Goal: Transaction & Acquisition: Purchase product/service

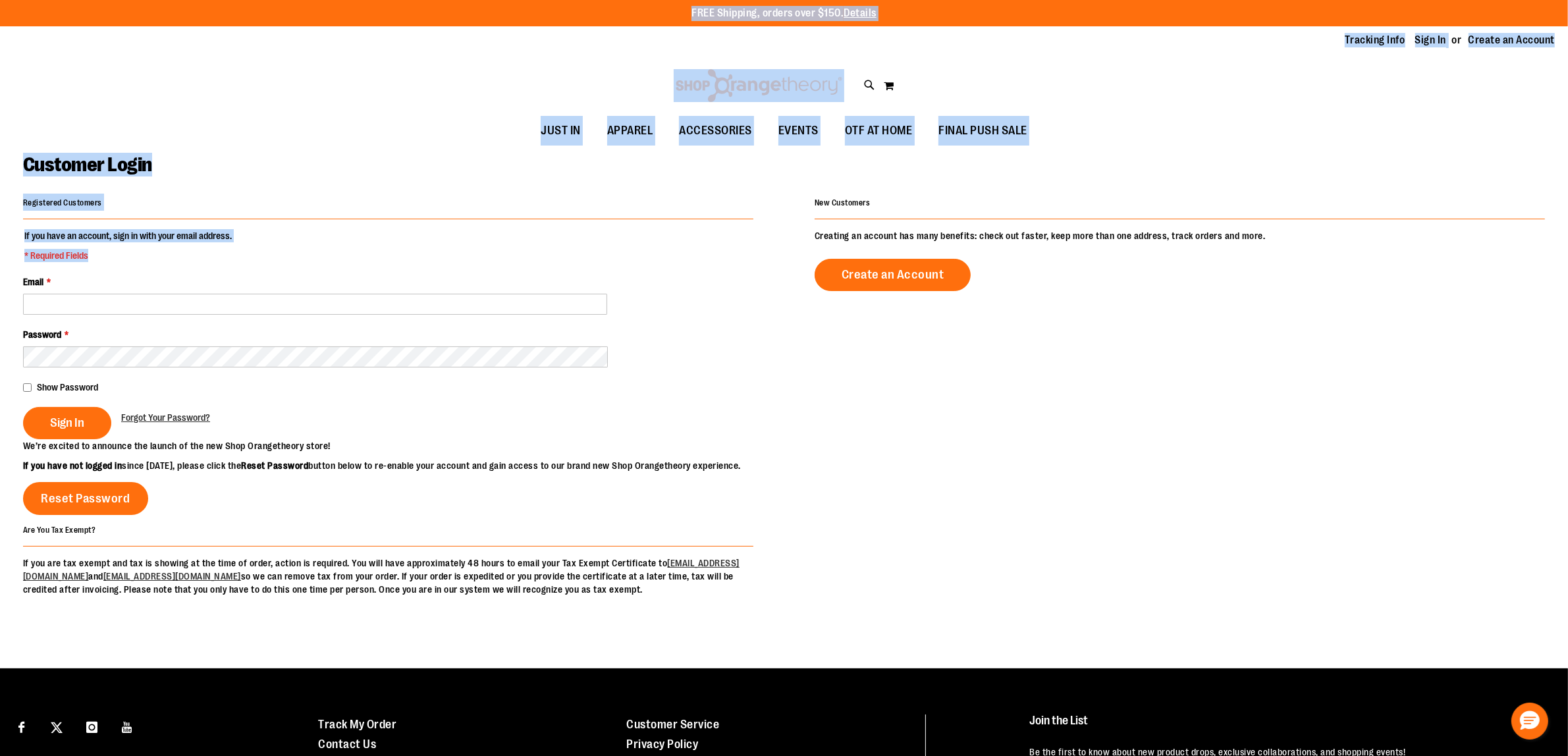
drag, startPoint x: 180, startPoint y: -44, endPoint x: 175, endPoint y: -100, distance: 56.2
click at [175, 0] on html "Skip to Content The store will not work correctly when cookies are disabled. FR…" at bounding box center [784, 378] width 1568 height 756
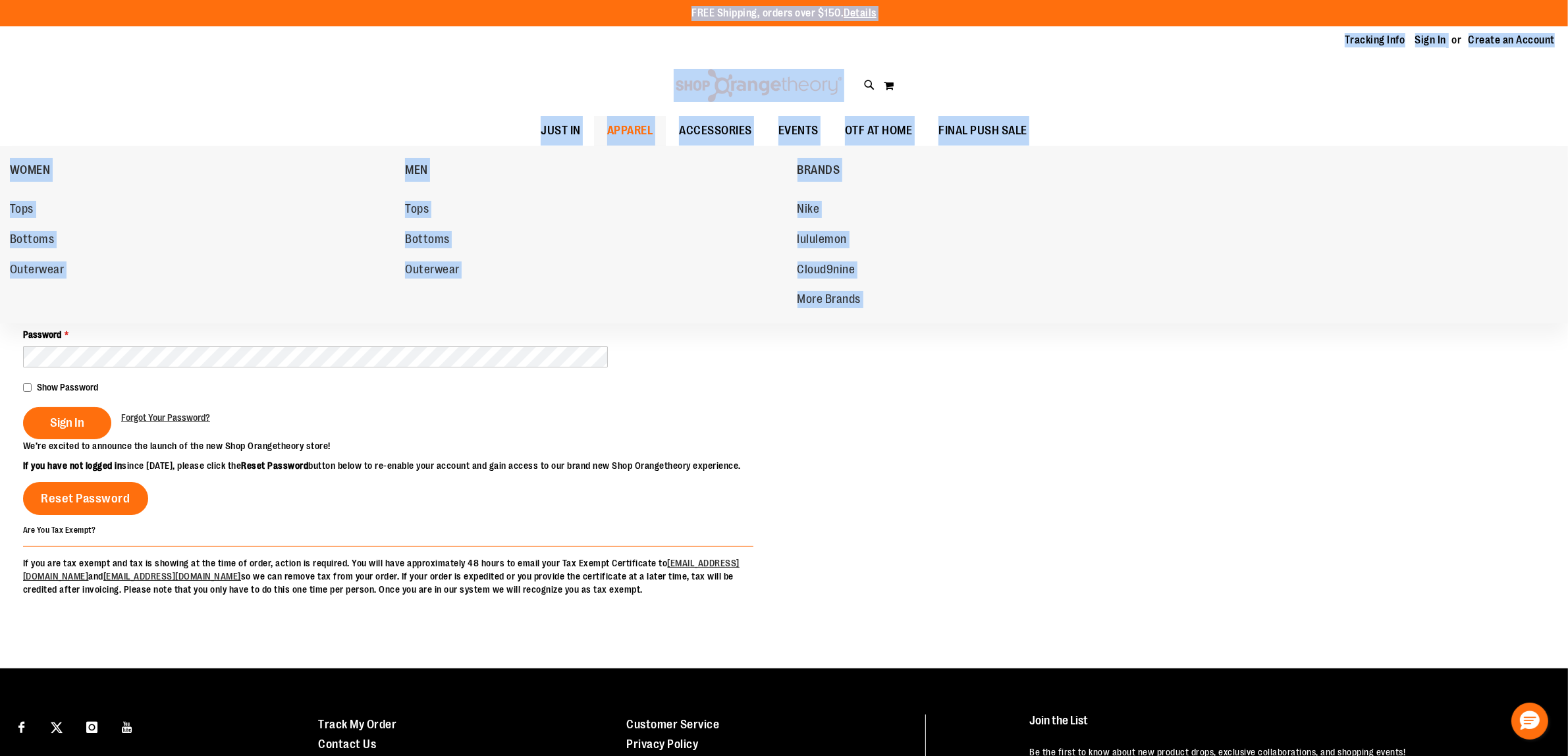
click at [627, 133] on span "APPAREL" at bounding box center [630, 130] width 46 height 29
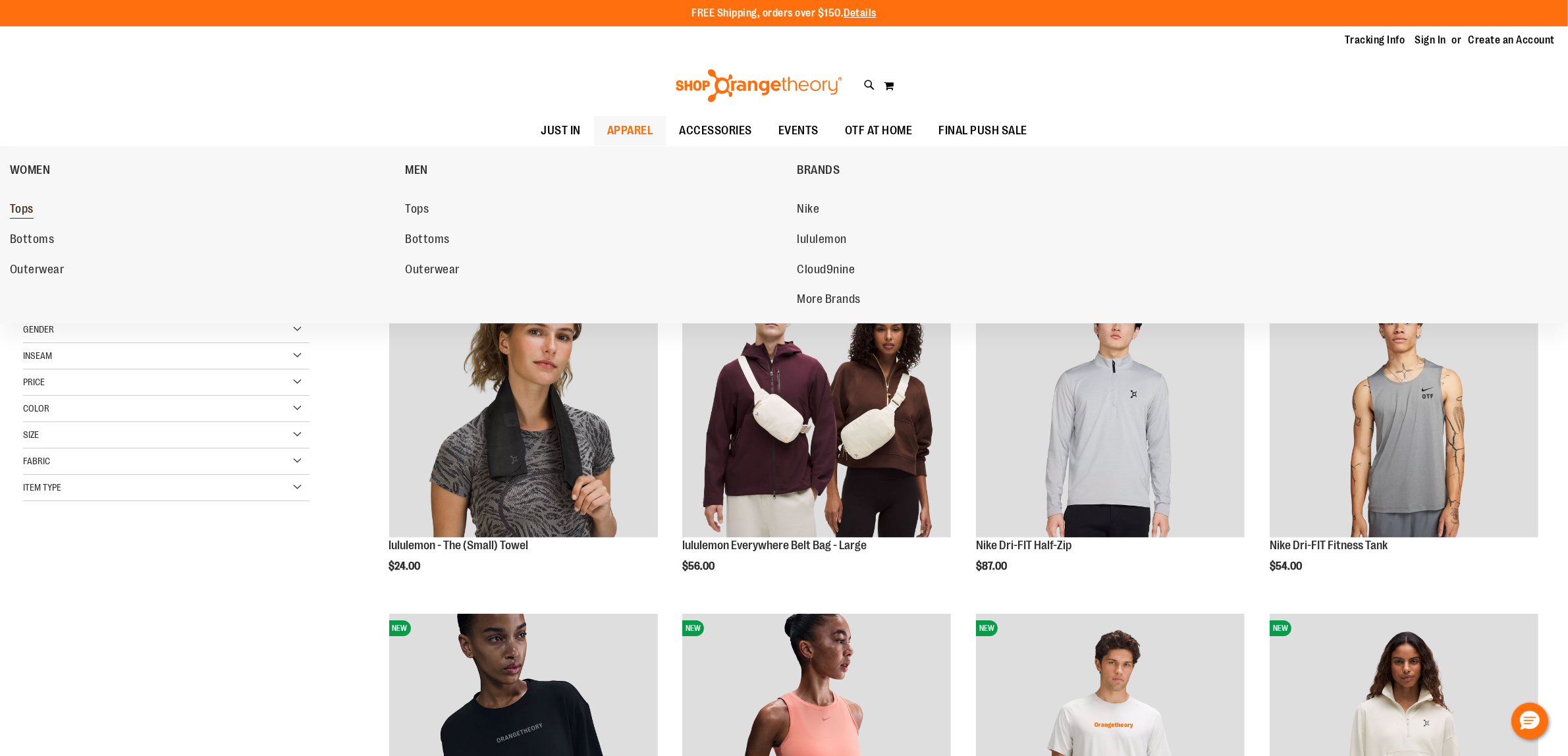
click at [12, 207] on span "Tops" at bounding box center [21, 210] width 23 height 17
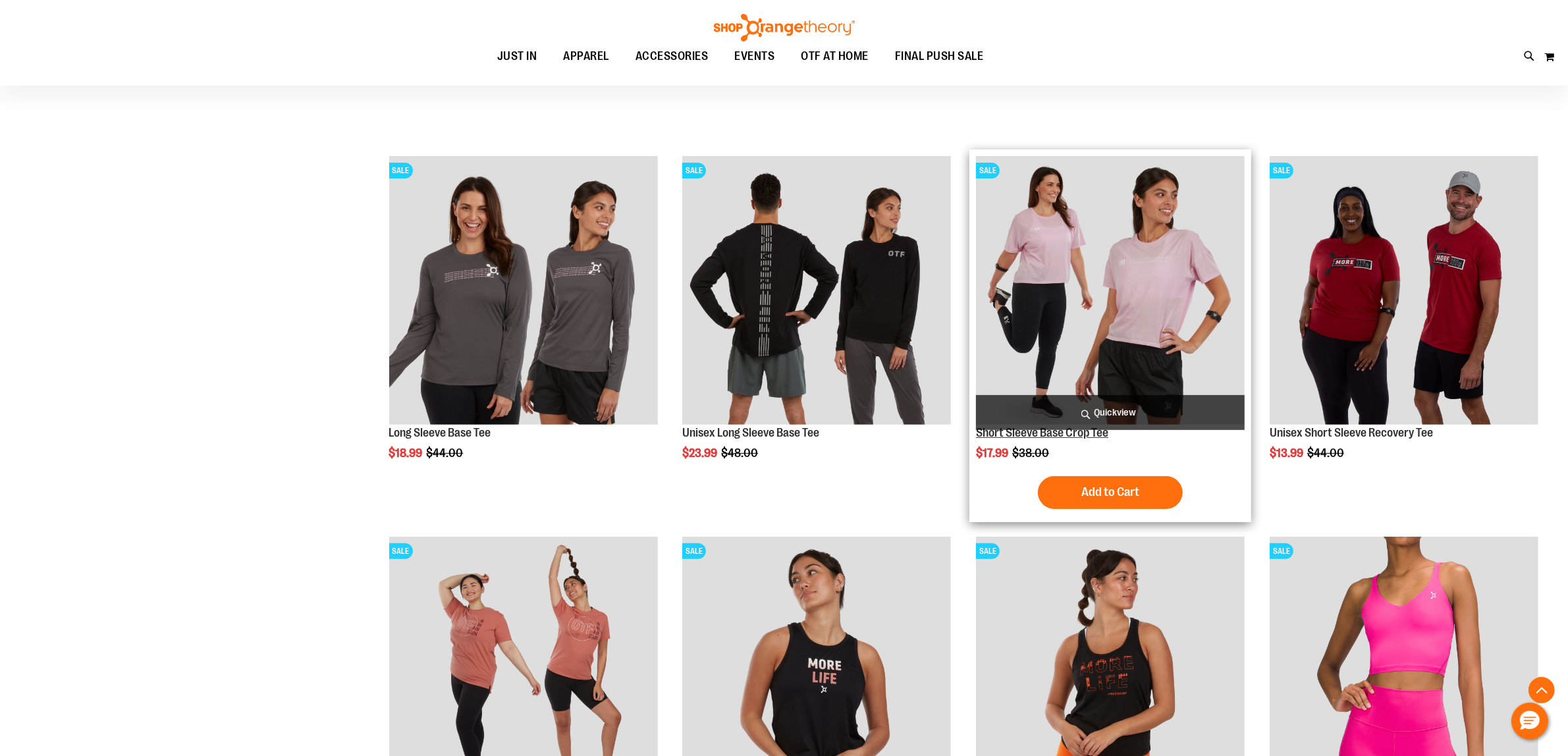
scroll to position [659, 0]
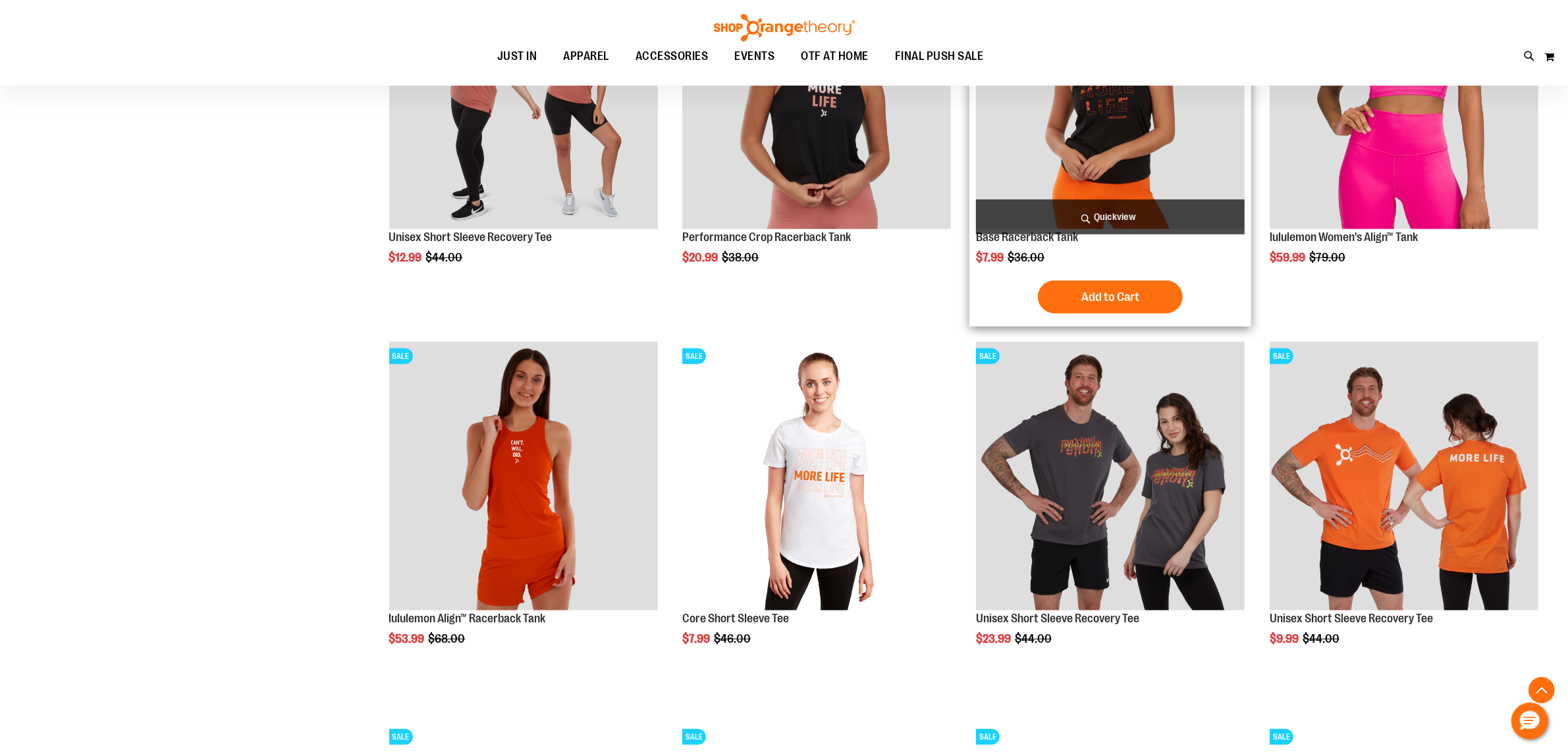
scroll to position [1400, 0]
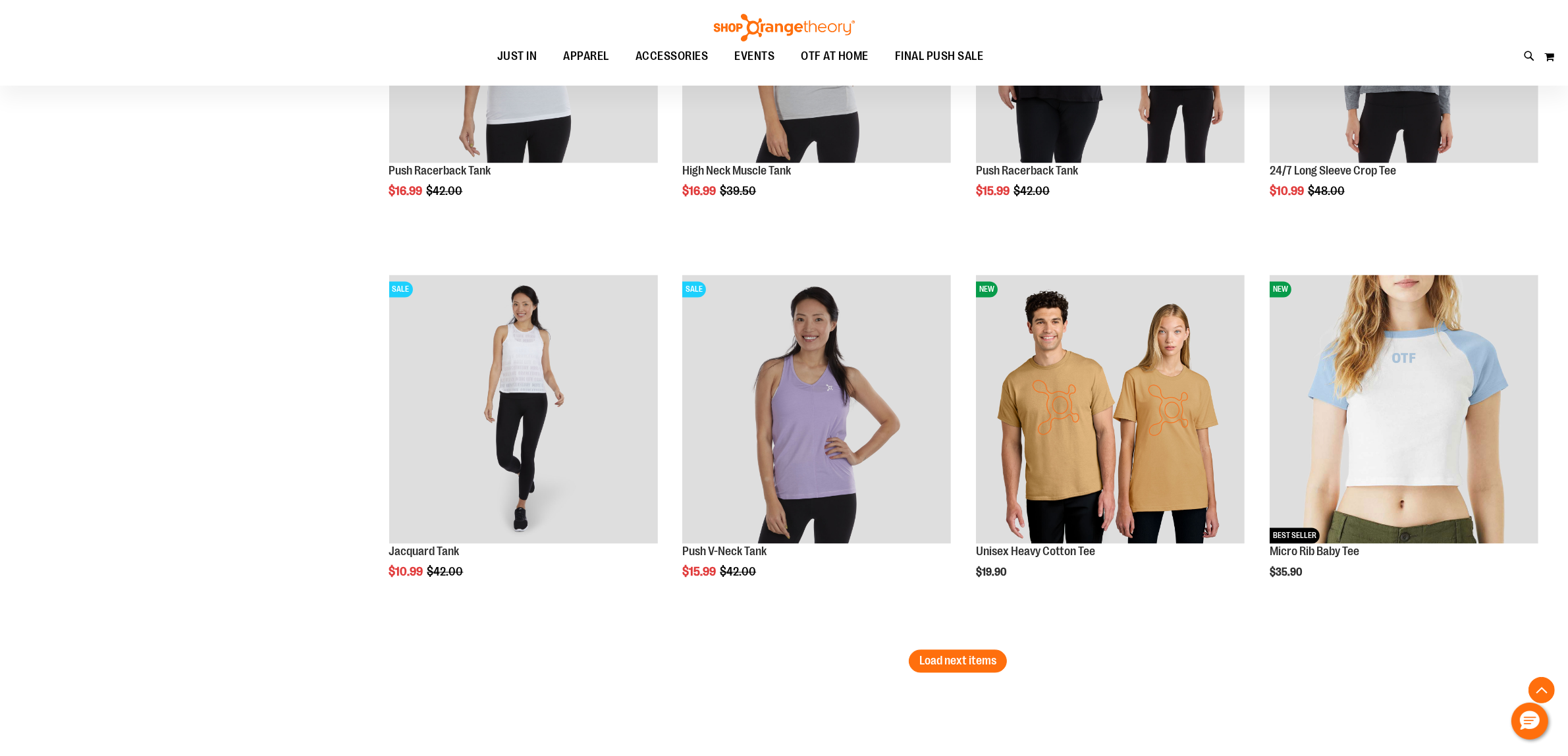
scroll to position [3207, 0]
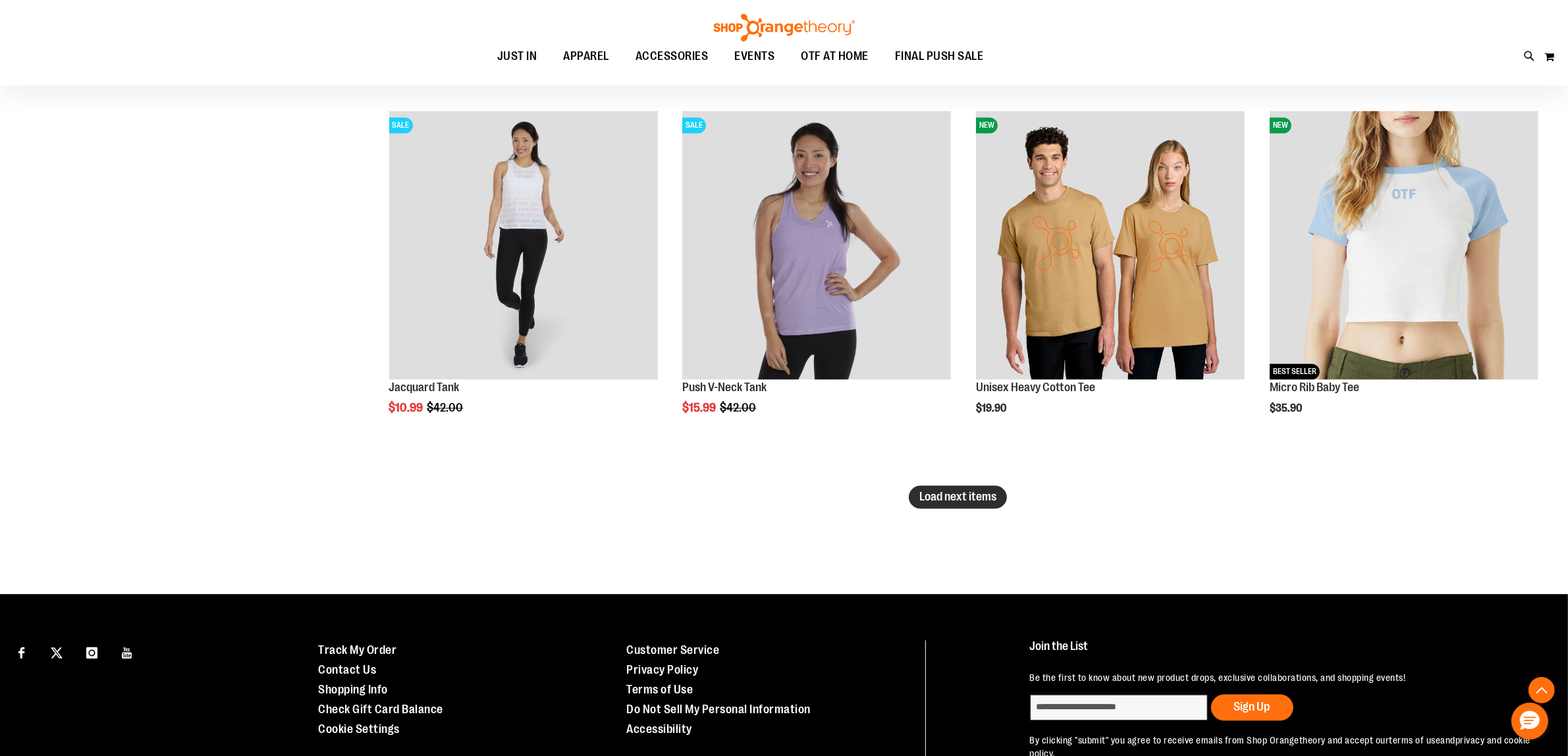
click at [964, 496] on span "Load next items" at bounding box center [958, 496] width 77 height 13
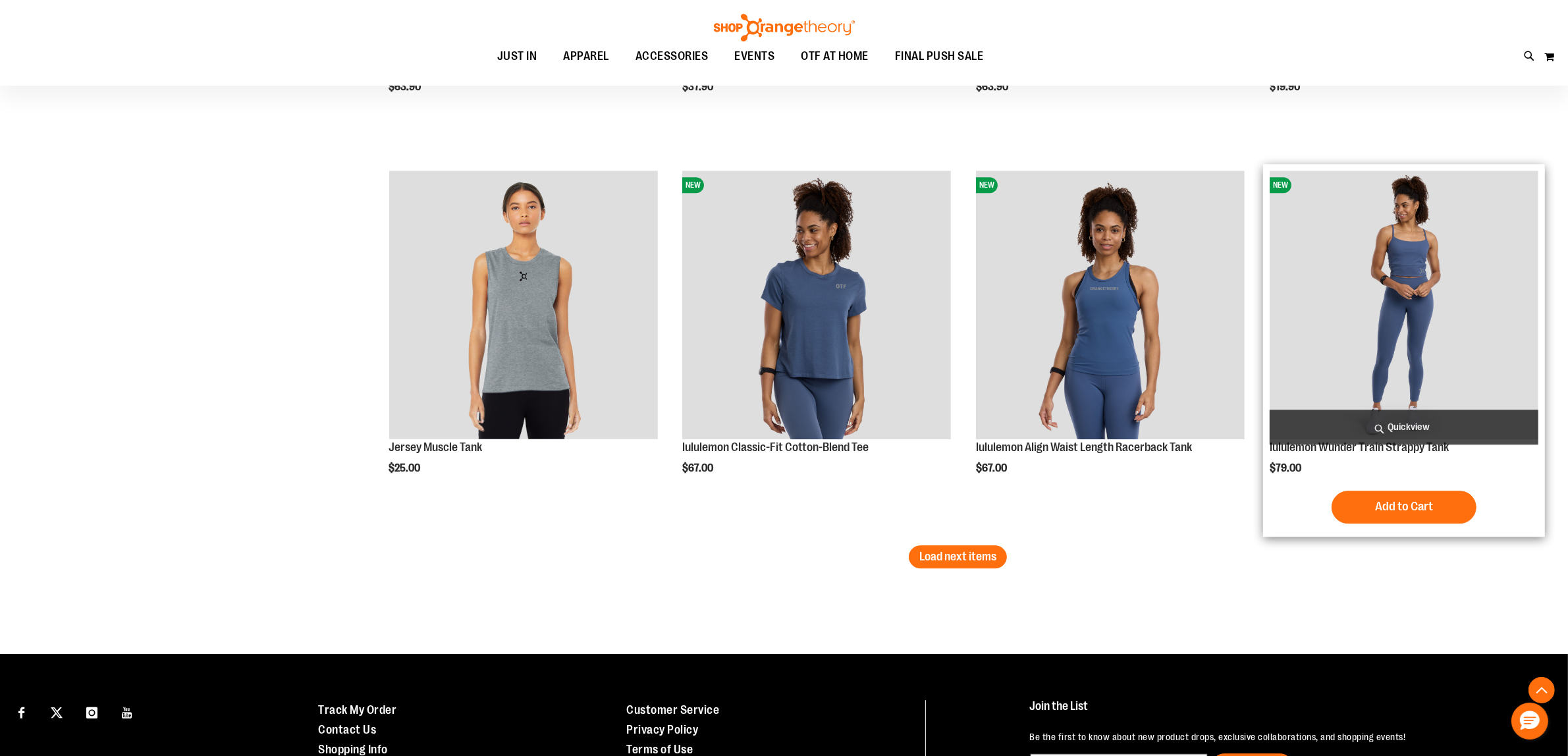
scroll to position [4434, 0]
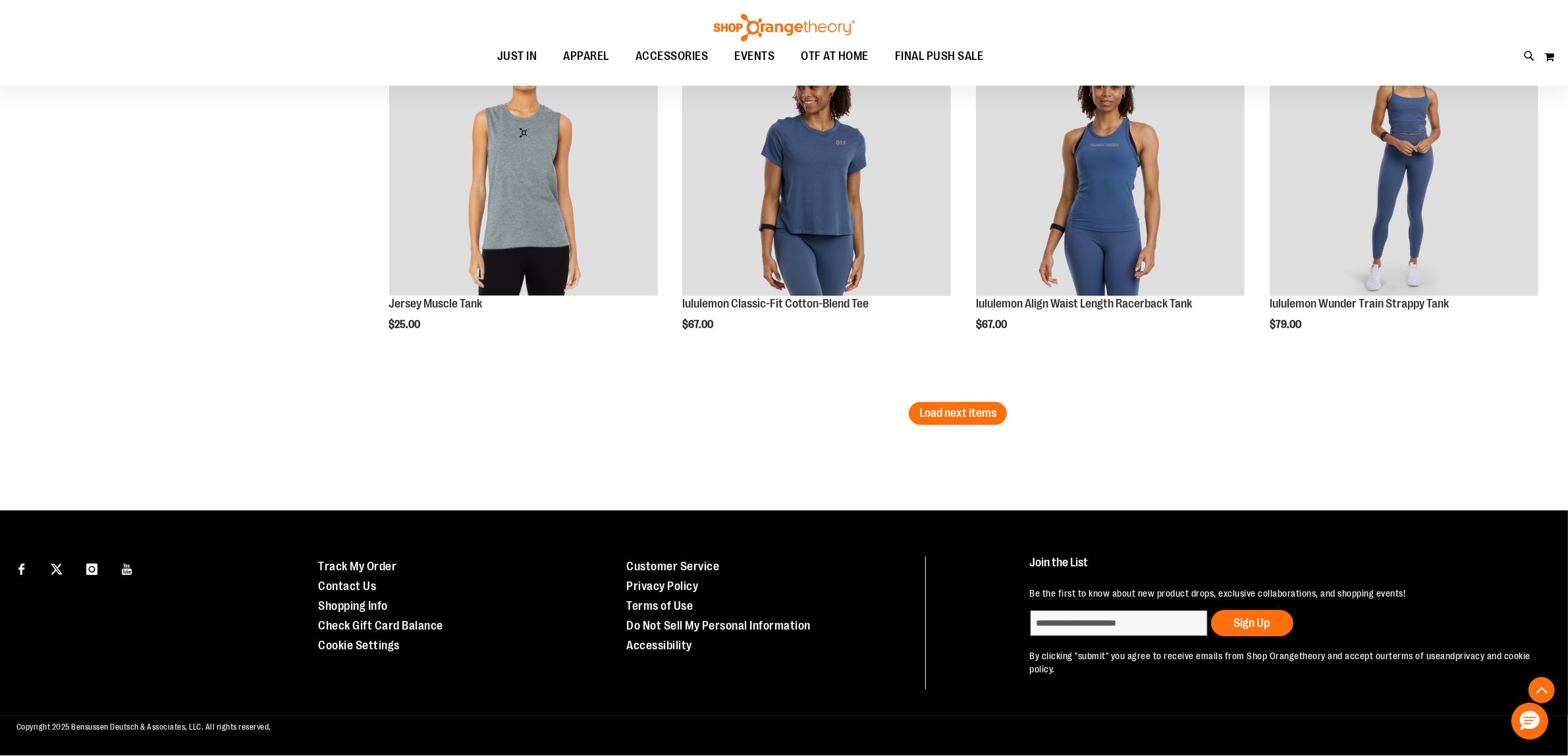
click at [949, 399] on li "NEW lululemon Classic-Fit Cotton-Blend Tee $67.00 Quickview Add to Cart In stock" at bounding box center [817, 211] width 282 height 381
click at [975, 420] on button "Load next items" at bounding box center [958, 413] width 98 height 23
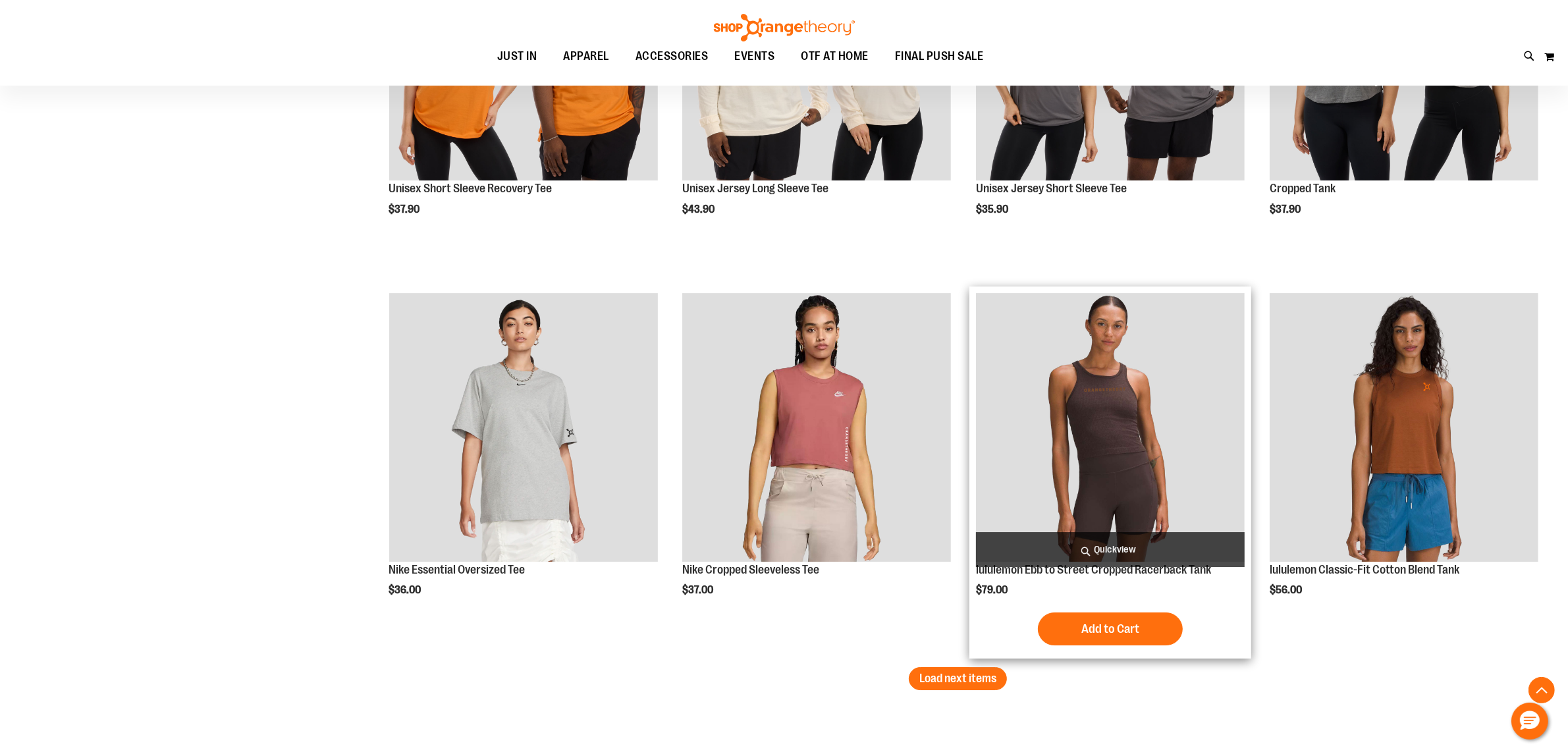
scroll to position [5422, 0]
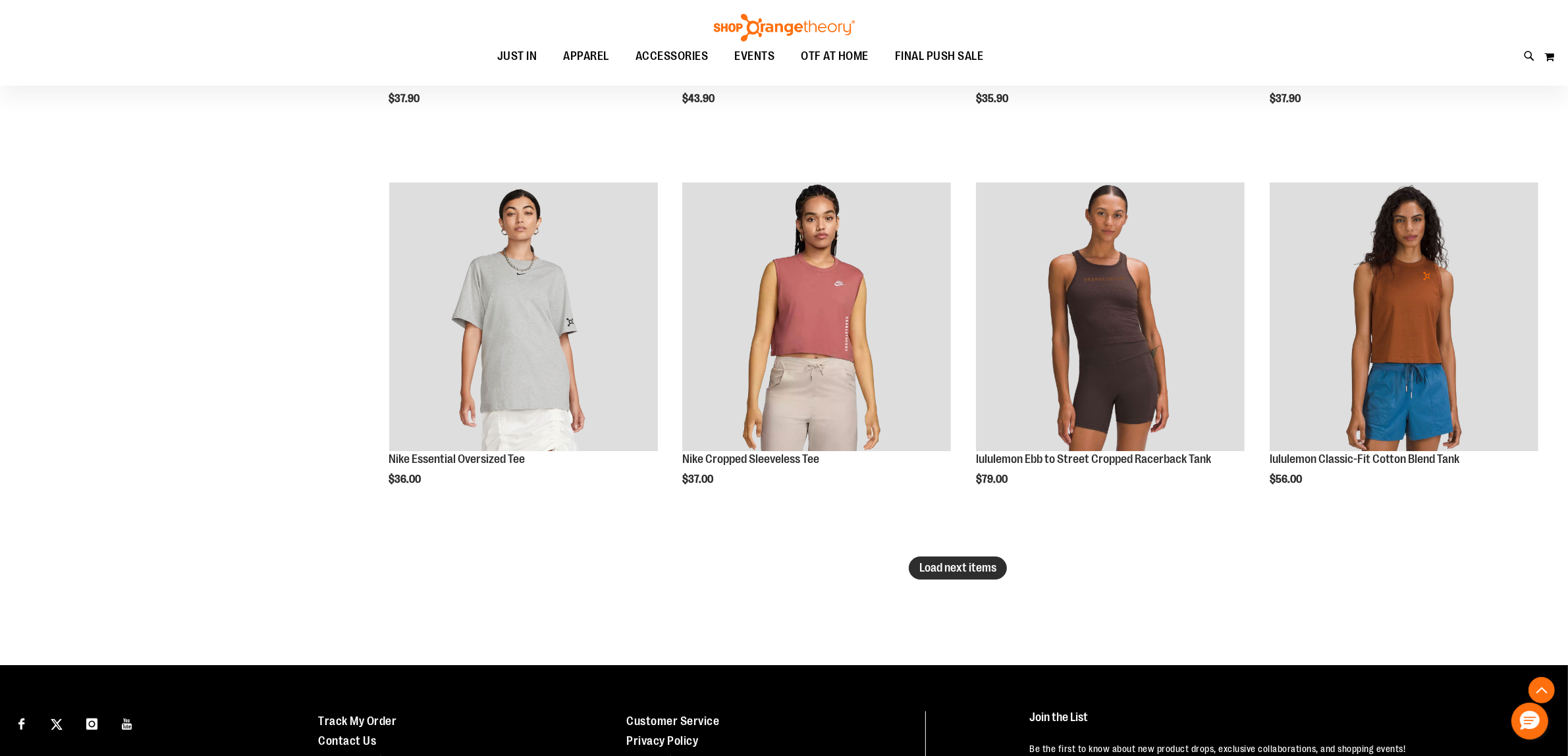
click at [958, 568] on span "Load next items" at bounding box center [958, 568] width 77 height 13
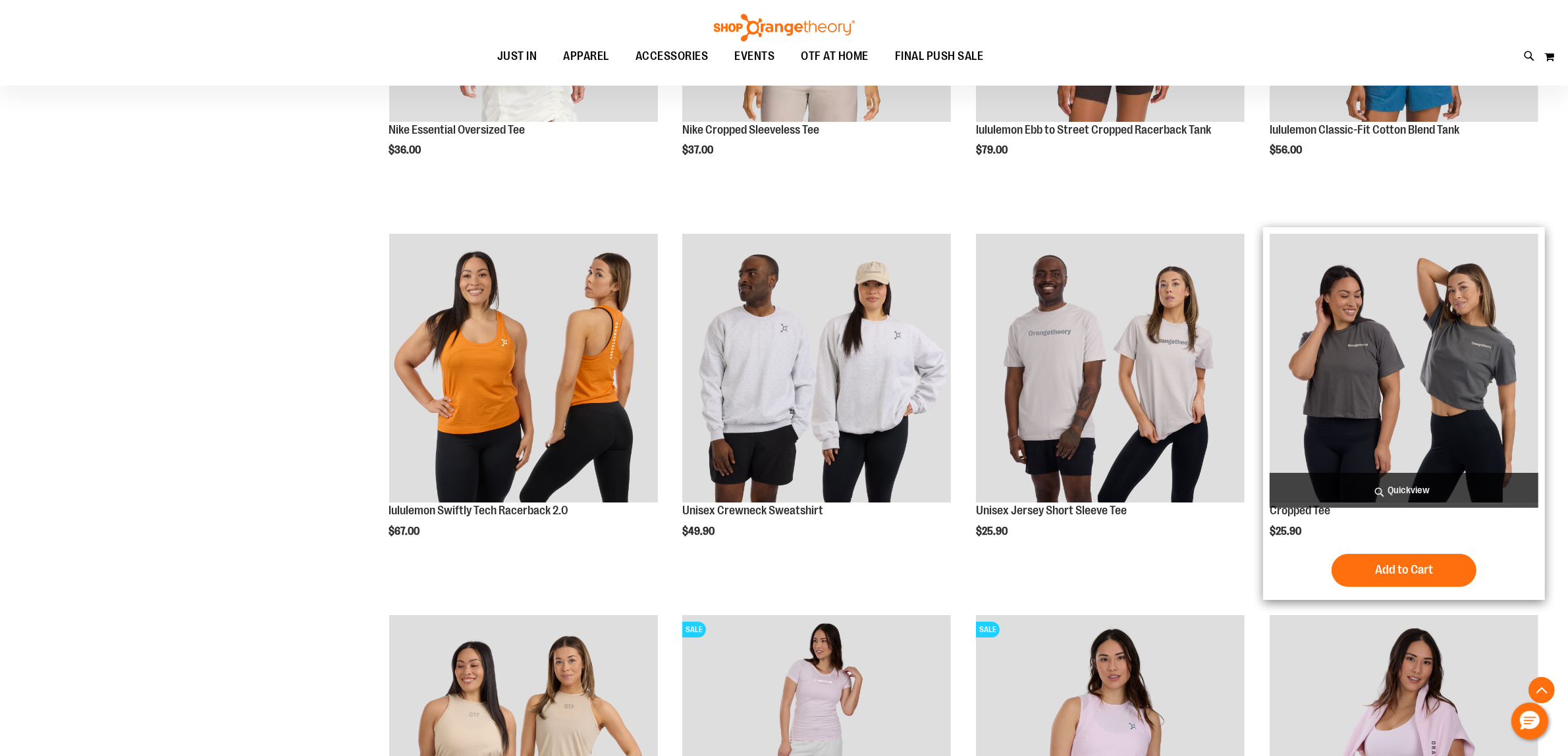
scroll to position [5999, 0]
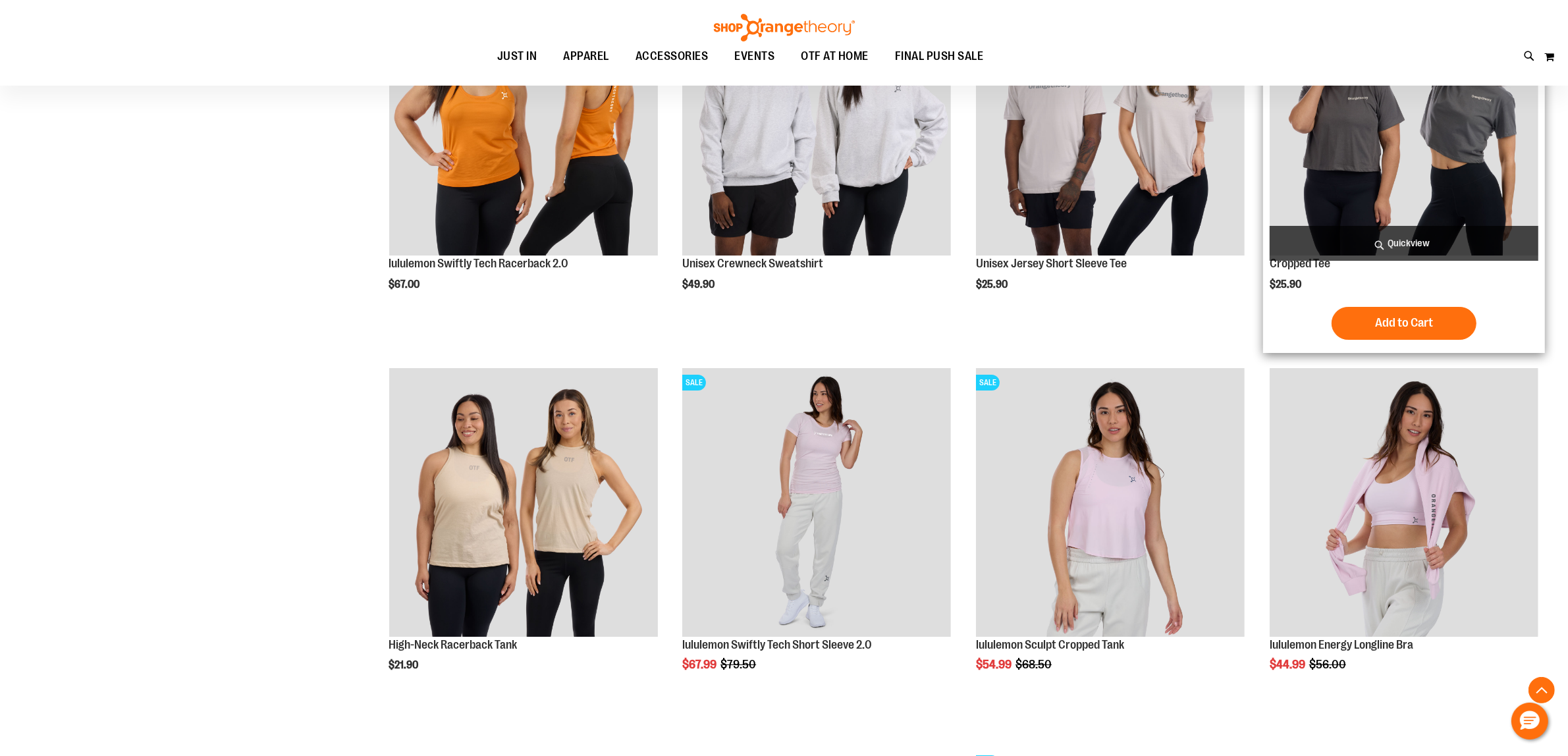
click at [1486, 159] on img "product" at bounding box center [1404, 121] width 269 height 269
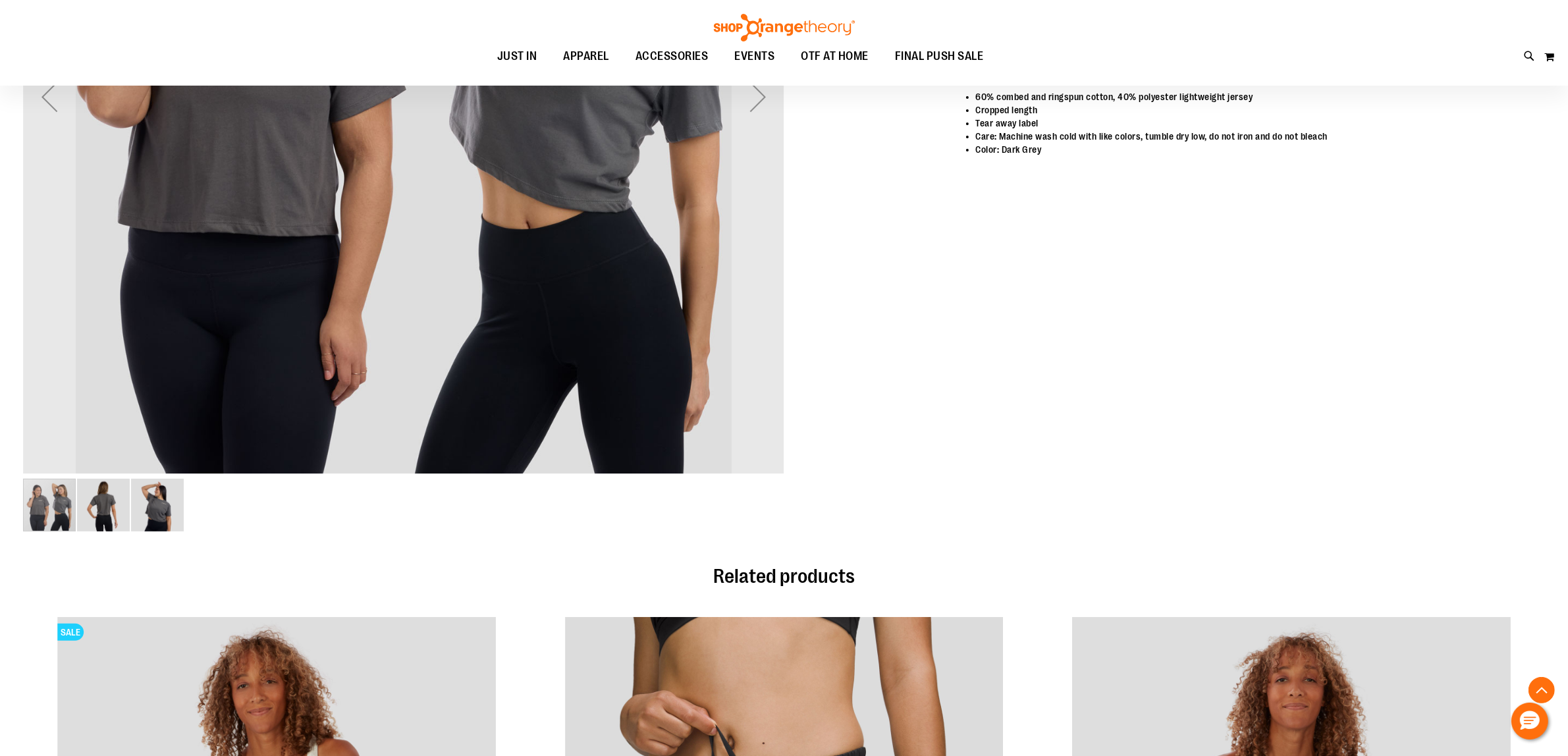
scroll to position [328, 0]
click at [96, 503] on img "image 2 of 3" at bounding box center [103, 507] width 53 height 53
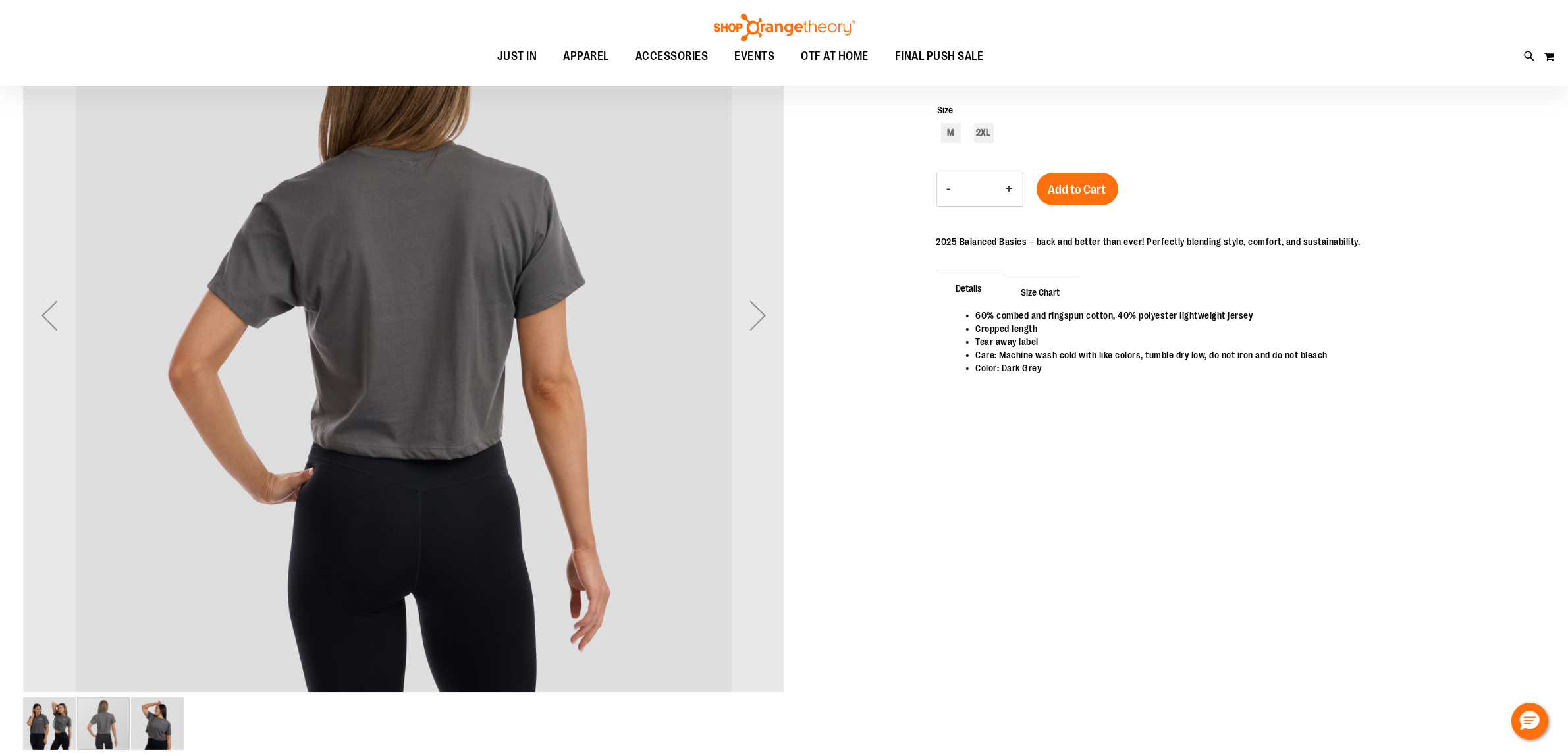
scroll to position [81, 0]
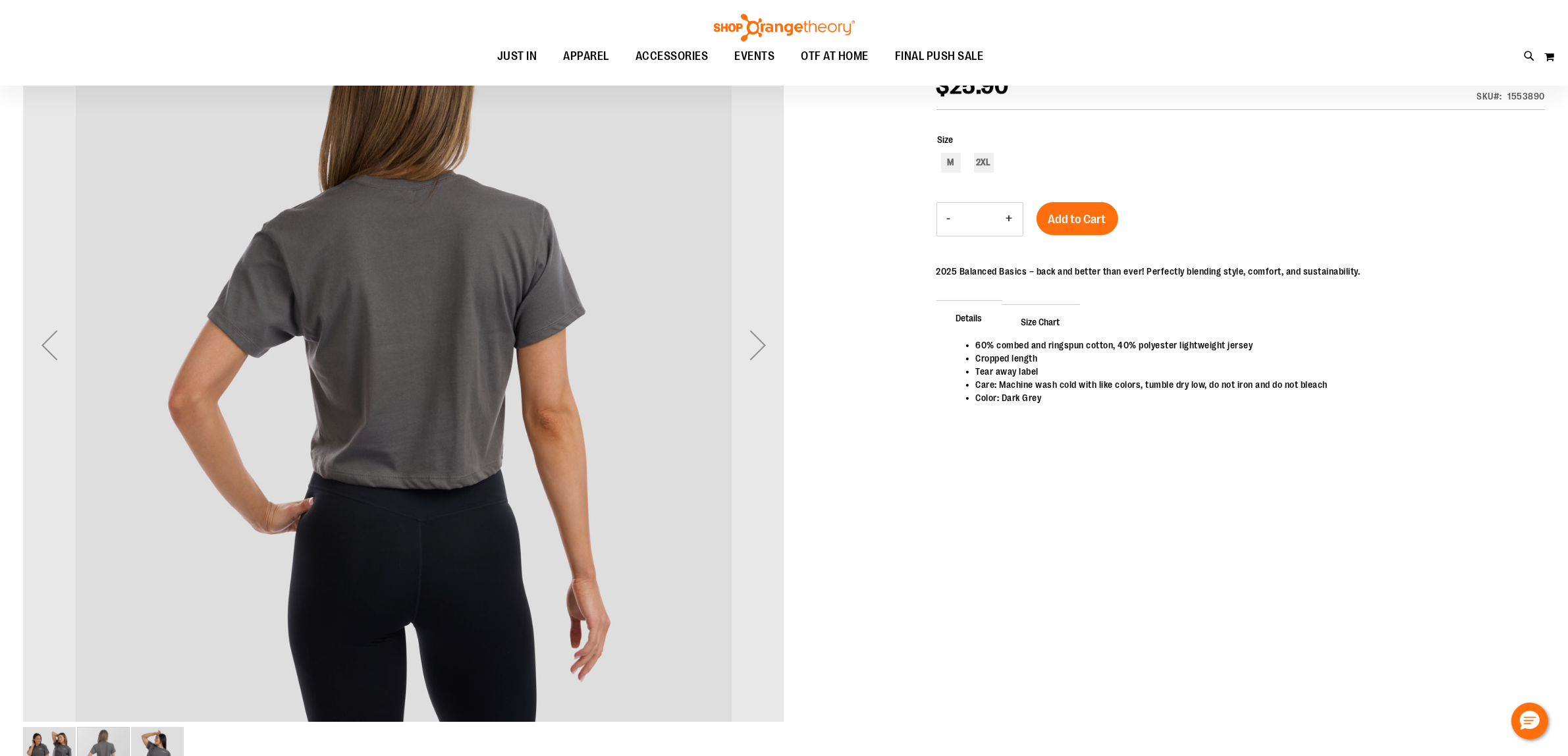
click at [156, 736] on img "image 3 of 3" at bounding box center [157, 754] width 53 height 53
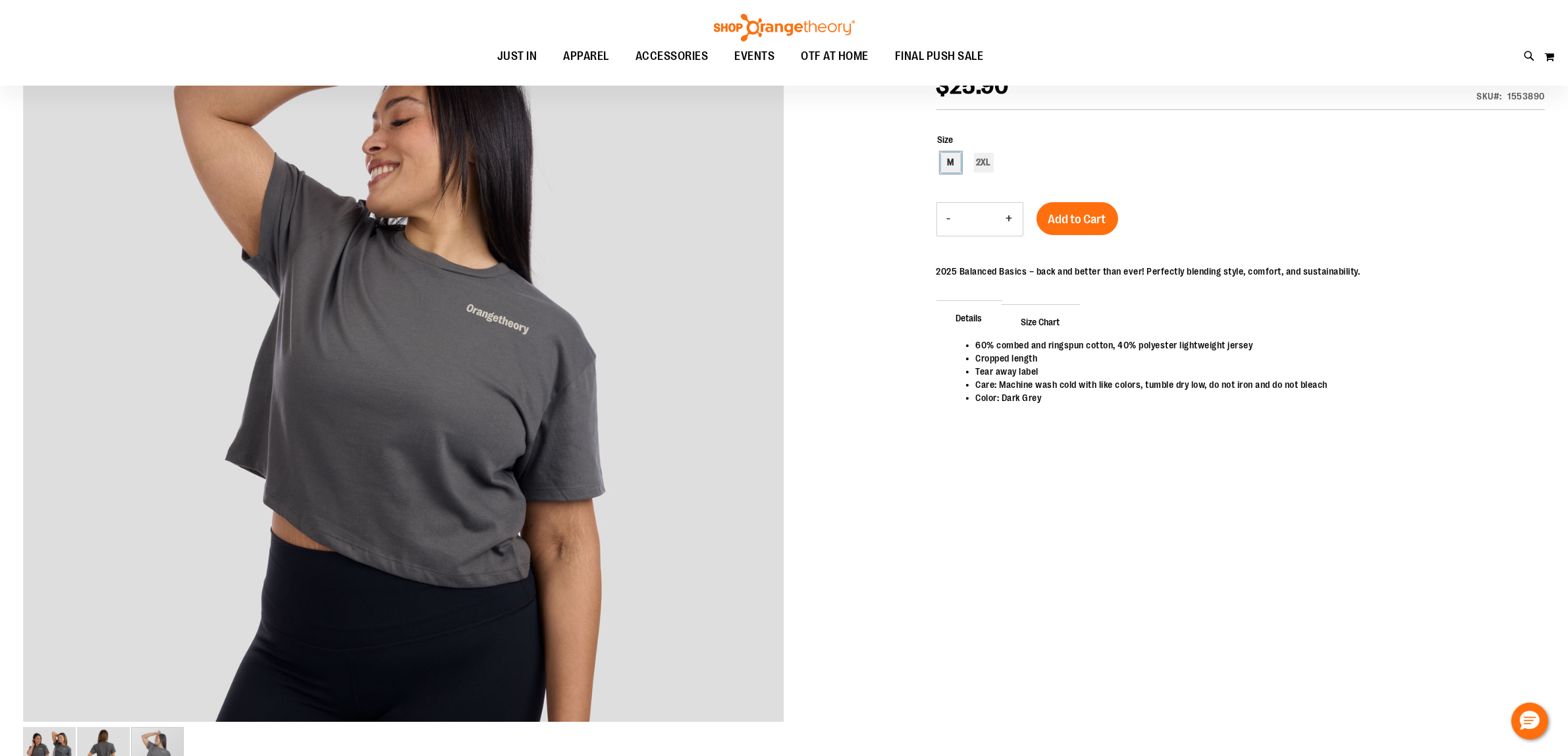
click at [949, 164] on div "M" at bounding box center [951, 163] width 20 height 20
type input "***"
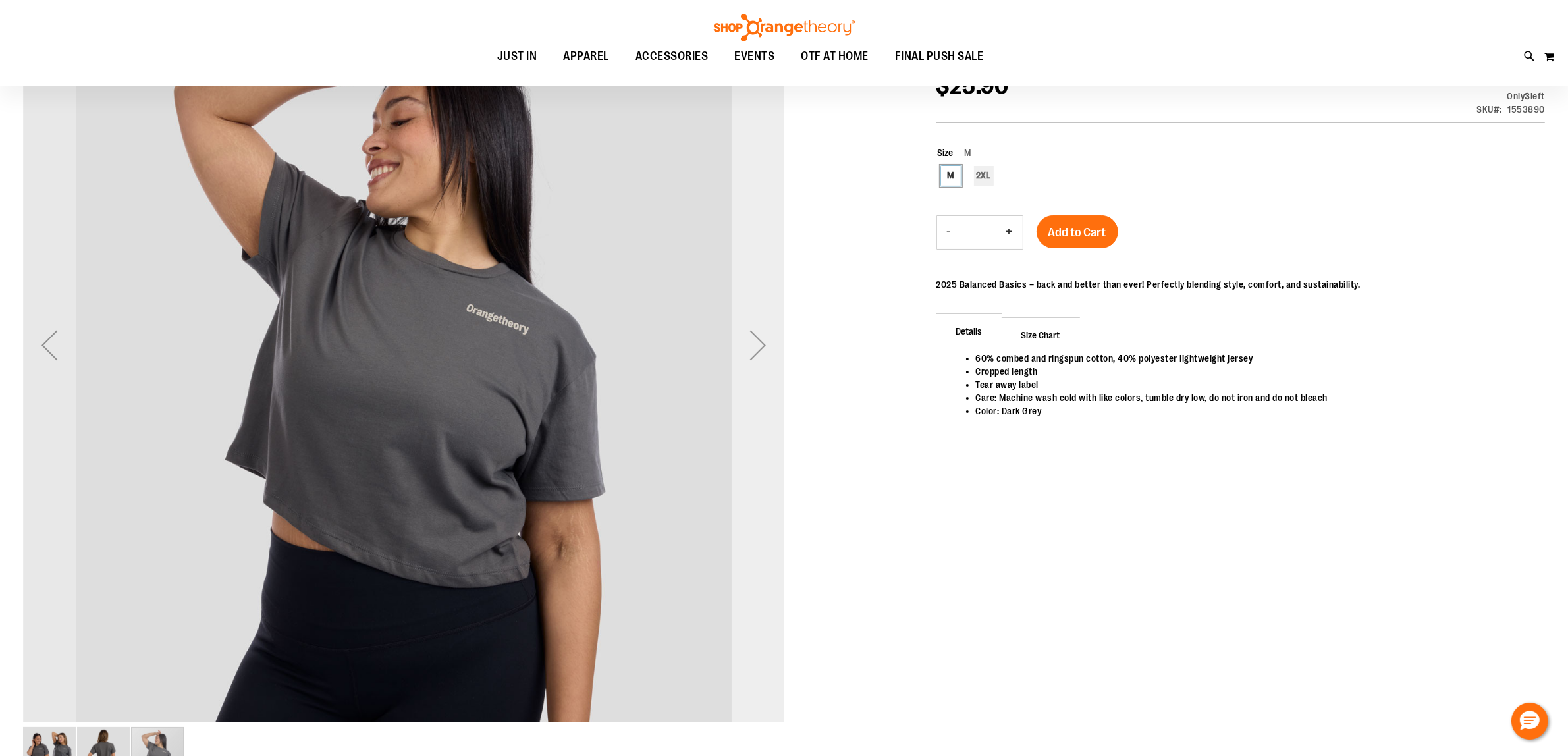
click at [758, 334] on div "Next" at bounding box center [758, 345] width 53 height 53
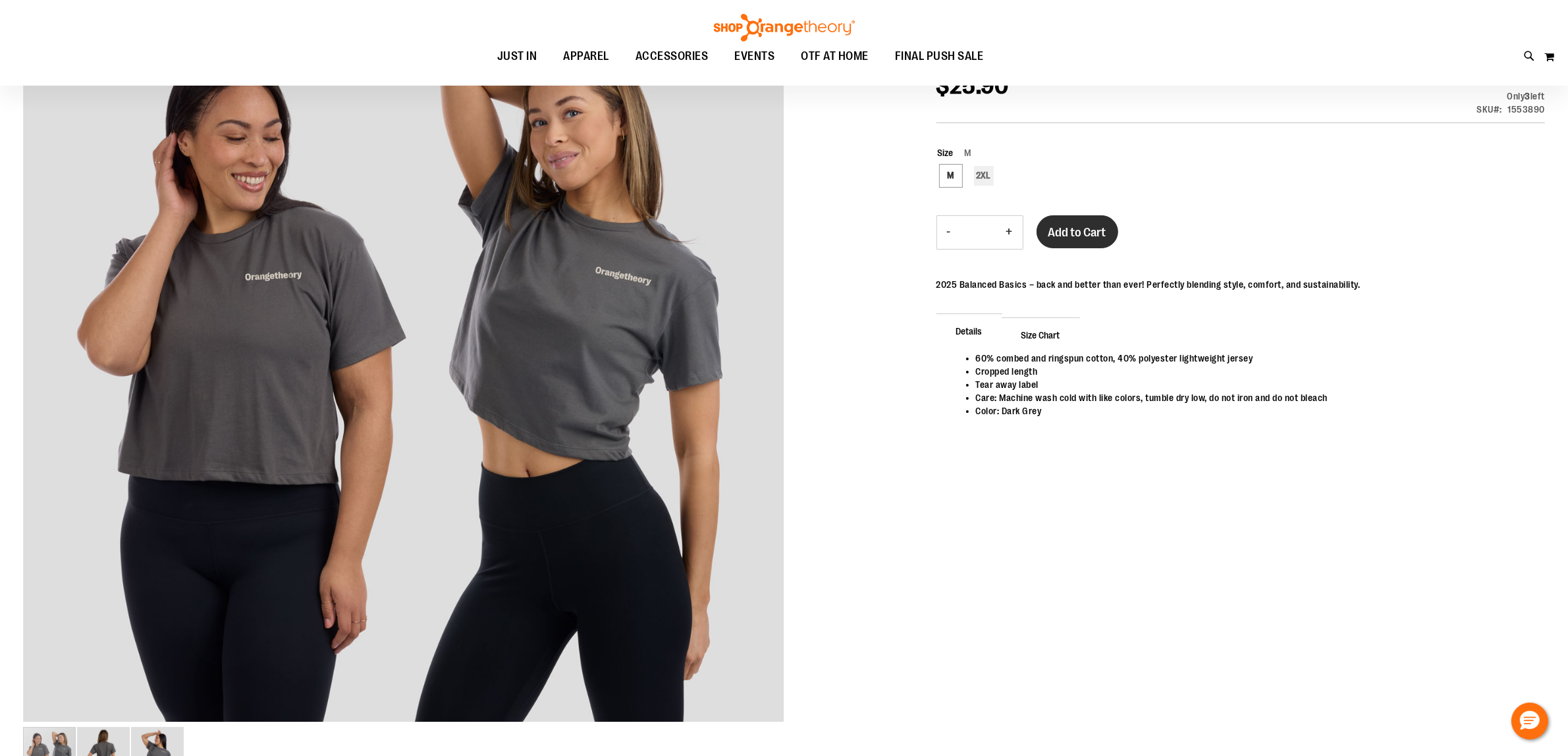
click at [1087, 222] on button "Add to Cart" at bounding box center [1077, 232] width 81 height 33
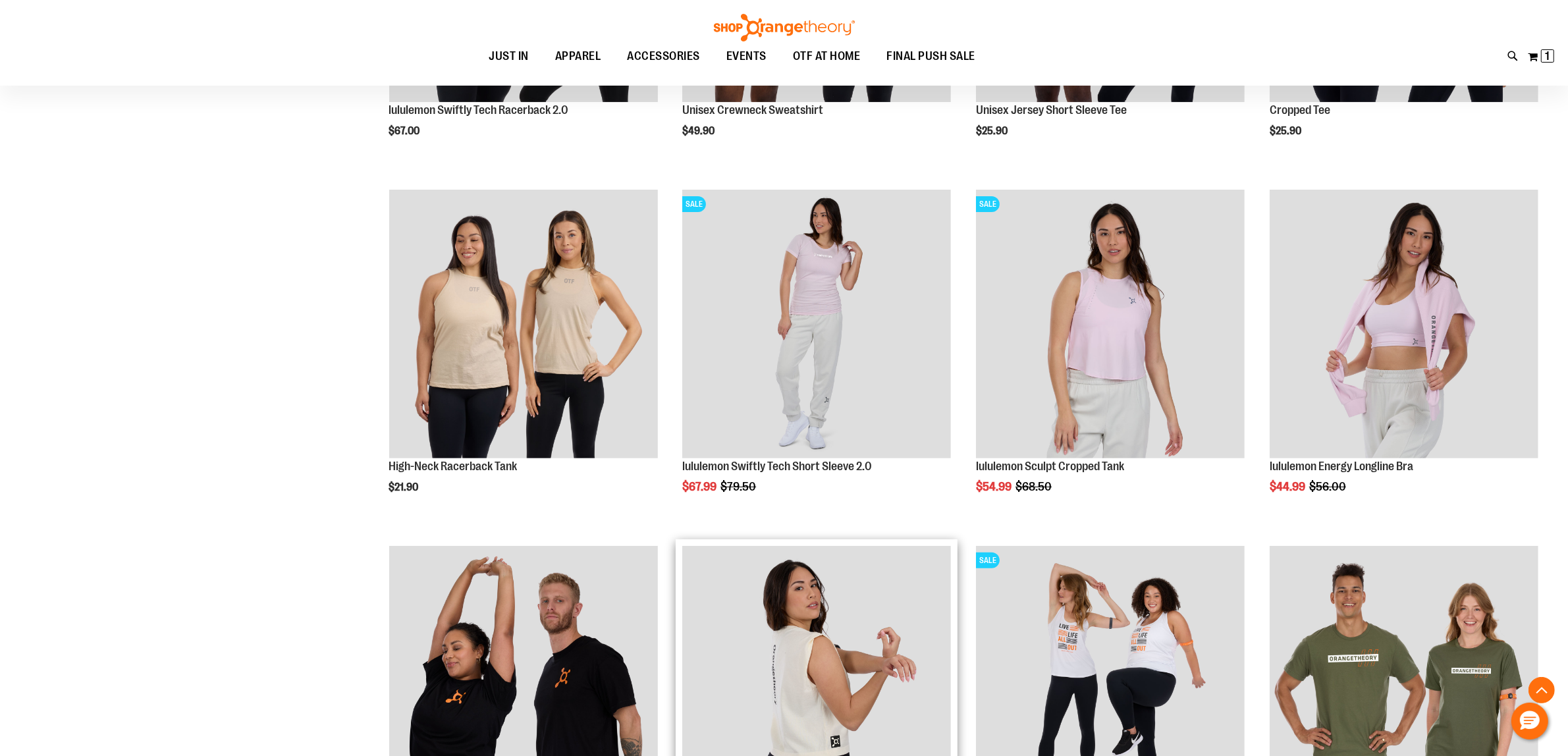
scroll to position [445, 0]
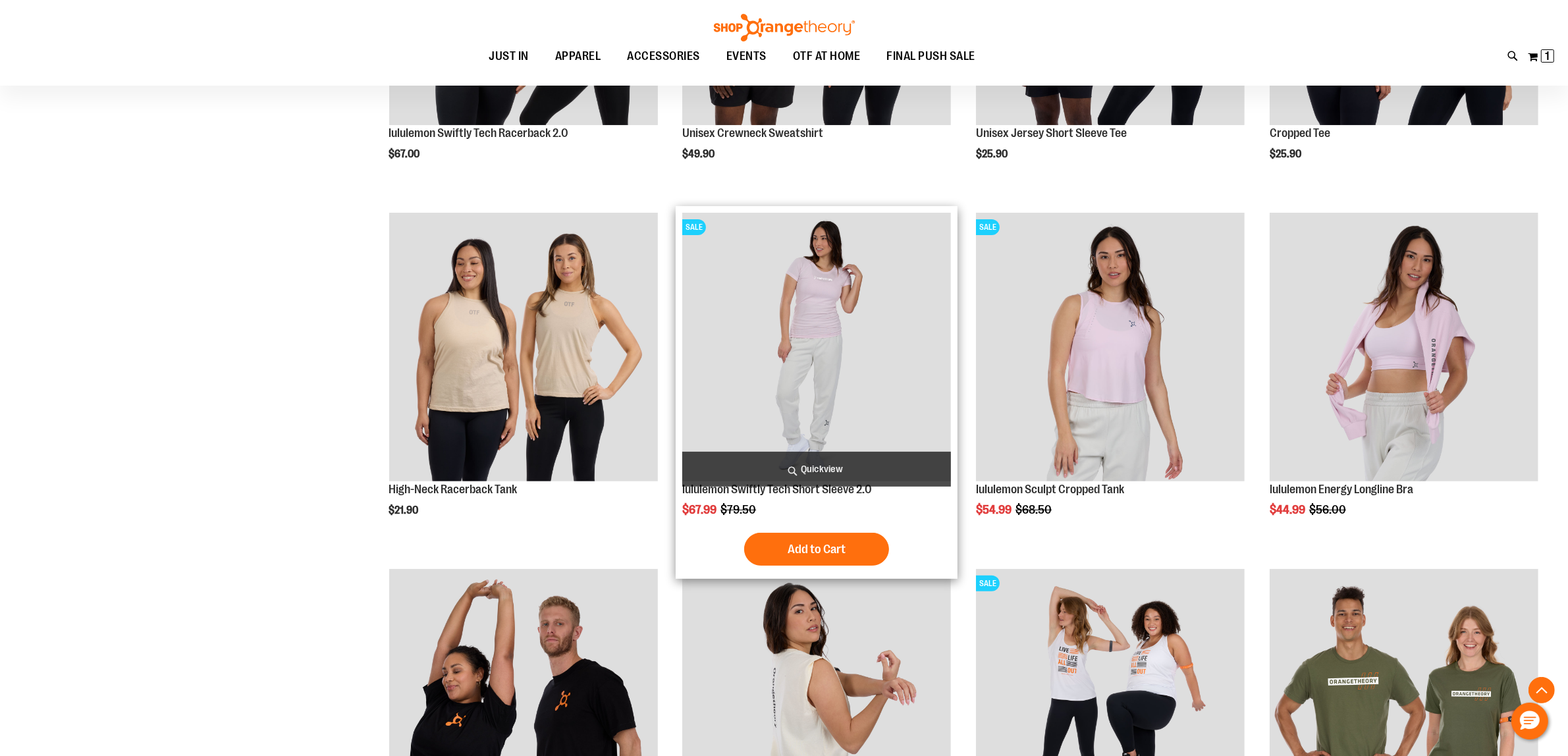
click at [928, 333] on img "product" at bounding box center [817, 347] width 269 height 269
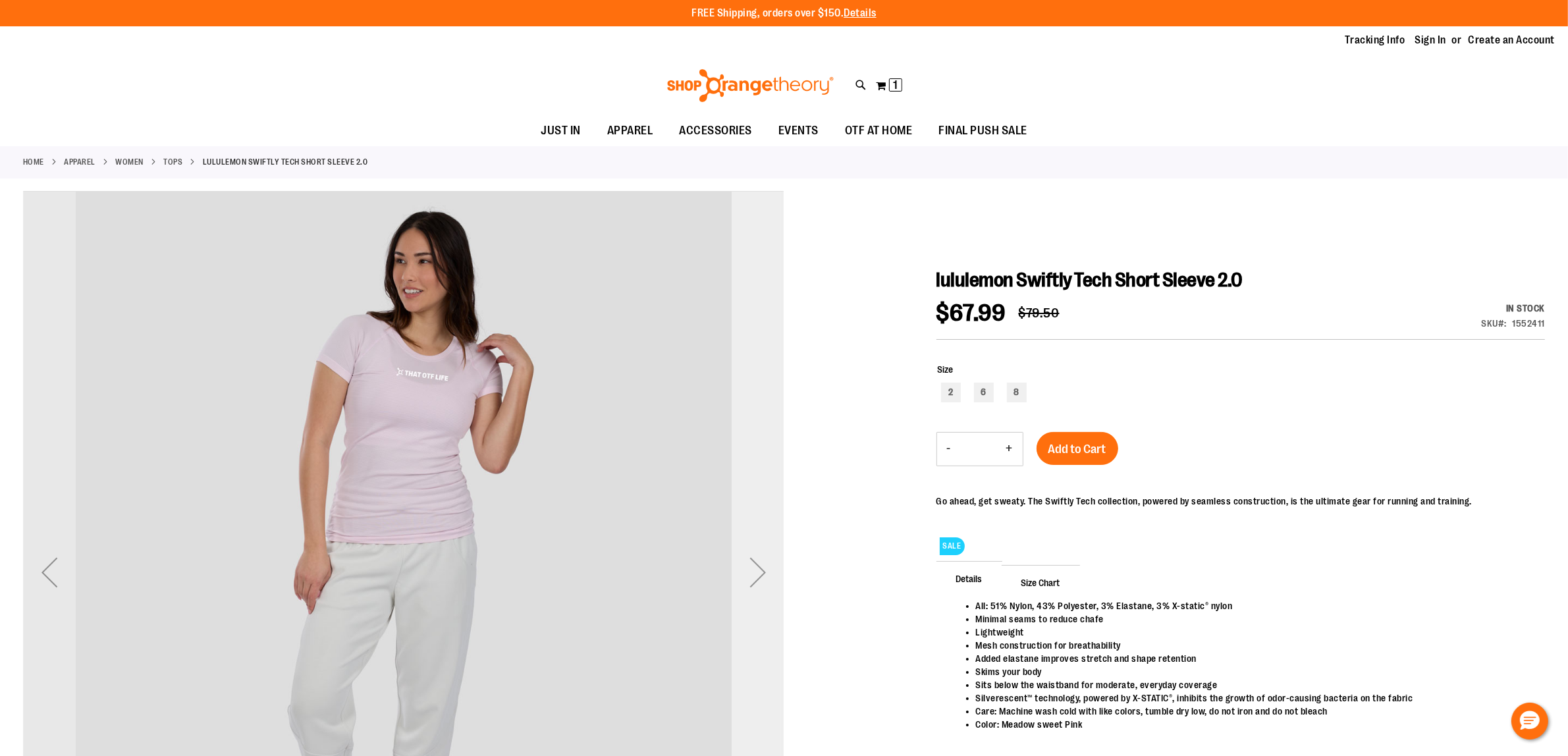
click at [761, 564] on div "Next" at bounding box center [758, 573] width 53 height 53
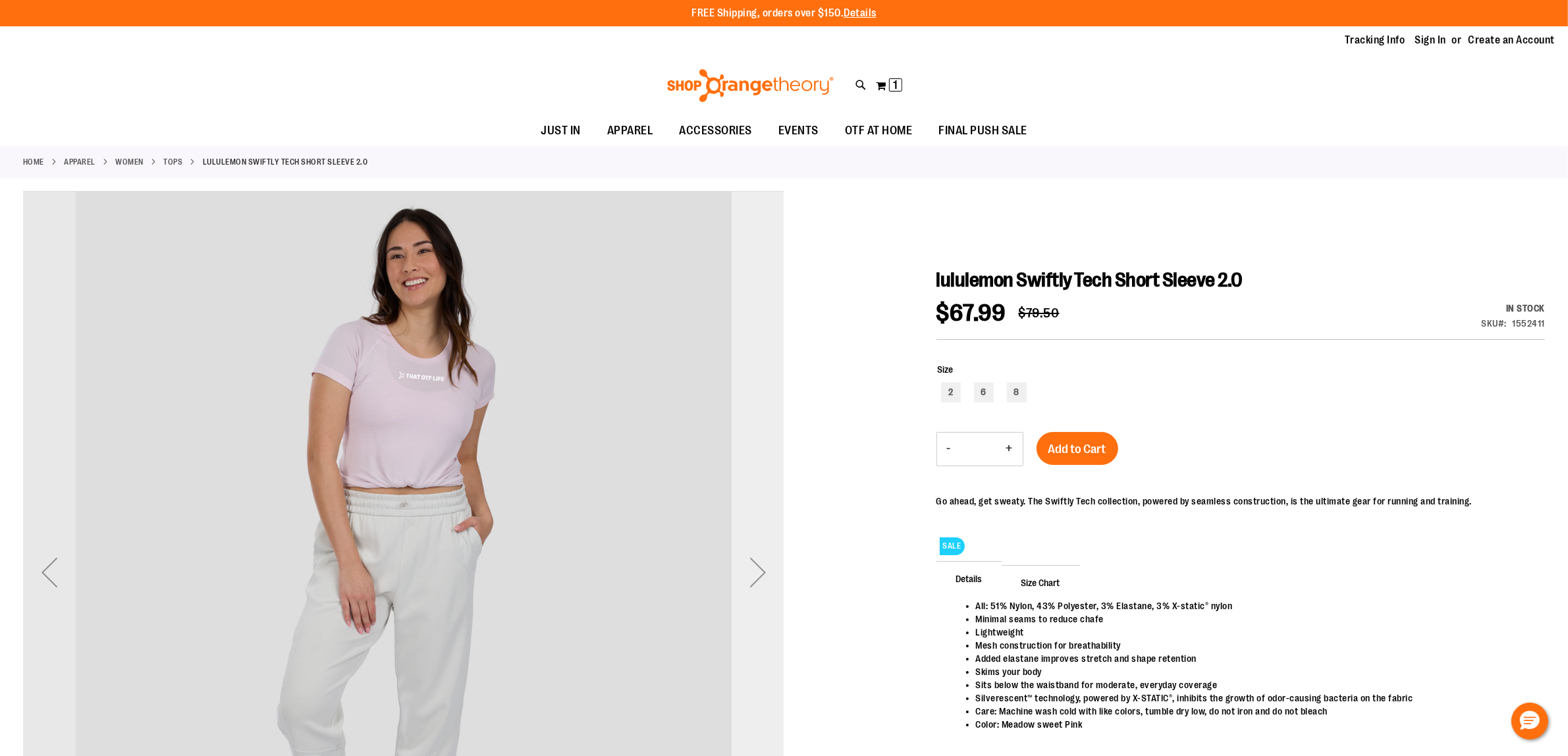
click at [761, 564] on div "Next" at bounding box center [758, 573] width 53 height 53
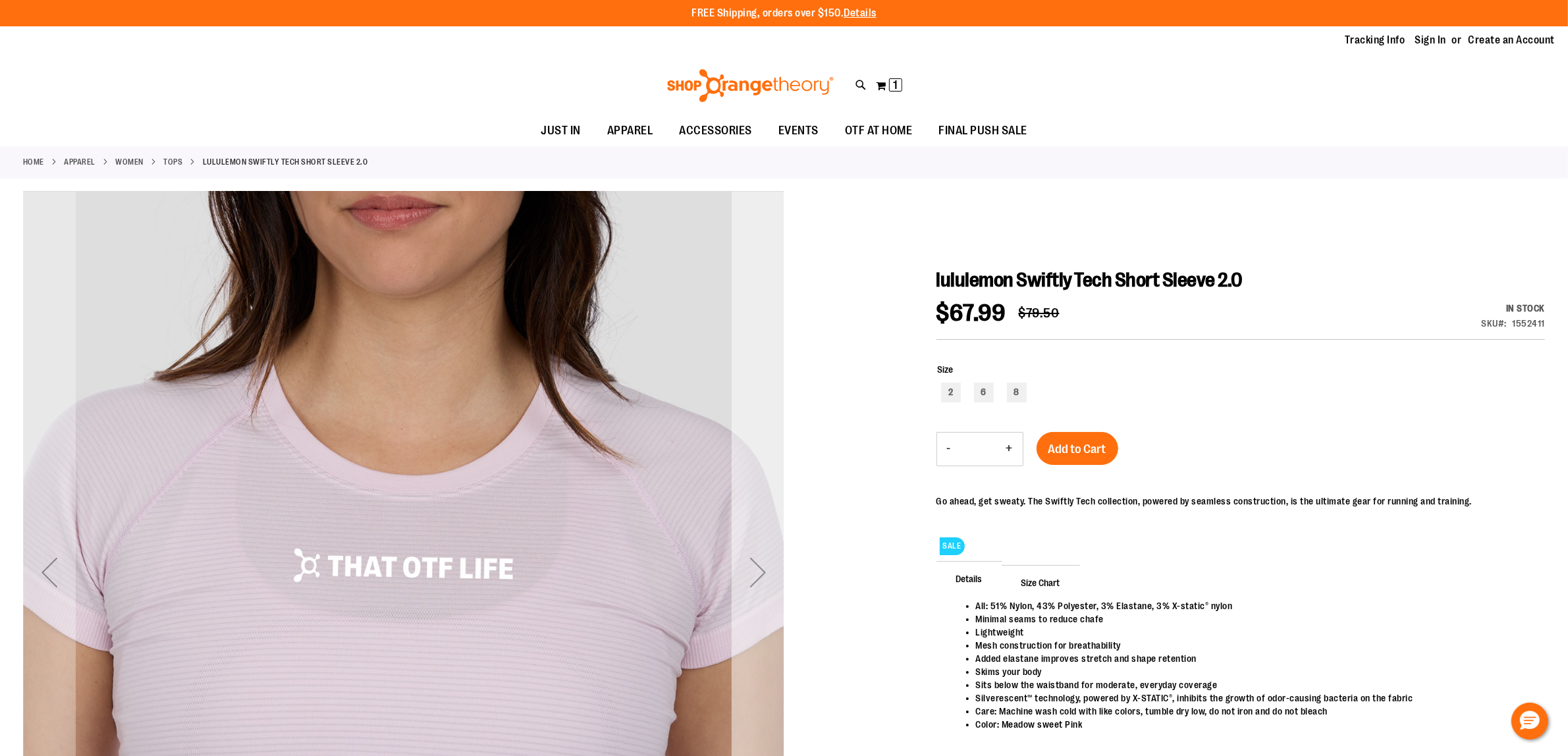
click at [761, 564] on div "Next" at bounding box center [758, 573] width 53 height 53
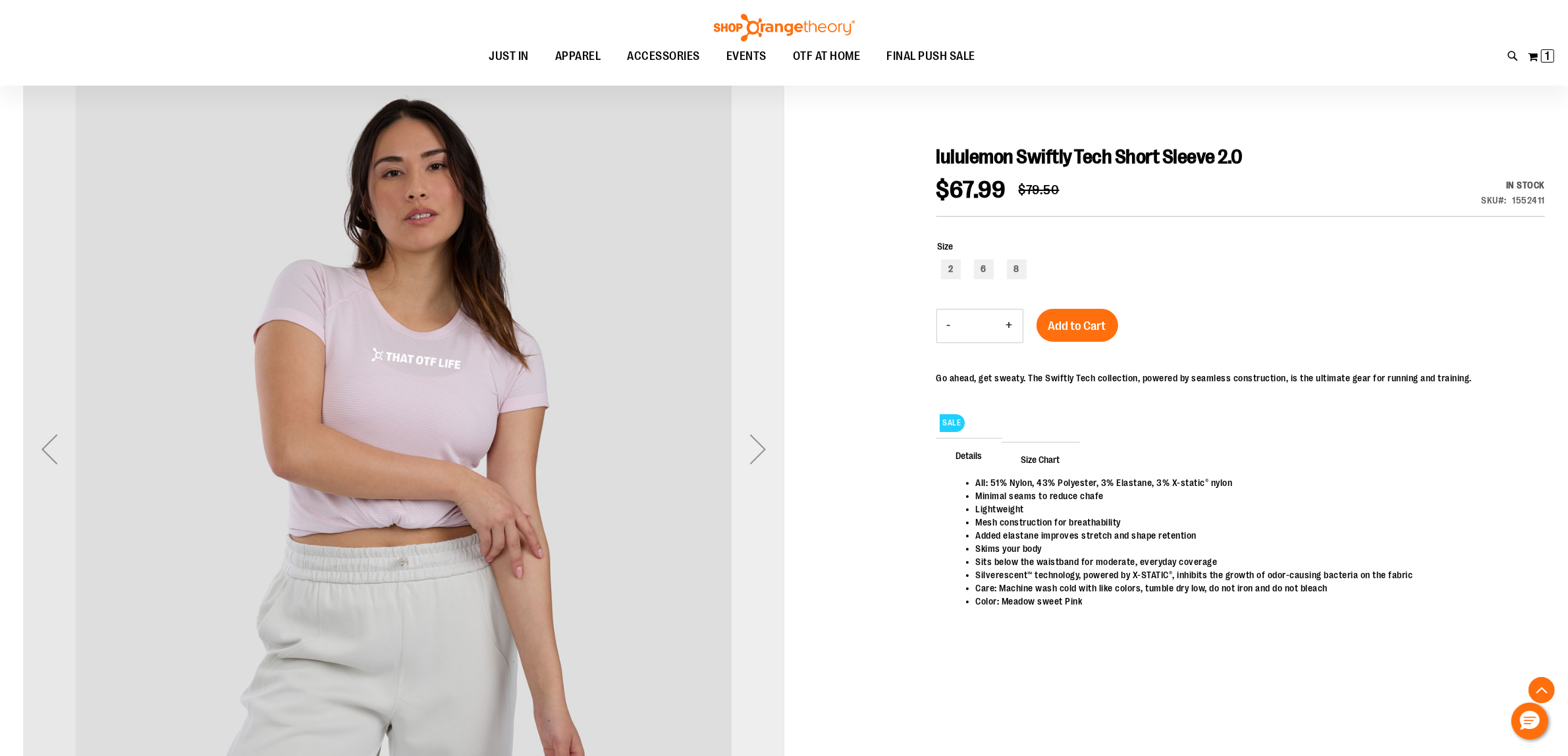
scroll to position [247, 0]
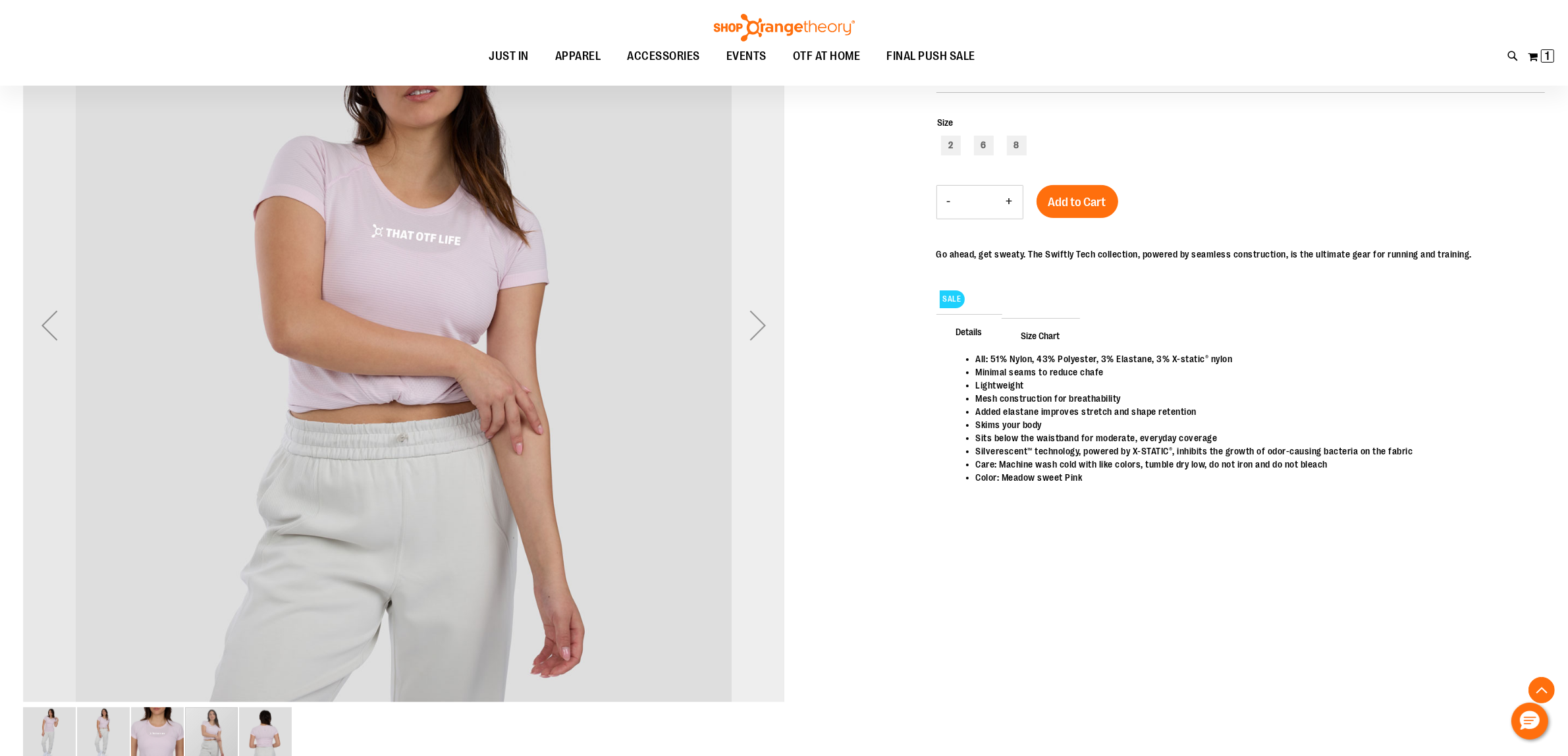
click at [756, 339] on div "Next" at bounding box center [758, 326] width 53 height 53
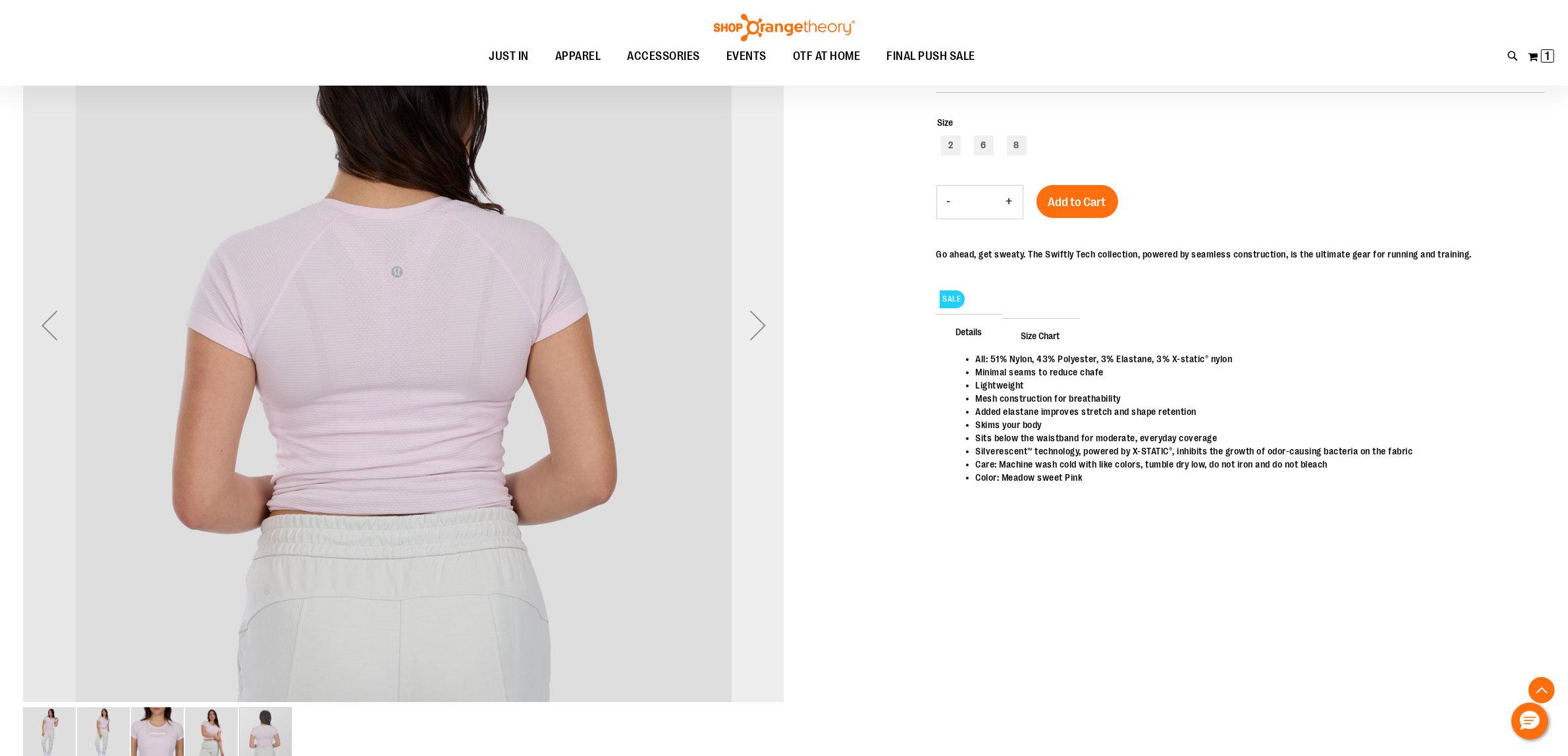
click at [756, 339] on div "Next" at bounding box center [758, 326] width 53 height 53
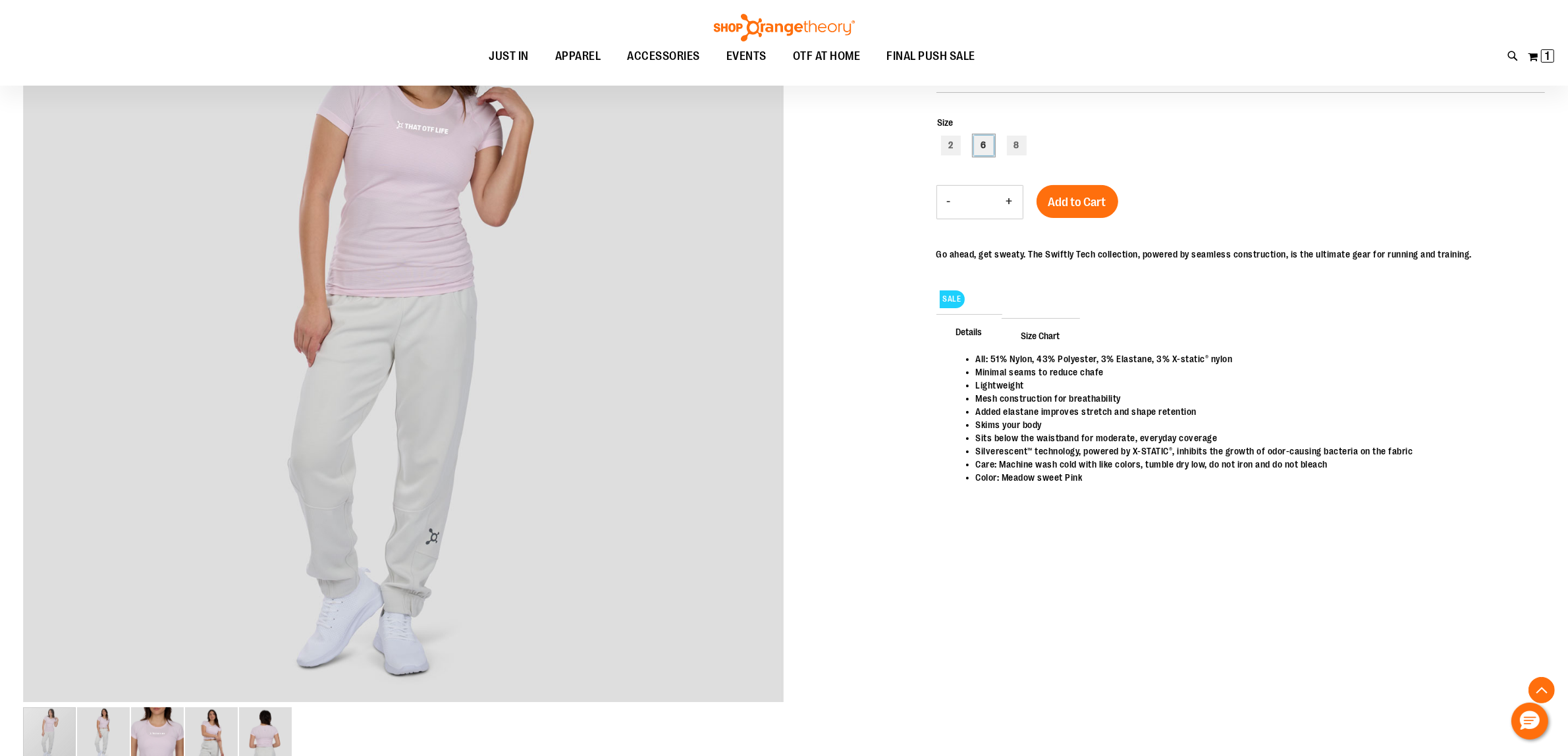
click at [990, 136] on div "6" at bounding box center [984, 145] width 20 height 20
type input "***"
click at [1085, 199] on span "Add to Cart" at bounding box center [1077, 202] width 58 height 14
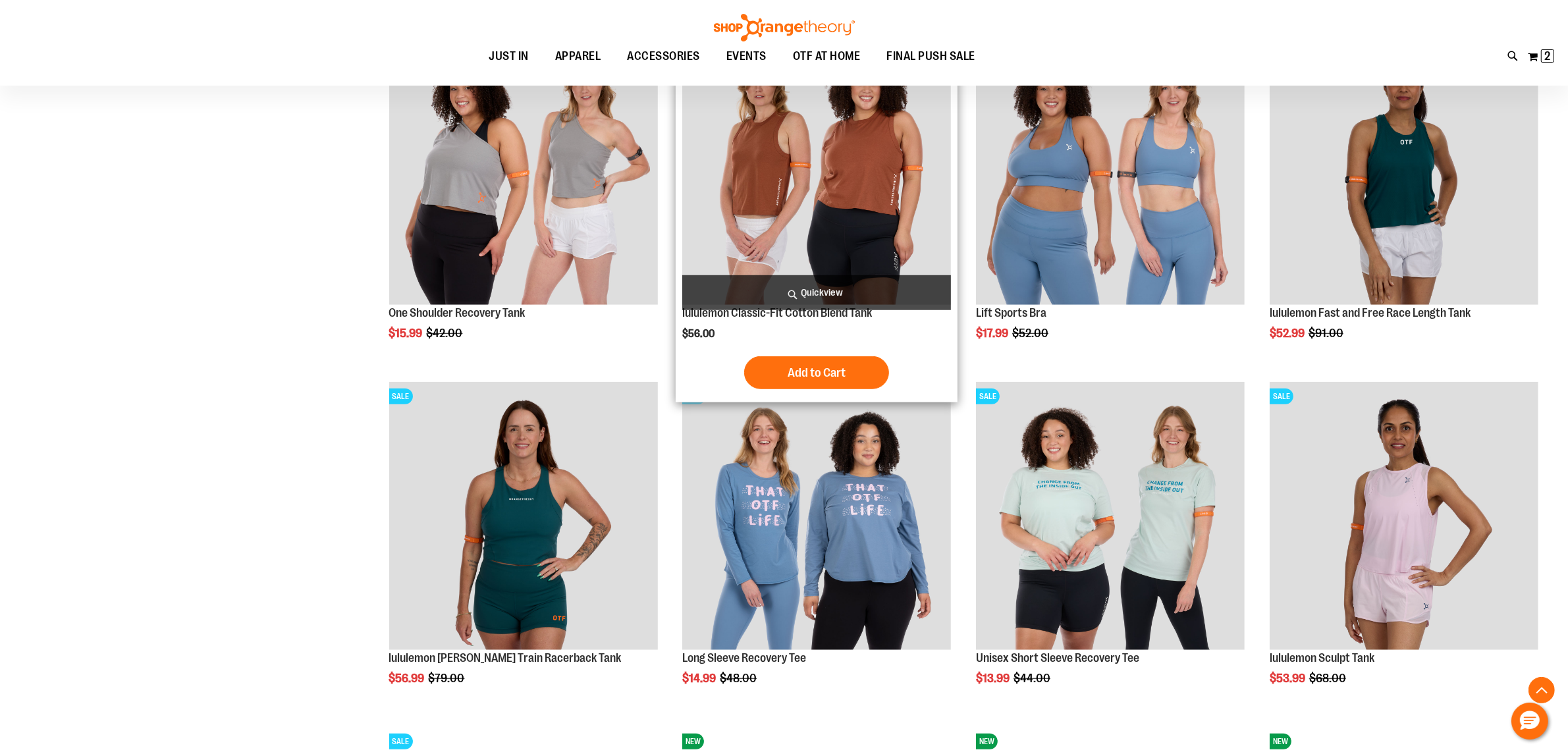
scroll to position [1515, 0]
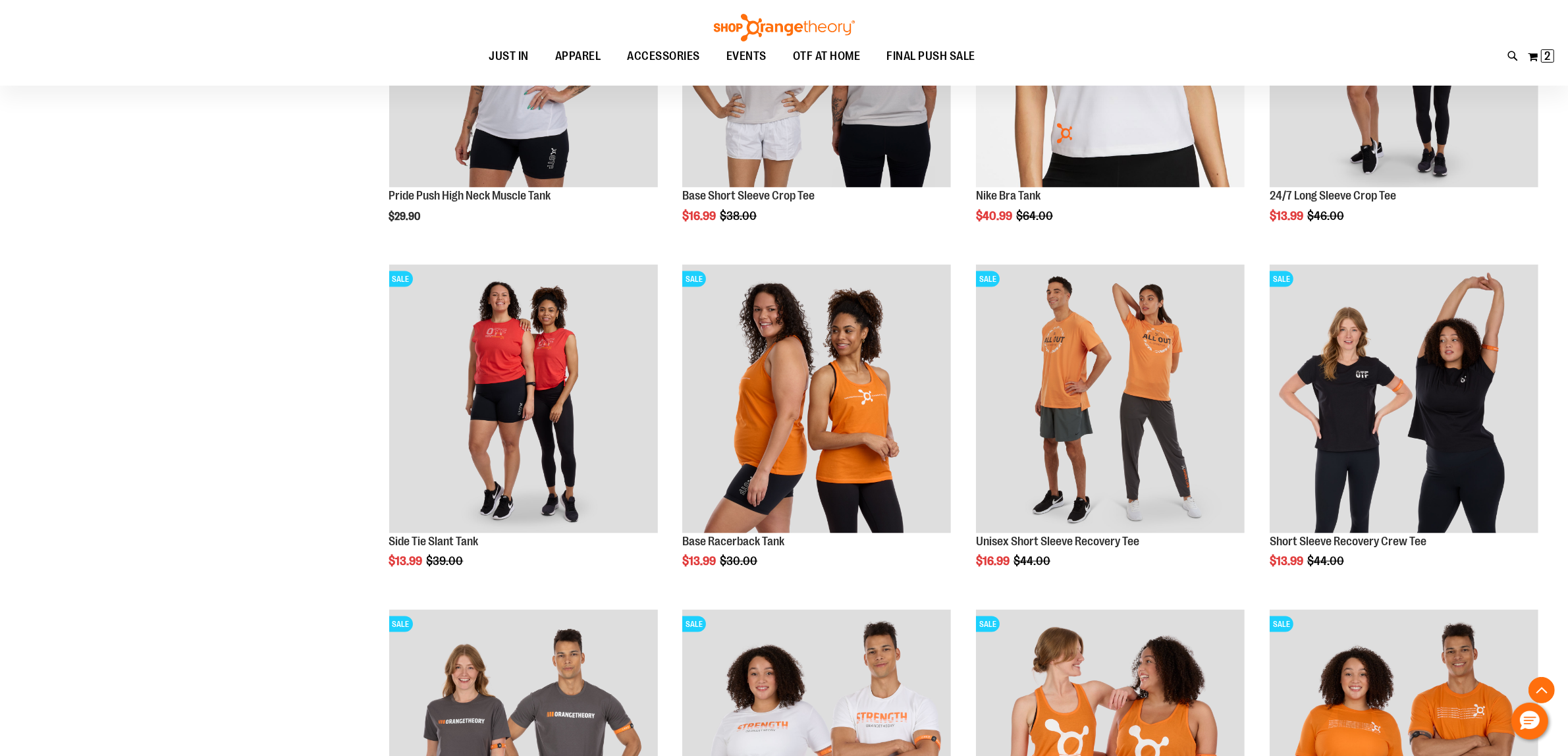
scroll to position [2503, 0]
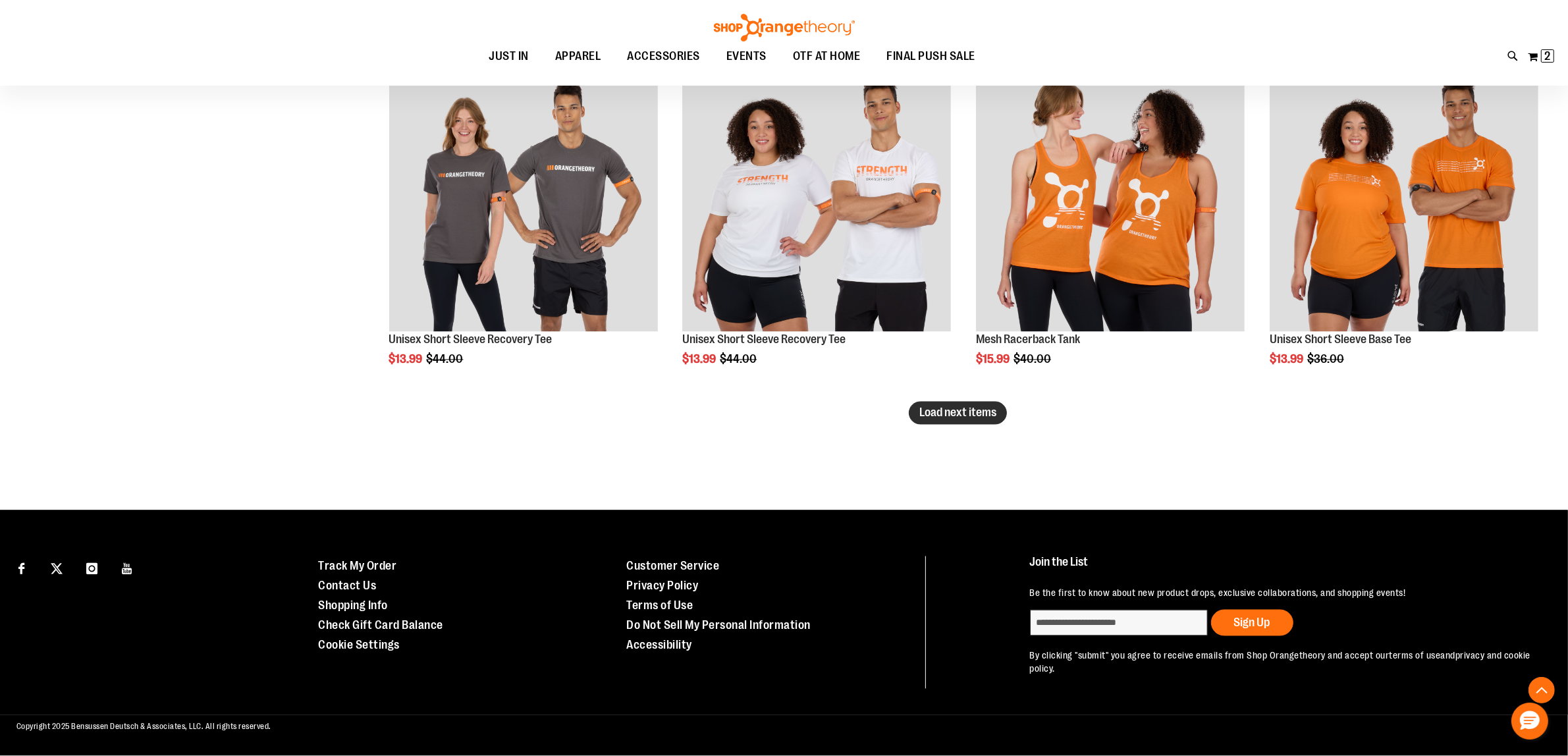
click at [975, 421] on button "Load next items" at bounding box center [958, 413] width 98 height 23
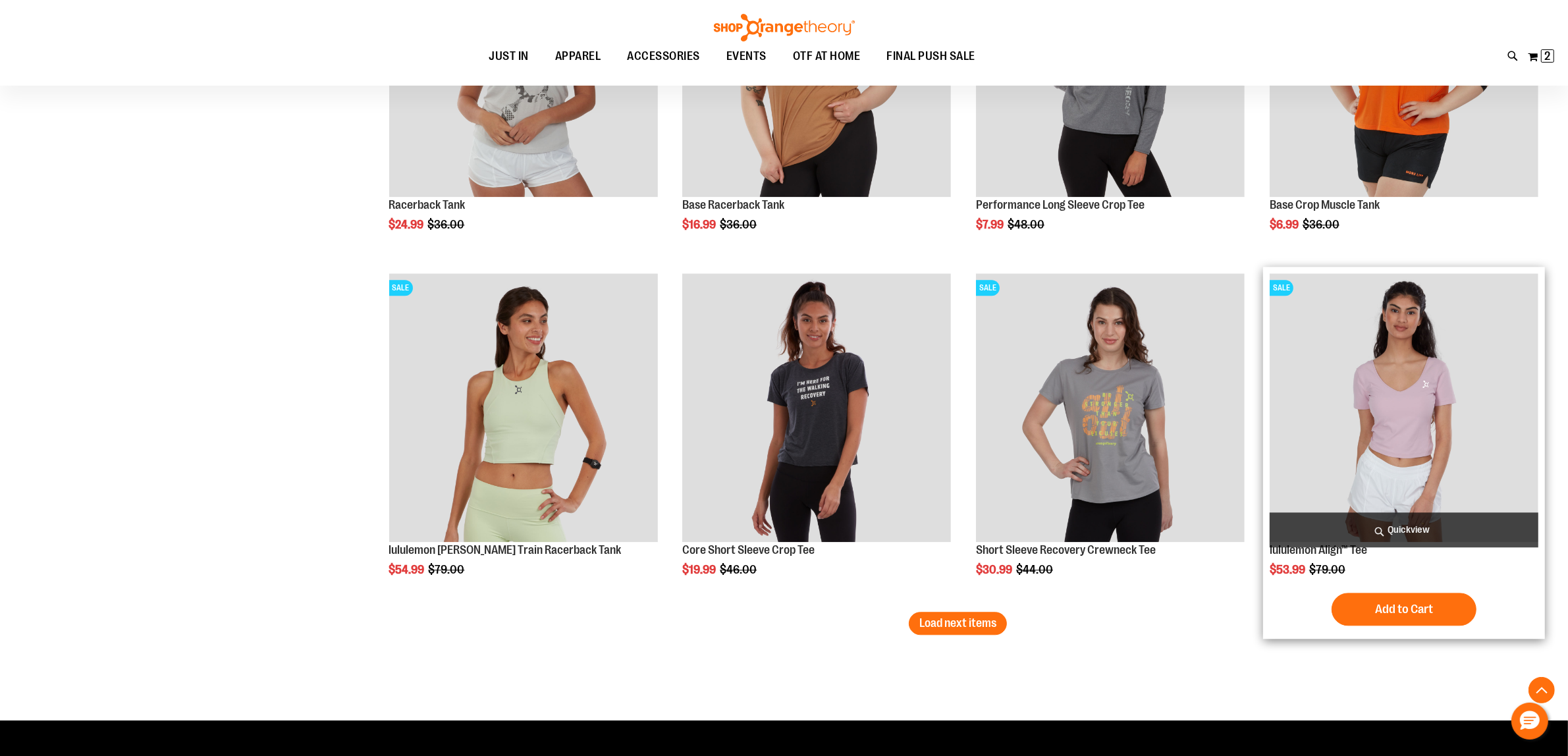
scroll to position [3956, 0]
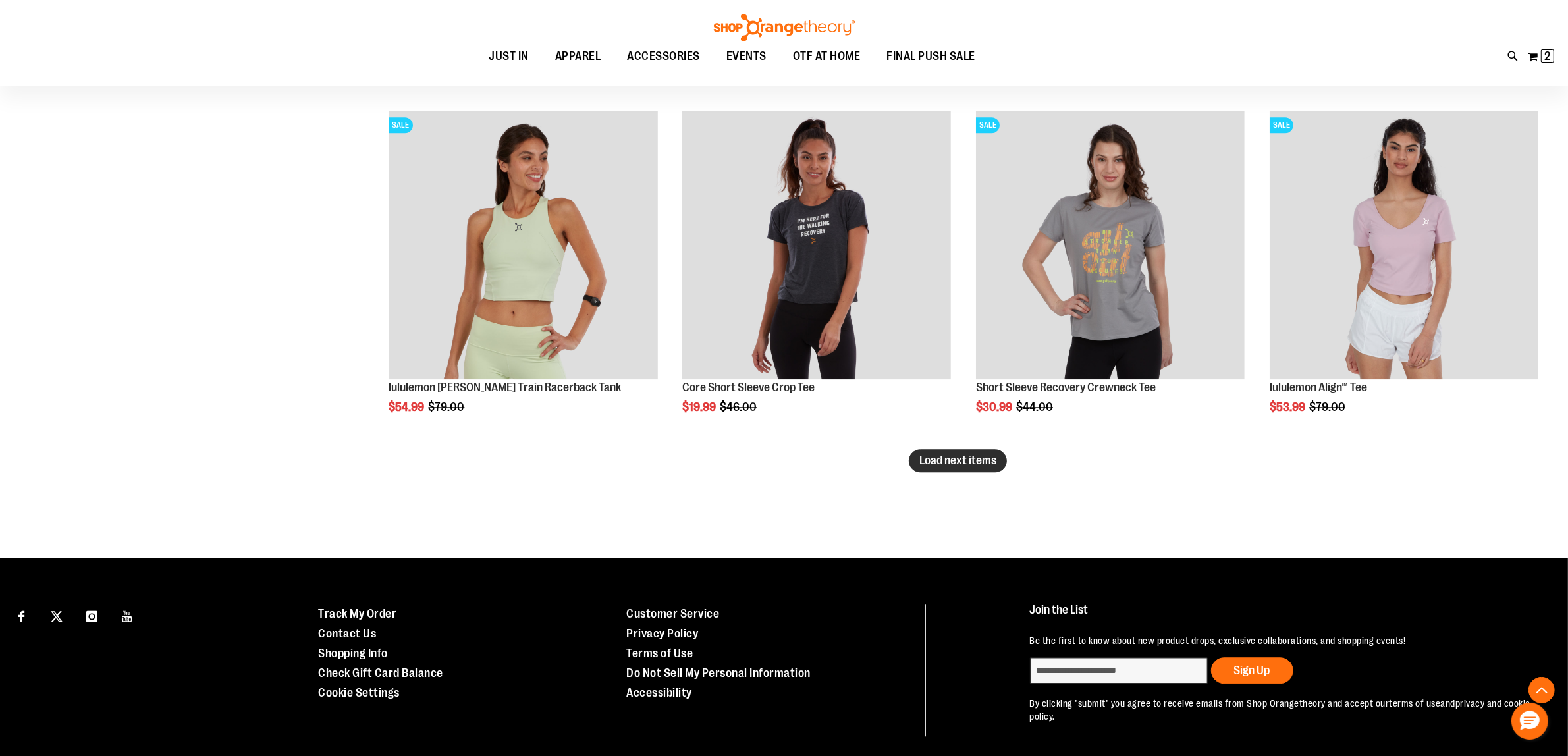
click at [958, 470] on button "Load next items" at bounding box center [958, 461] width 98 height 23
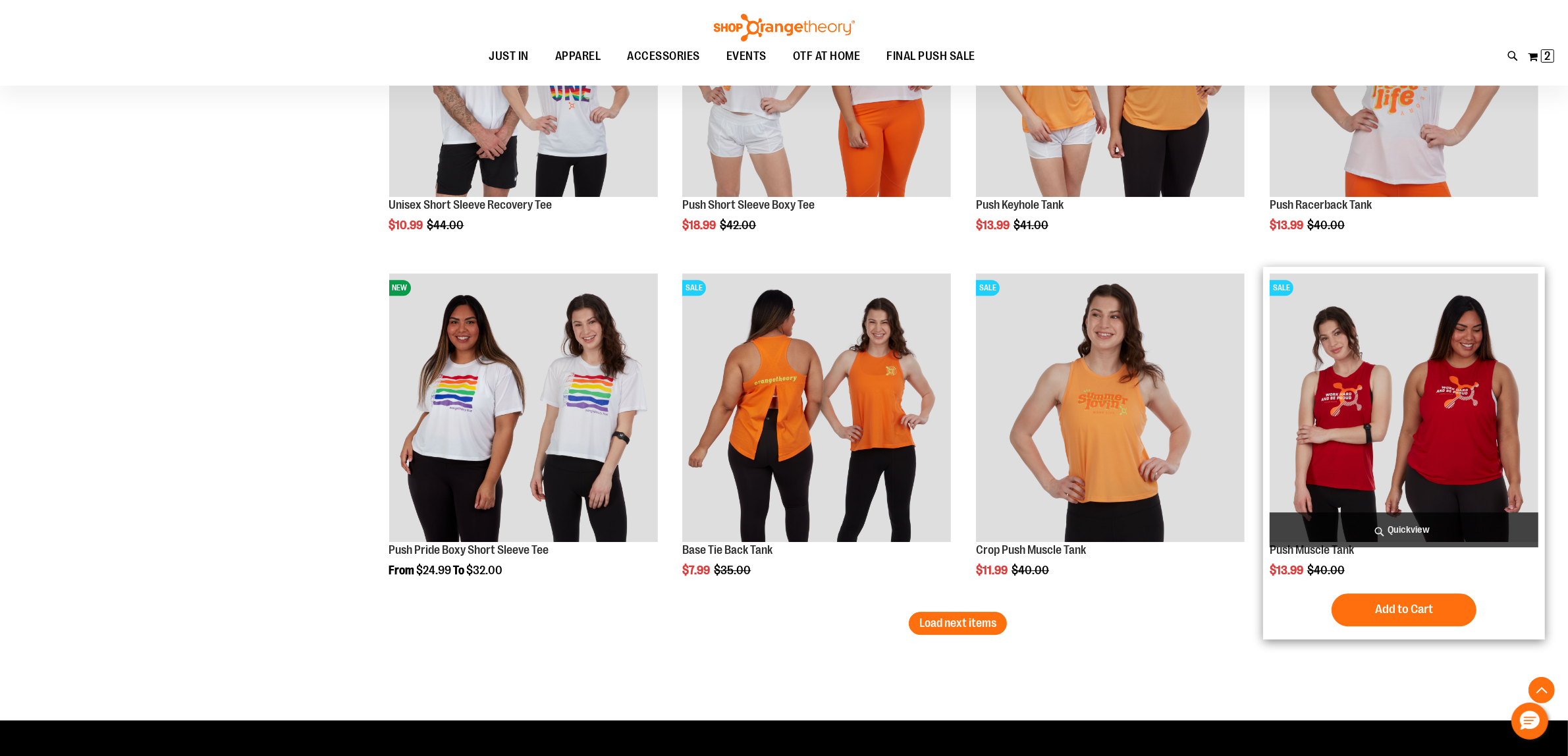
scroll to position [4862, 0]
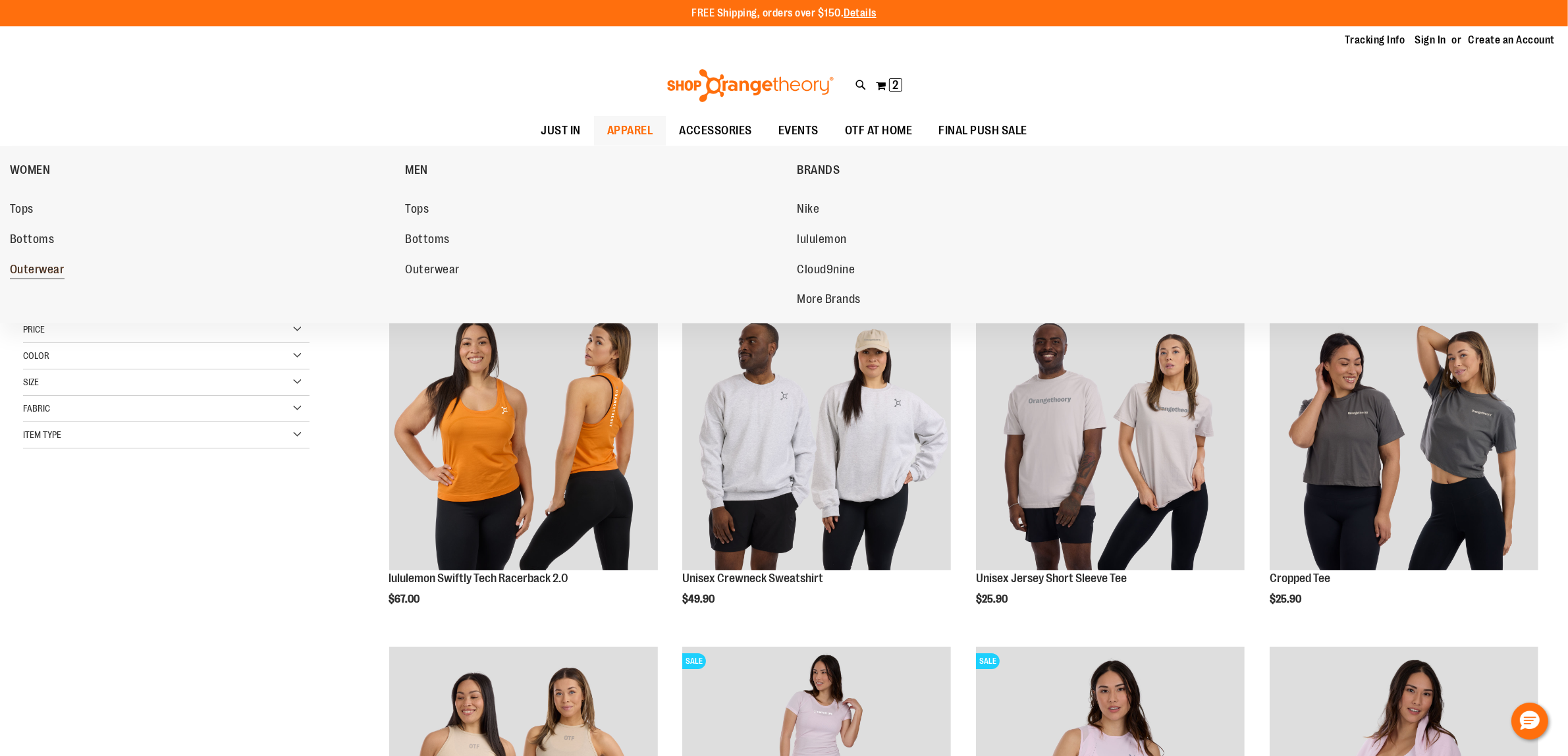
click at [55, 263] on span "Outerwear" at bounding box center [37, 271] width 55 height 17
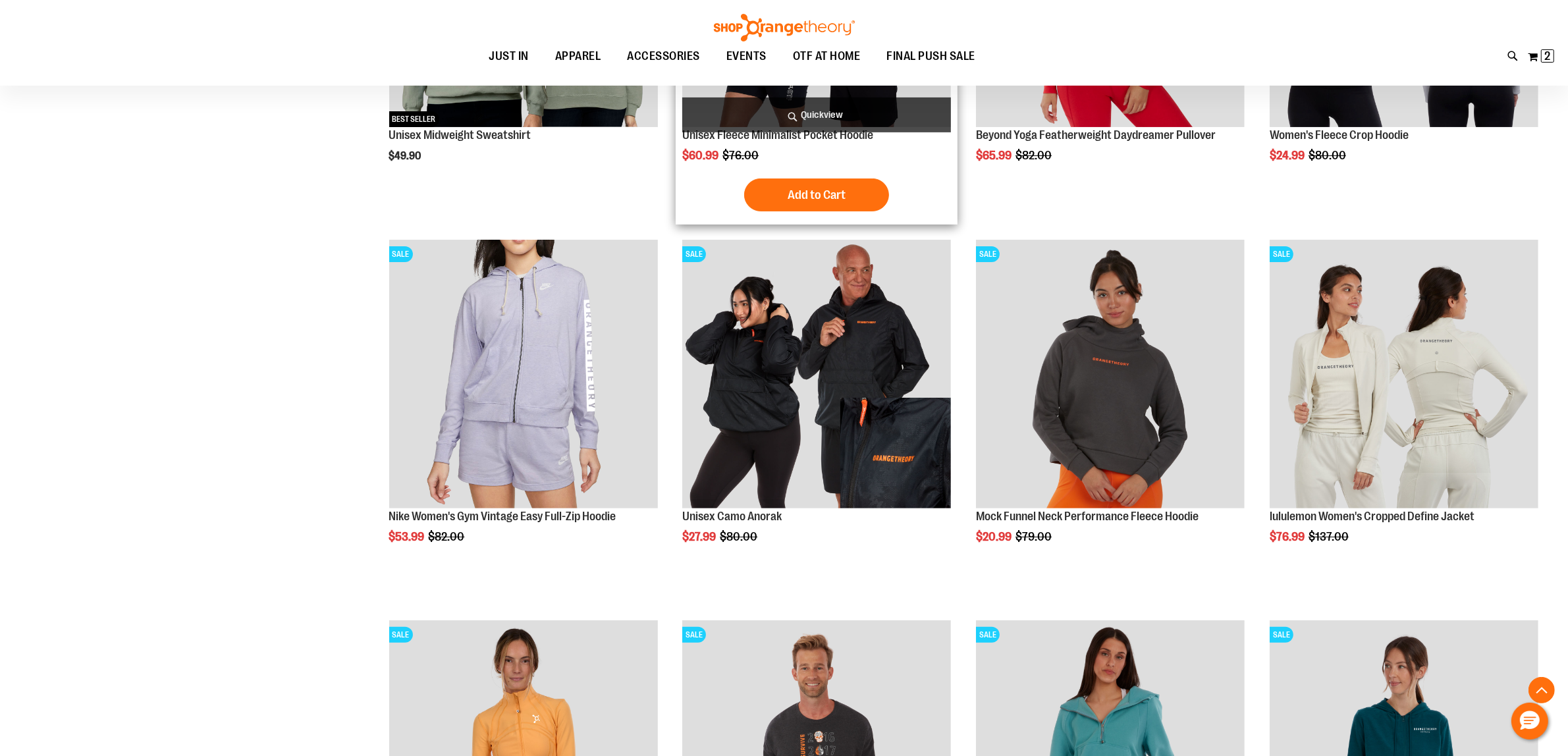
scroll to position [412, 0]
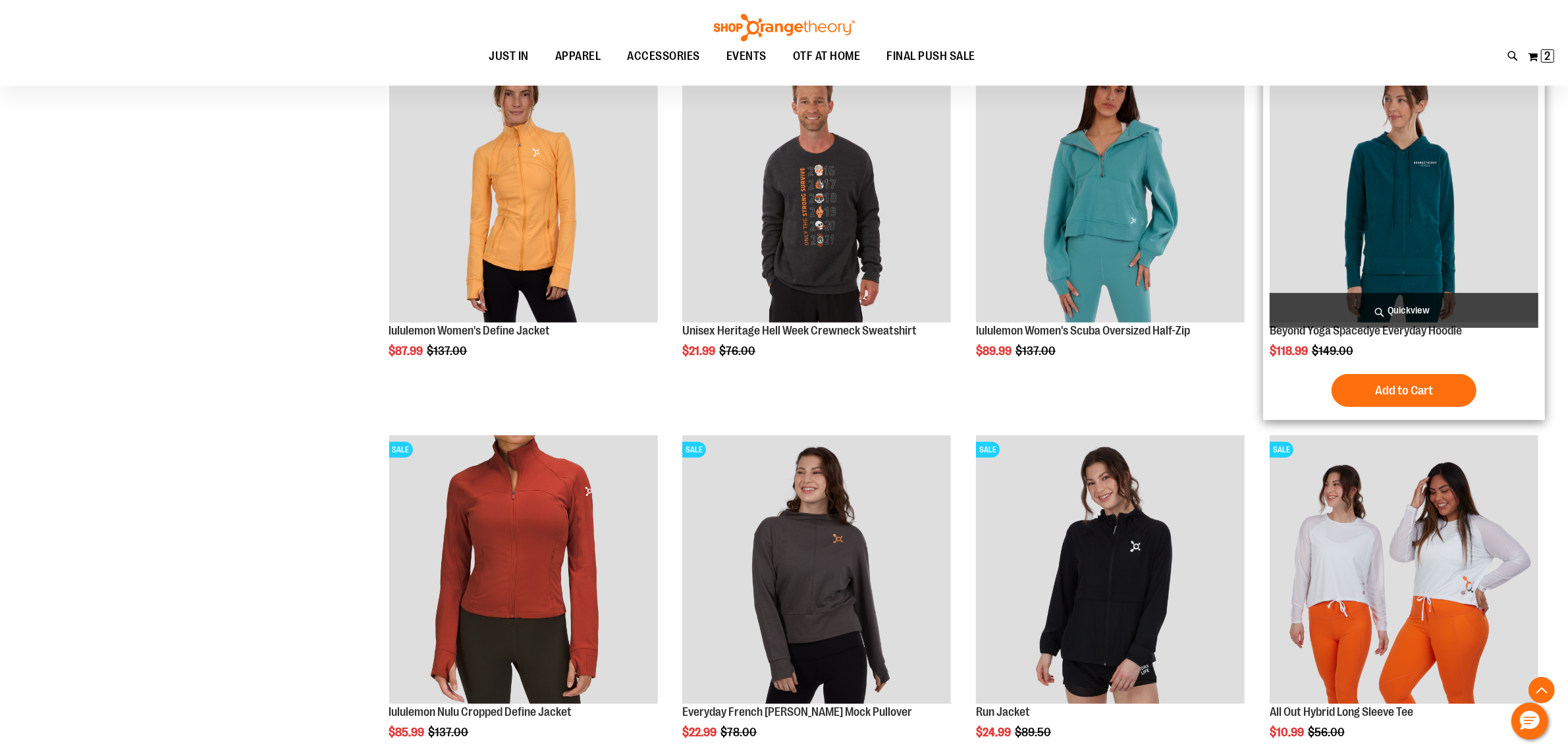
scroll to position [1070, 0]
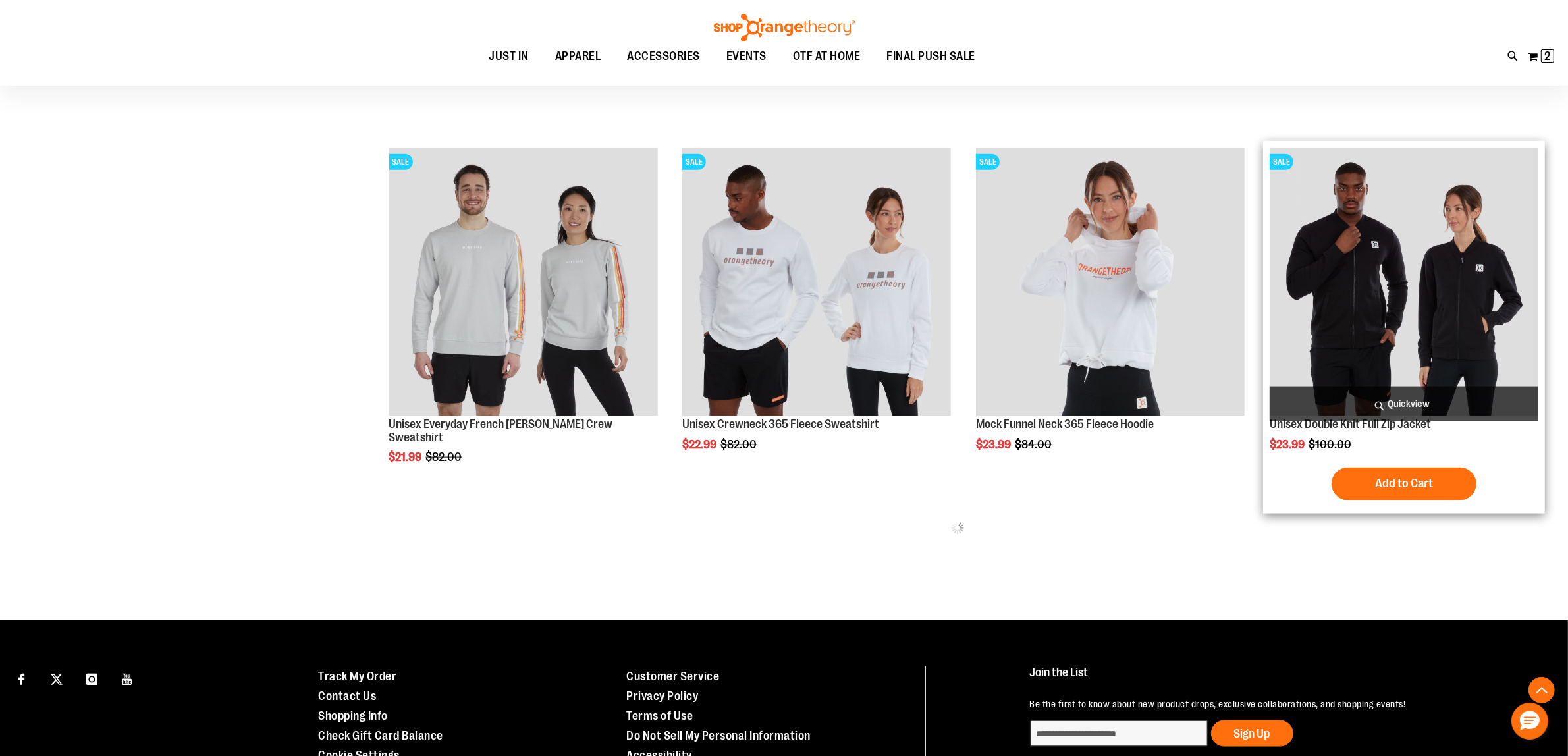
scroll to position [2058, 0]
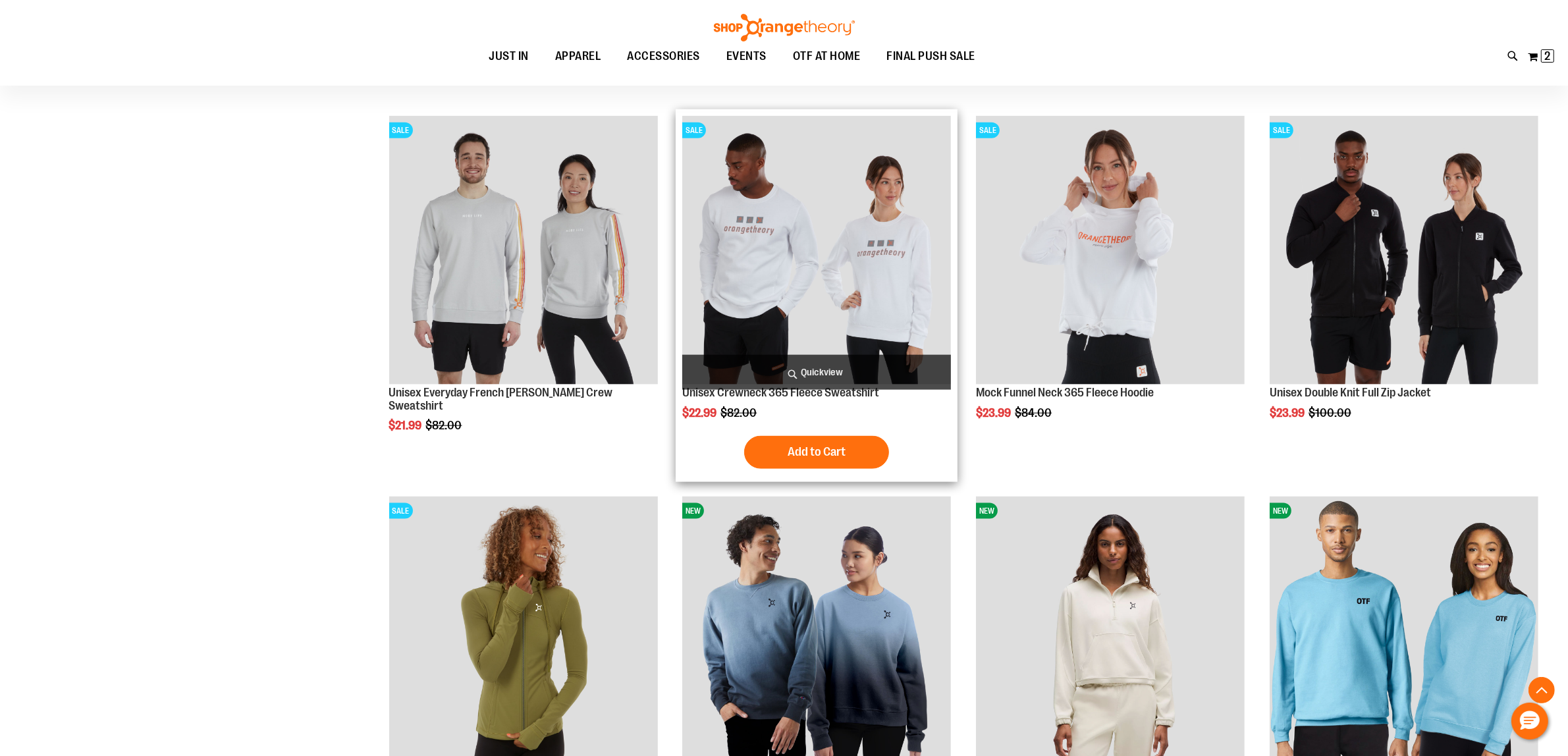
click at [794, 323] on img "product" at bounding box center [817, 250] width 269 height 269
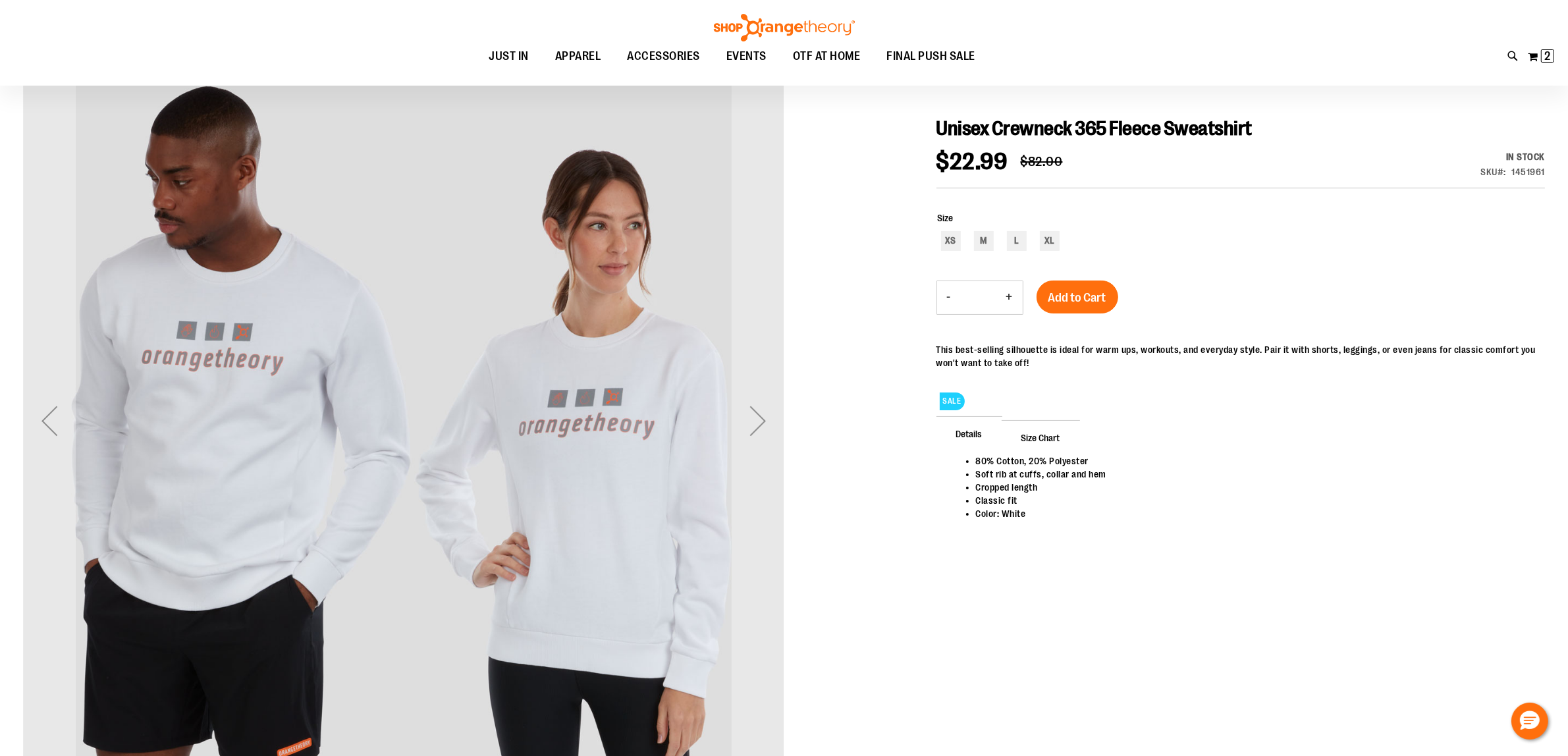
scroll to position [247, 0]
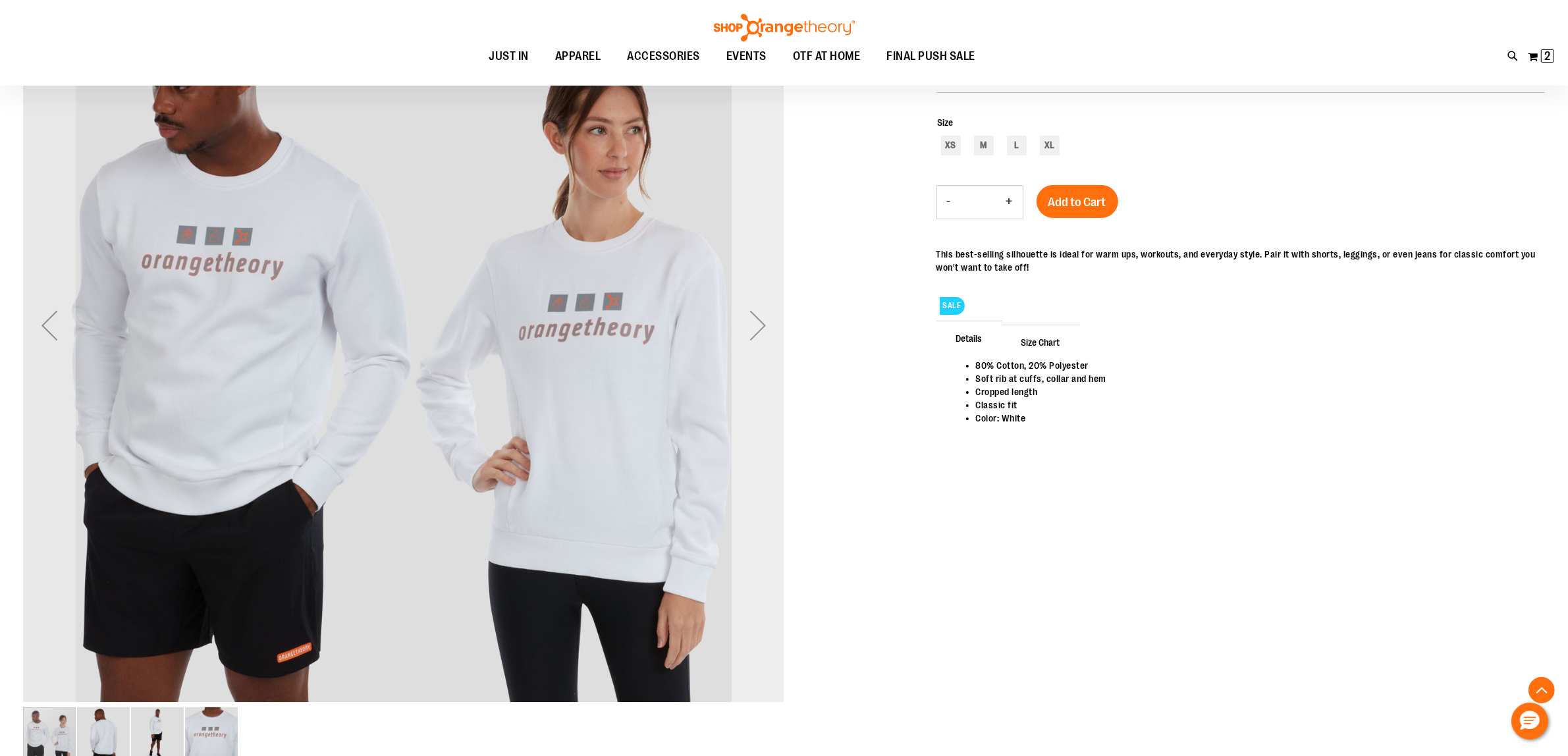
click at [756, 353] on div "Next" at bounding box center [758, 326] width 53 height 761
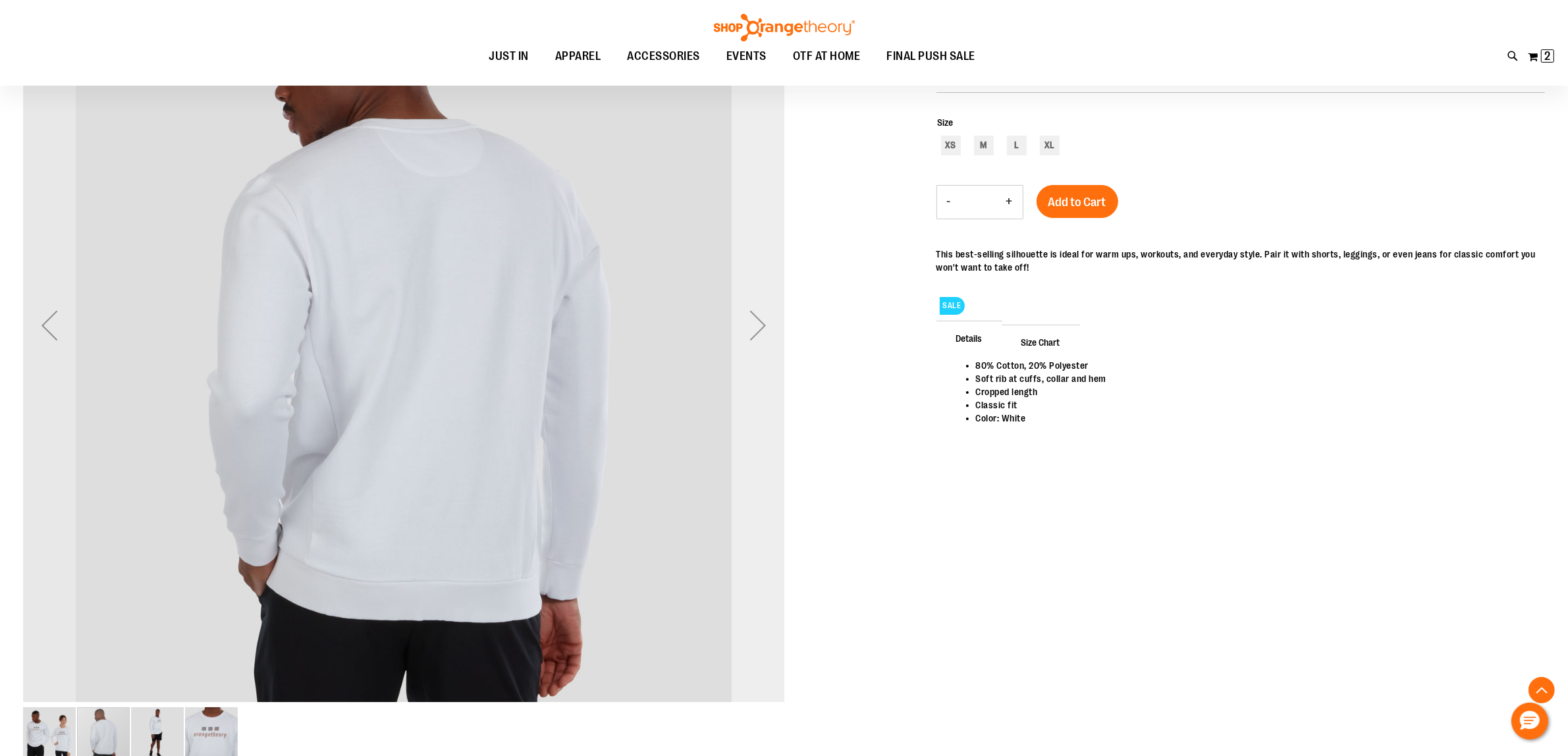
click at [756, 353] on div "Next" at bounding box center [758, 326] width 53 height 761
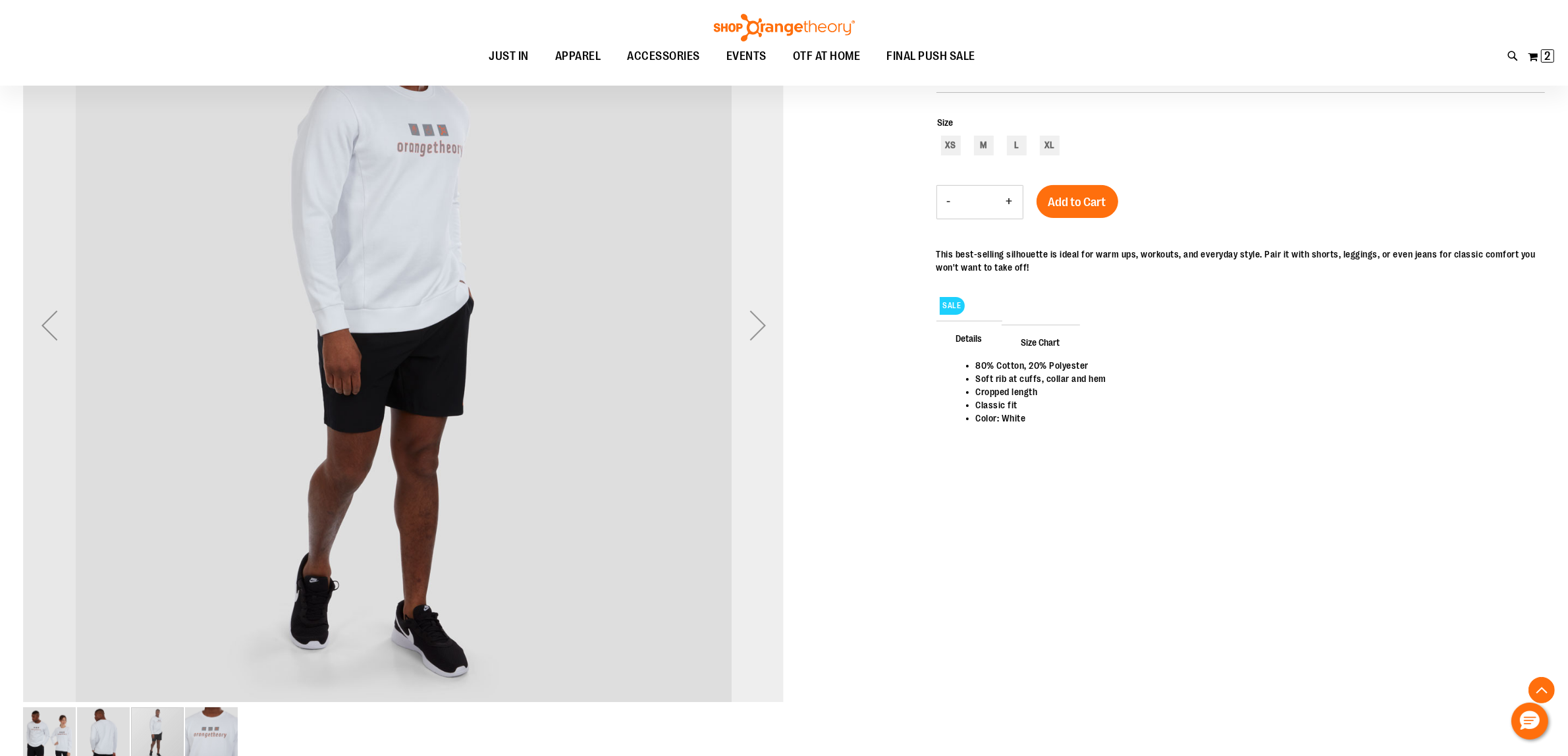
click at [756, 353] on div "Next" at bounding box center [758, 326] width 53 height 761
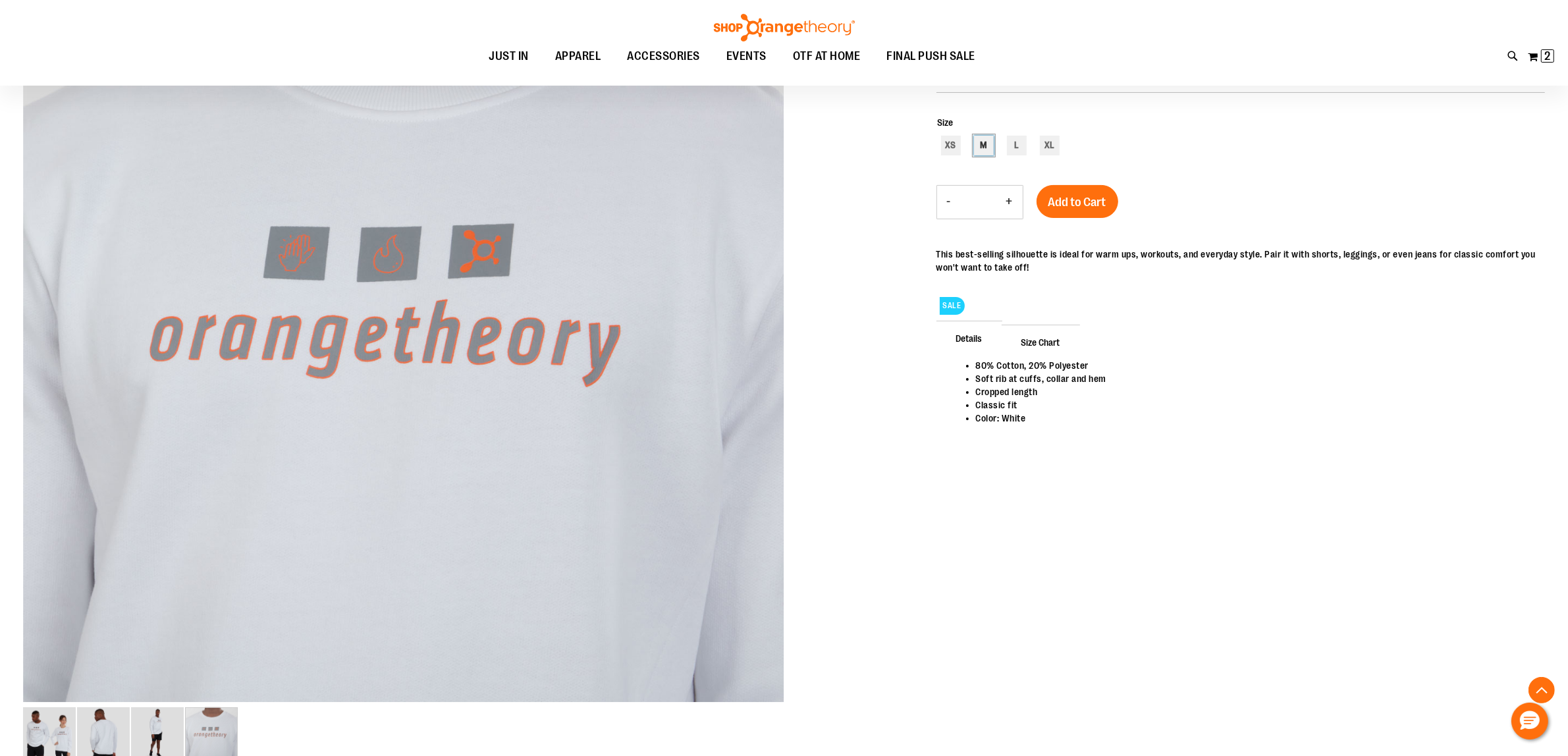
click at [983, 140] on div "M" at bounding box center [984, 145] width 20 height 20
type input "***"
click at [1070, 208] on span "Add to Cart" at bounding box center [1077, 202] width 58 height 14
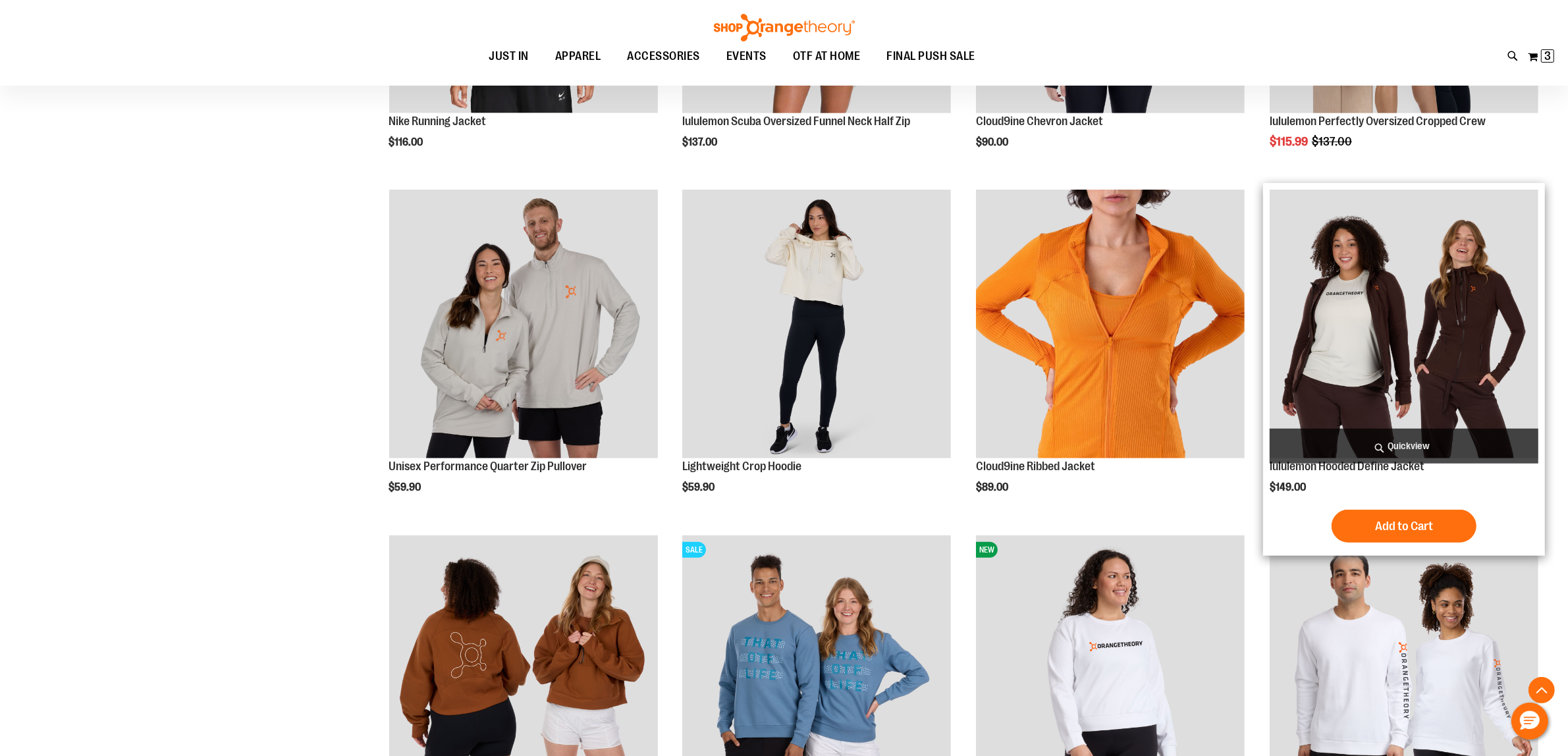
scroll to position [1236, 0]
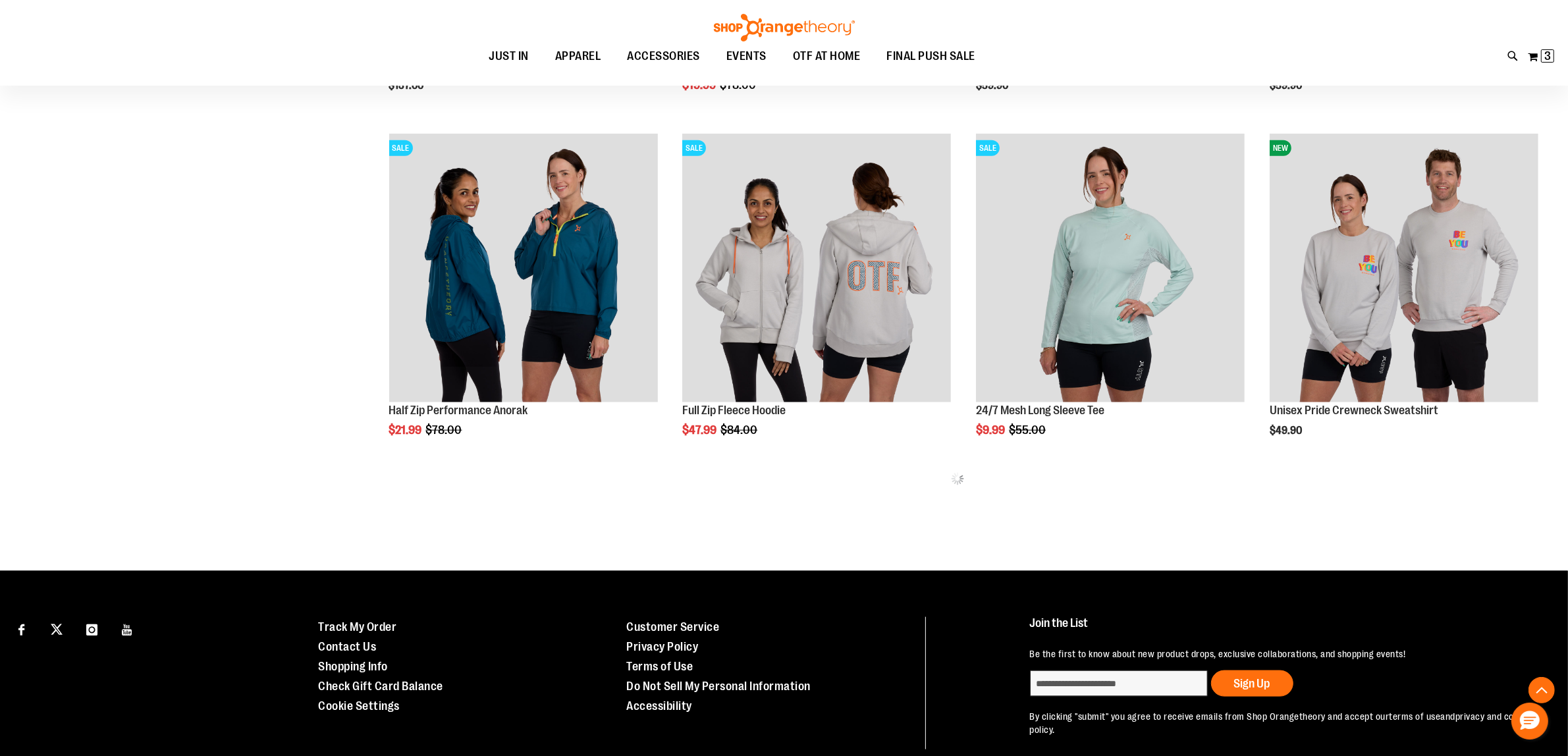
scroll to position [1954, 0]
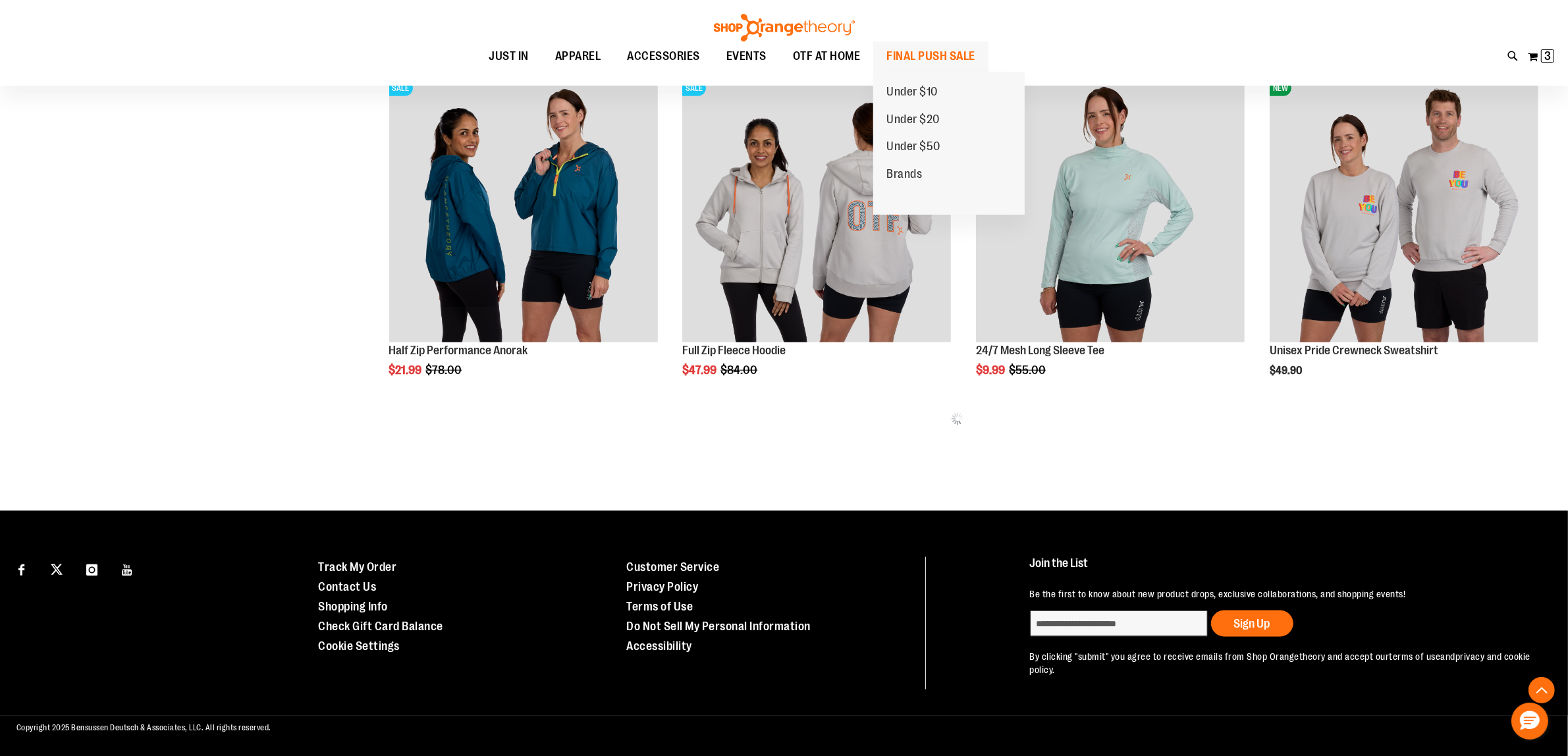
click at [937, 50] on span "FINAL PUSH SALE" at bounding box center [931, 56] width 89 height 29
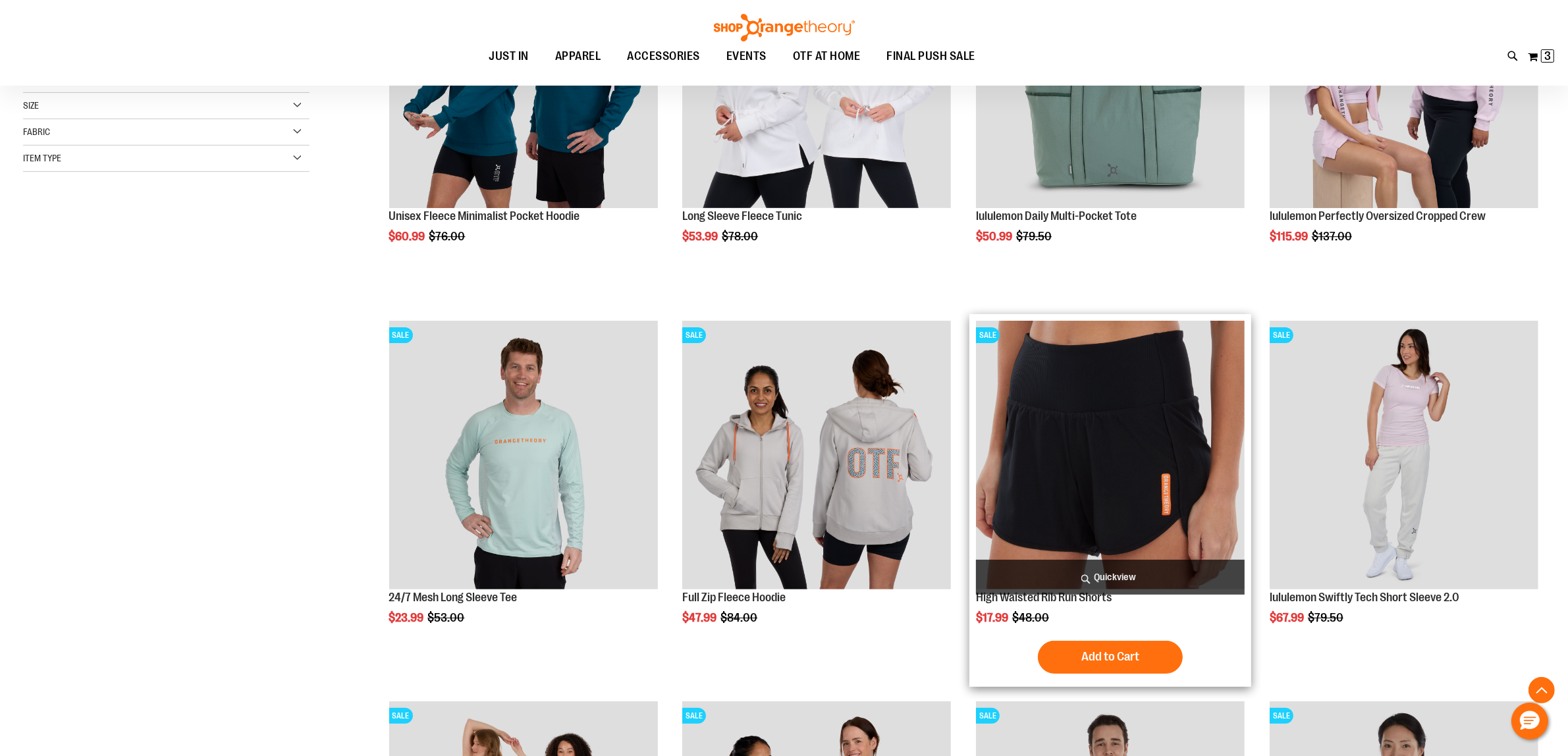
scroll to position [412, 0]
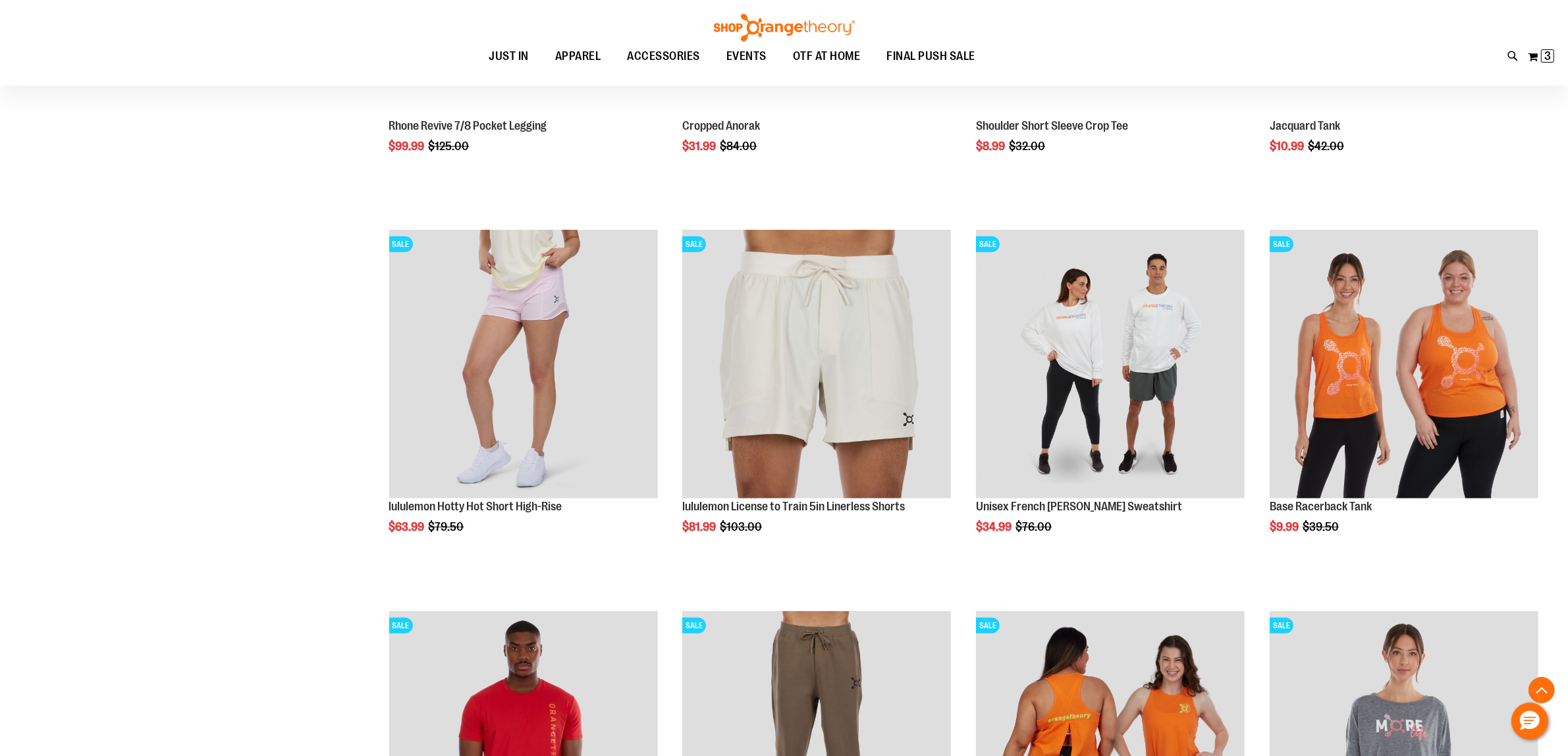
scroll to position [1565, 0]
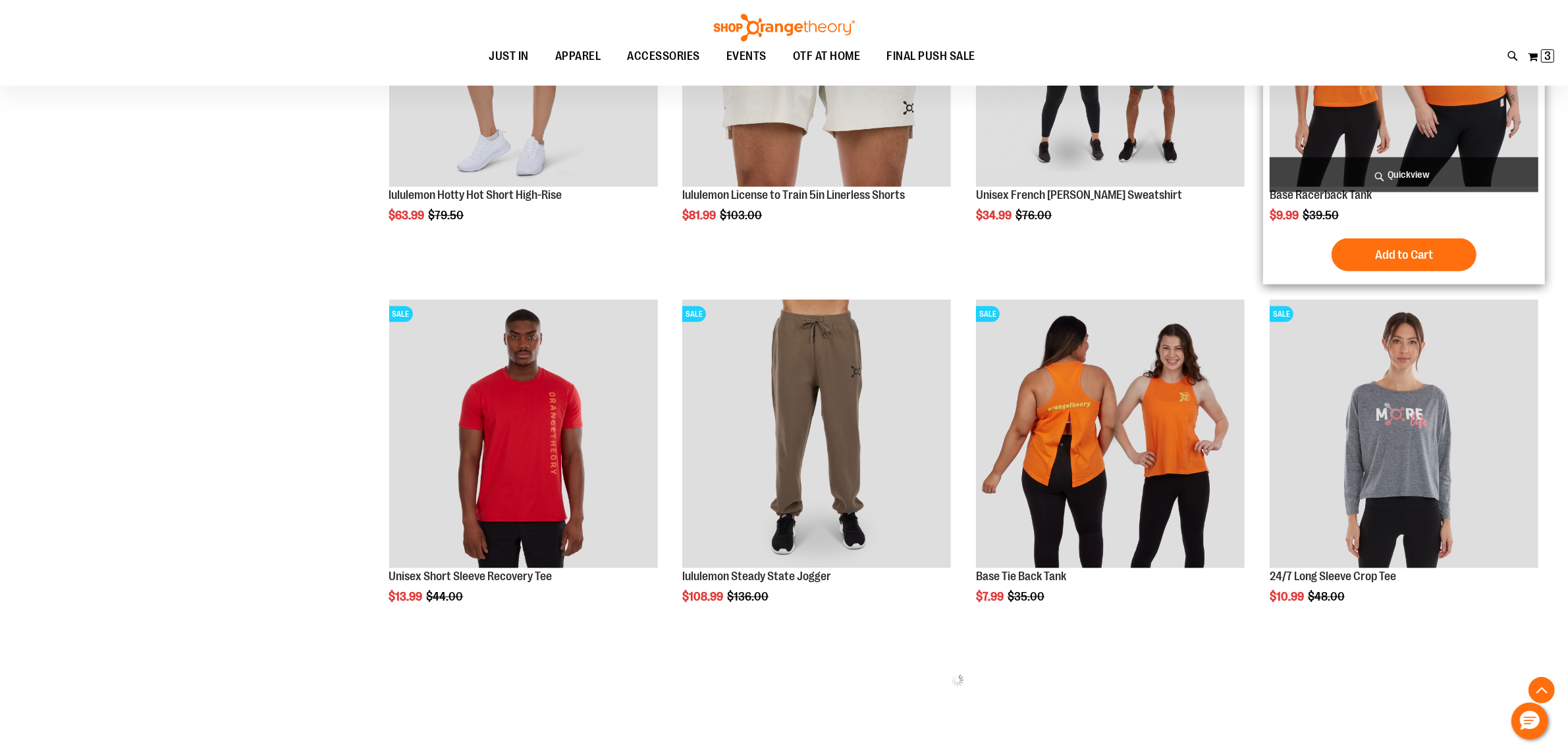
scroll to position [1894, 0]
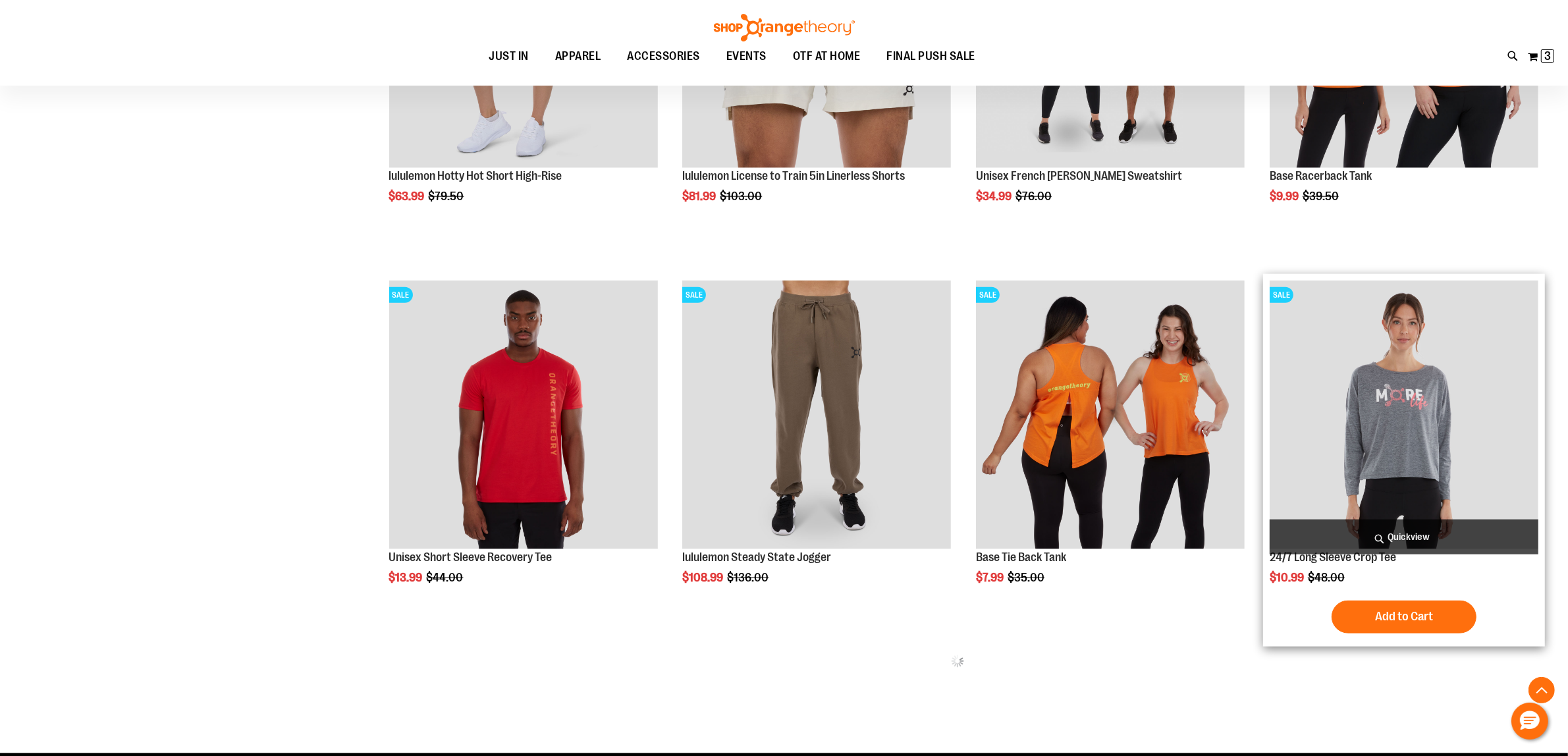
click at [1371, 439] on img "product" at bounding box center [1404, 415] width 269 height 269
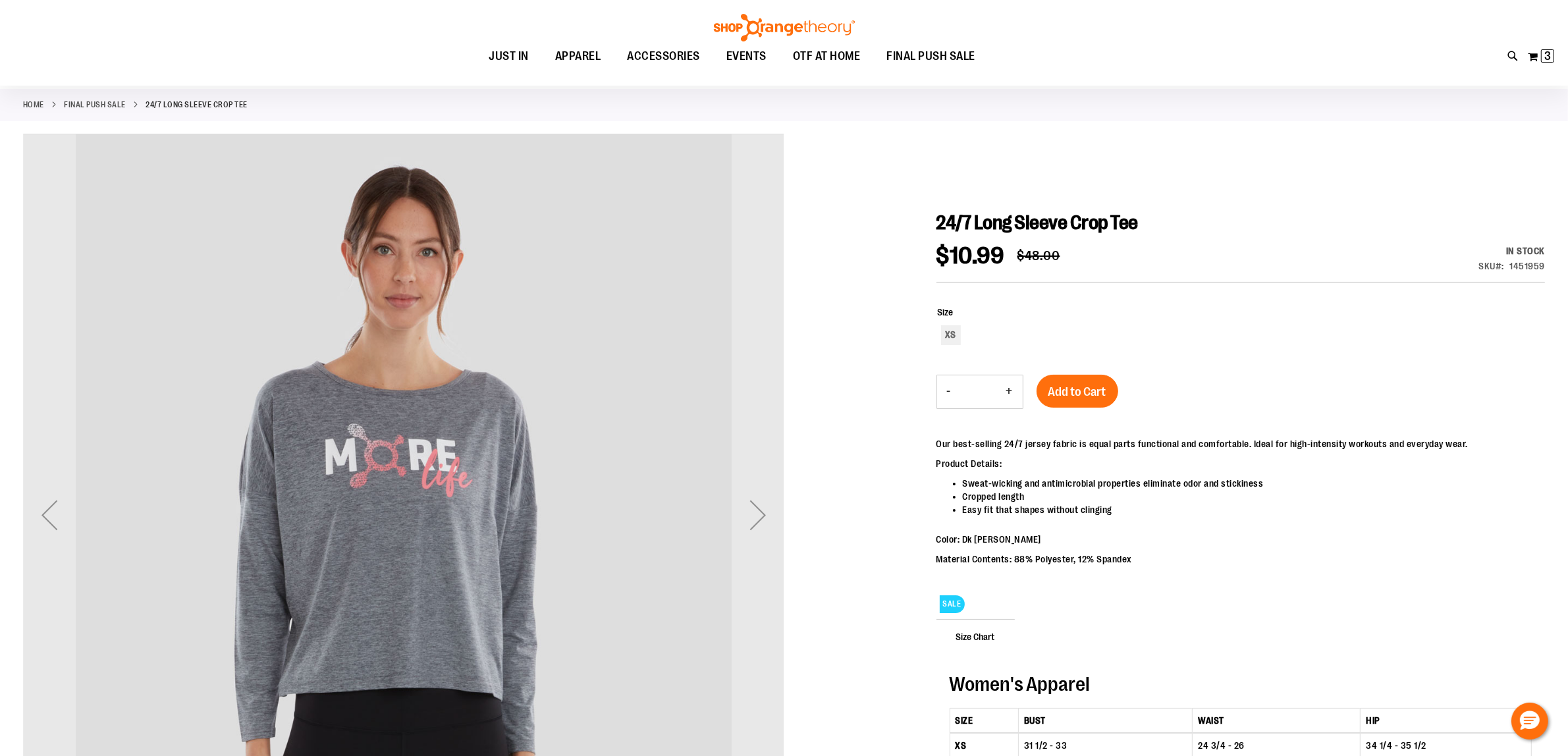
scroll to position [82, 0]
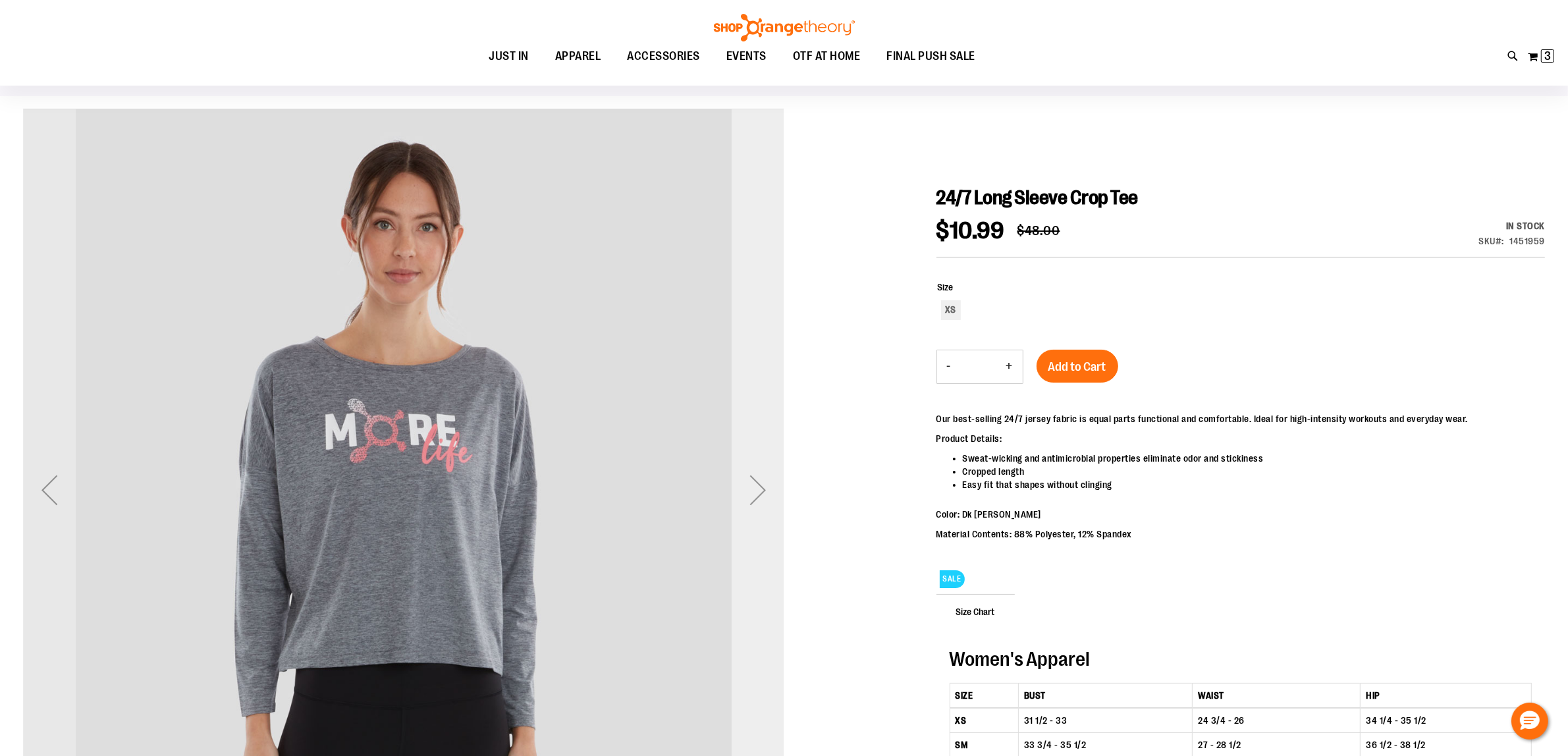
click at [756, 485] on div "Next" at bounding box center [758, 490] width 53 height 53
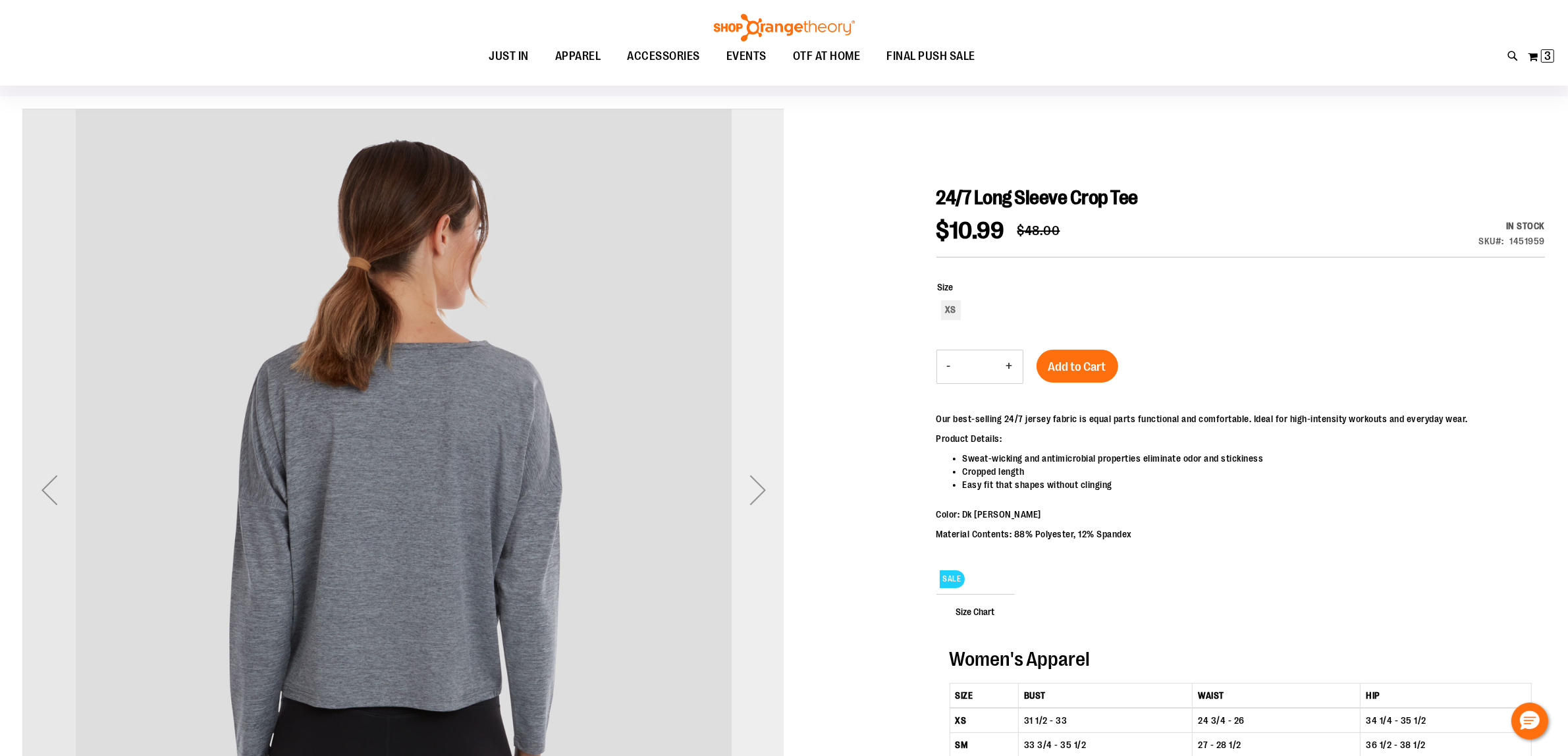
click at [756, 485] on div "Next" at bounding box center [758, 490] width 53 height 53
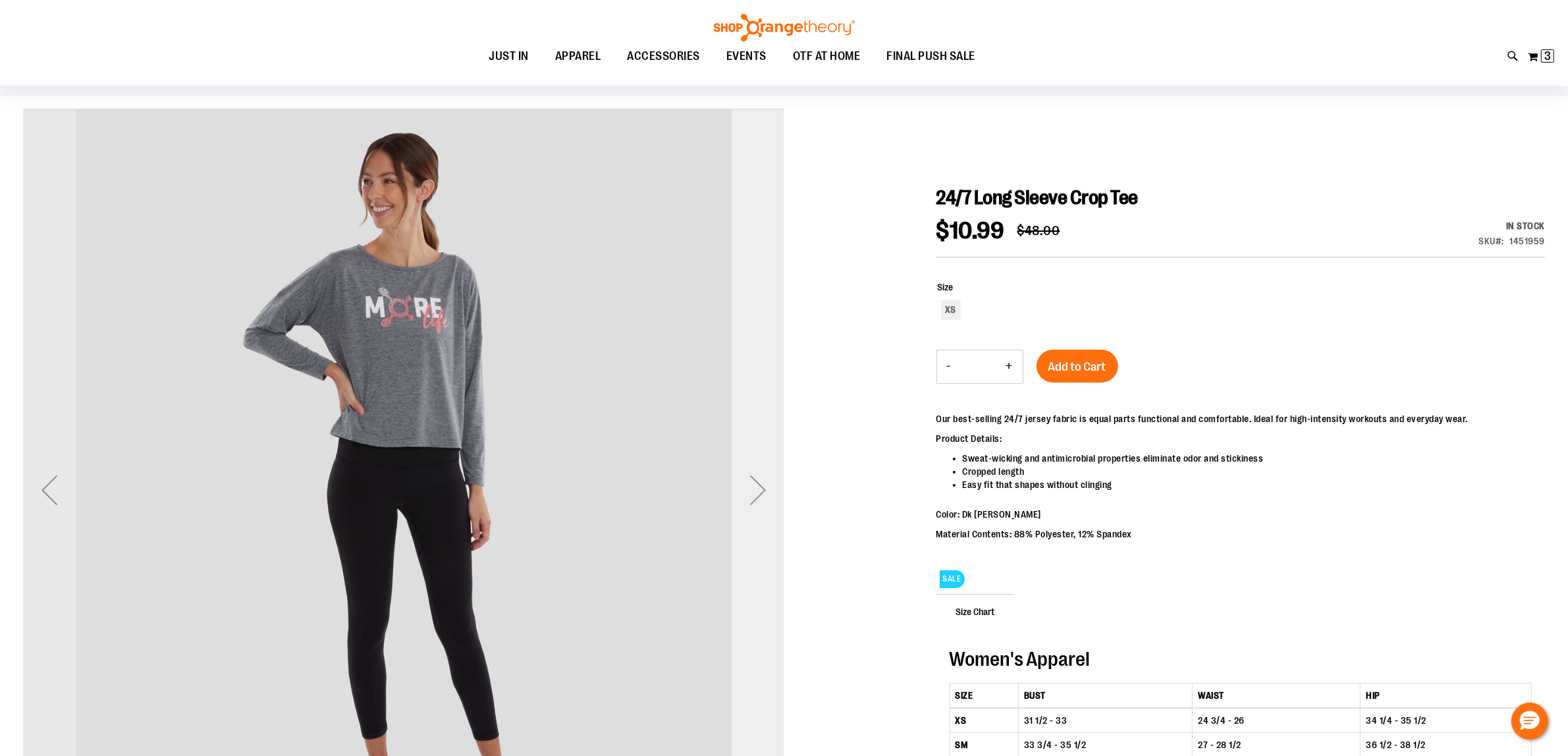
click at [756, 485] on div "Next" at bounding box center [758, 490] width 53 height 53
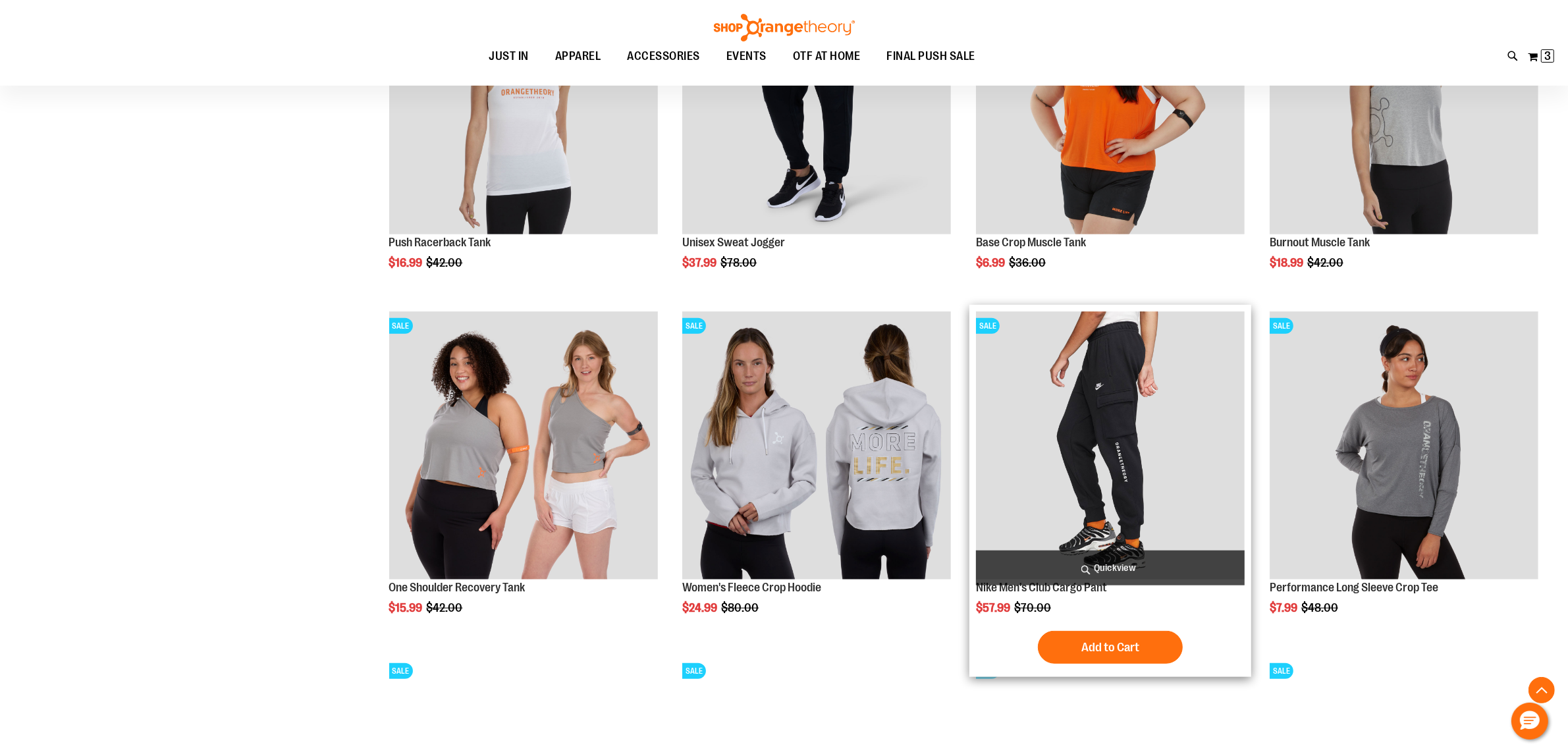
scroll to position [1400, 0]
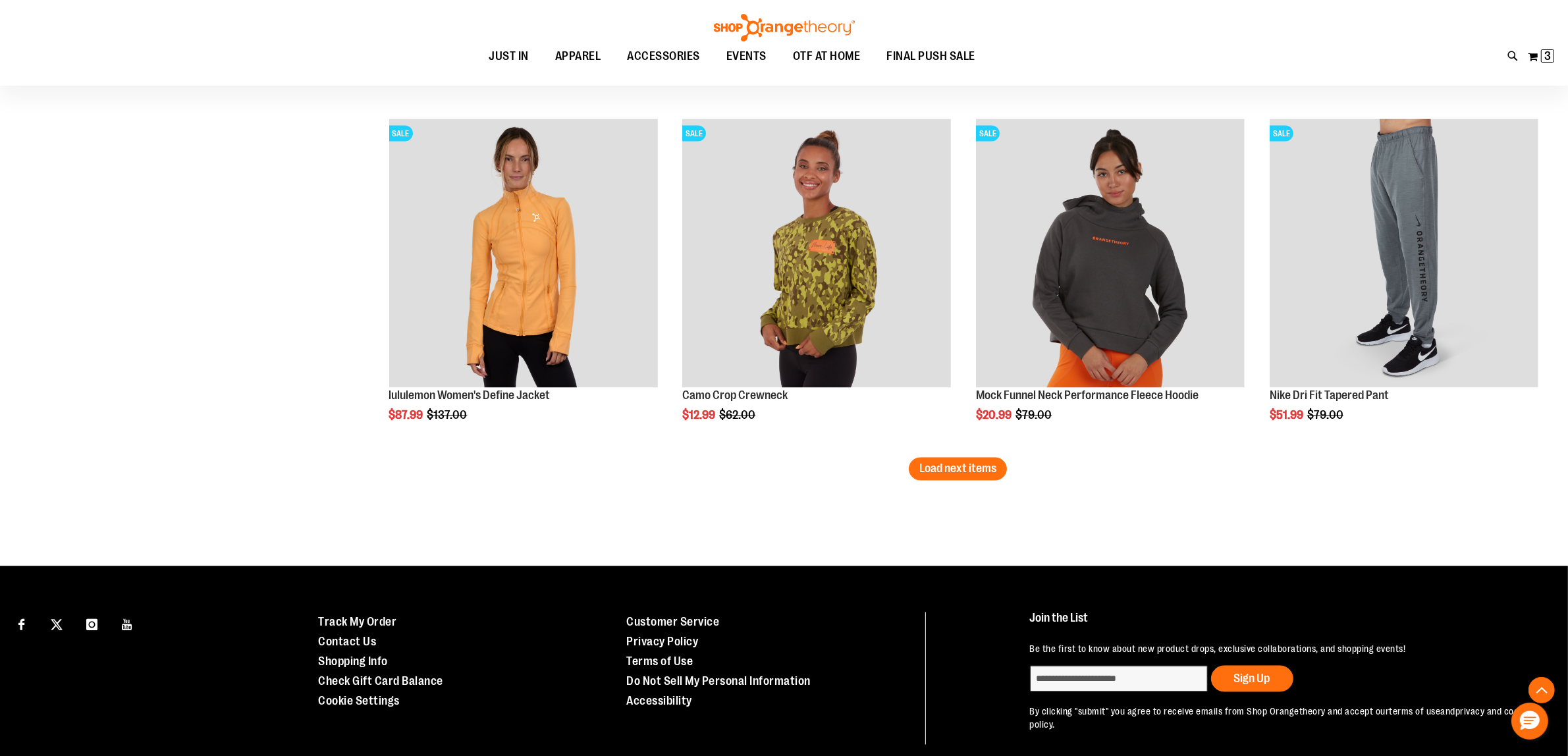
scroll to position [3001, 0]
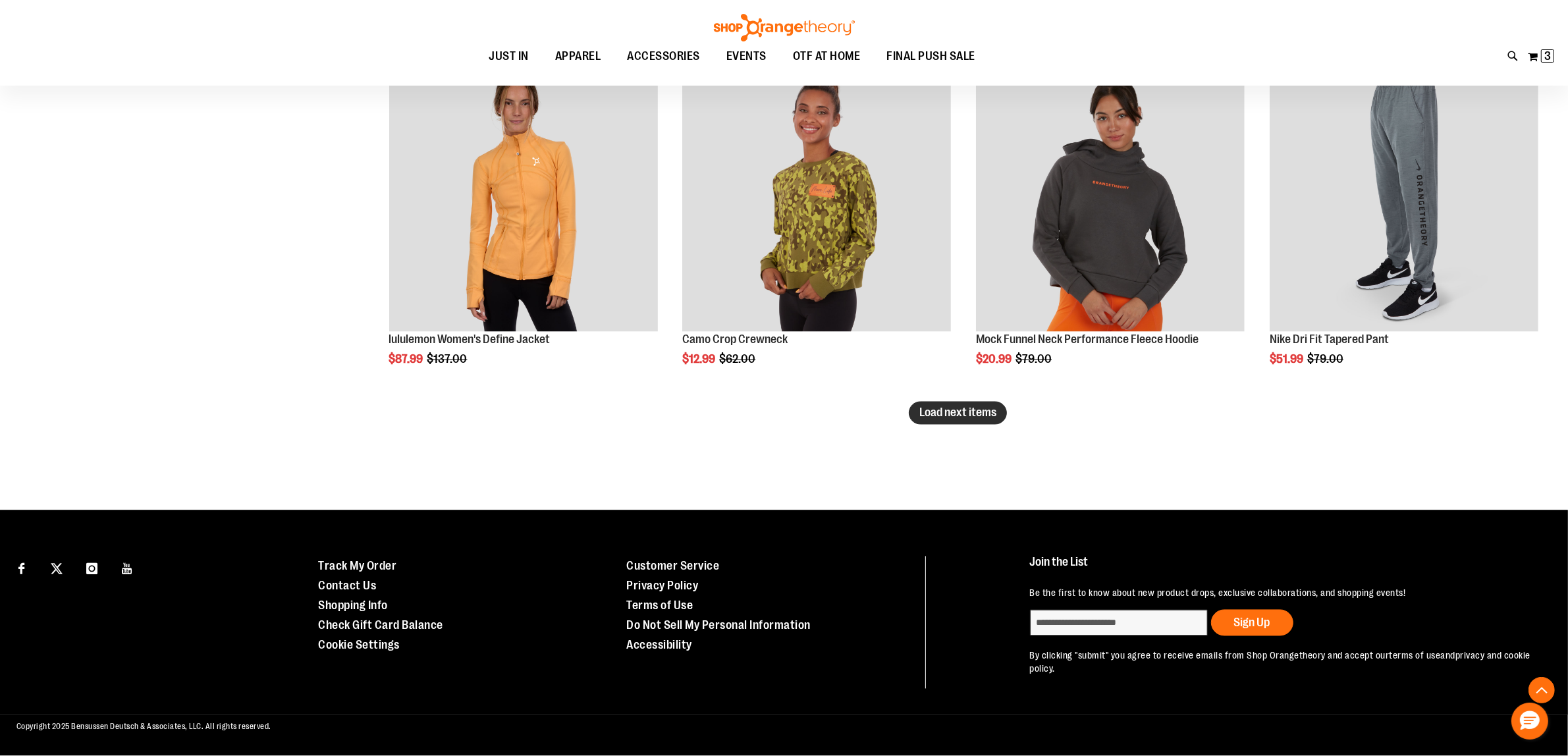
click at [949, 411] on span "Load next items" at bounding box center [958, 412] width 77 height 13
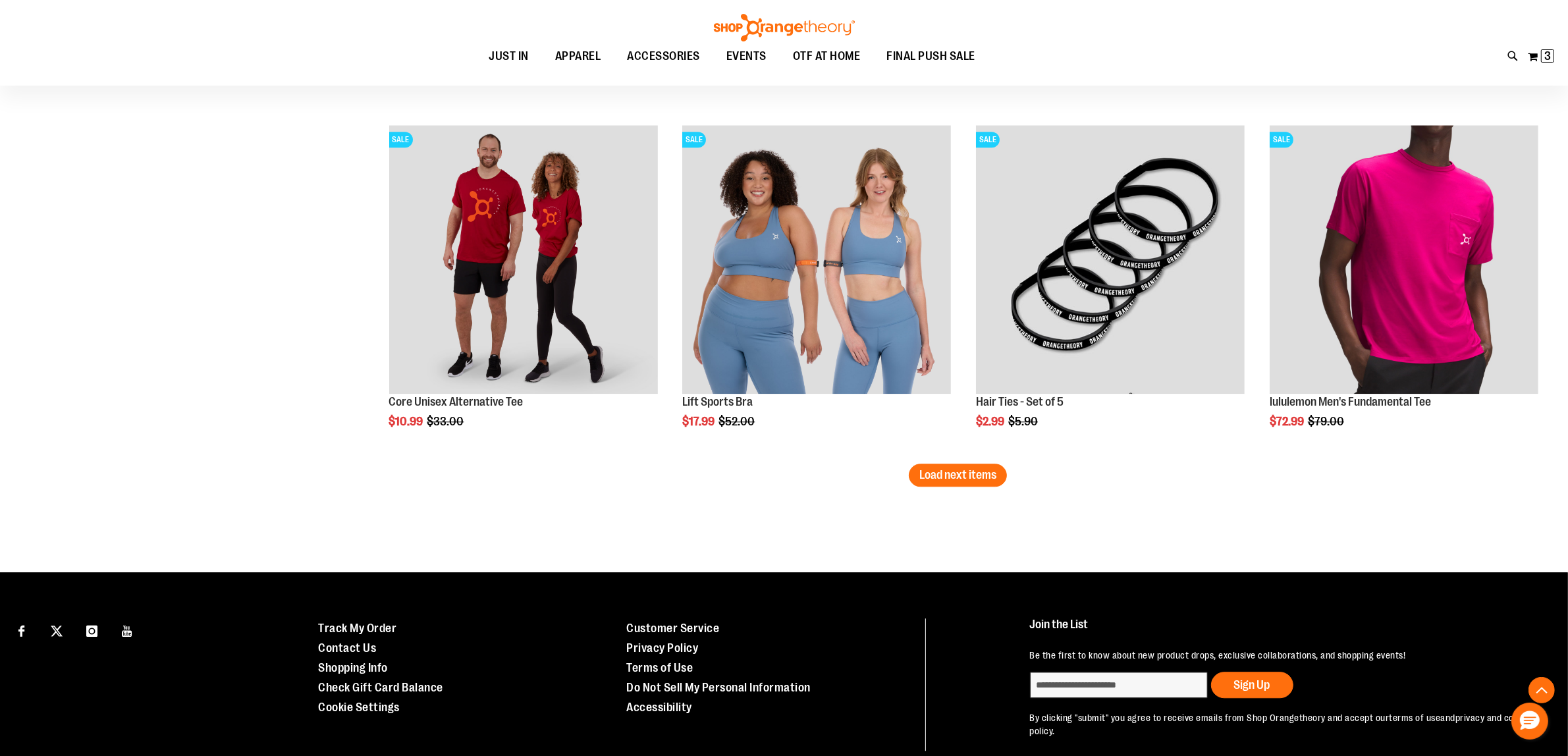
scroll to position [4036, 0]
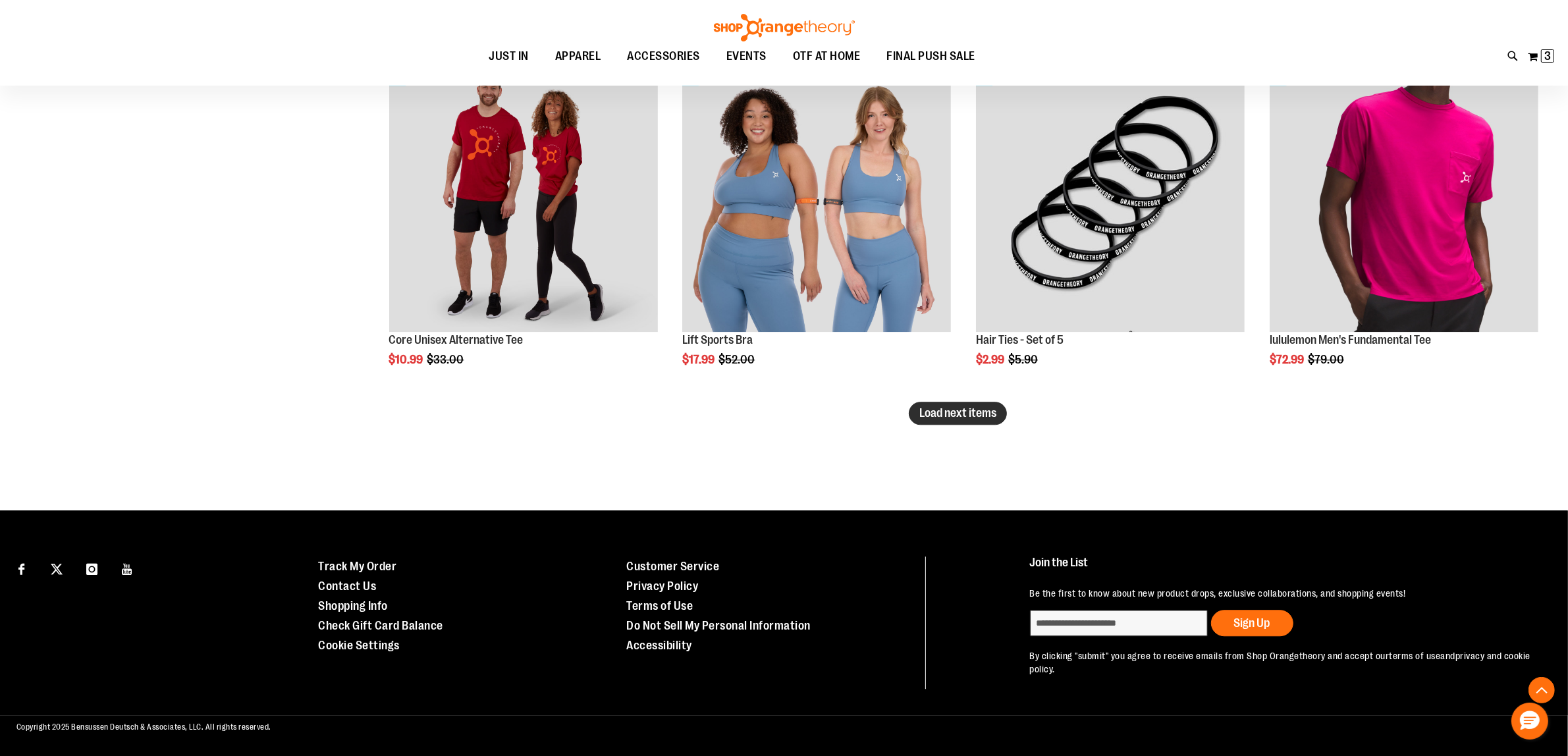
click at [925, 406] on span "Load next items" at bounding box center [958, 412] width 77 height 13
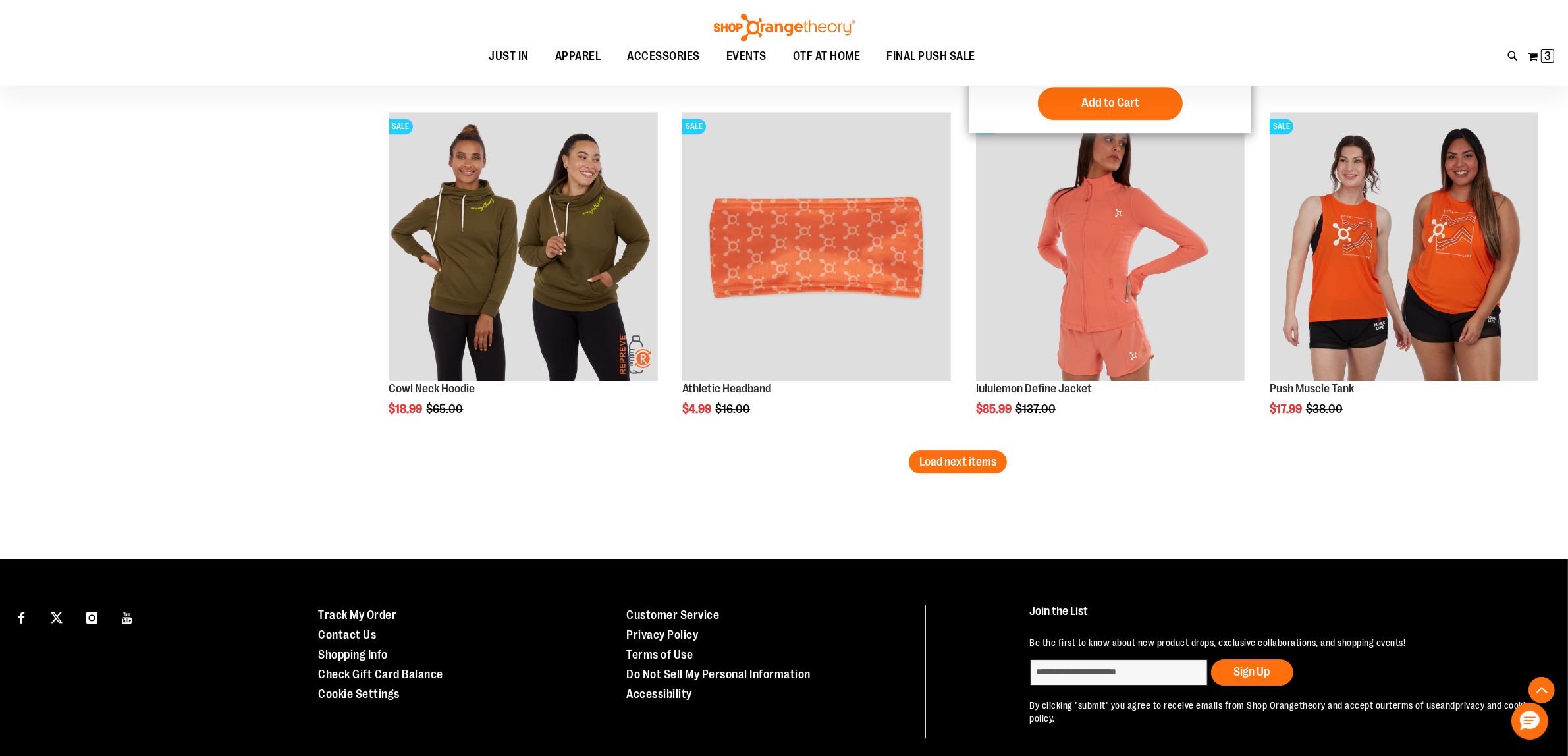
scroll to position [5024, 0]
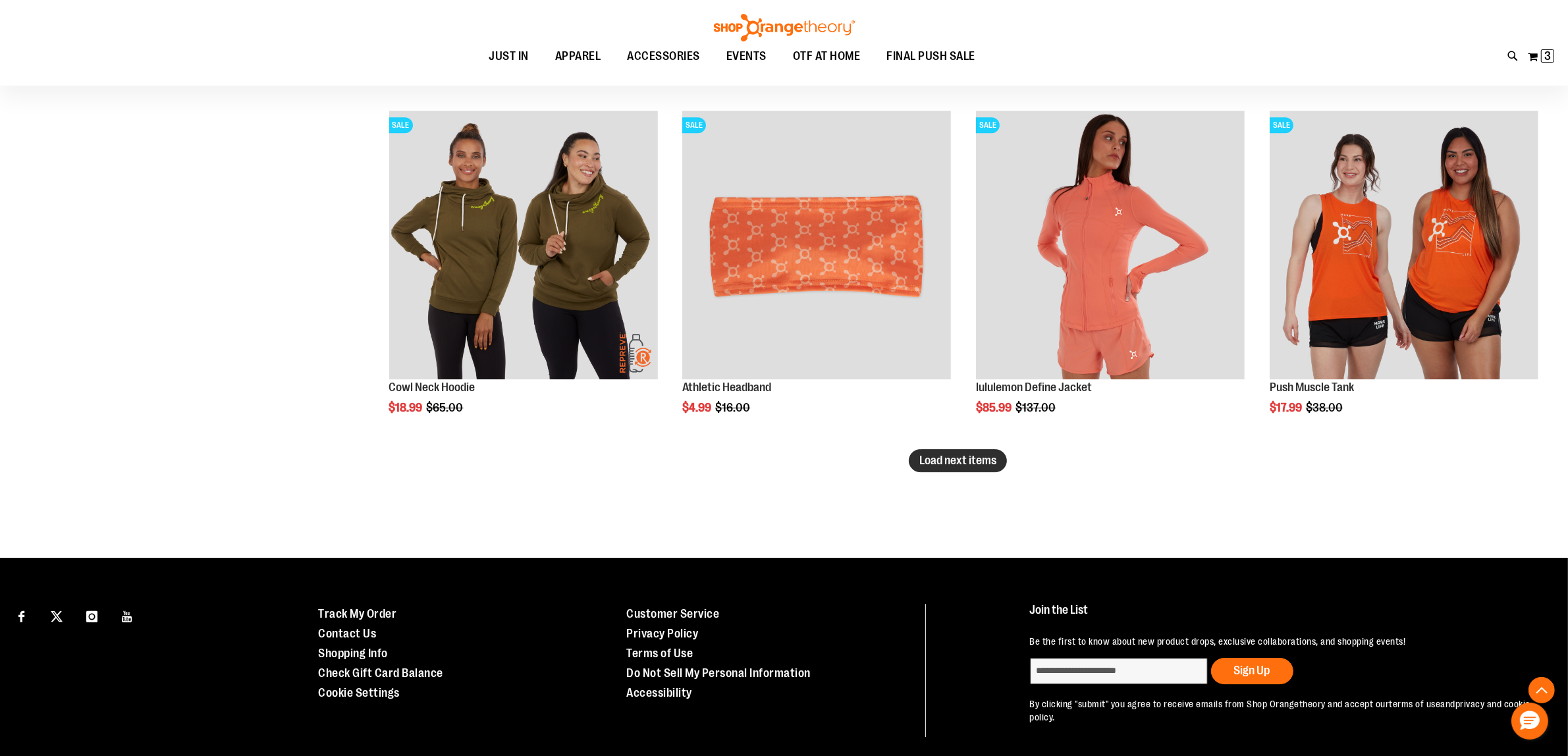
click at [958, 466] on span "Load next items" at bounding box center [958, 460] width 77 height 13
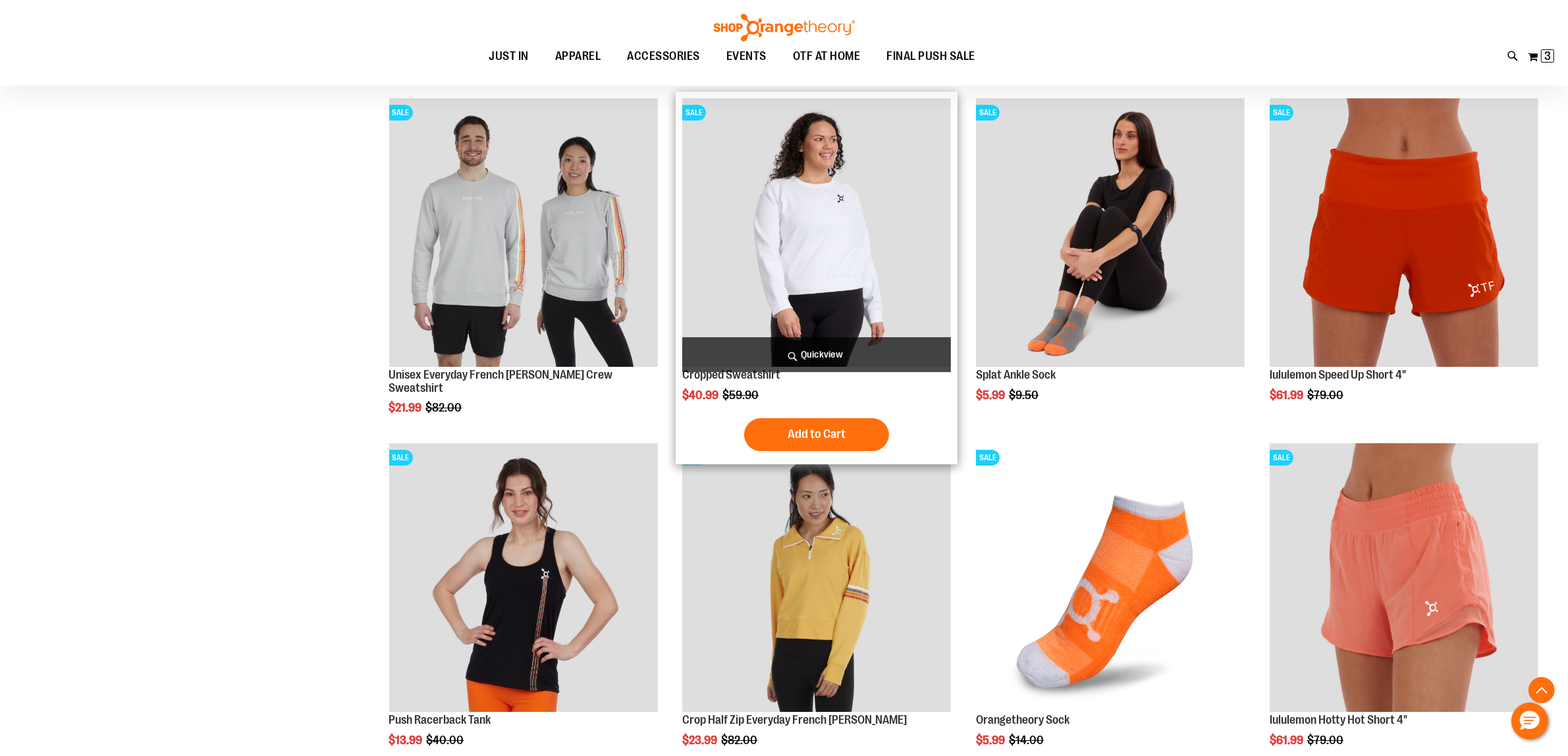
scroll to position [5354, 0]
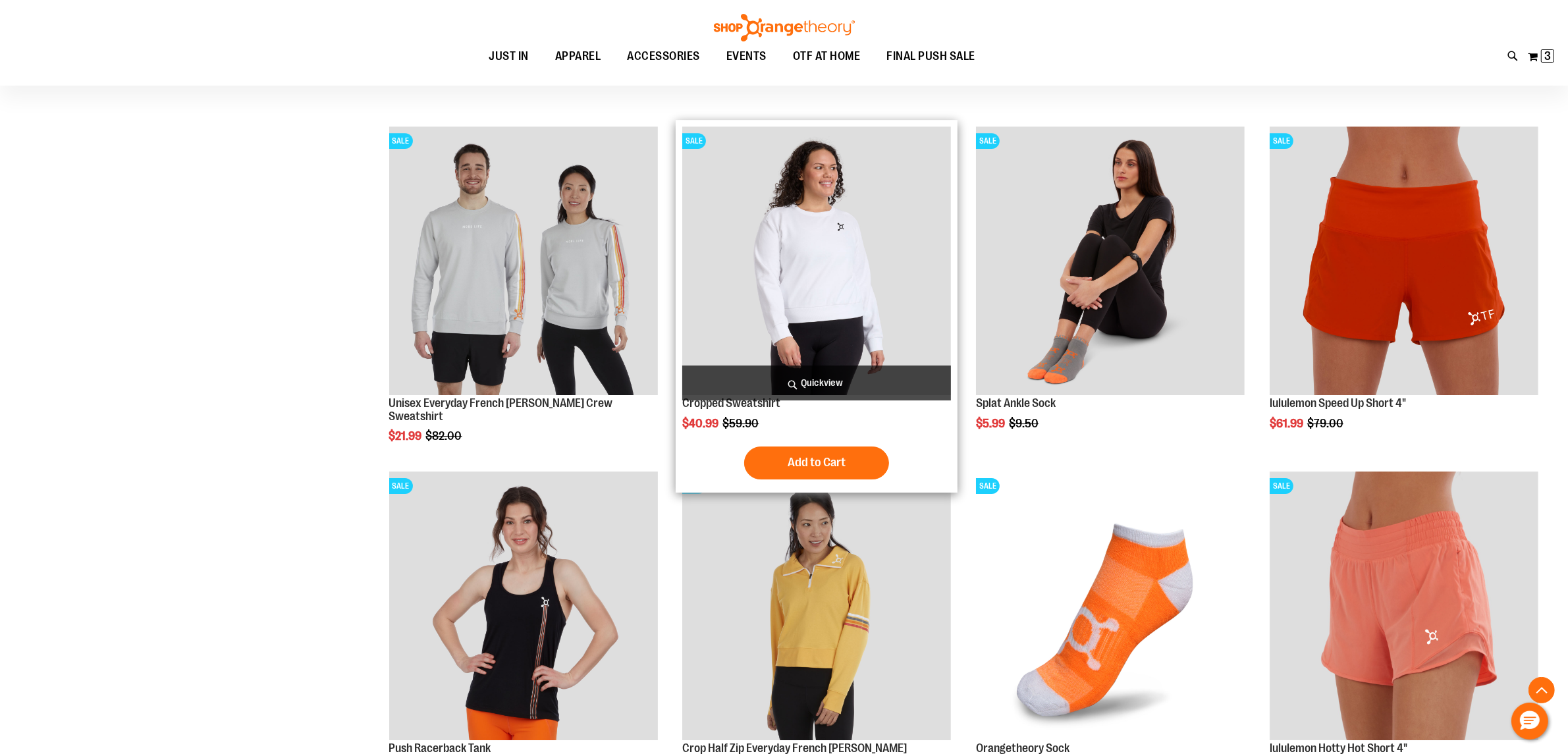
click at [831, 259] on img "product" at bounding box center [817, 261] width 269 height 269
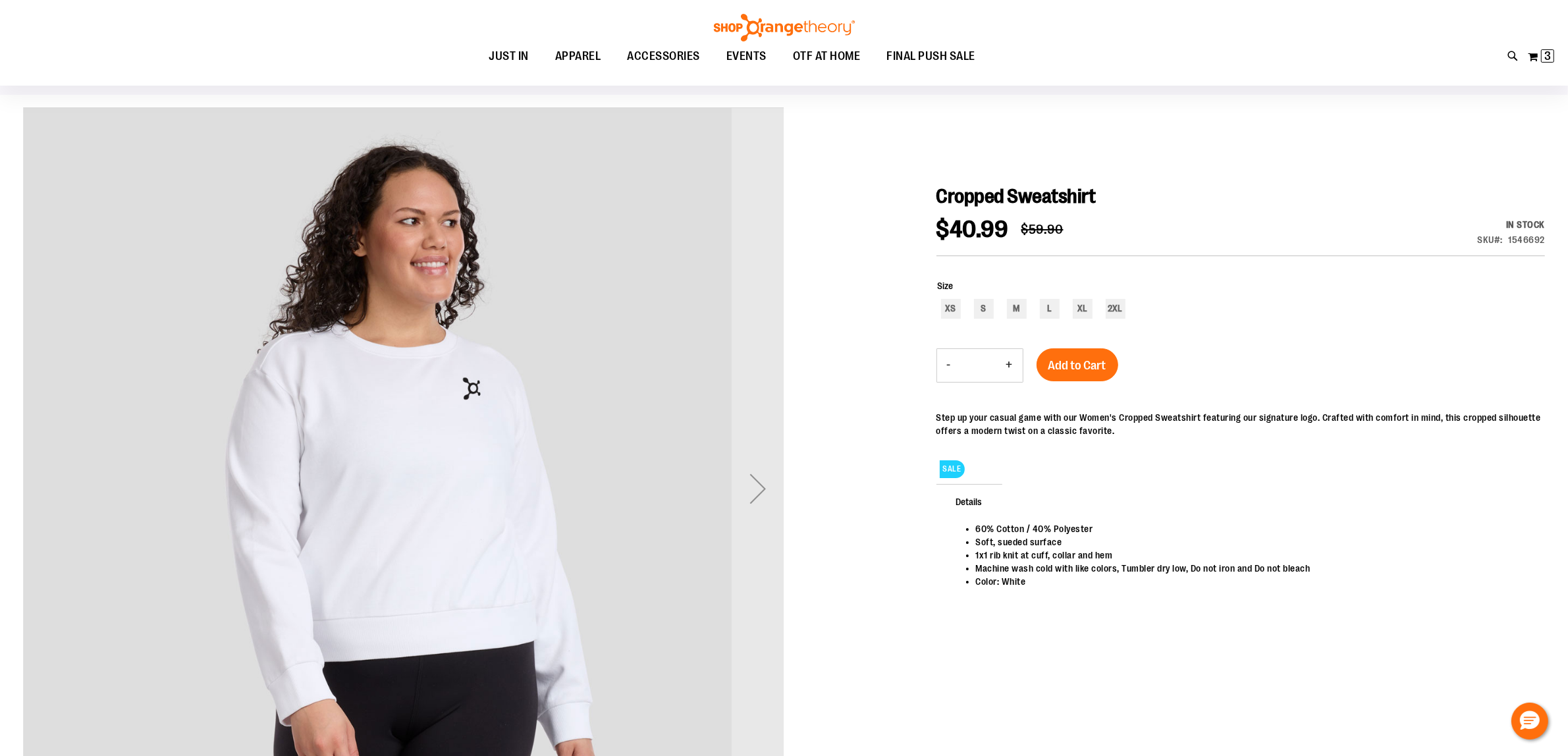
scroll to position [165, 0]
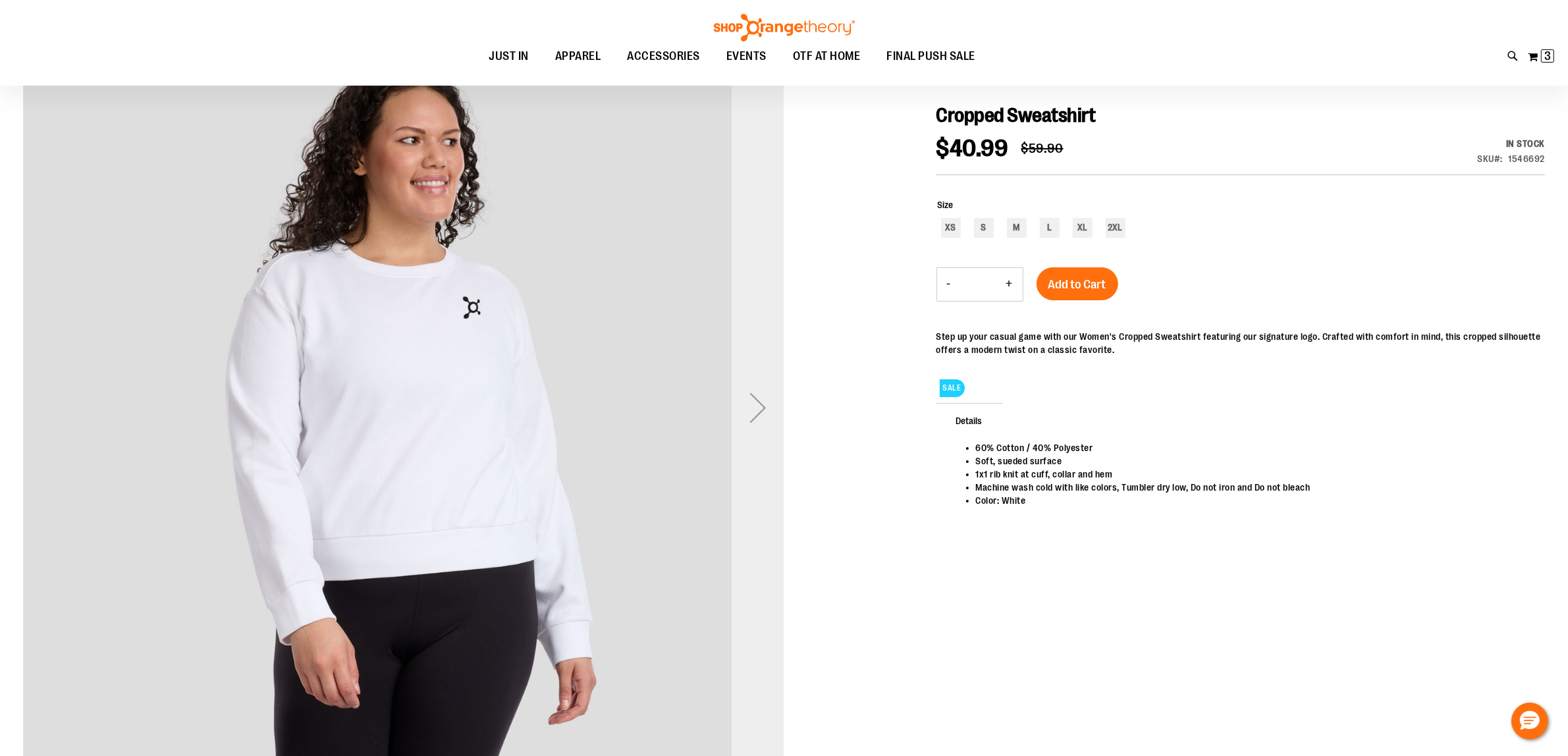
click at [756, 406] on div "Next" at bounding box center [758, 408] width 53 height 53
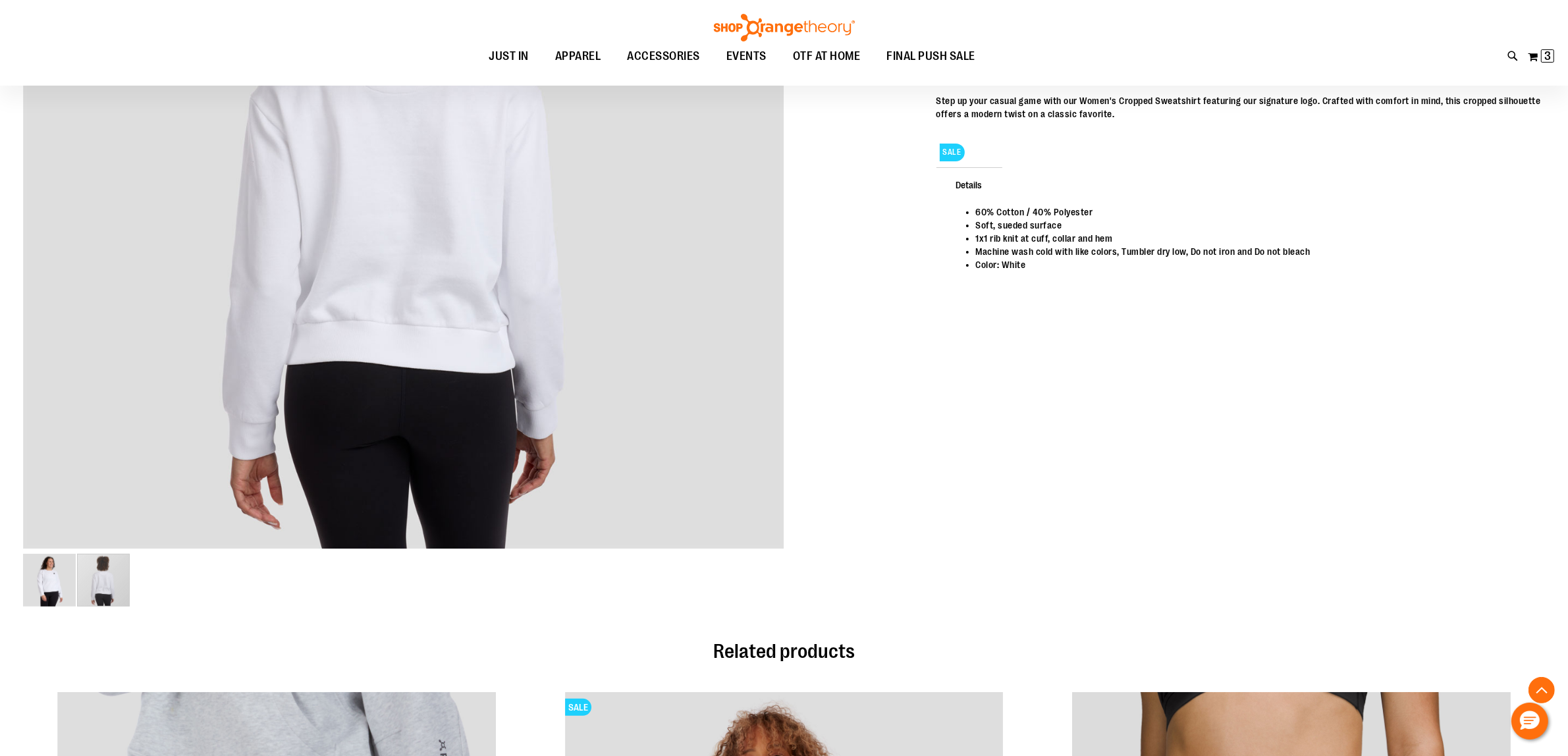
scroll to position [412, 0]
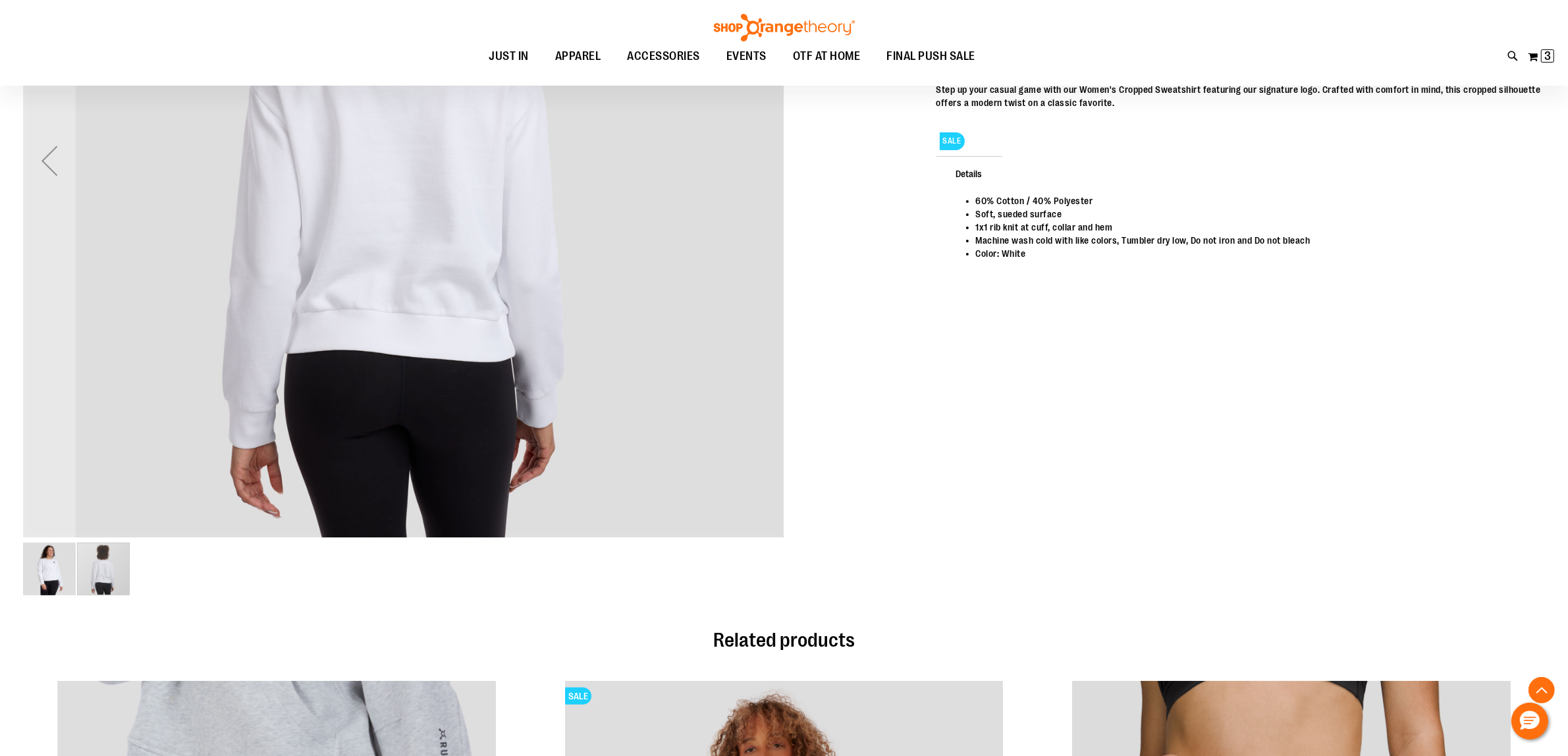
click at [47, 570] on img "image 1 of 2" at bounding box center [50, 569] width 53 height 53
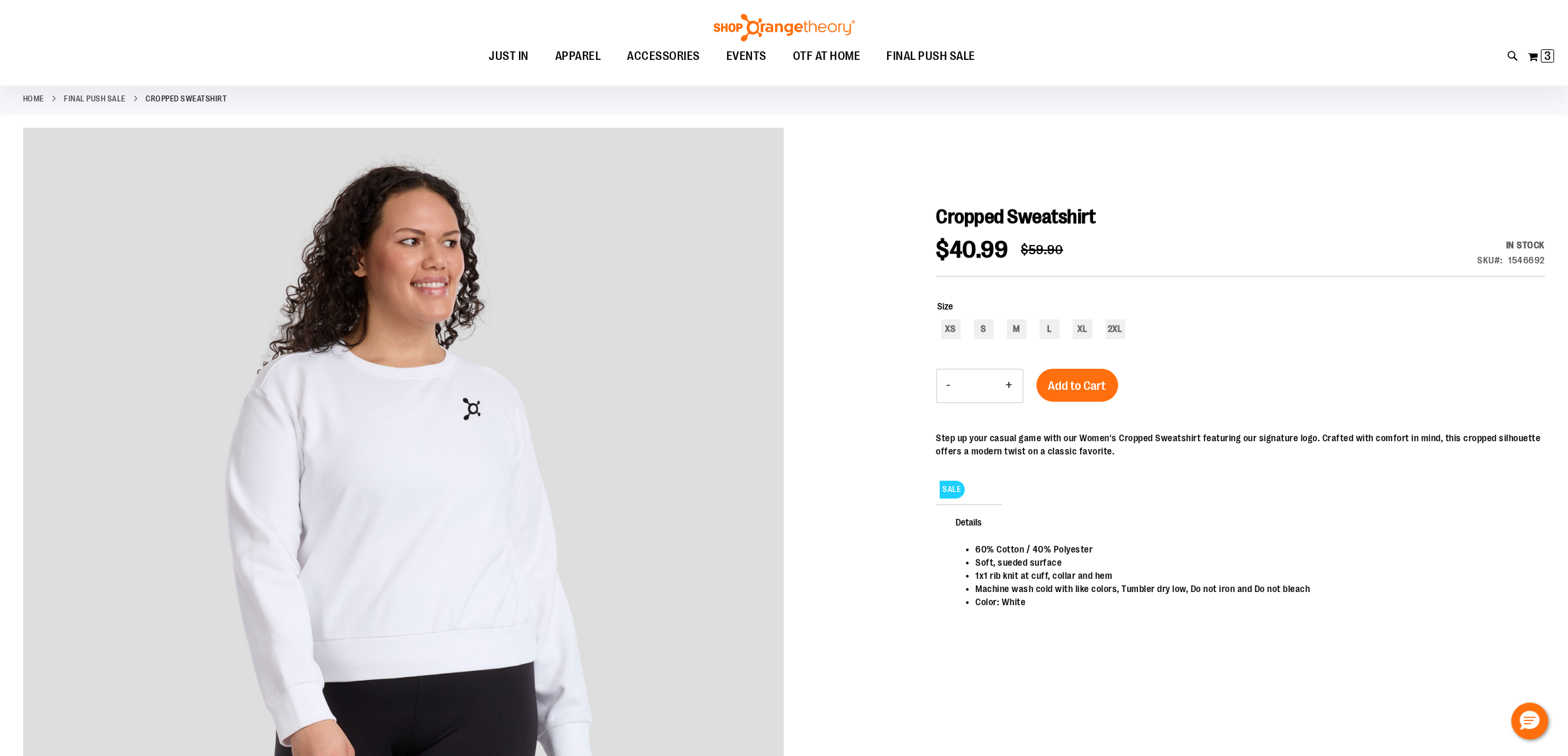
scroll to position [82, 0]
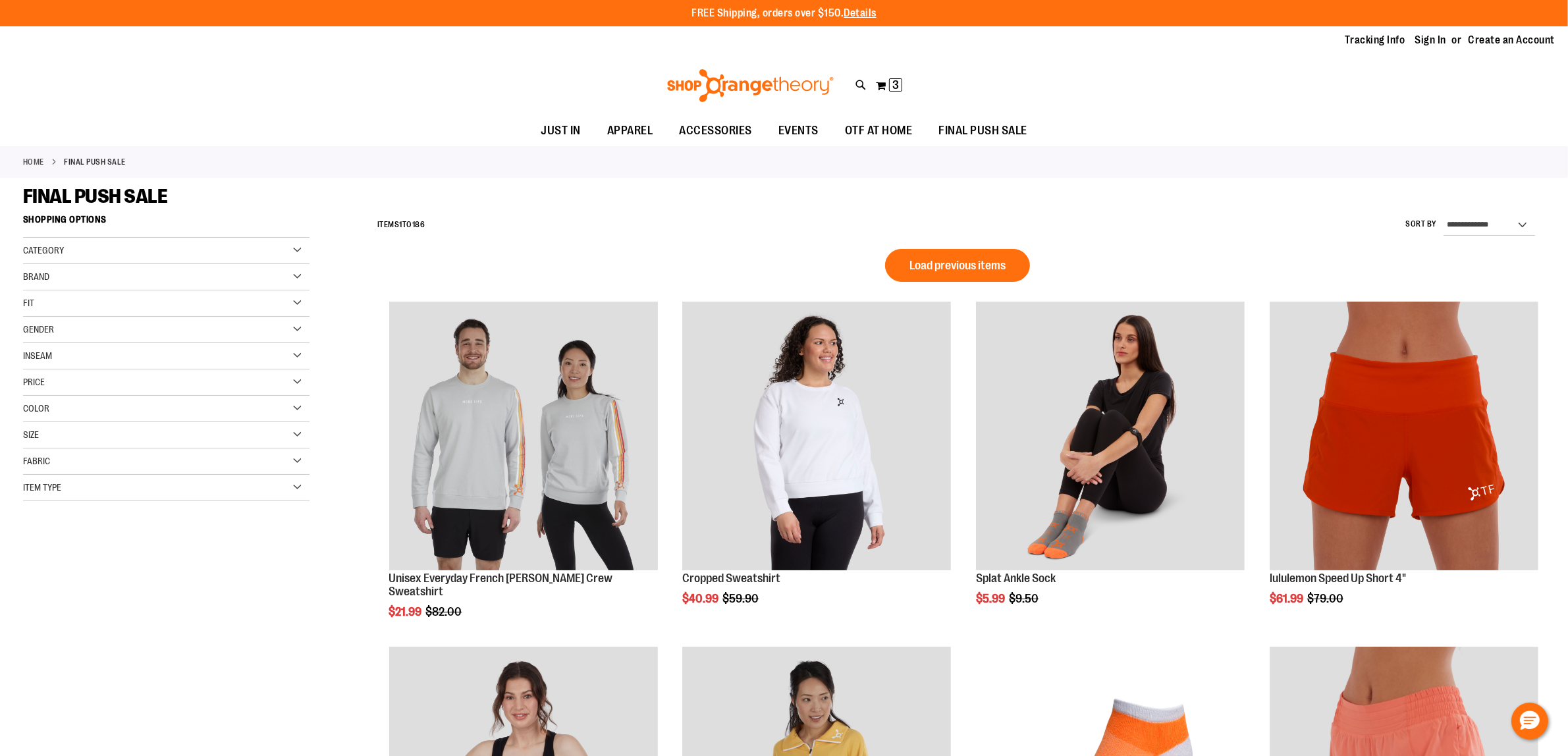
scroll to position [907, 0]
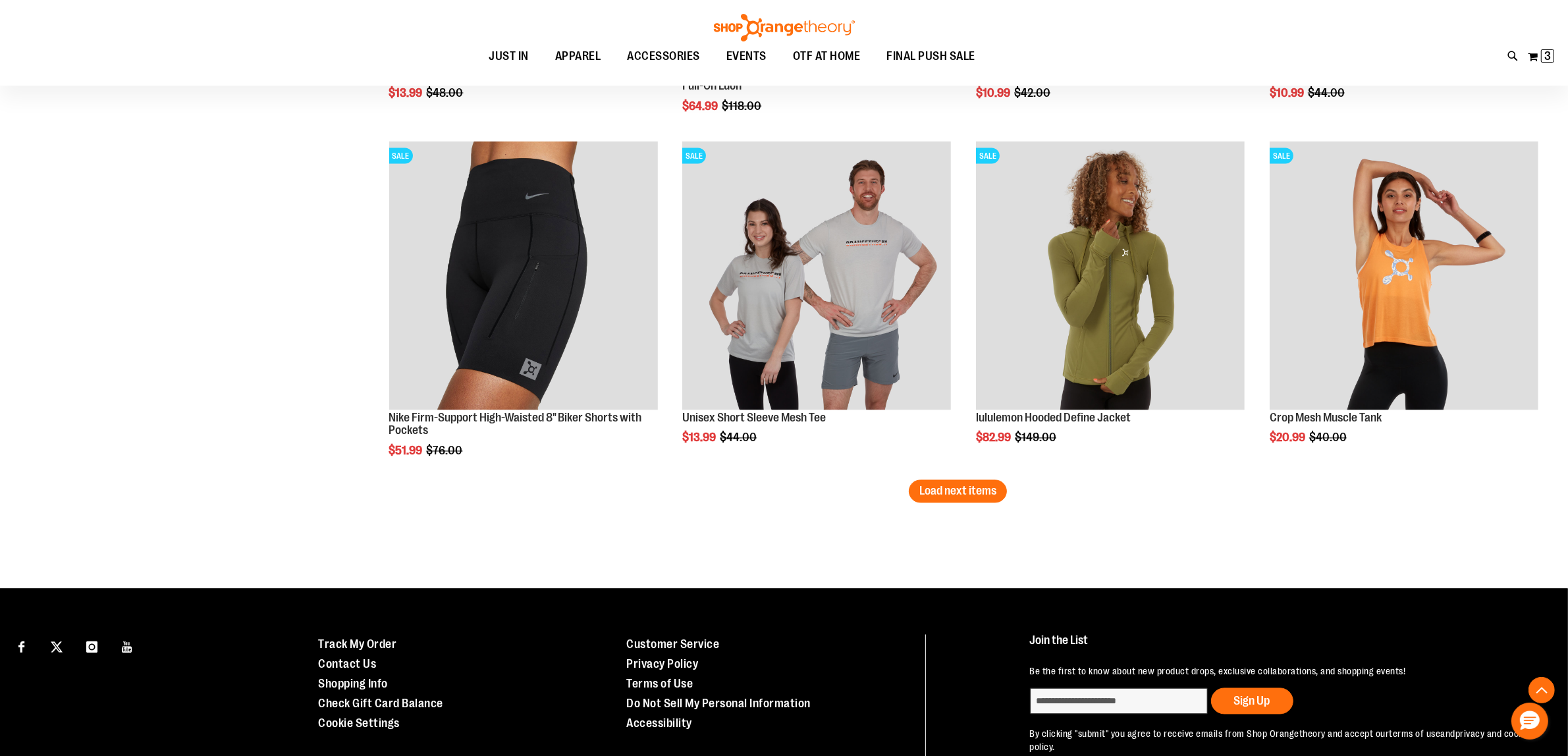
scroll to position [3001, 0]
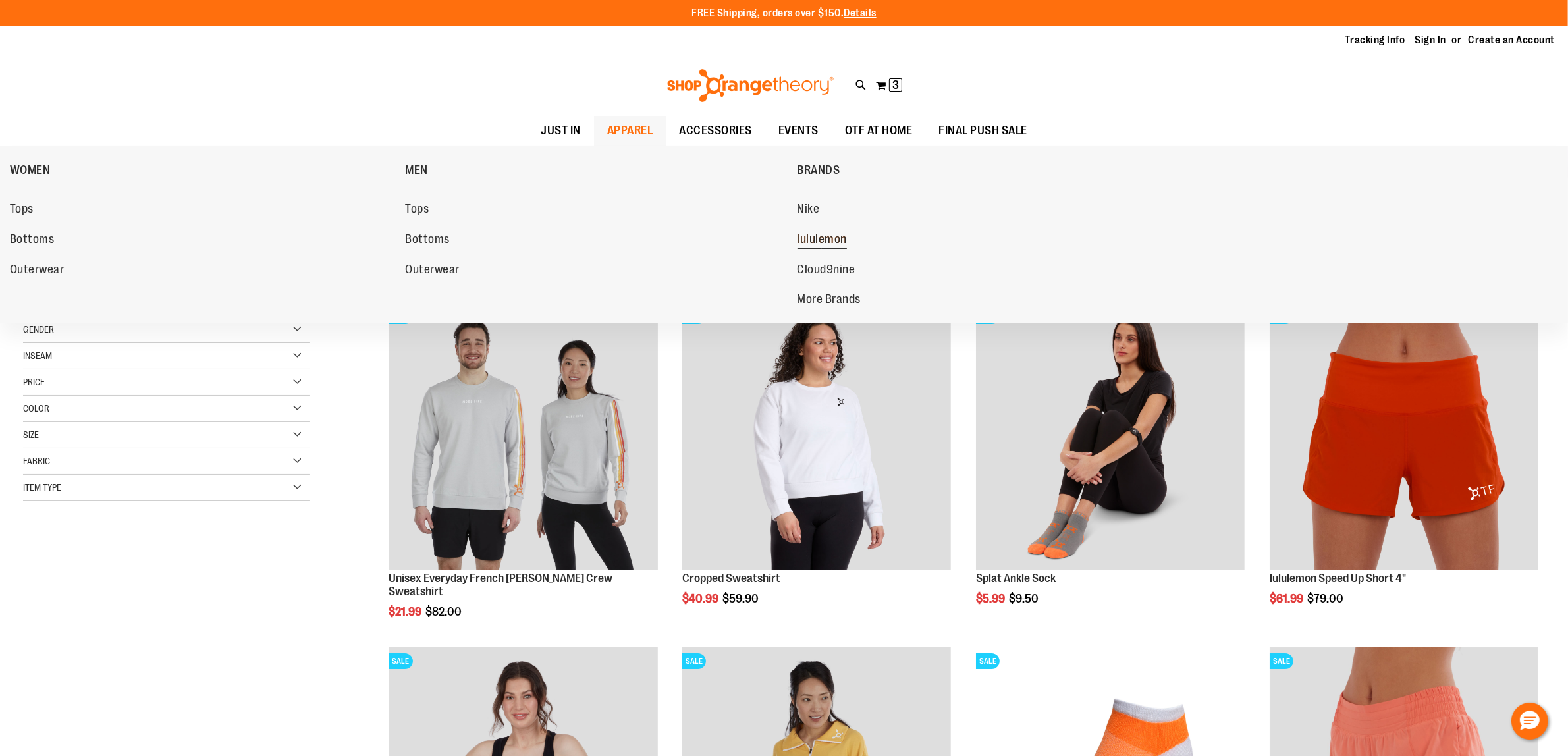
click at [812, 231] on link "lululemon" at bounding box center [988, 239] width 382 height 23
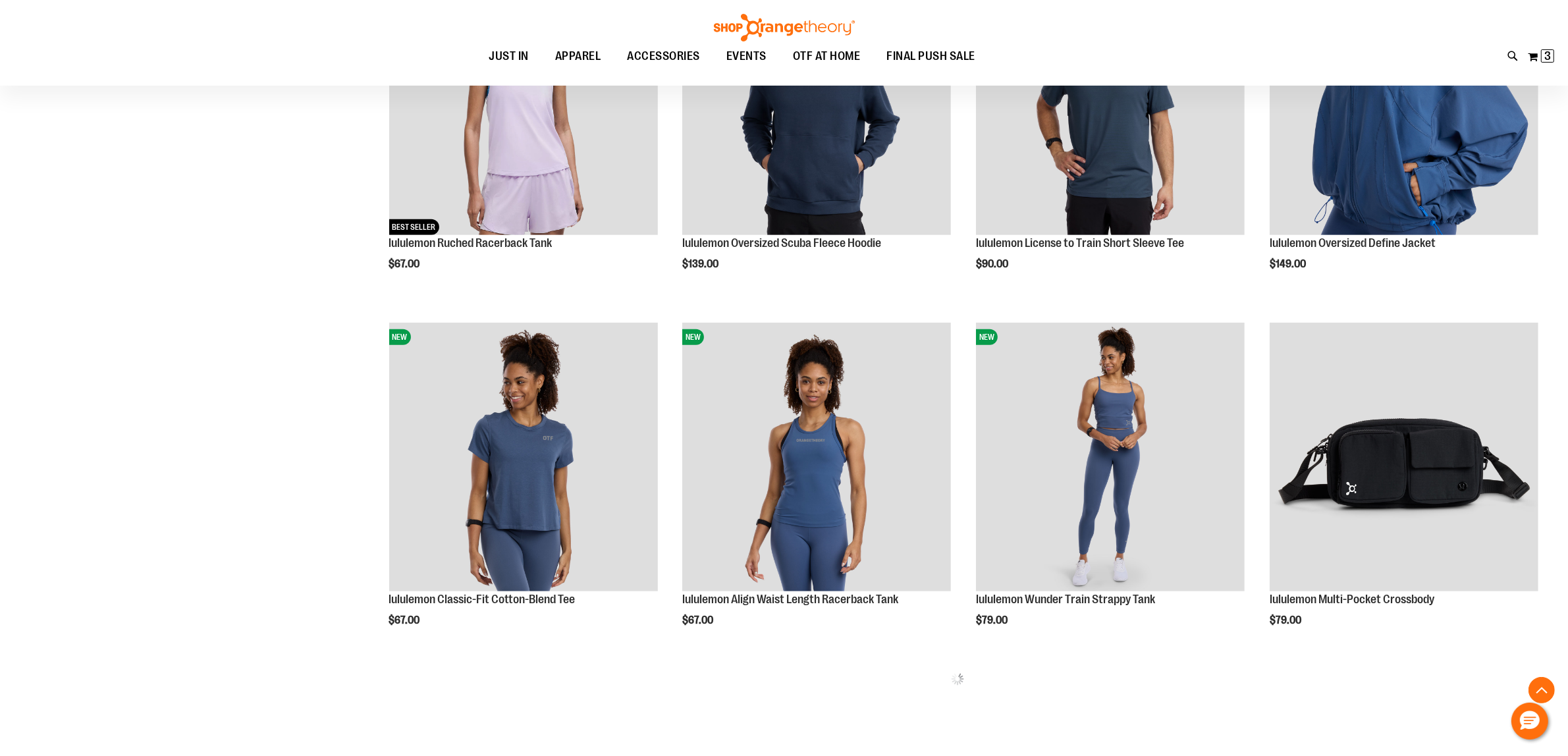
scroll to position [920, 0]
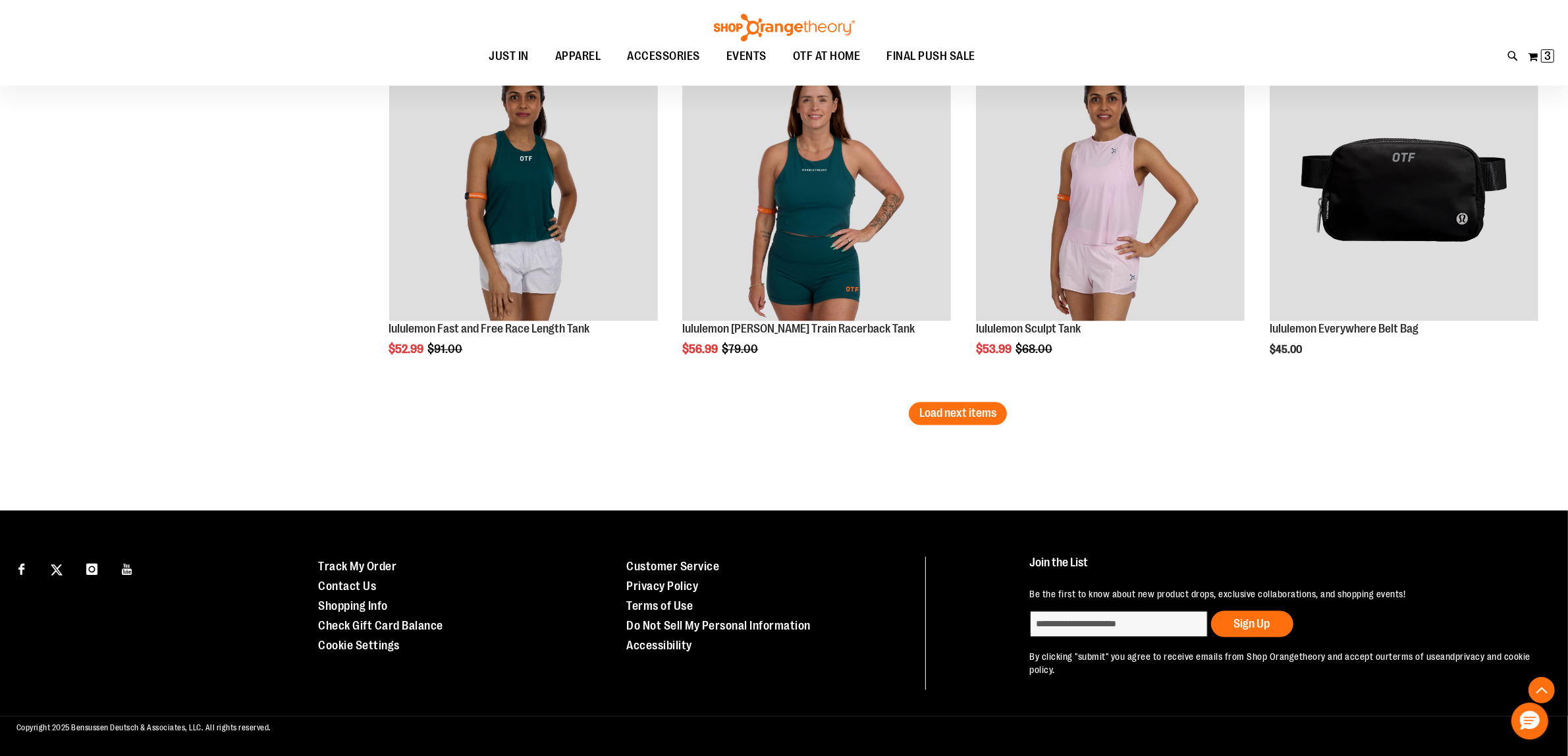
scroll to position [3068, 0]
drag, startPoint x: 959, startPoint y: 427, endPoint x: 949, endPoint y: 430, distance: 10.4
click at [937, 415] on span "Load next items" at bounding box center [958, 412] width 77 height 13
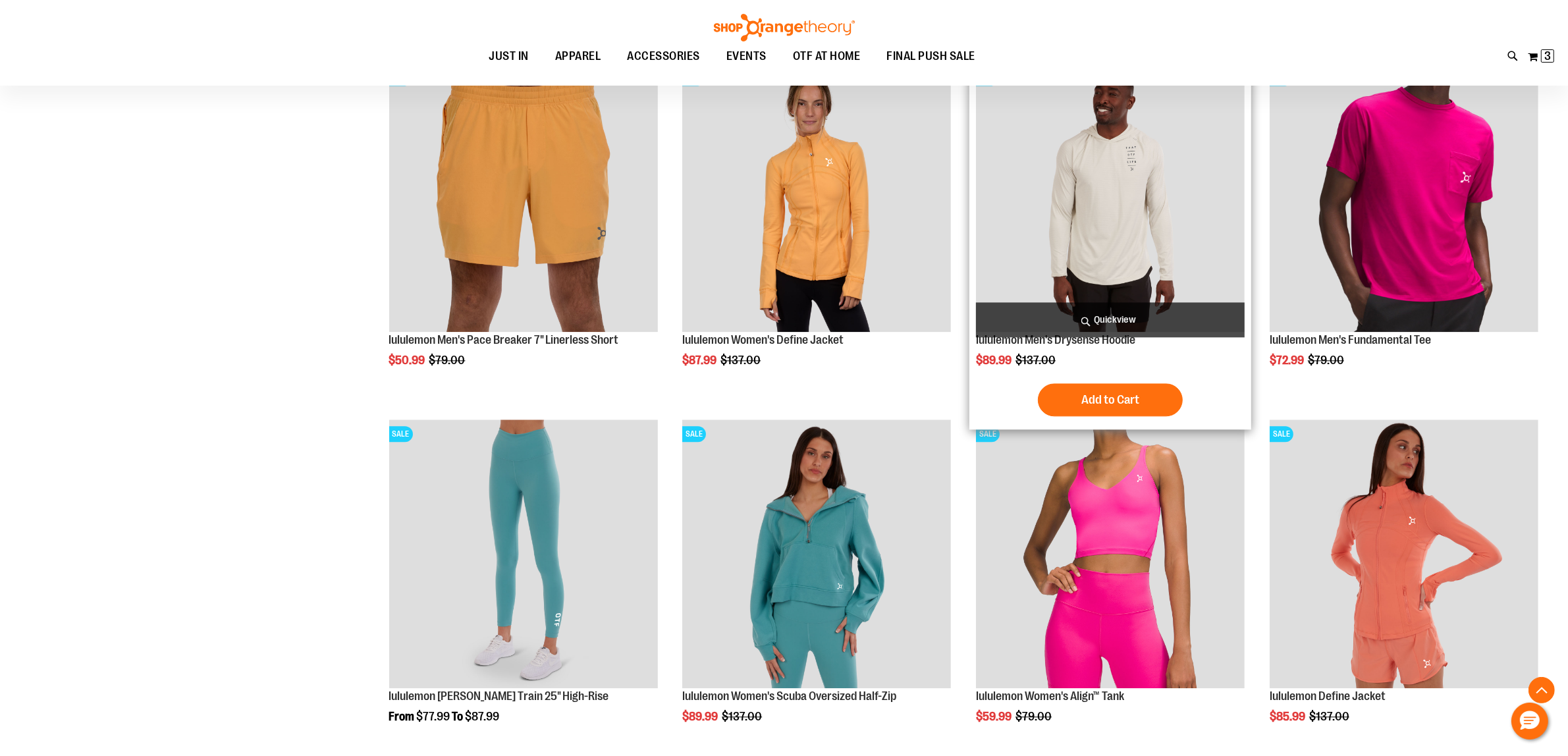
scroll to position [3809, 0]
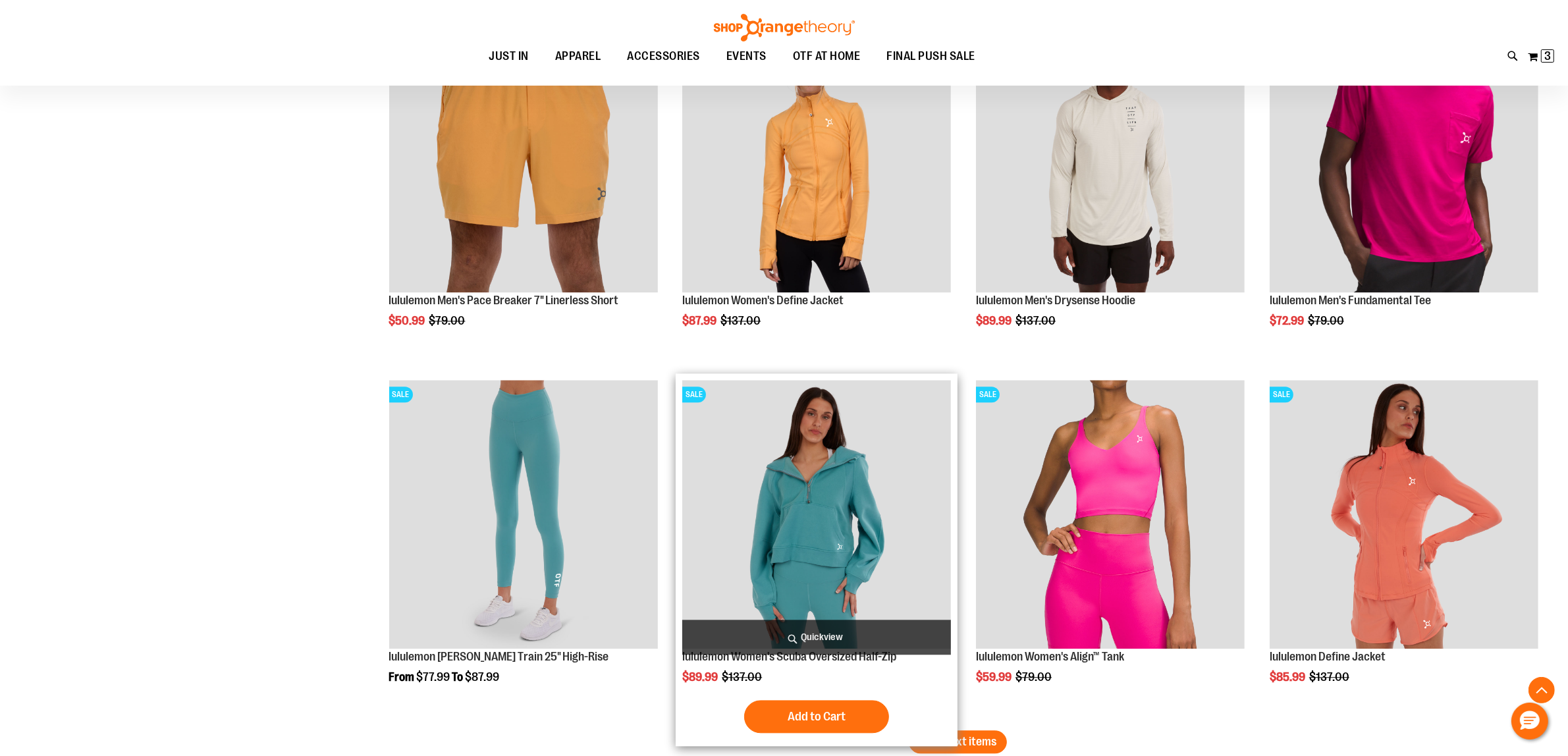
click at [873, 498] on img "product" at bounding box center [817, 514] width 269 height 269
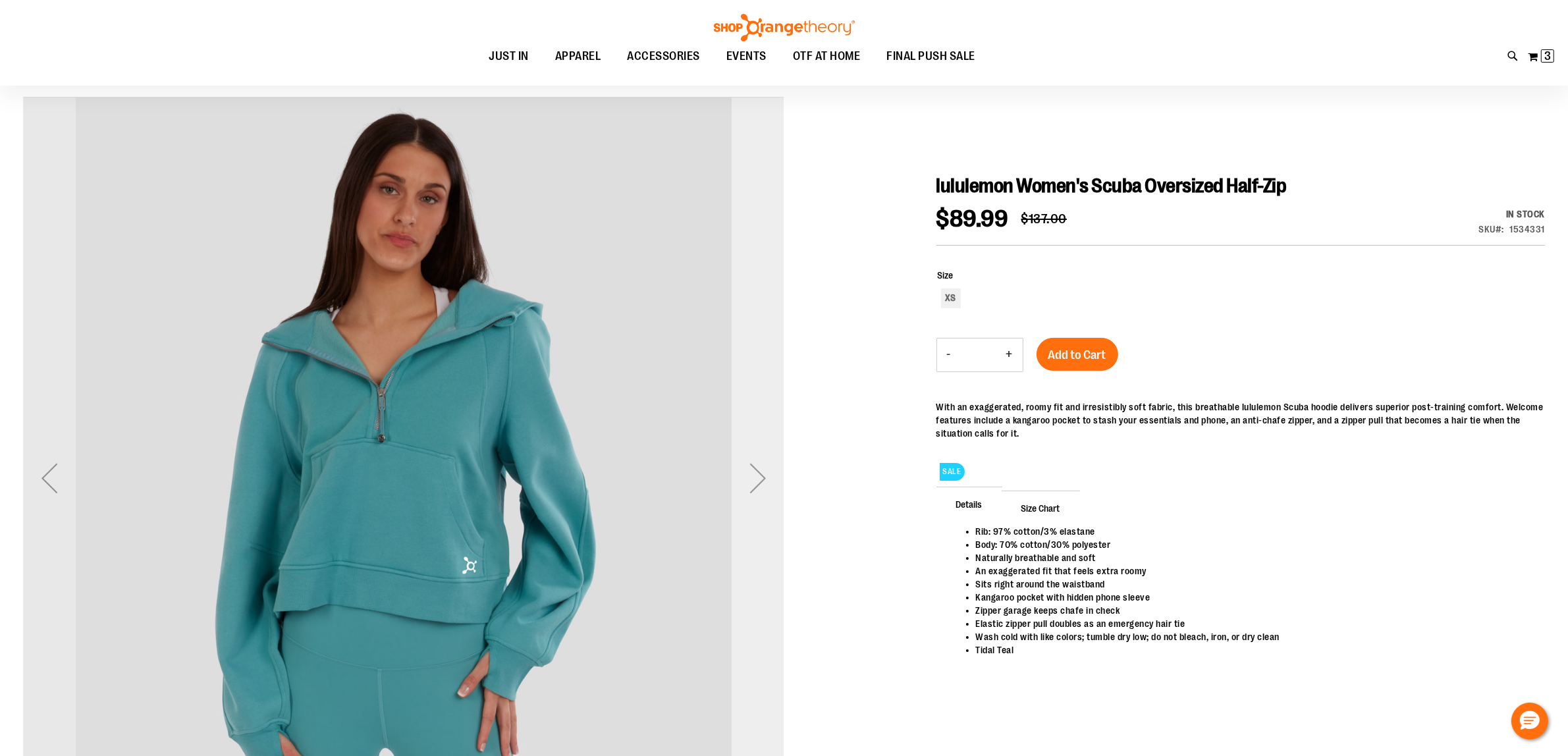
scroll to position [165, 0]
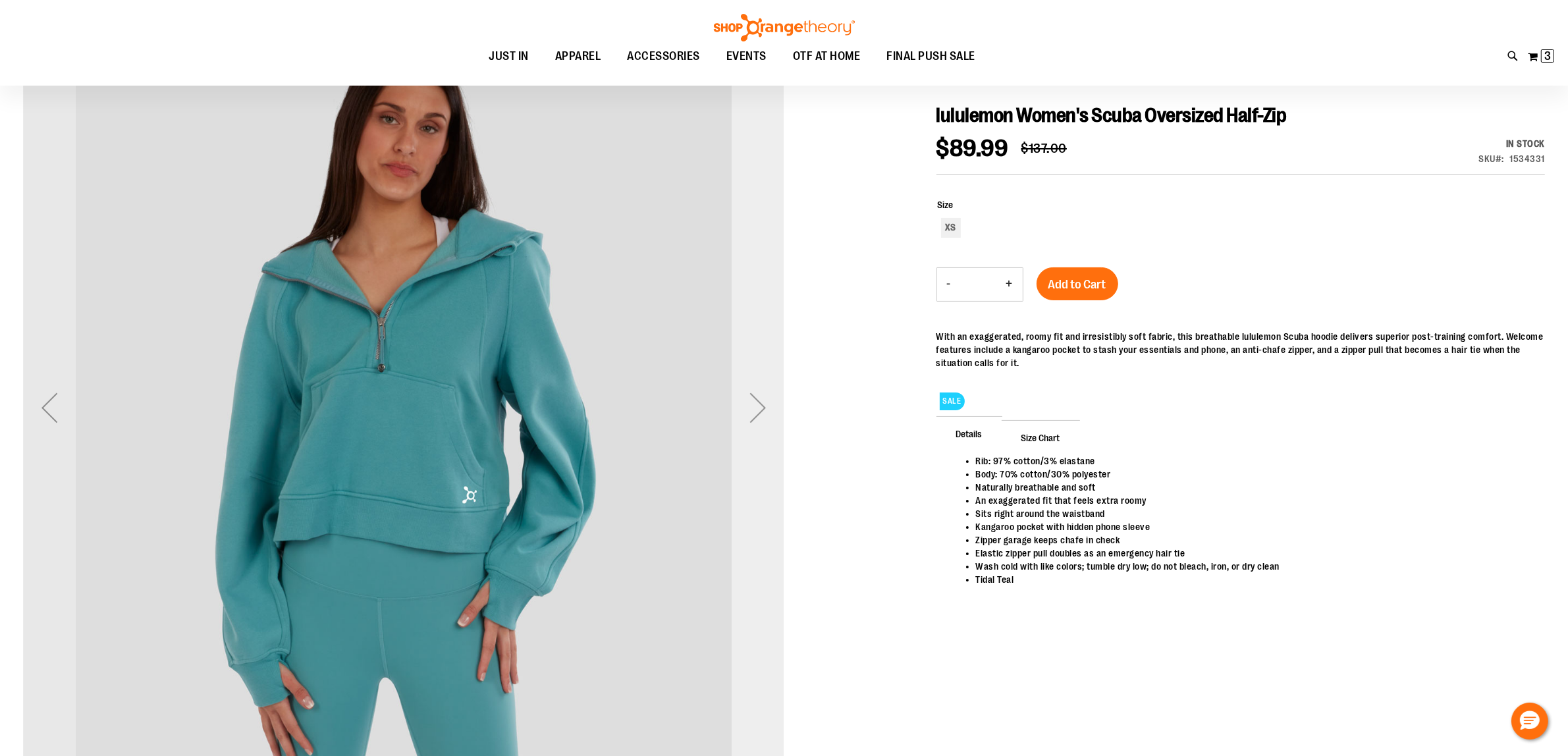
click at [753, 427] on div "Next" at bounding box center [758, 408] width 53 height 53
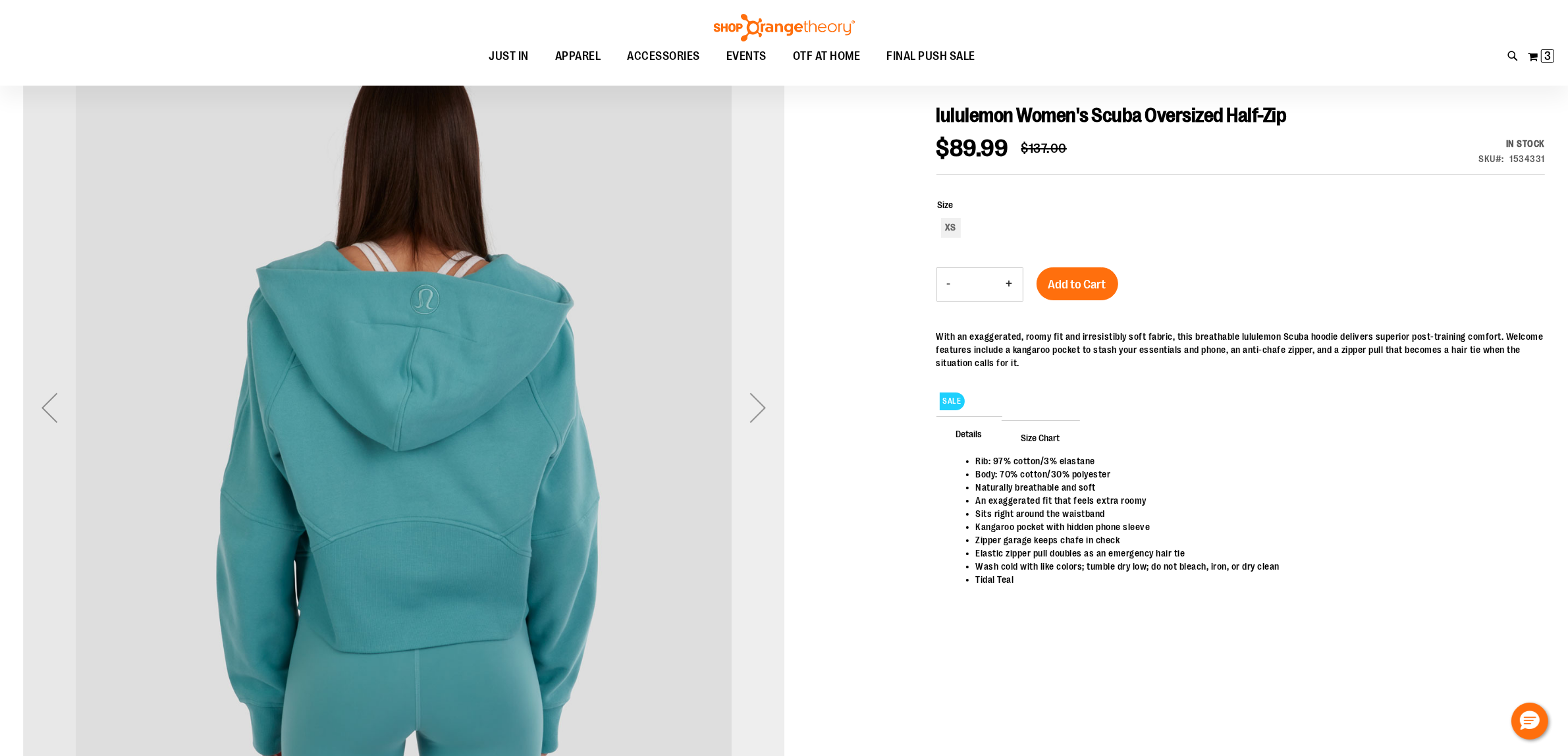
click at [753, 427] on div "Next" at bounding box center [758, 408] width 53 height 53
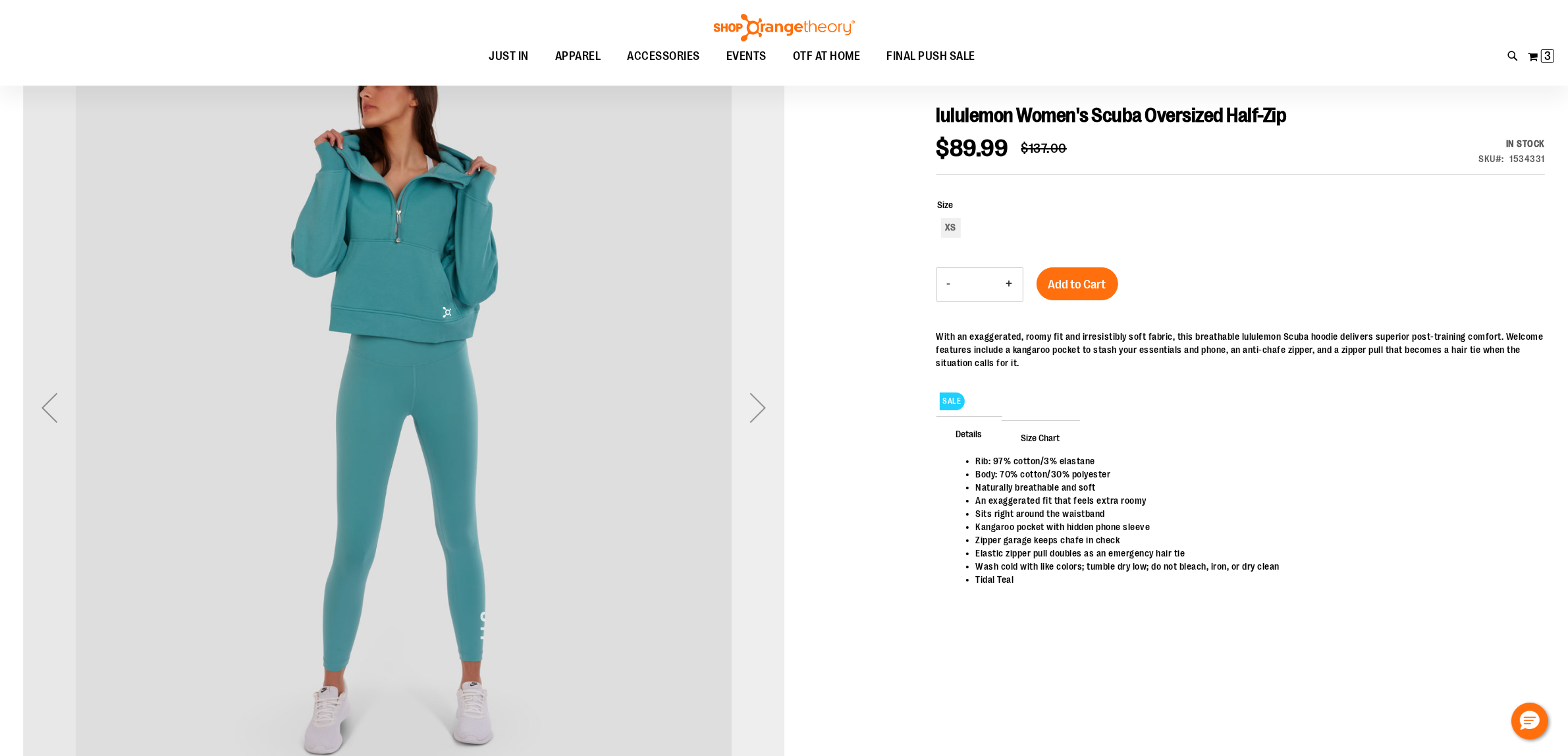
click at [753, 427] on div "Next" at bounding box center [758, 408] width 53 height 53
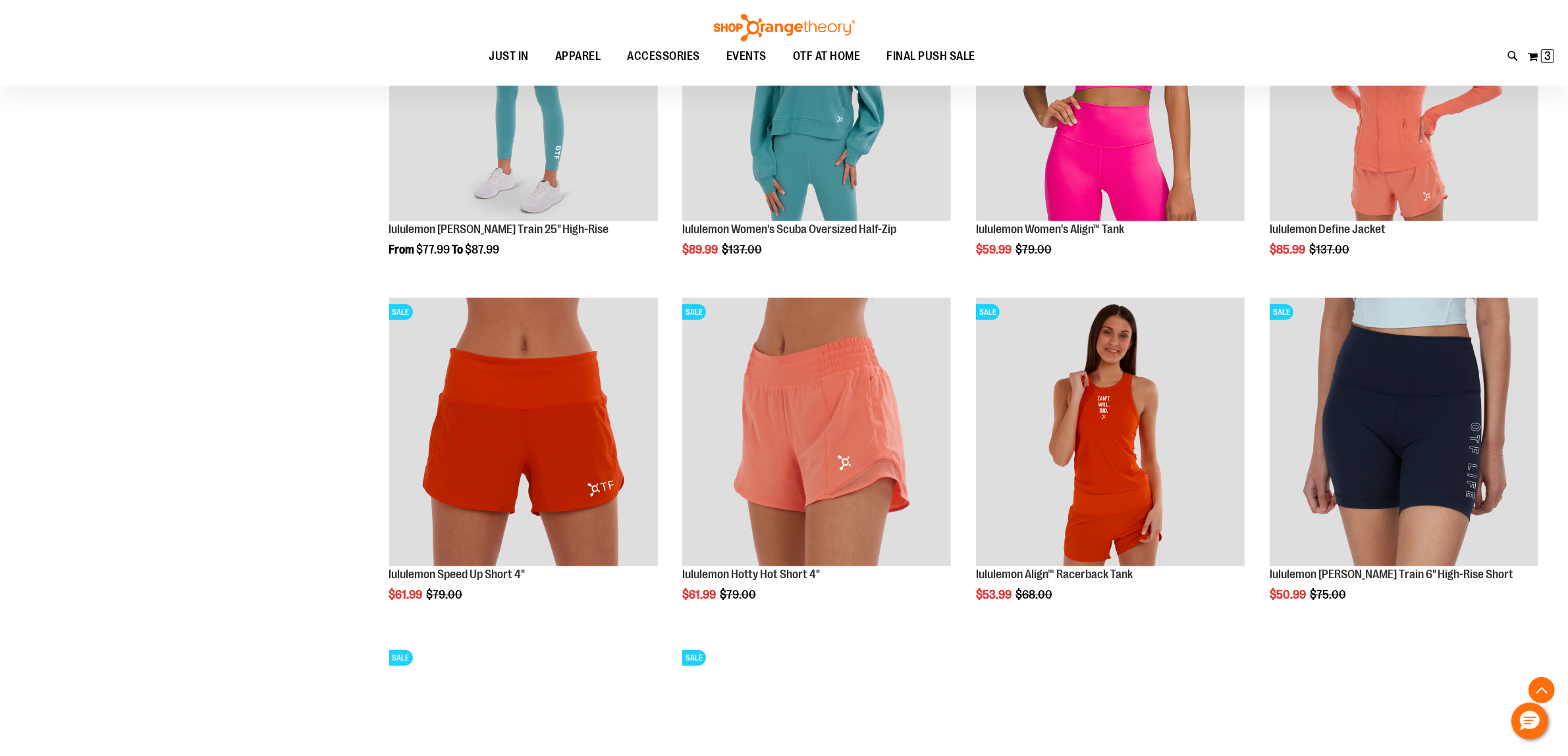
scroll to position [1248, 0]
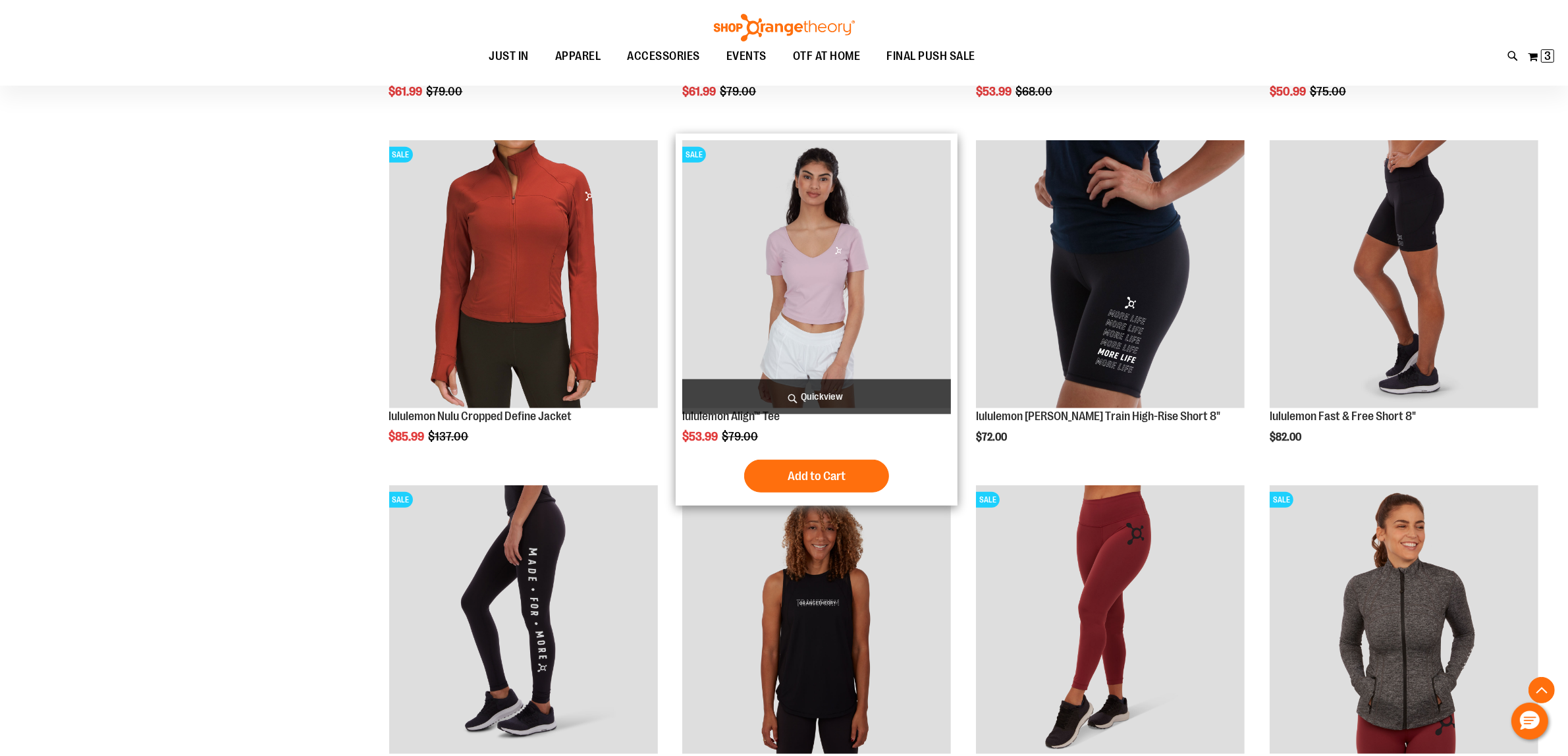
scroll to position [1214, 0]
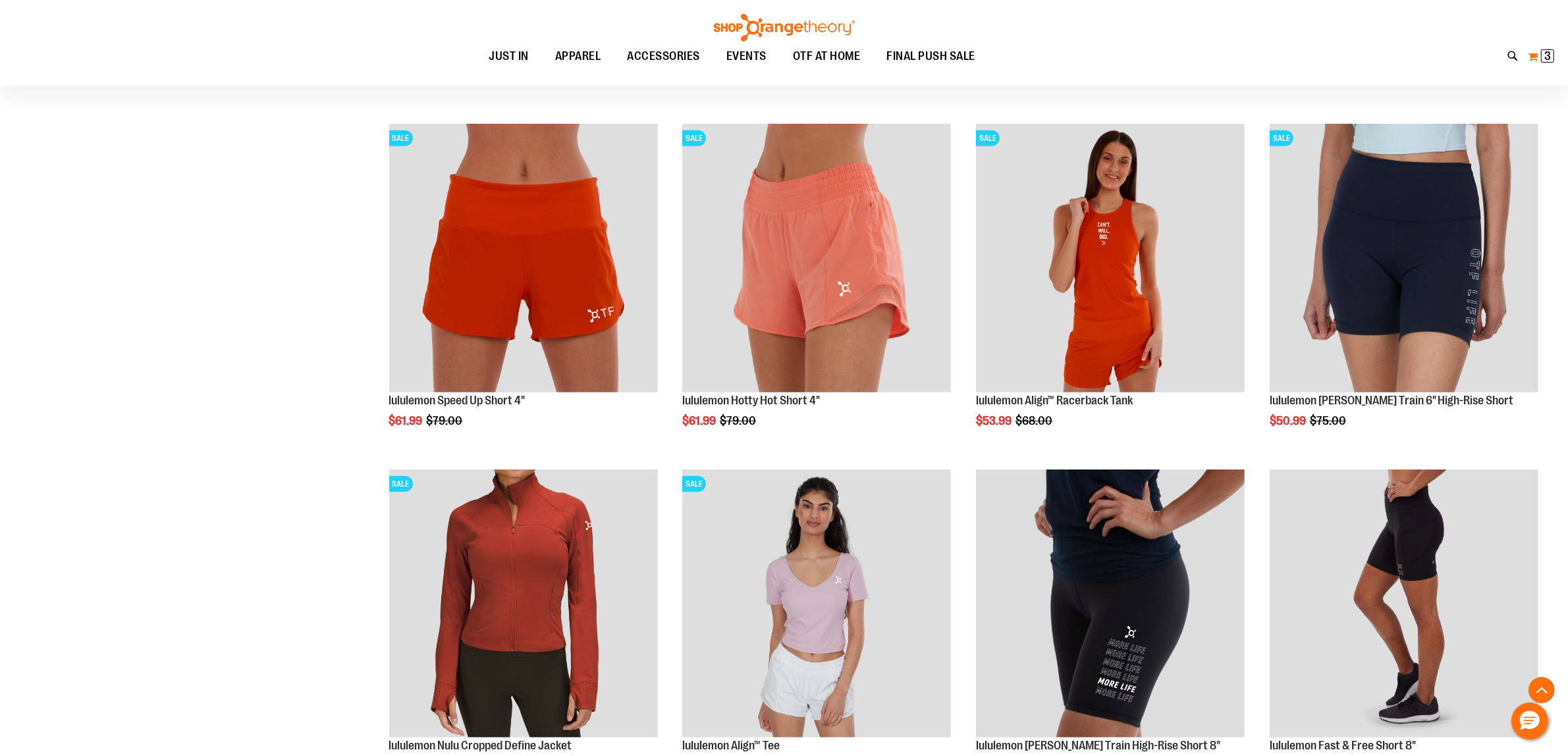
click at [1554, 53] on button "My Cart 3 3 items" at bounding box center [1541, 57] width 28 height 21
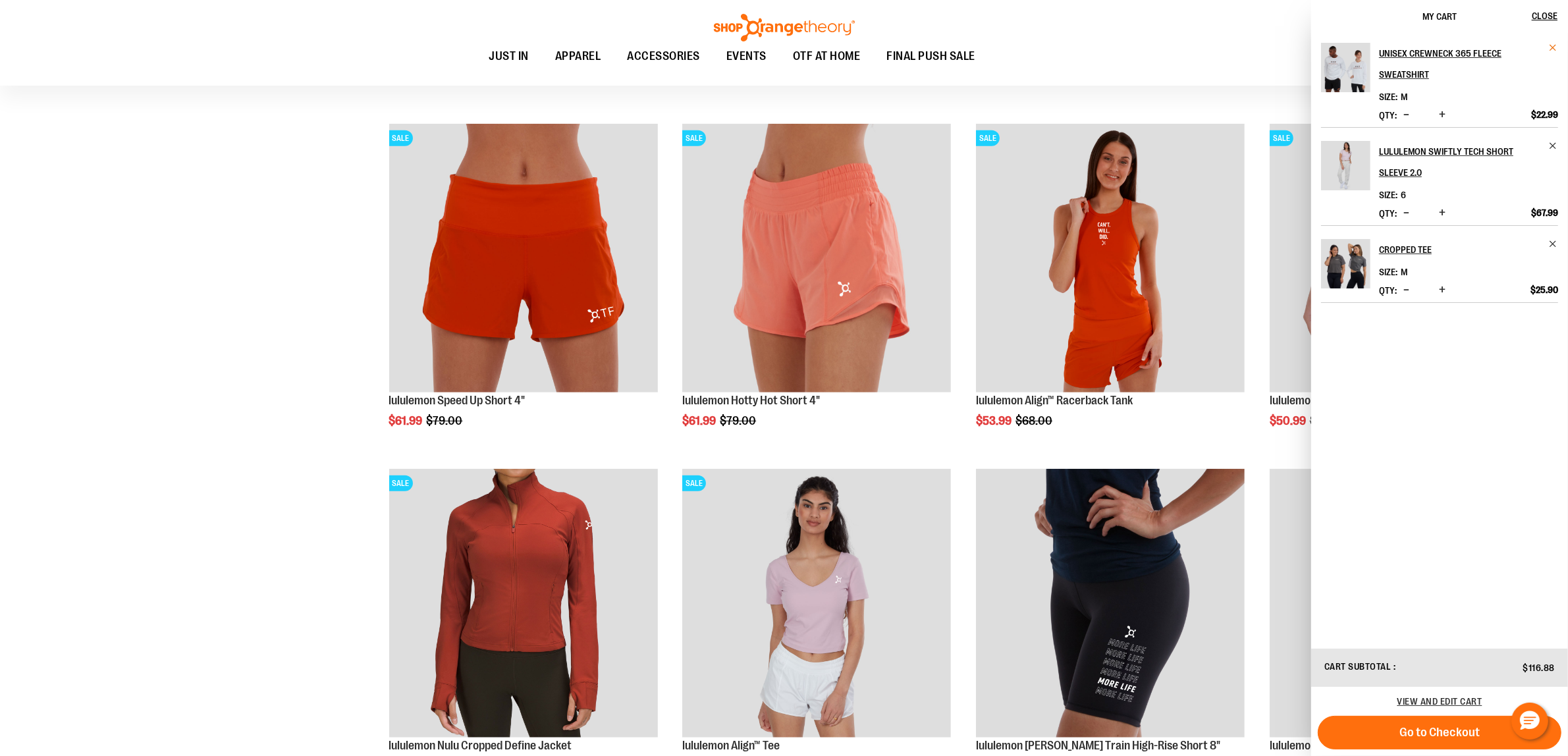
click at [1557, 50] on span "Remove item" at bounding box center [1553, 47] width 10 height 10
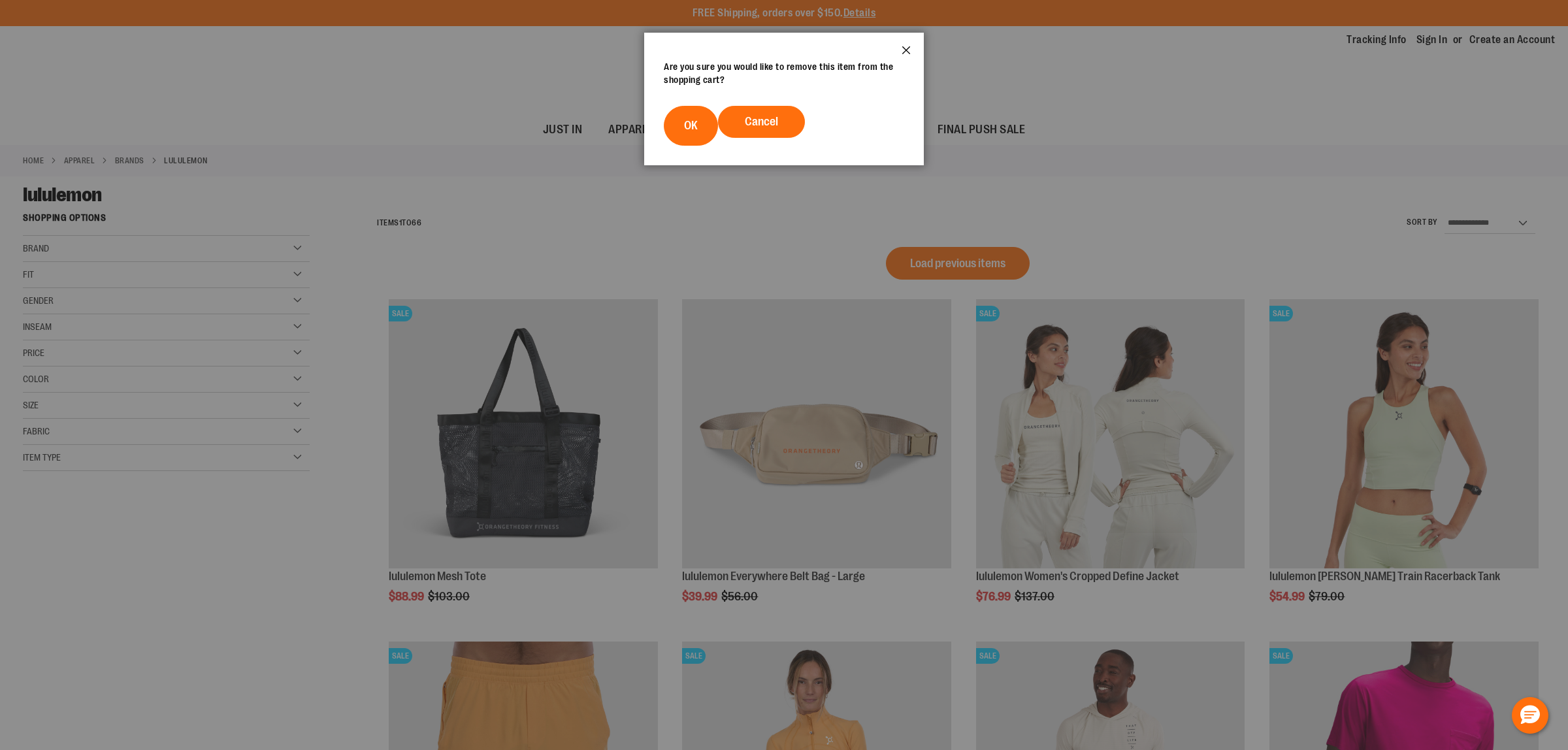
click at [906, 44] on button "Close" at bounding box center [906, 55] width 35 height 43
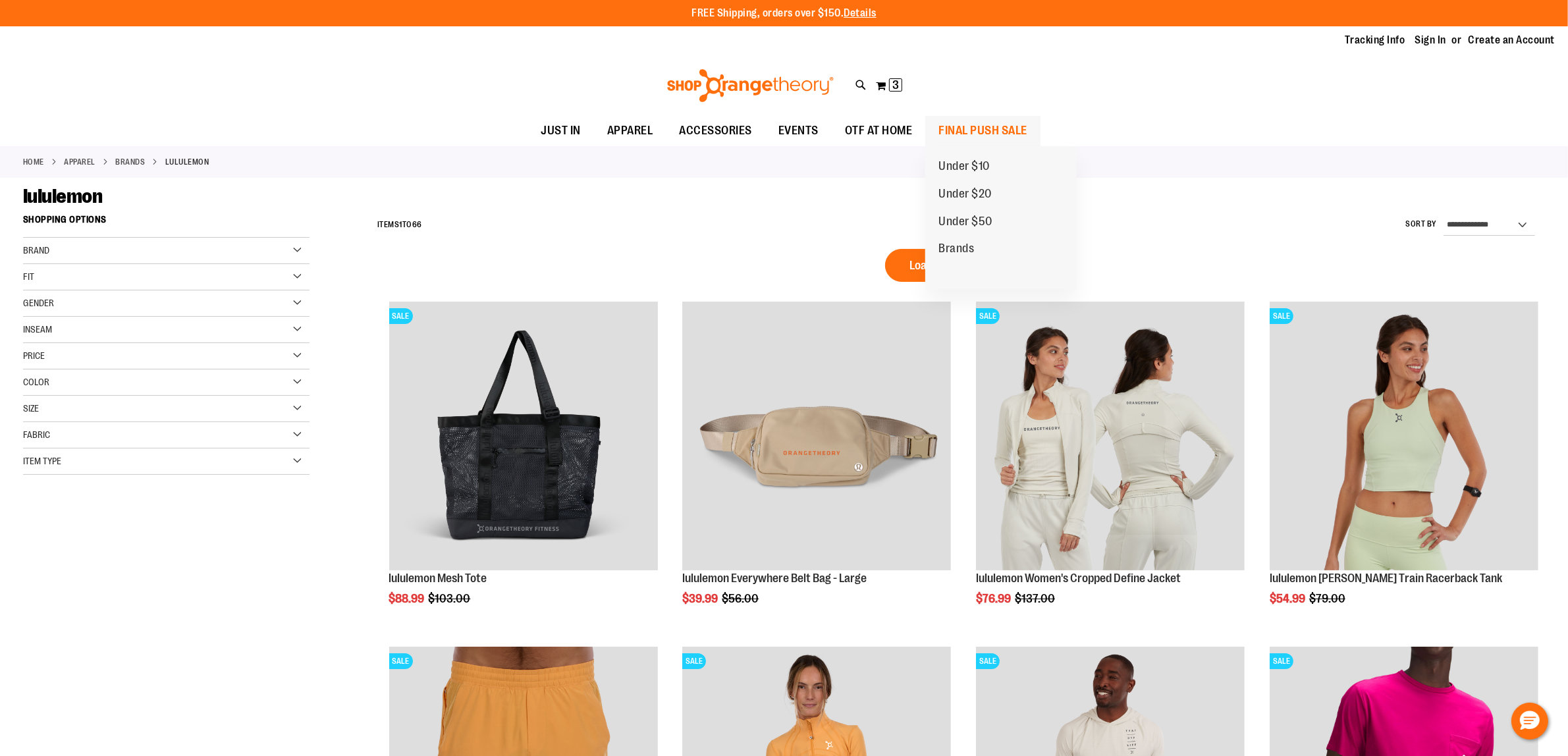
click at [1000, 139] on span "FINAL PUSH SALE" at bounding box center [983, 130] width 89 height 29
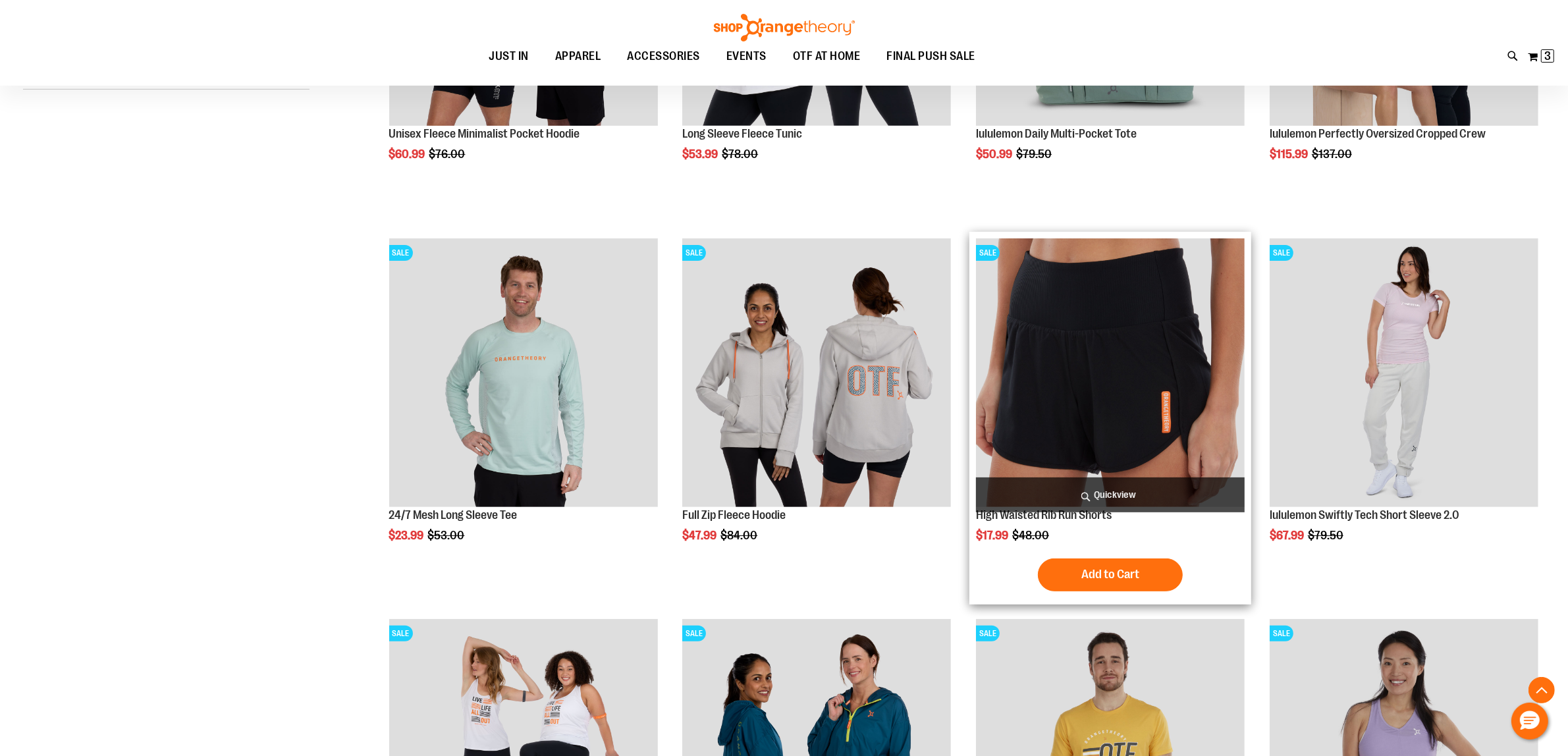
scroll to position [494, 0]
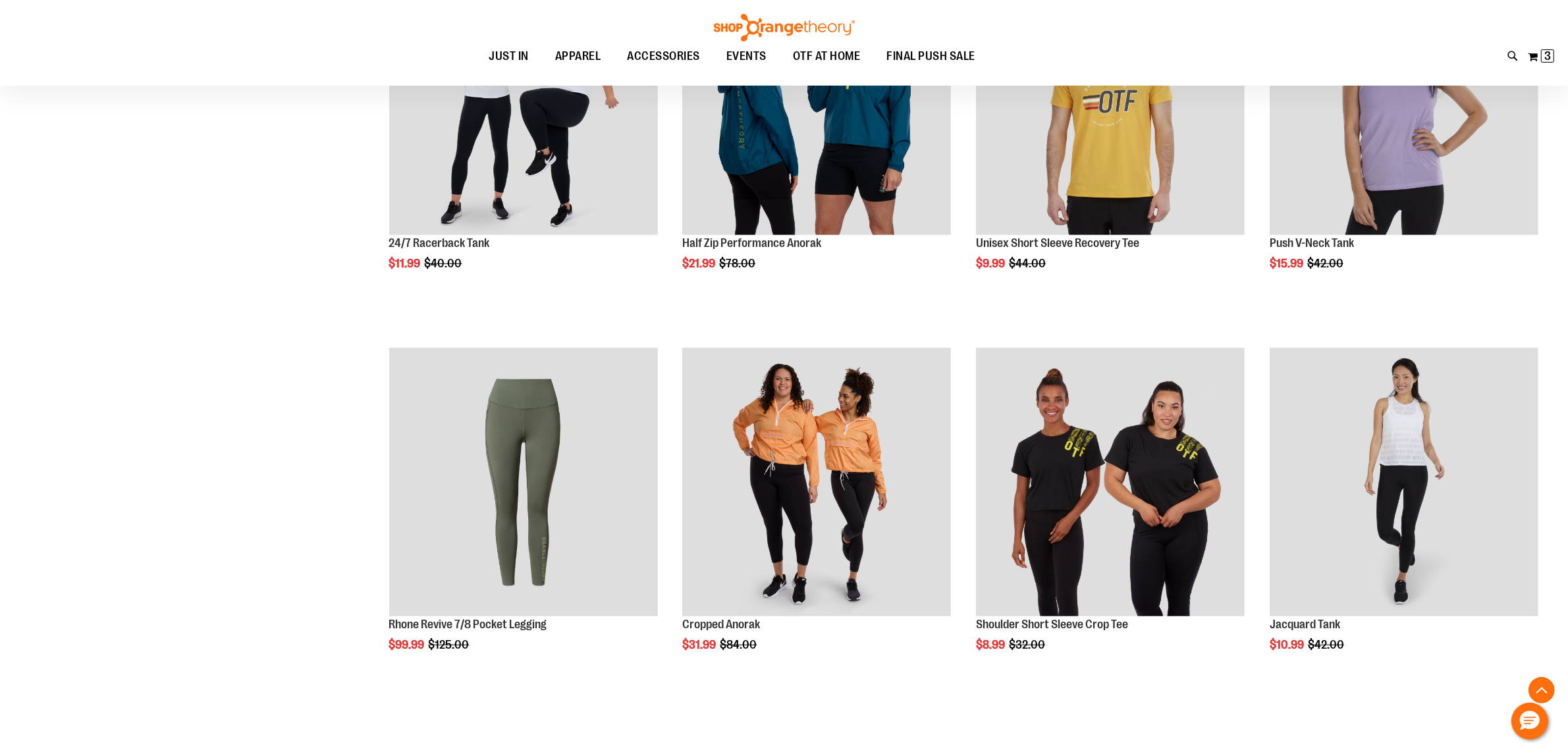
scroll to position [1070, 0]
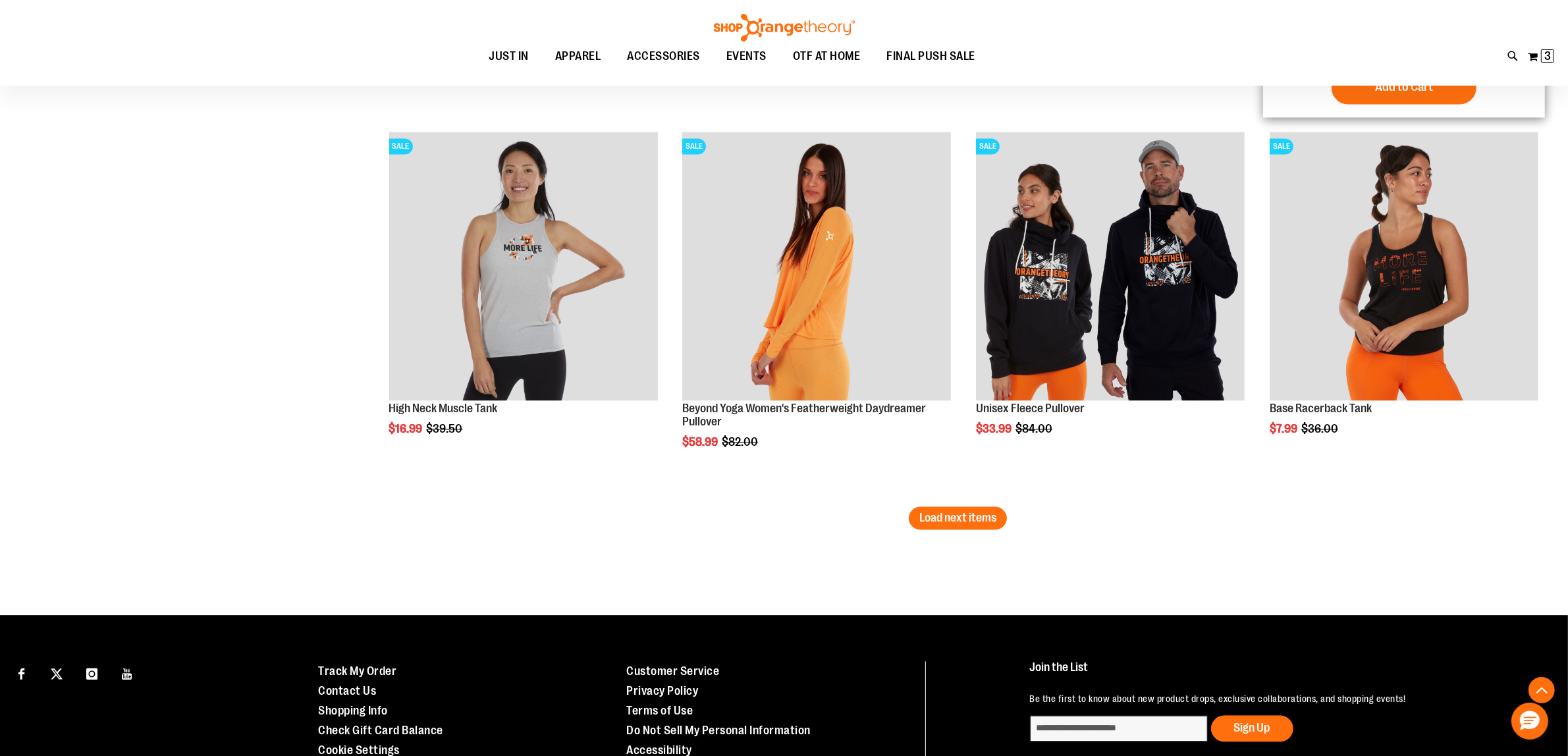
scroll to position [3207, 0]
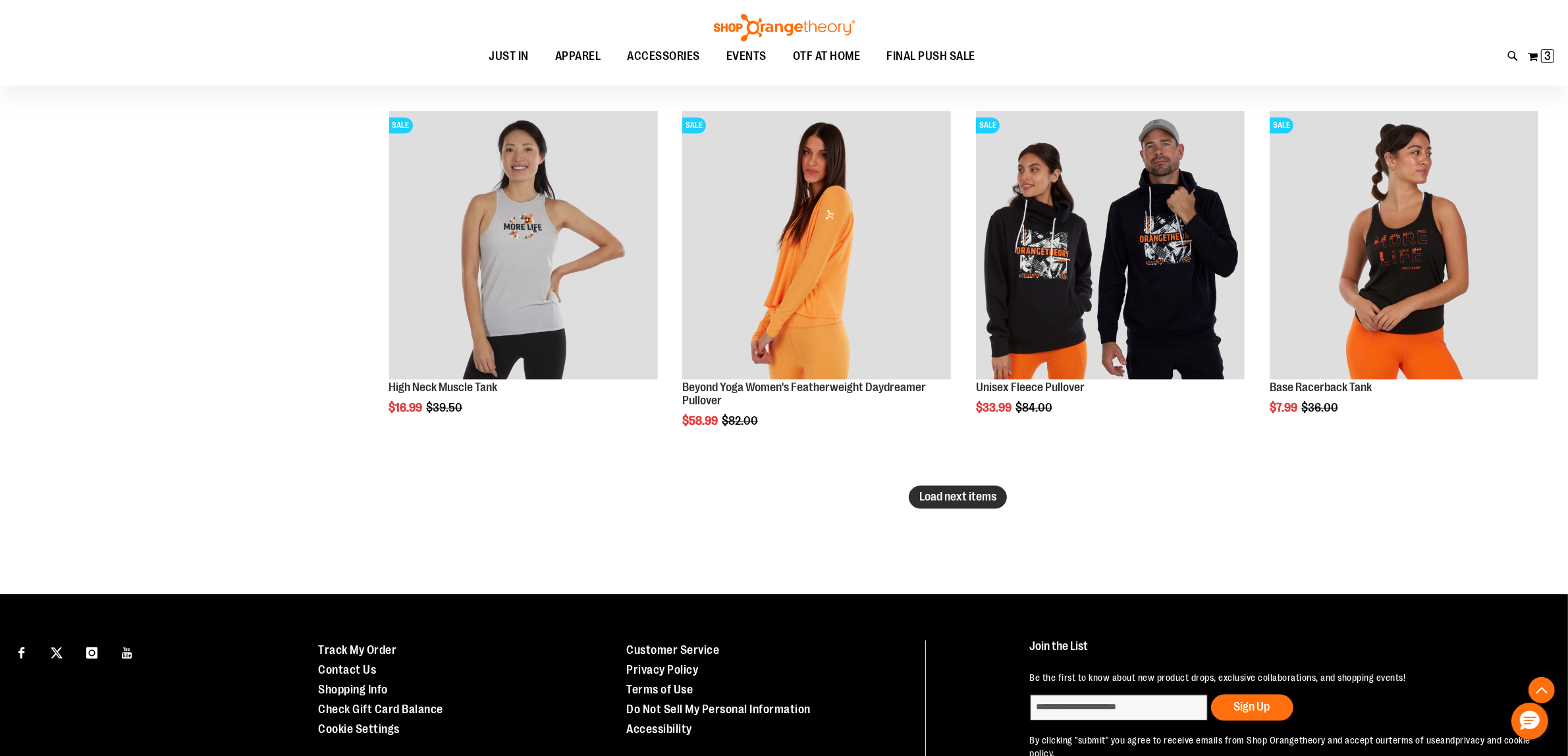
click at [957, 504] on button "Load next items" at bounding box center [958, 497] width 98 height 23
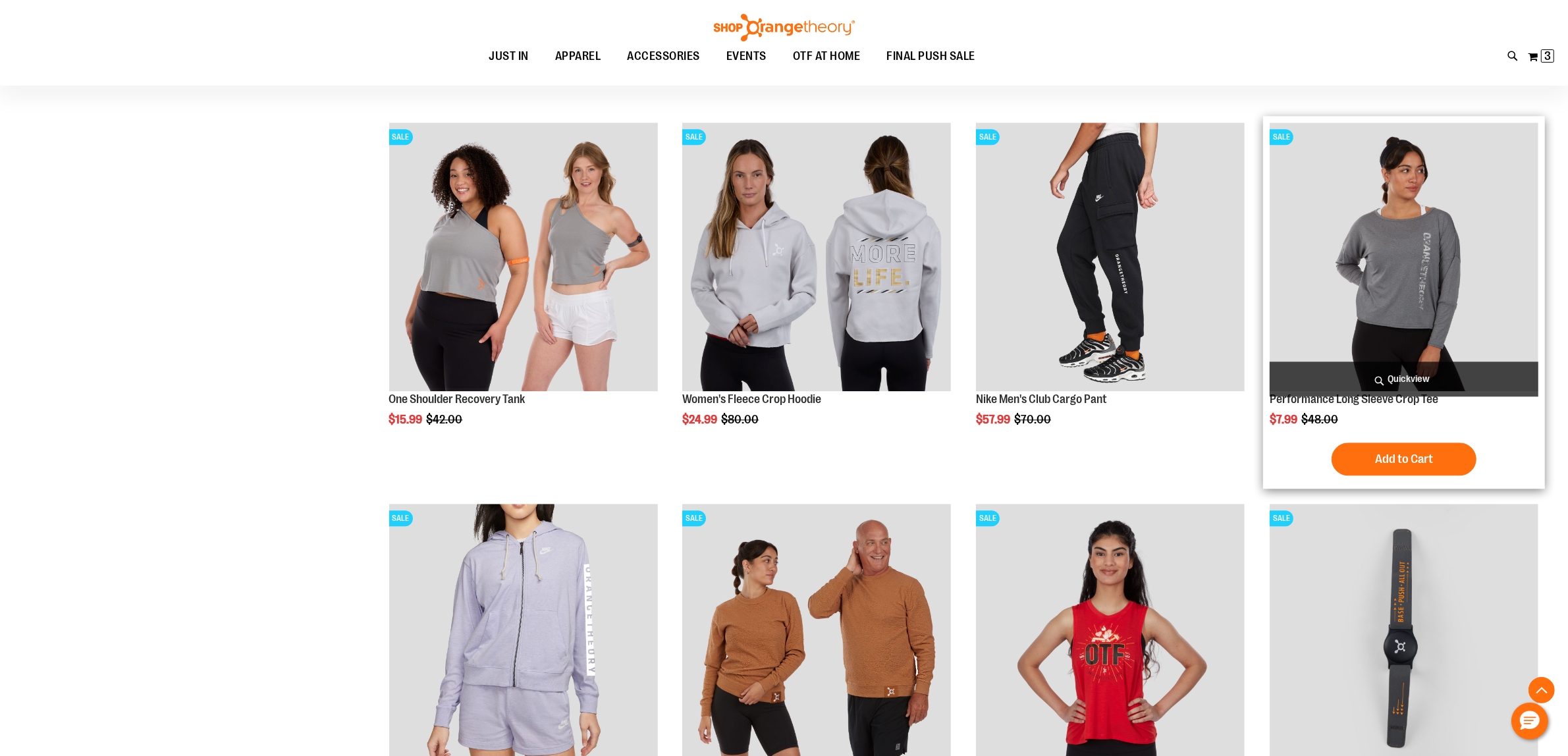
scroll to position [3948, 0]
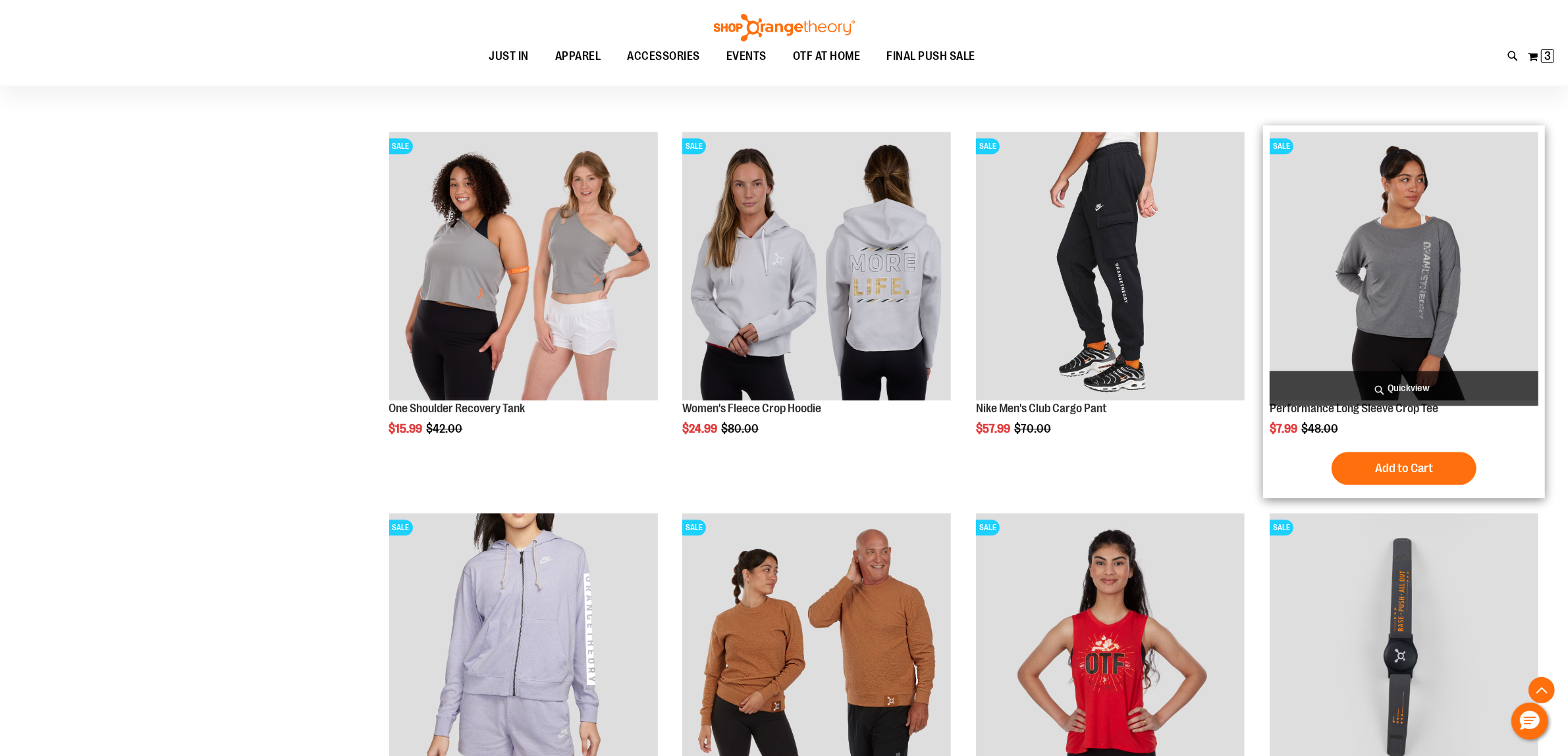
click at [1495, 272] on img "product" at bounding box center [1404, 266] width 269 height 269
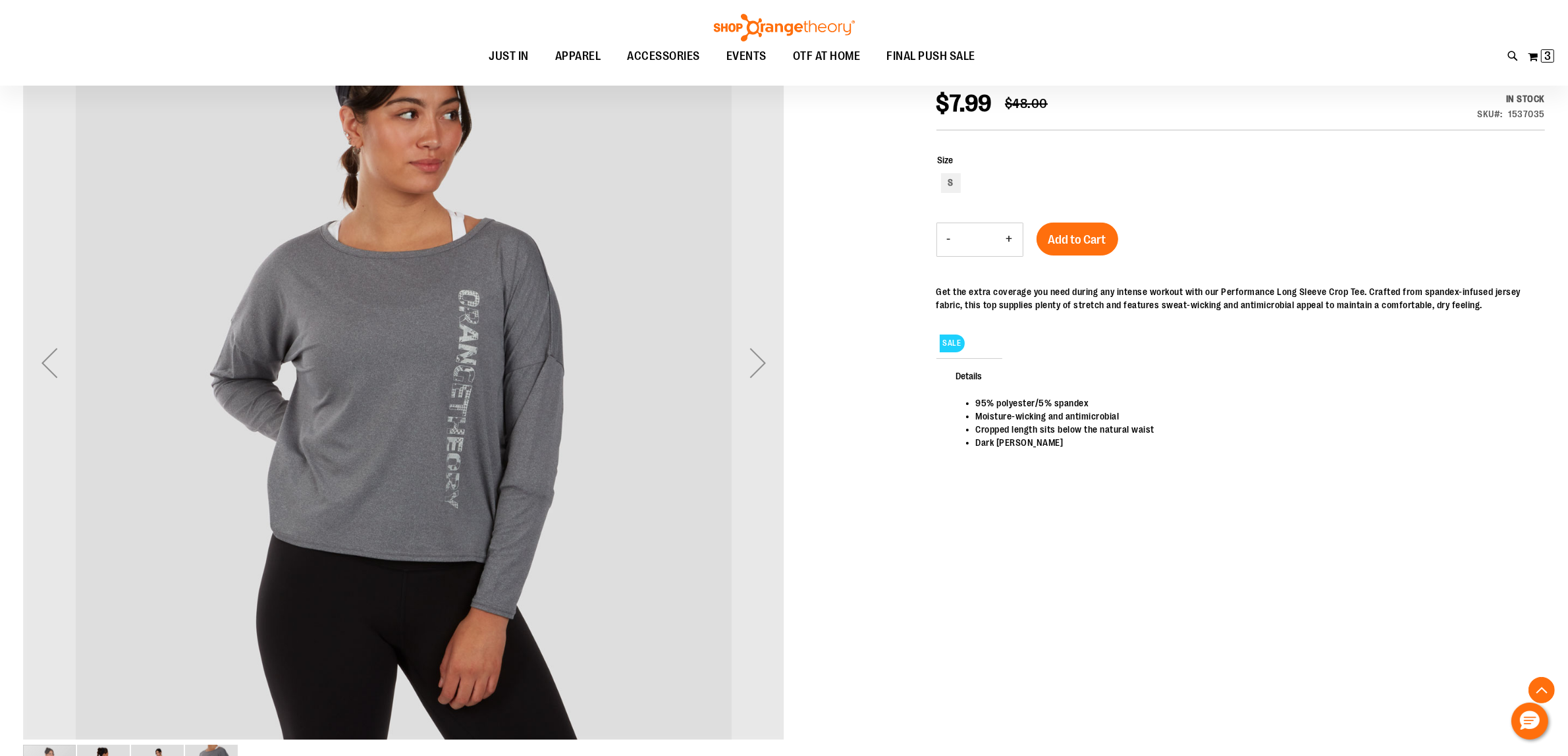
scroll to position [247, 0]
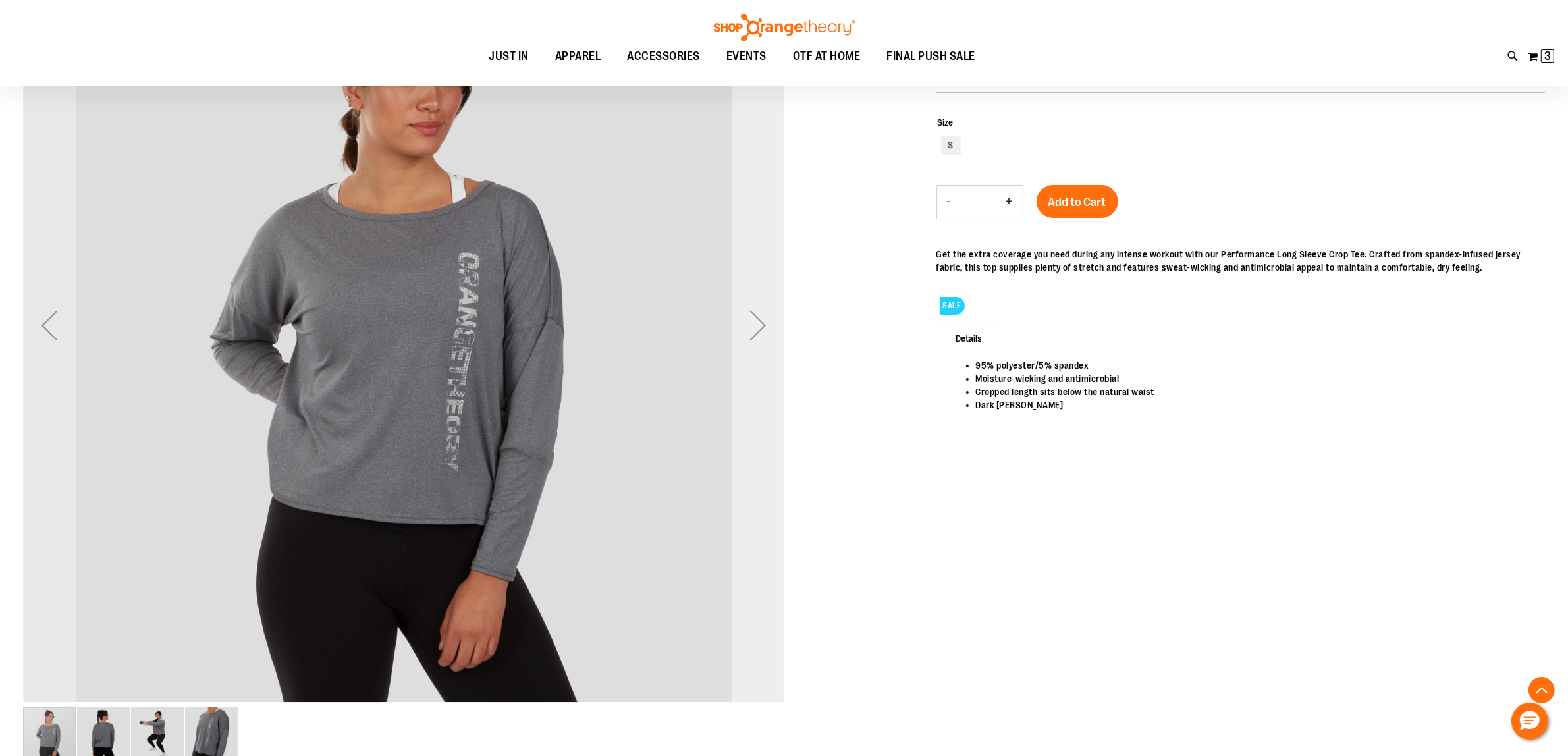
click at [754, 333] on div "Next" at bounding box center [758, 326] width 53 height 53
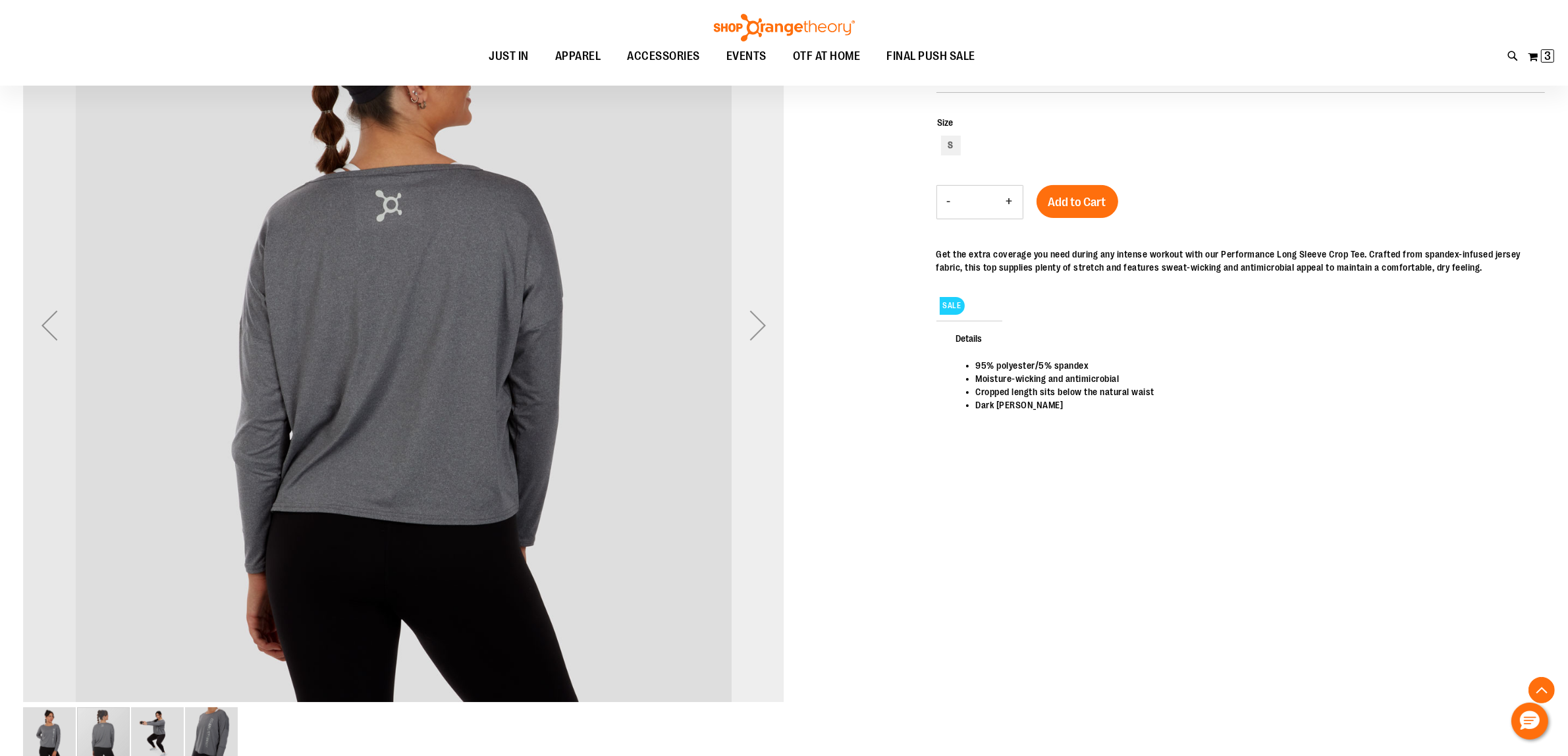
click at [754, 333] on div "Next" at bounding box center [758, 326] width 53 height 53
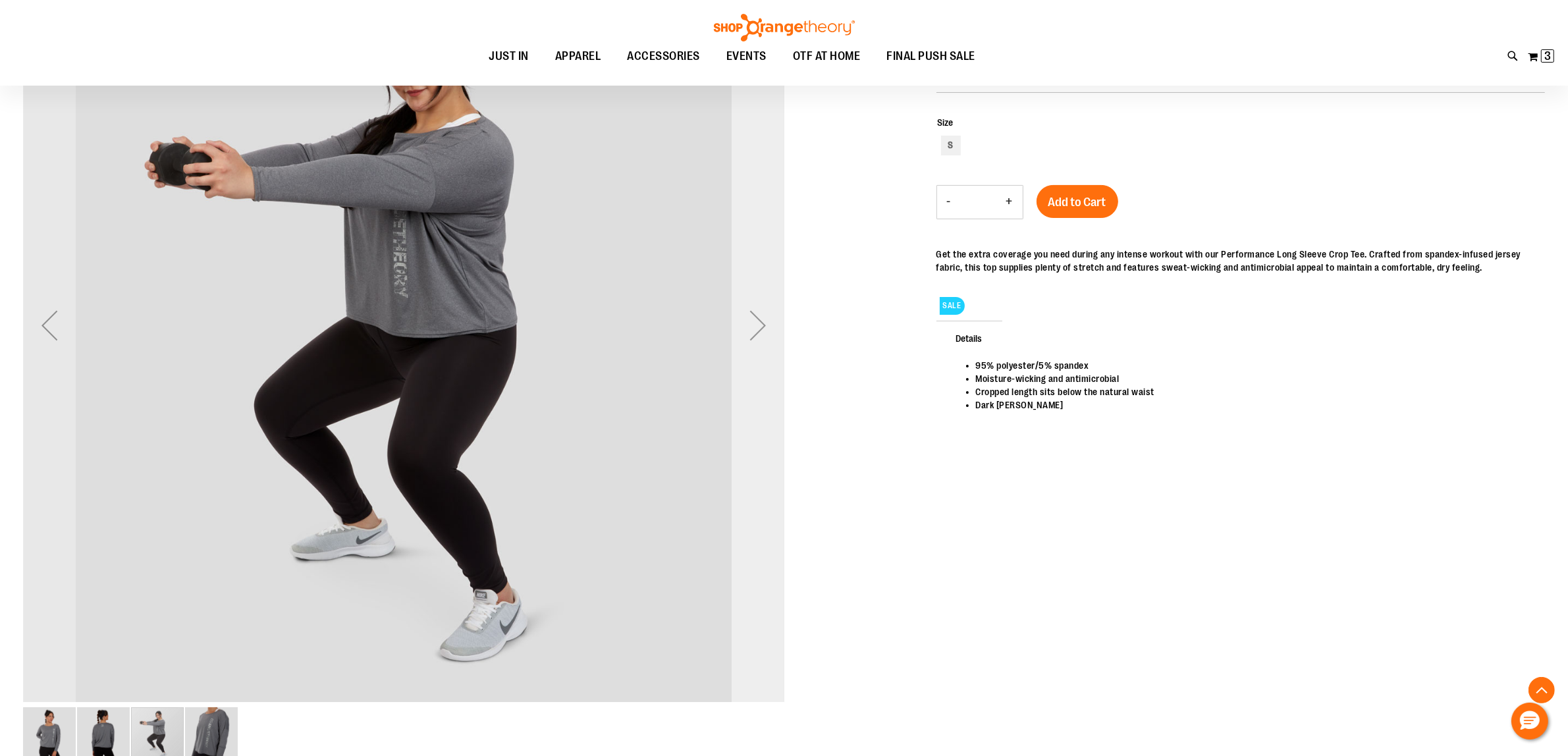
click at [754, 333] on div "Next" at bounding box center [758, 326] width 53 height 53
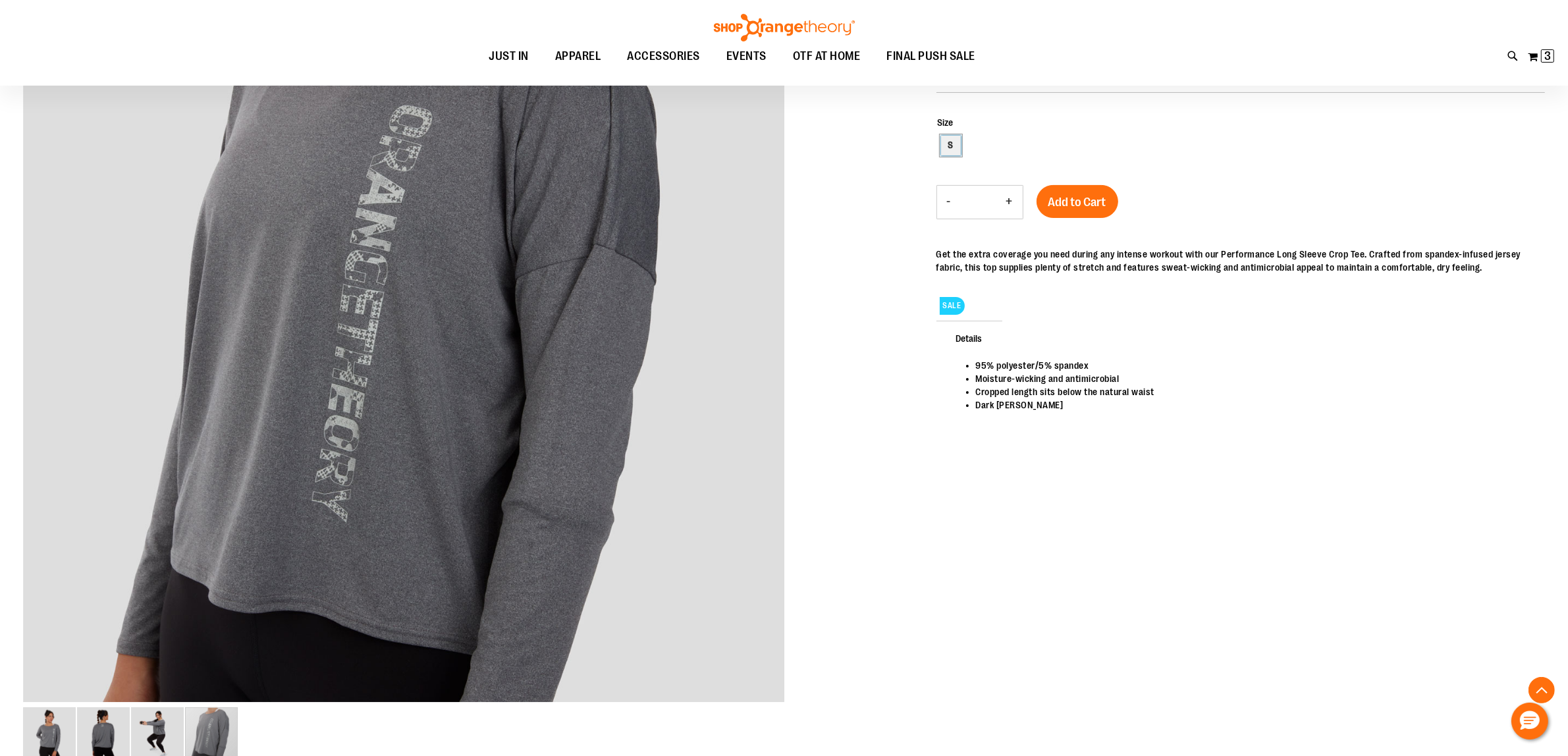
click at [944, 145] on div "S" at bounding box center [951, 145] width 20 height 20
type input "***"
click at [1088, 201] on span "Add to Cart" at bounding box center [1077, 202] width 58 height 14
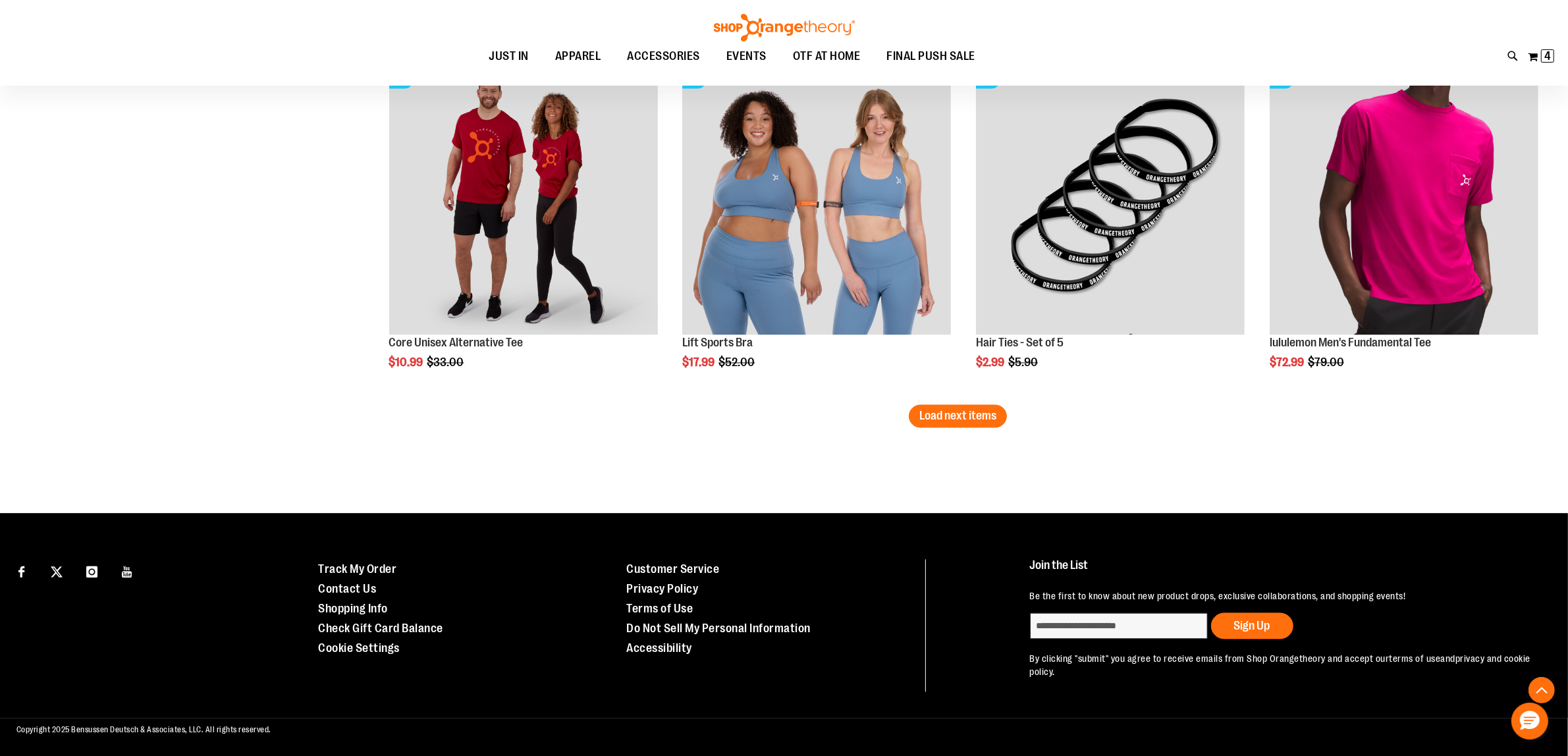
scroll to position [3001, 0]
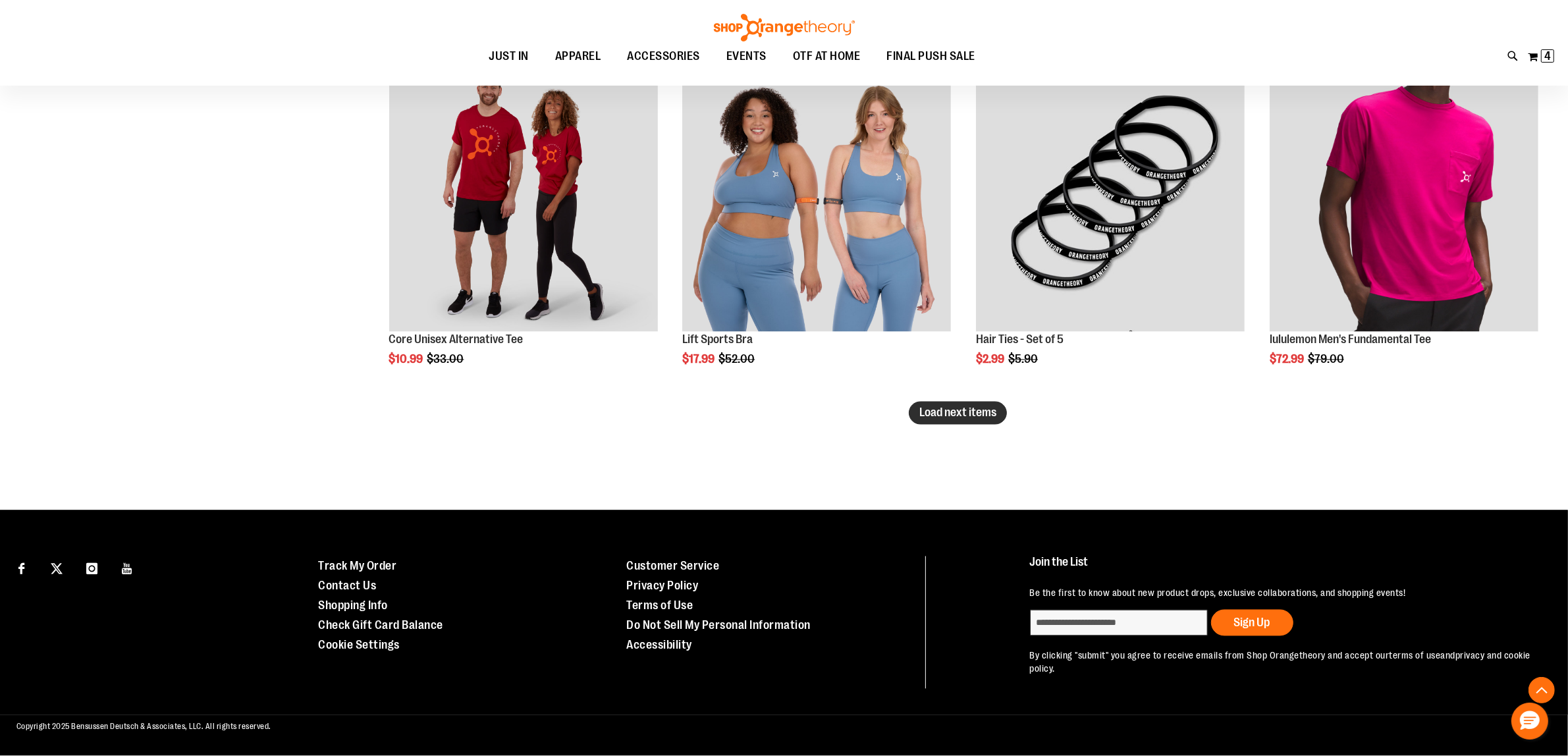
click at [977, 404] on button "Load next items" at bounding box center [958, 413] width 98 height 23
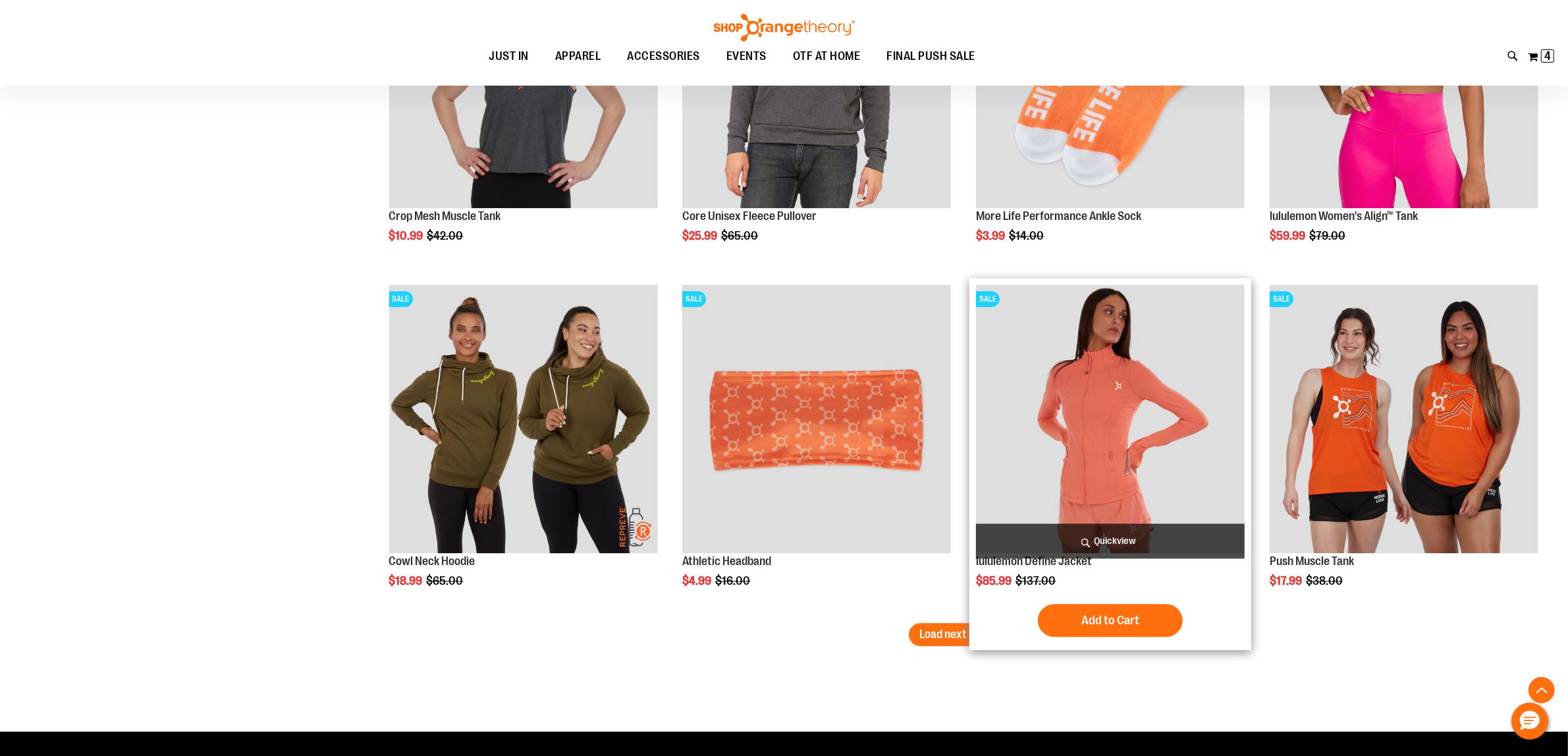
scroll to position [3989, 0]
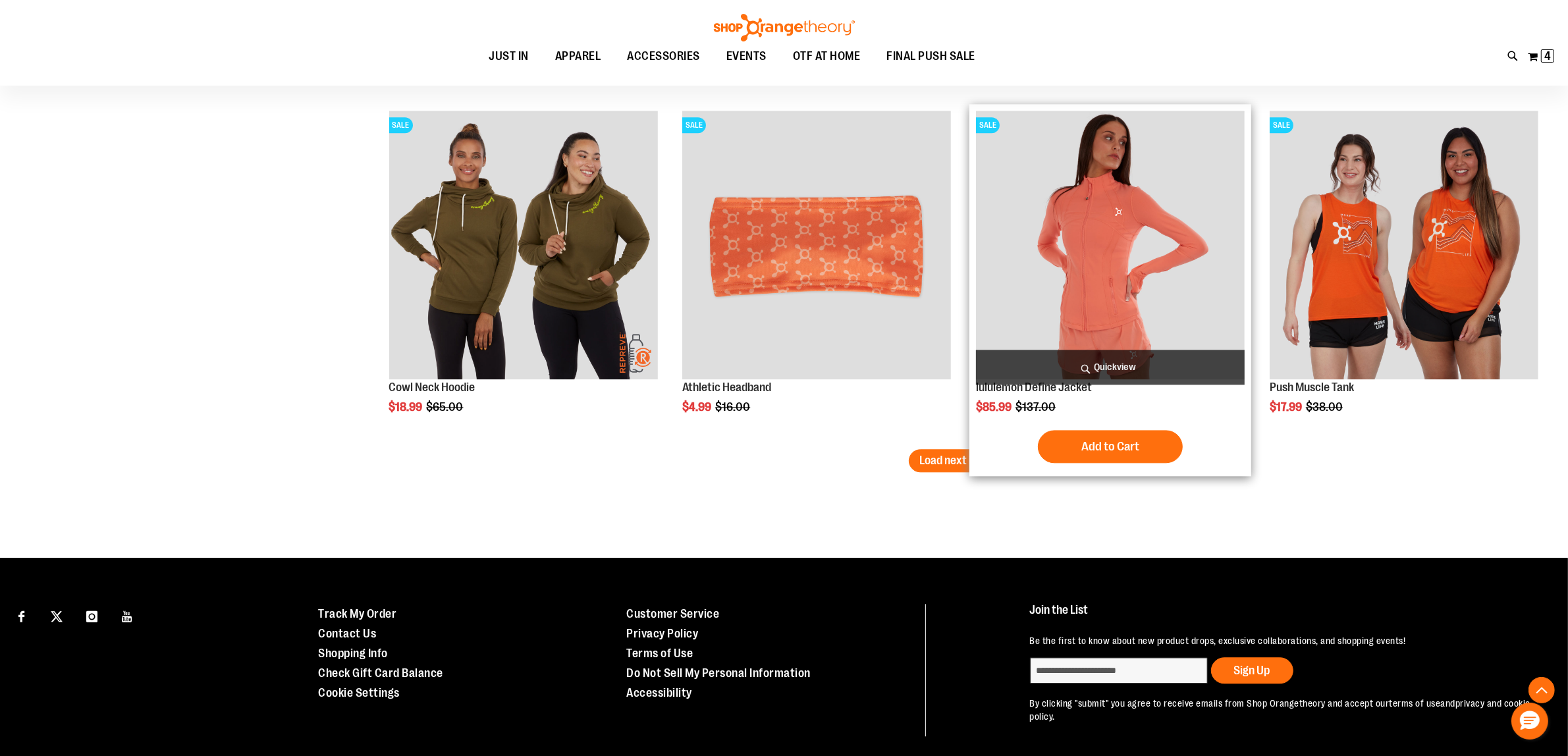
click at [995, 447] on div "Add to Cart In stock" at bounding box center [1110, 447] width 269 height 33
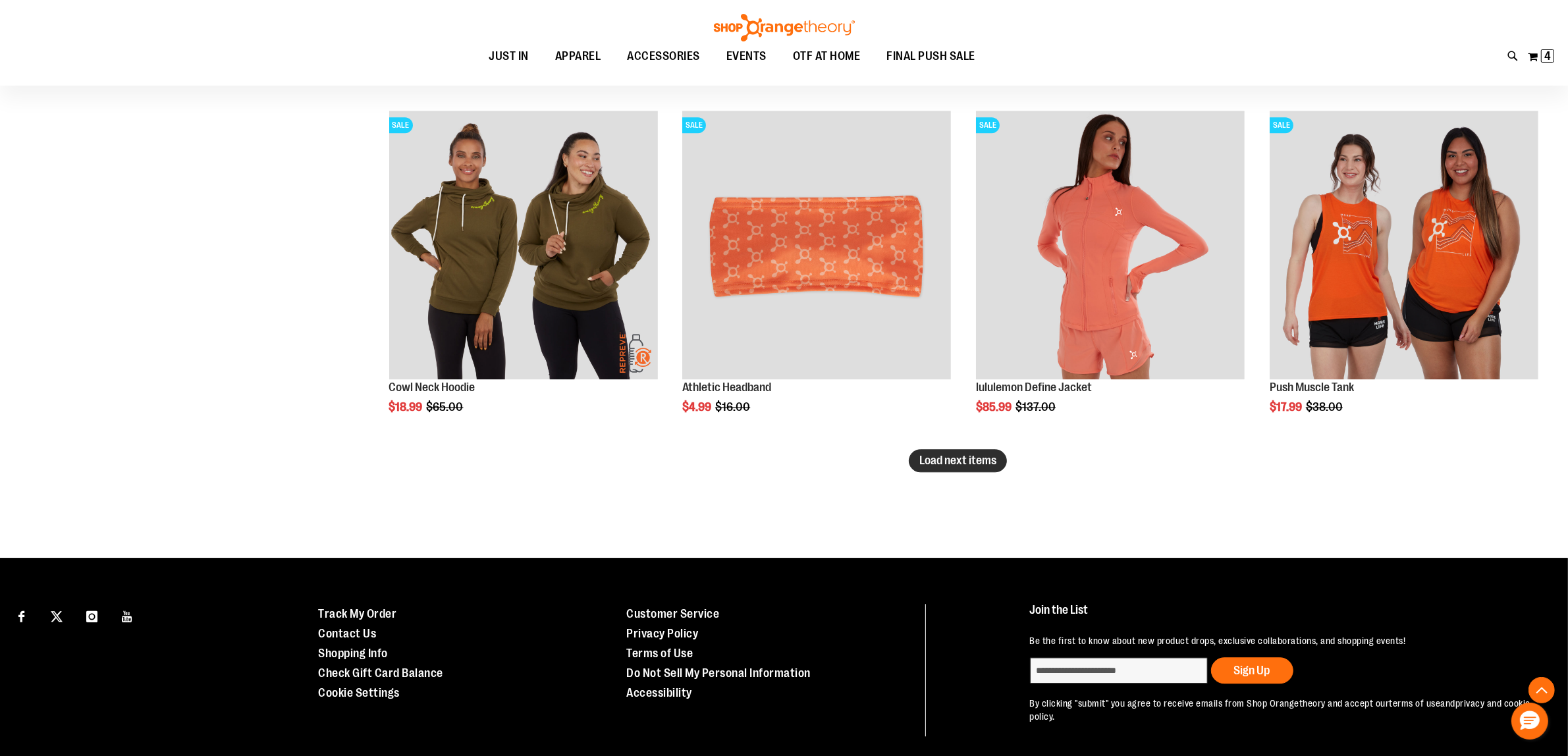
click at [961, 468] on button "Load next items" at bounding box center [958, 461] width 98 height 23
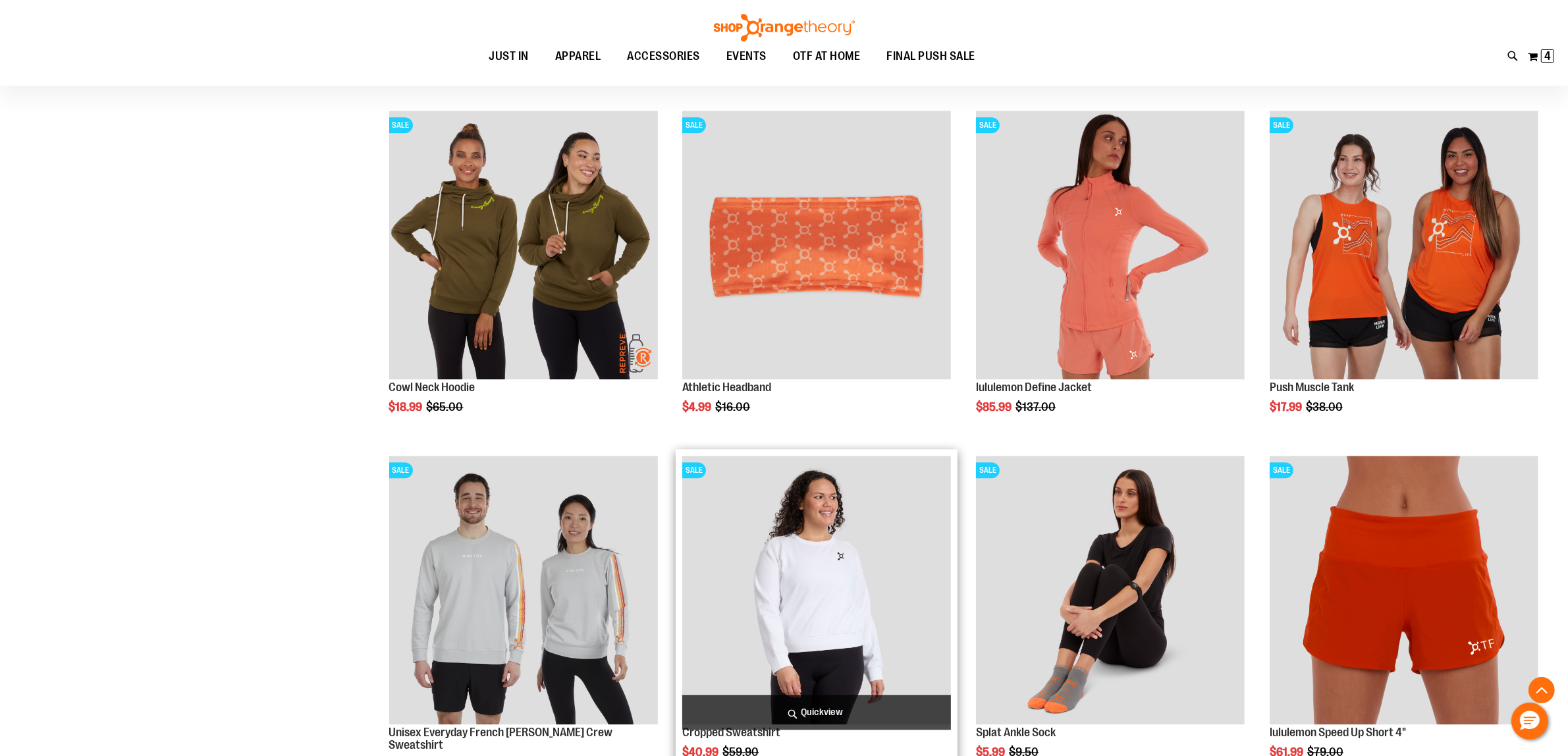
click at [845, 558] on img "product" at bounding box center [817, 590] width 269 height 269
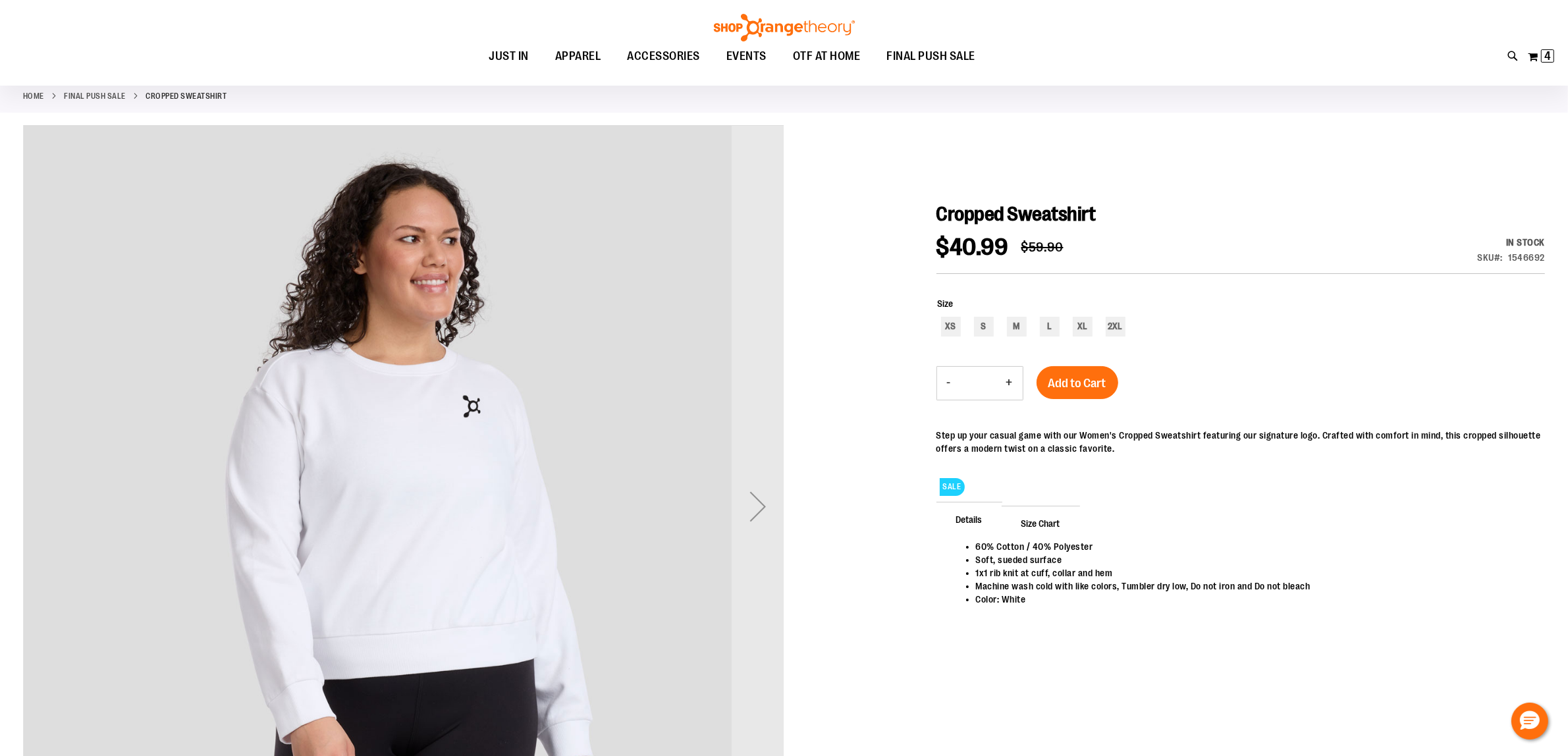
scroll to position [165, 0]
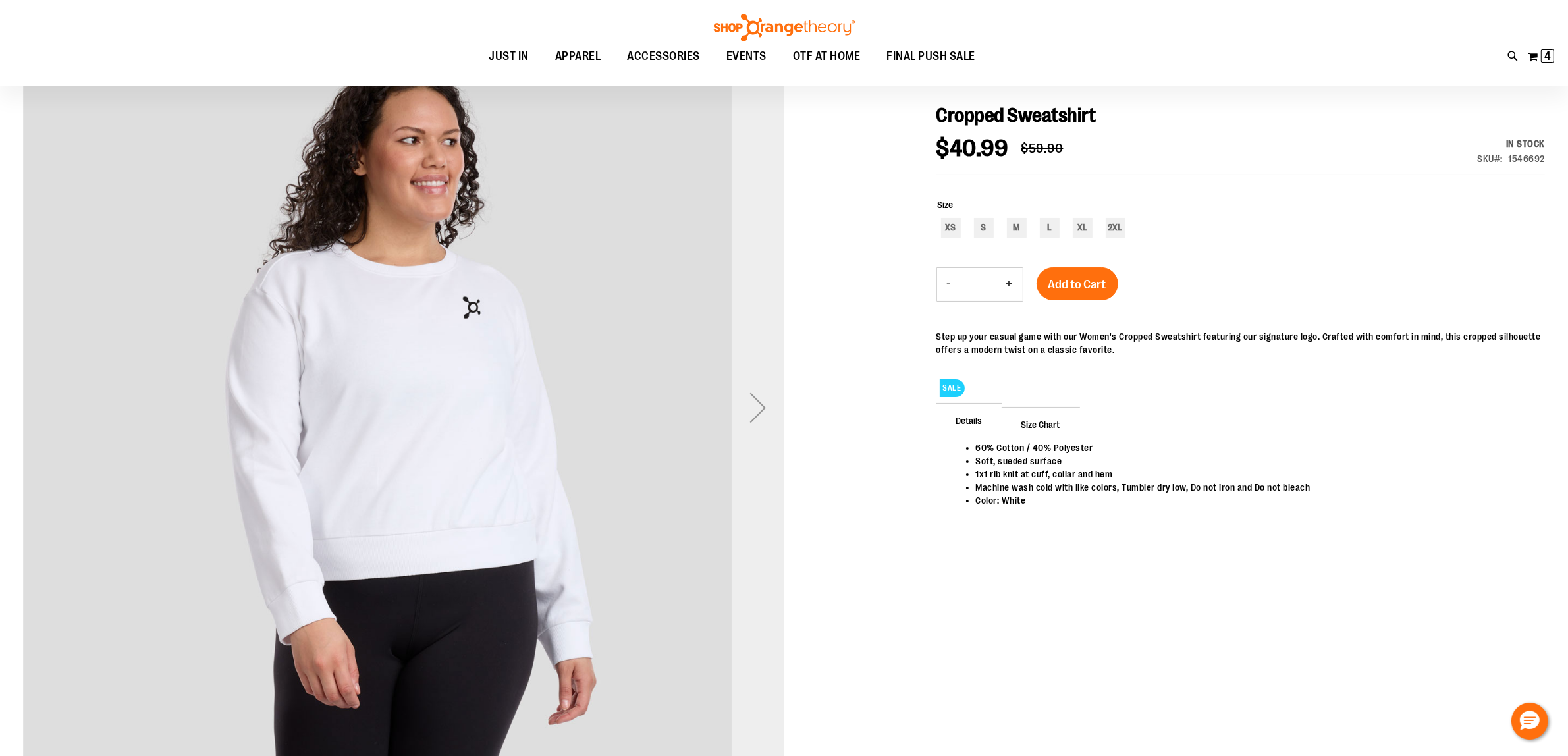
click at [766, 399] on div "Next" at bounding box center [758, 408] width 53 height 53
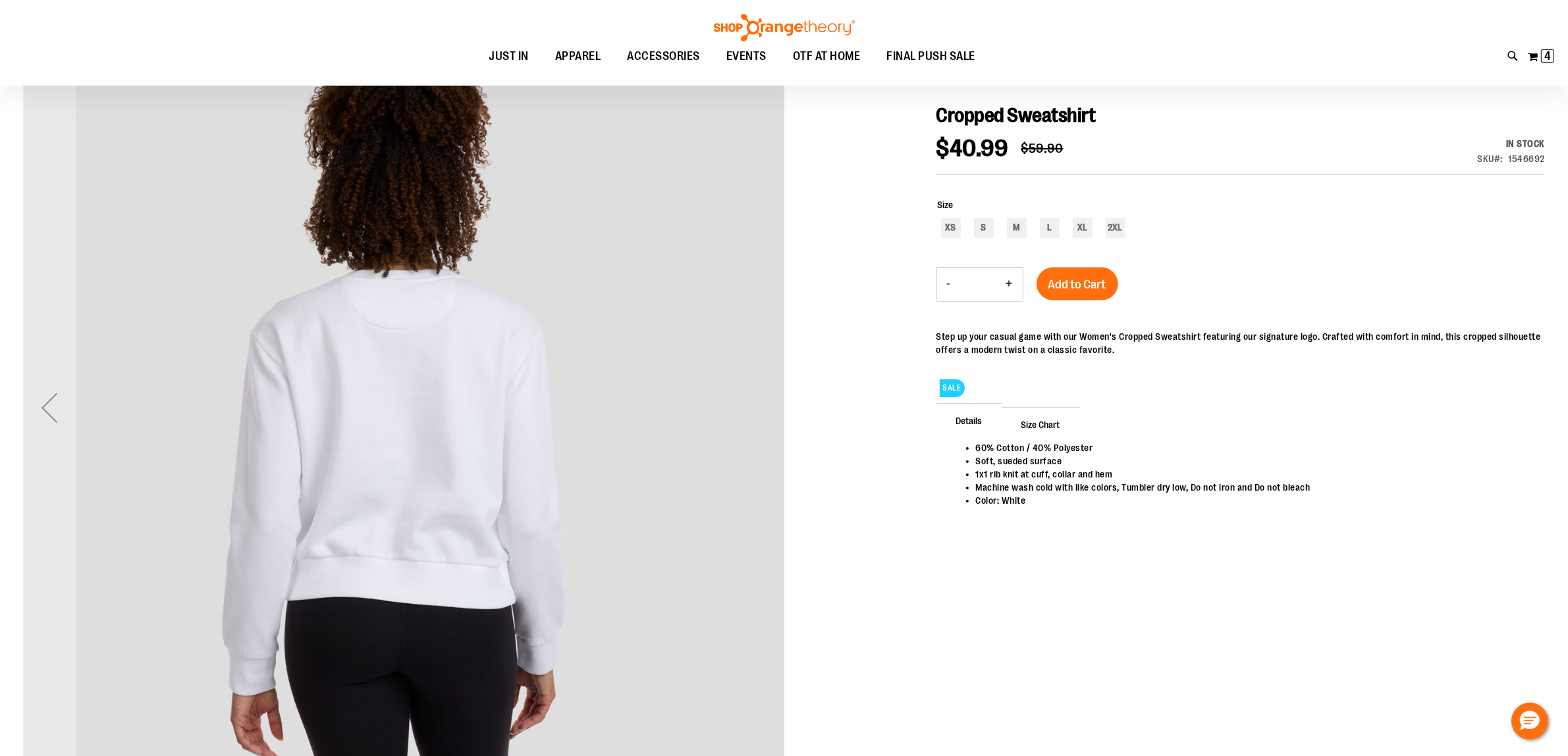
click at [766, 399] on img "carousel" at bounding box center [404, 404] width 761 height 761
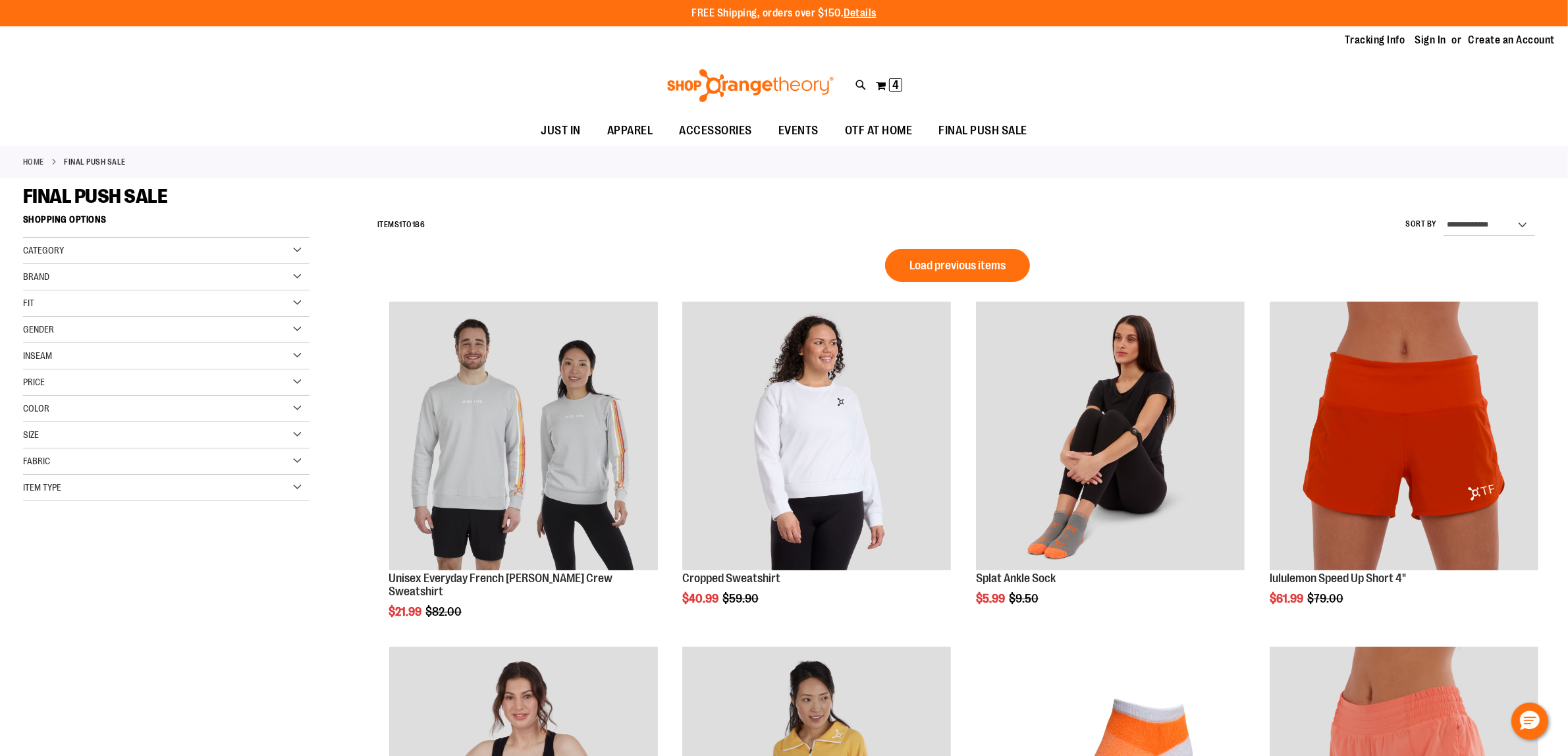
scroll to position [907, 0]
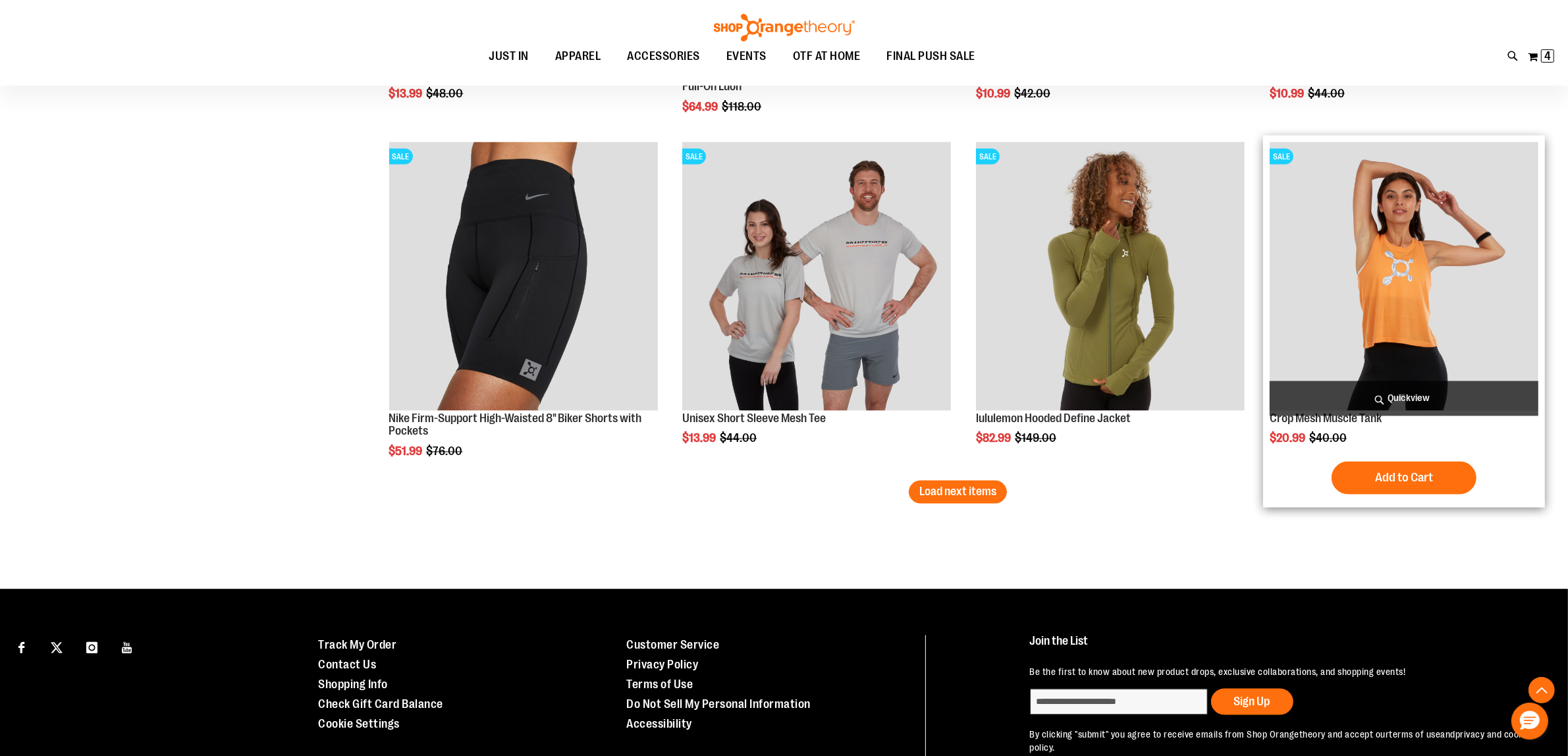
scroll to position [3001, 0]
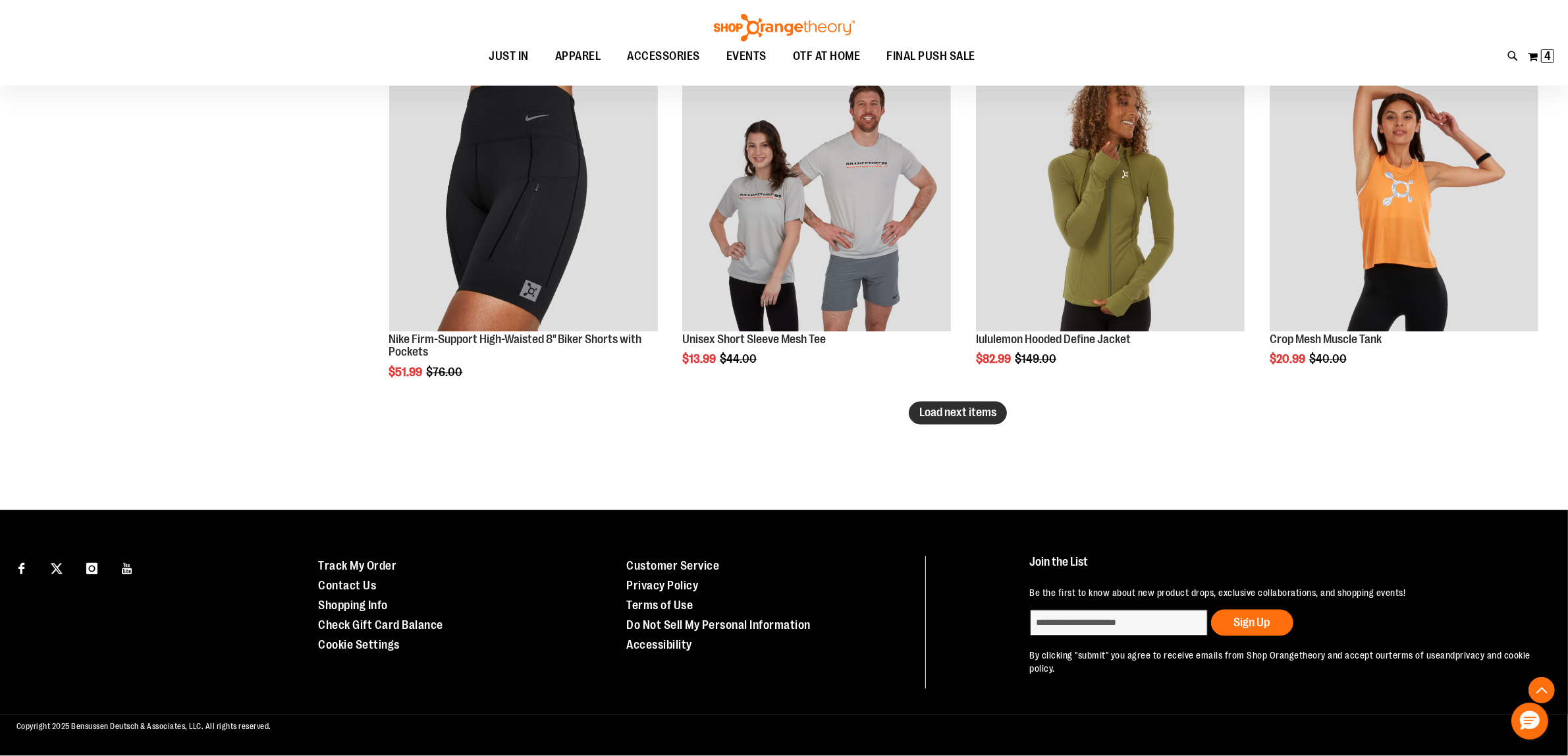
click at [915, 406] on button "Load next items" at bounding box center [958, 413] width 98 height 23
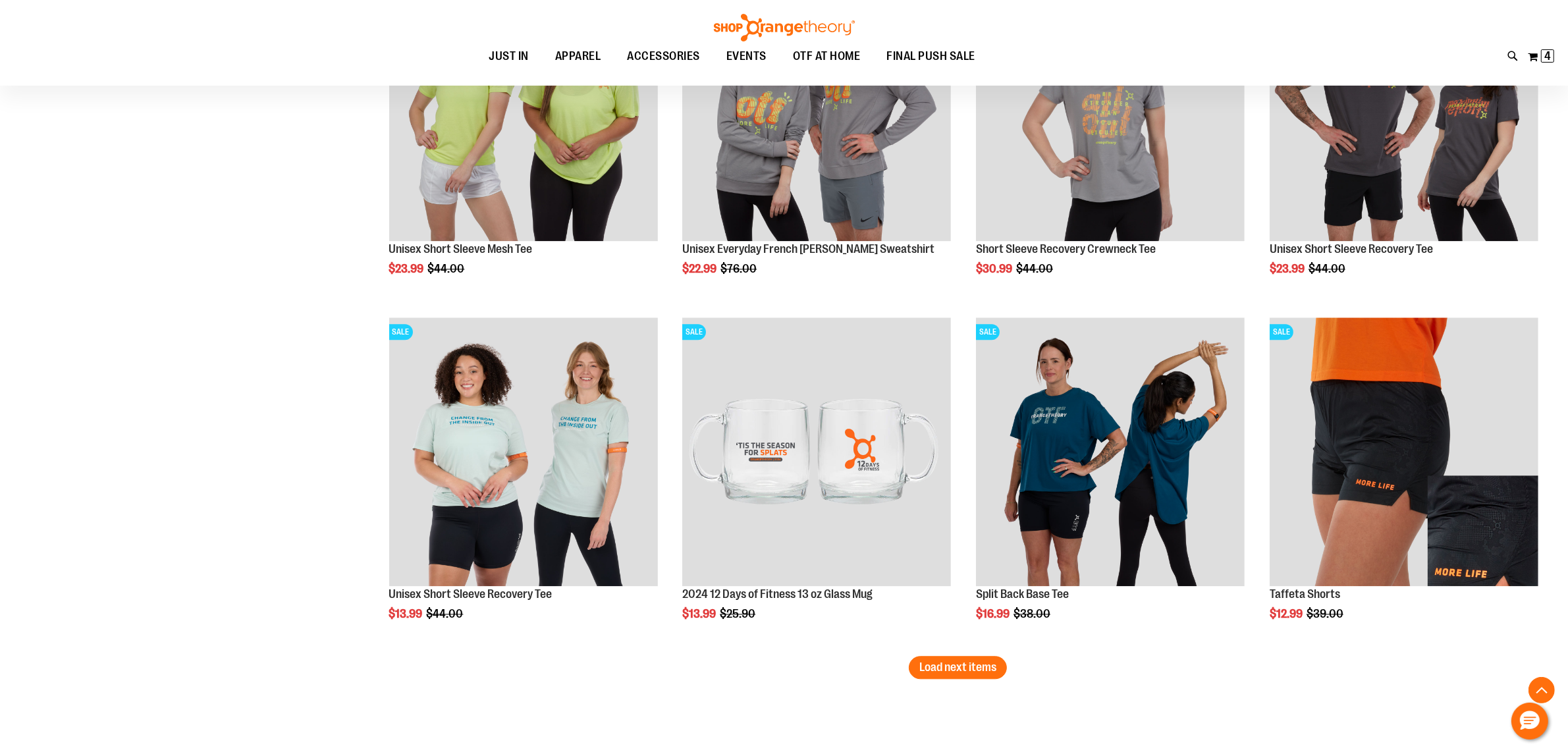
scroll to position [3989, 0]
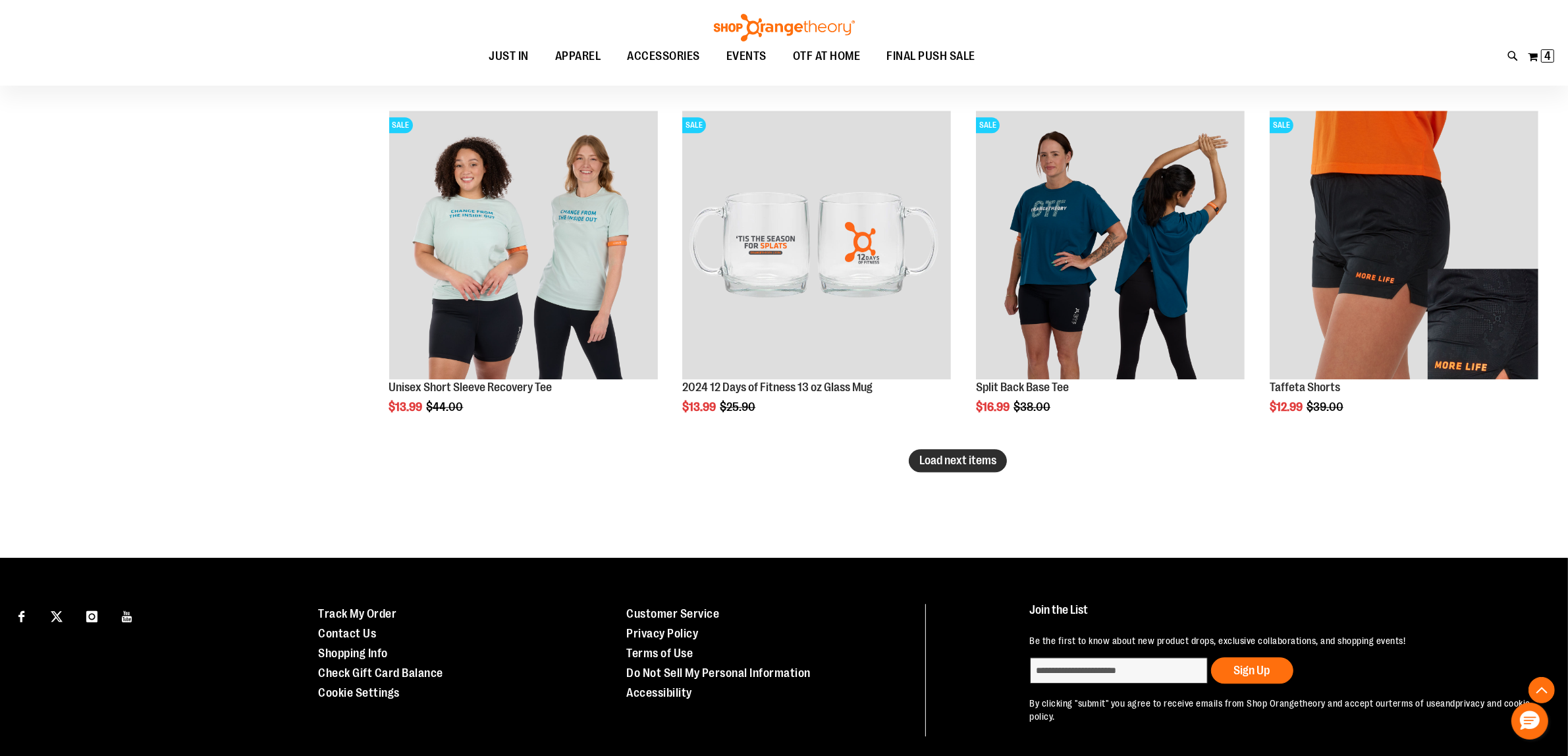
click at [976, 452] on button "Load next items" at bounding box center [958, 461] width 98 height 23
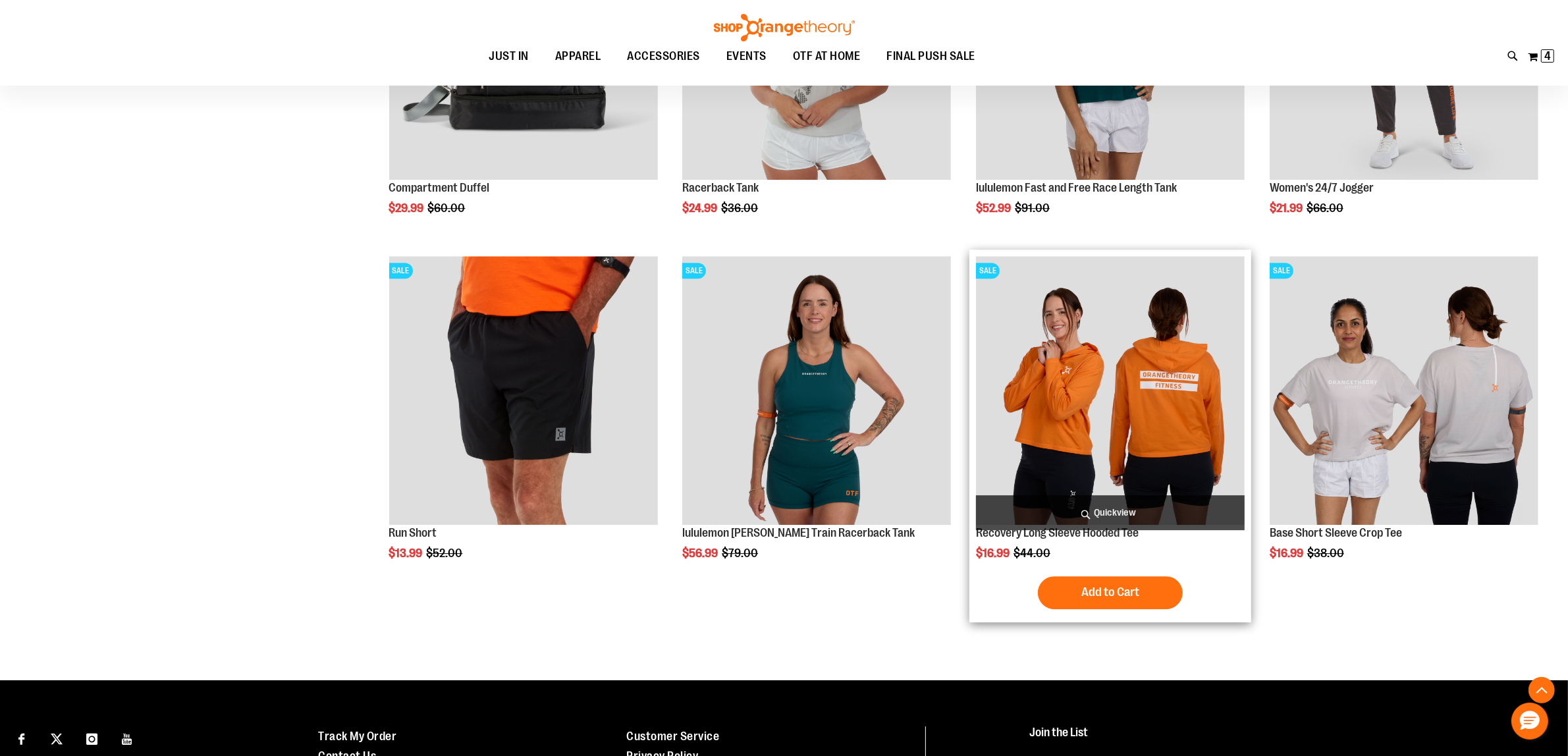
scroll to position [4895, 0]
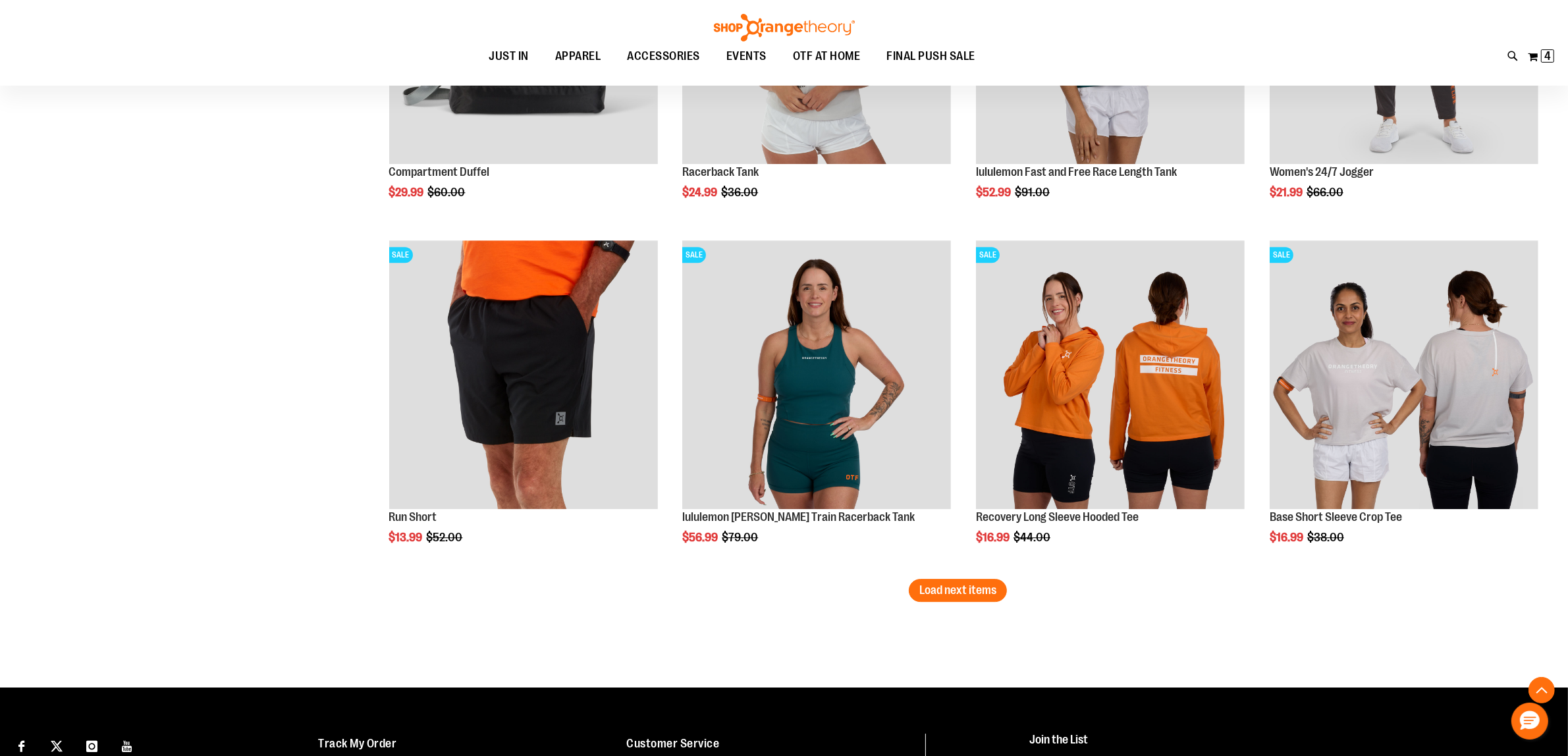
click at [937, 597] on span "Load next items" at bounding box center [958, 589] width 77 height 13
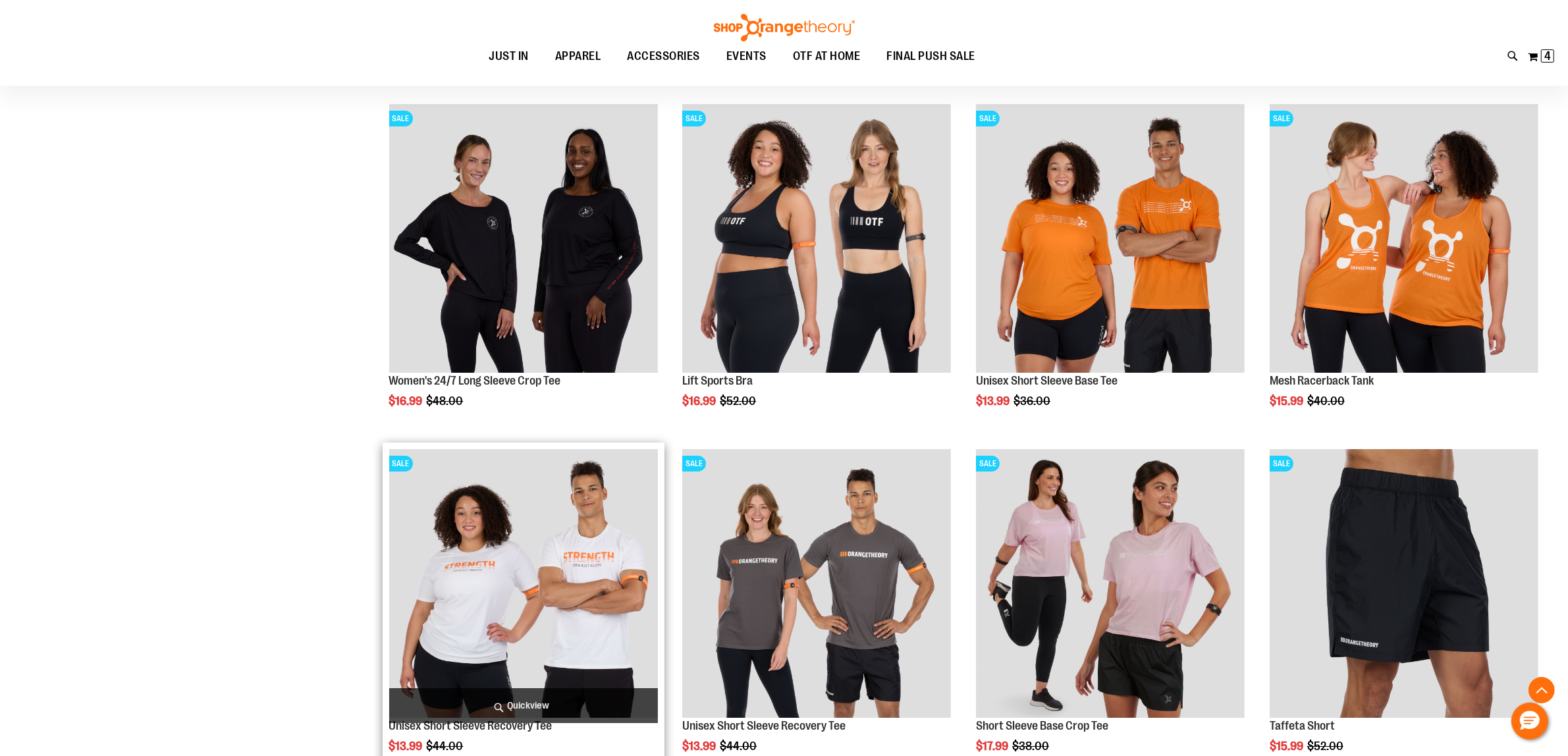
scroll to position [5719, 0]
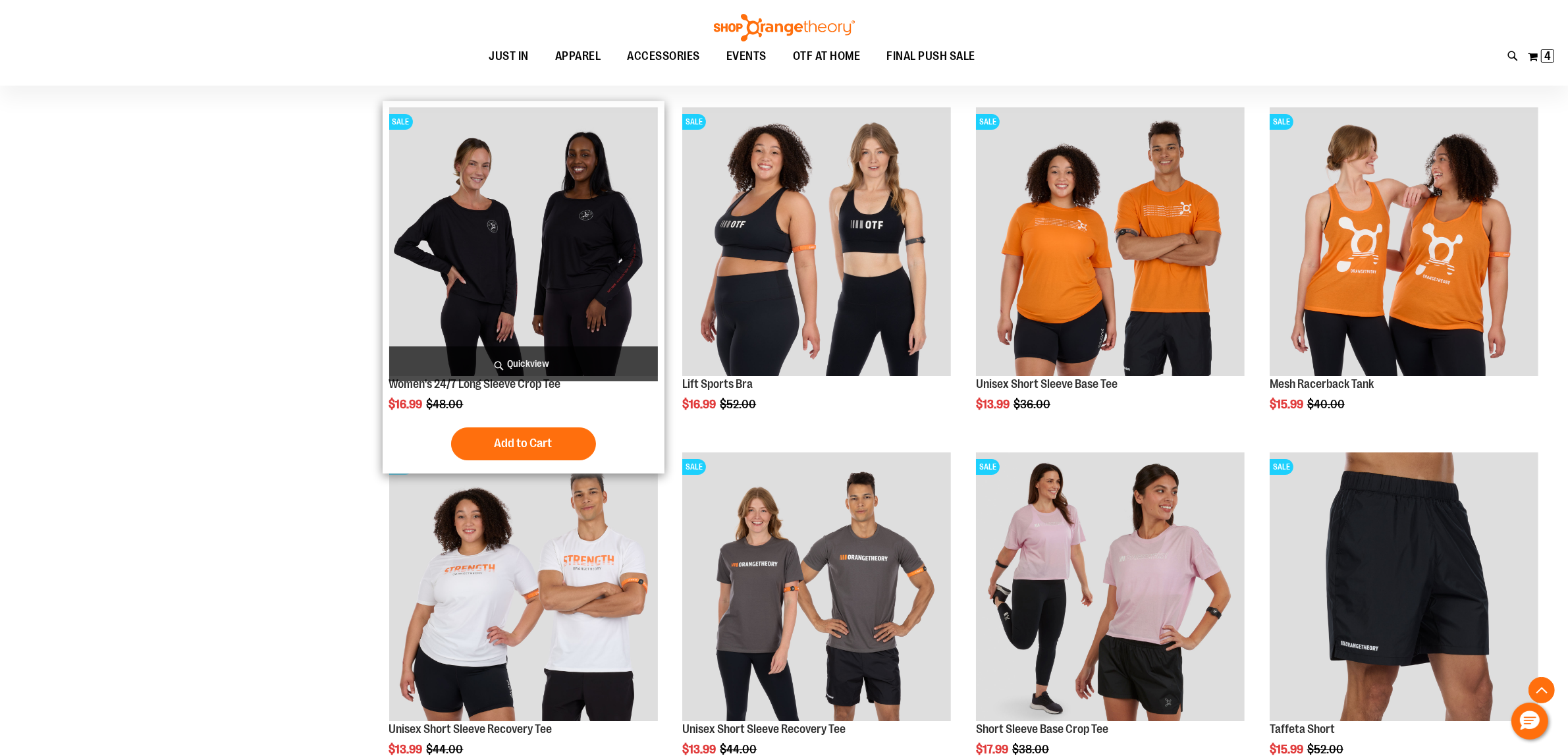
click at [590, 310] on img "product" at bounding box center [524, 241] width 269 height 269
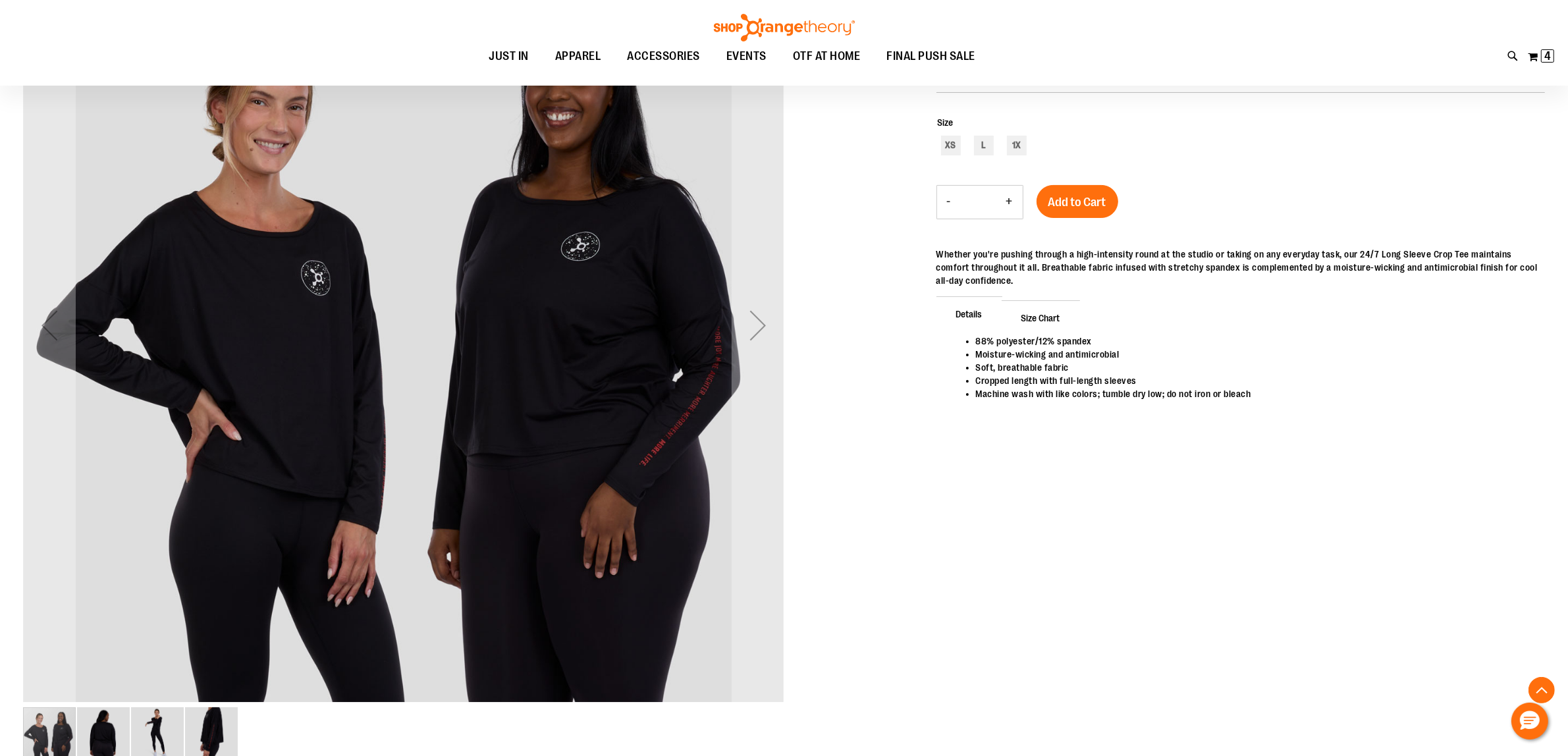
scroll to position [246, 0]
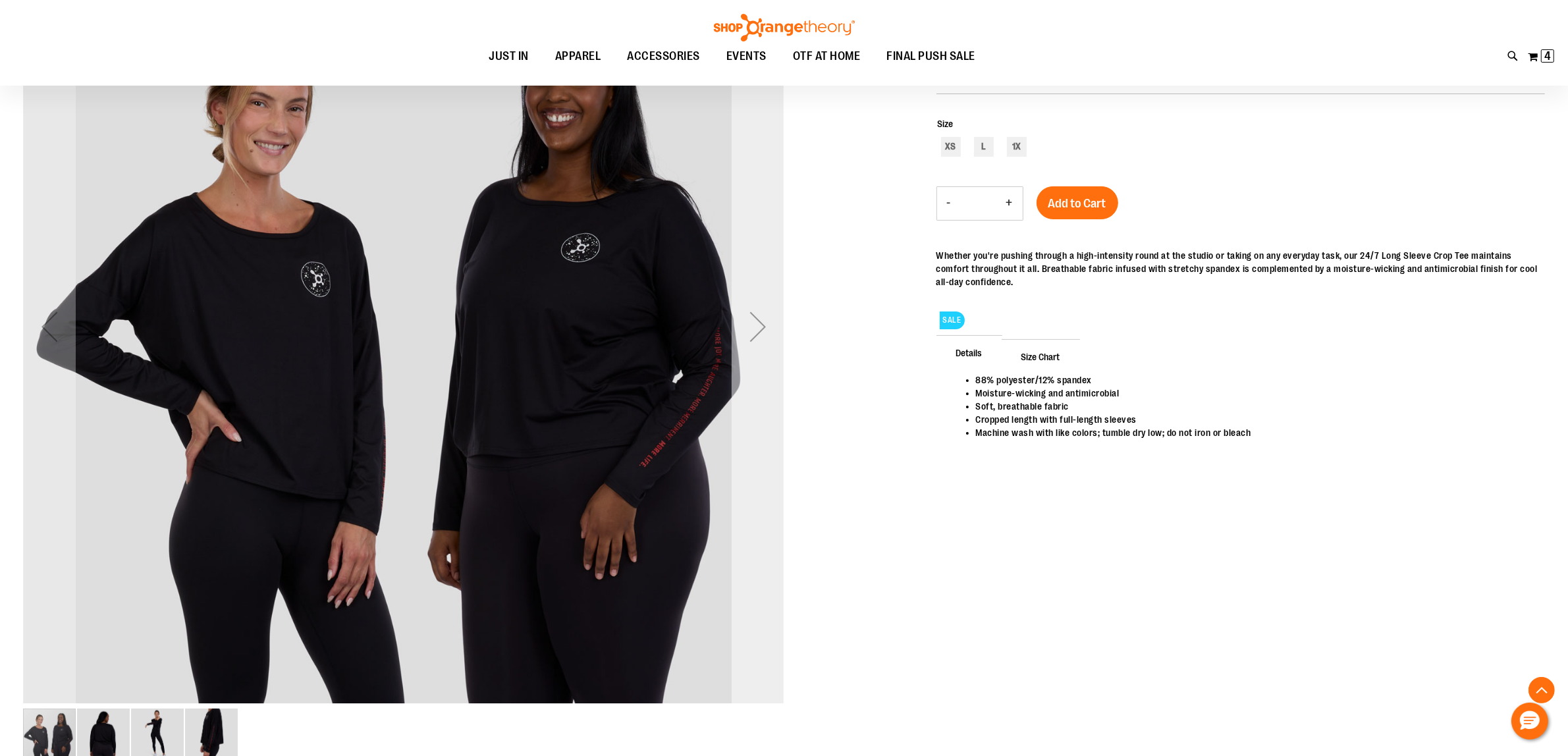
click at [754, 301] on div "Next" at bounding box center [758, 327] width 53 height 53
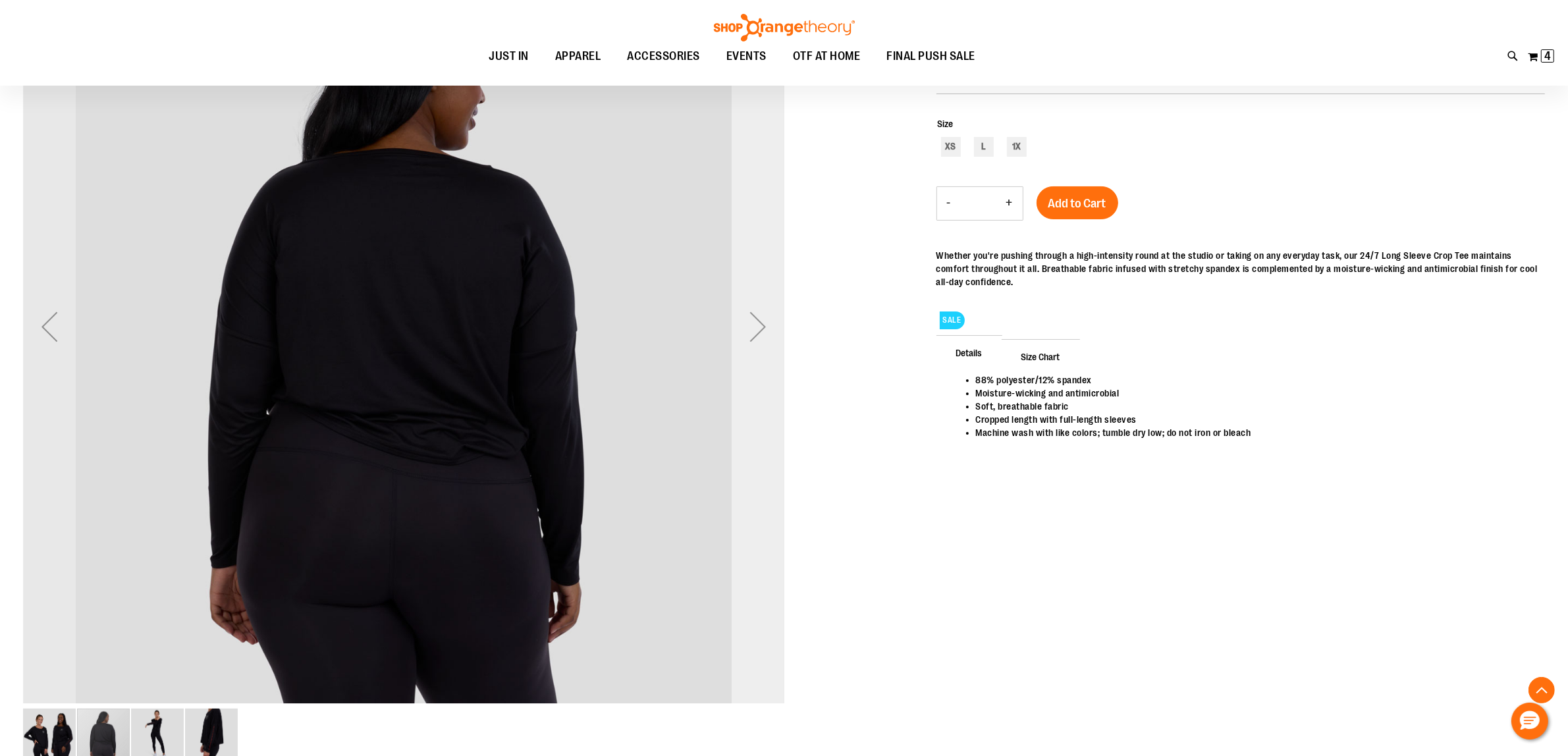
click at [754, 301] on div "Next" at bounding box center [758, 327] width 53 height 53
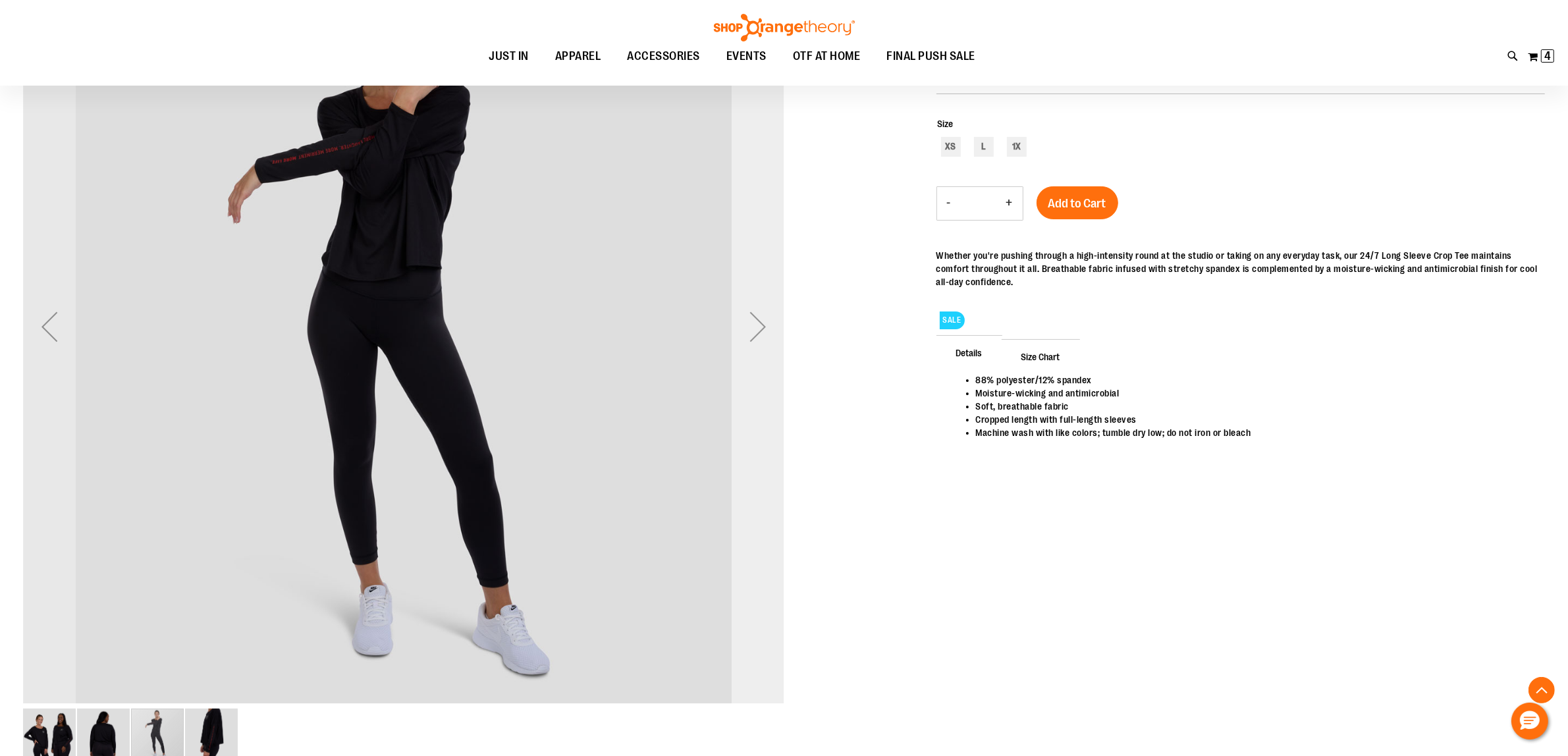
click at [754, 301] on div "Next" at bounding box center [758, 327] width 53 height 53
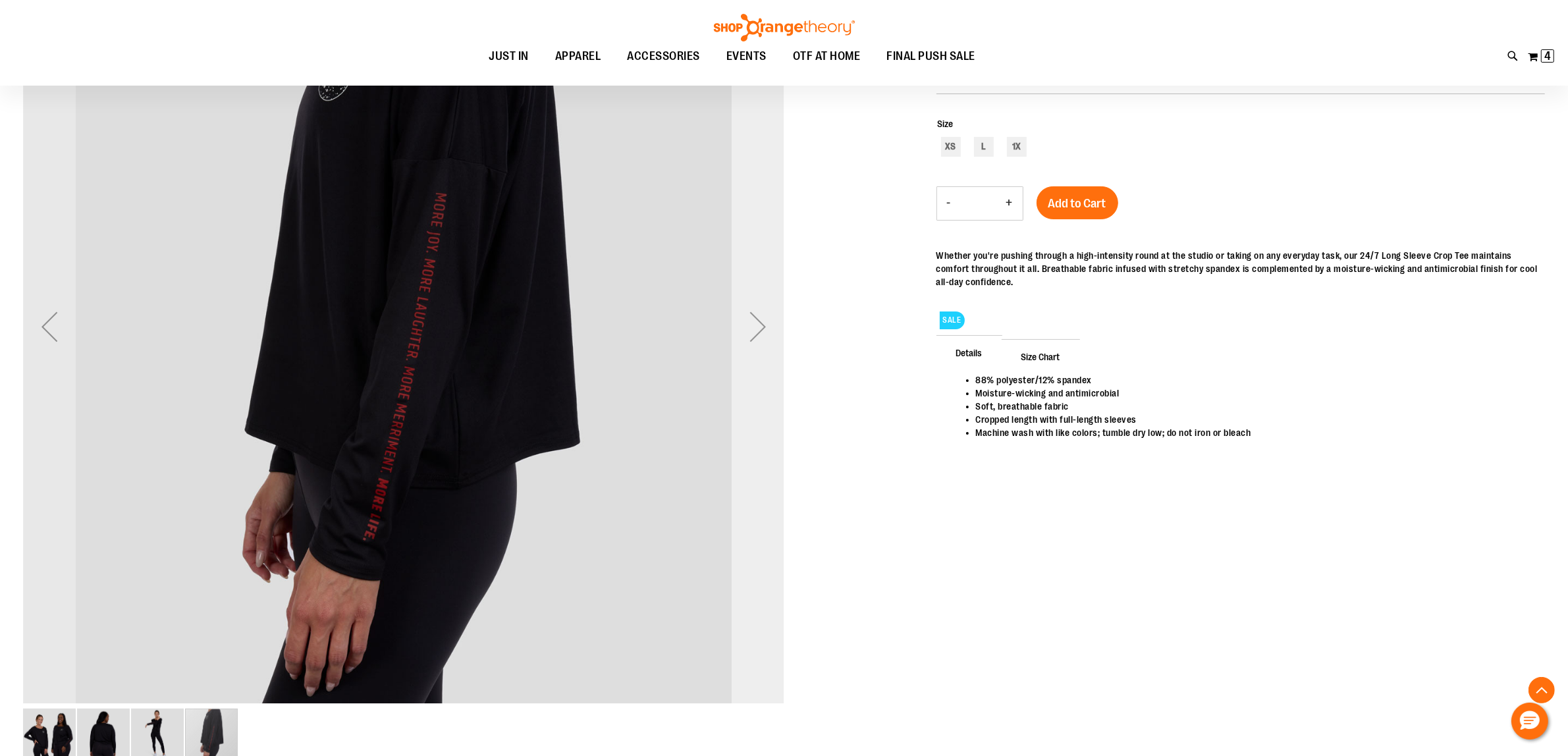
scroll to position [164, 0]
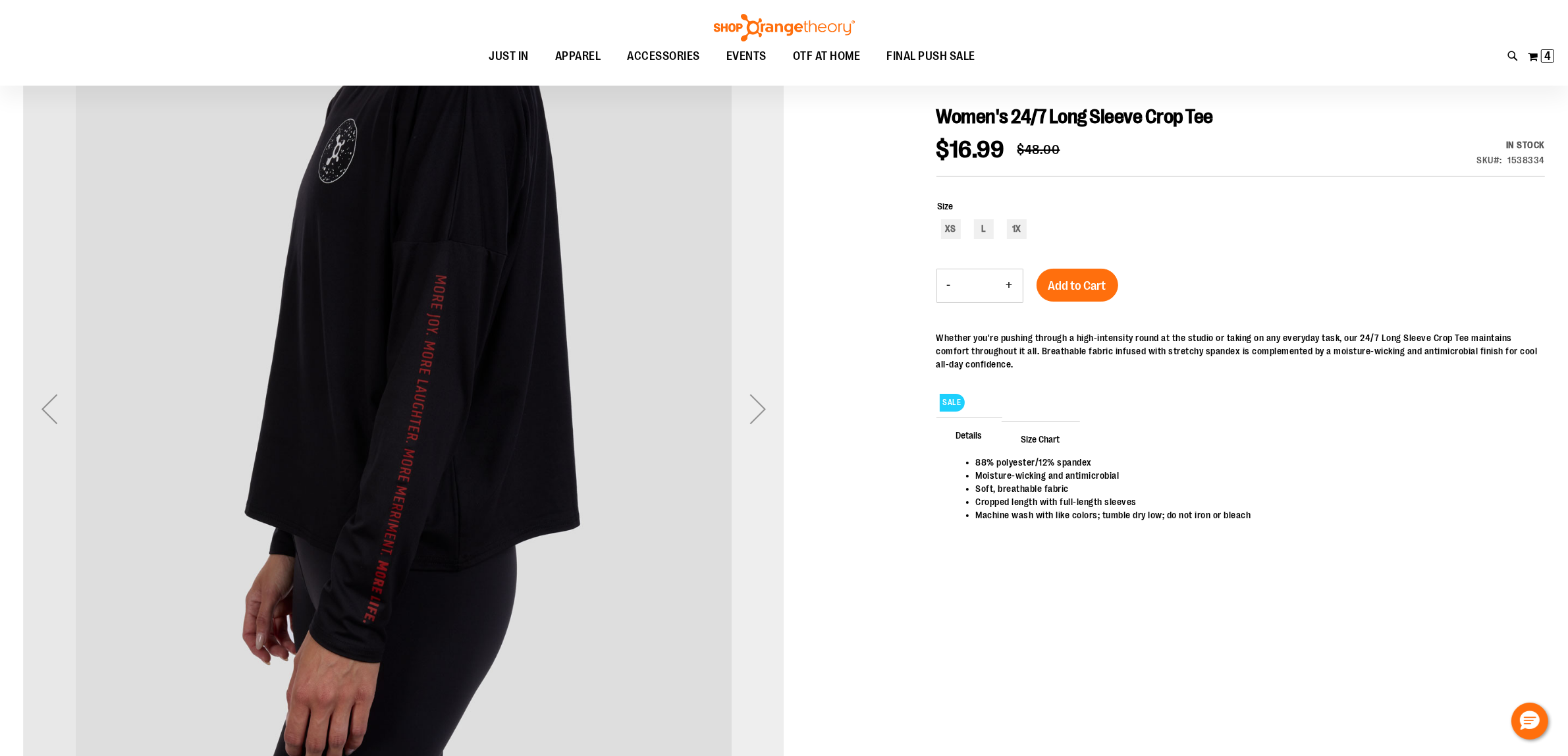
click at [754, 300] on div "Next" at bounding box center [758, 409] width 53 height 761
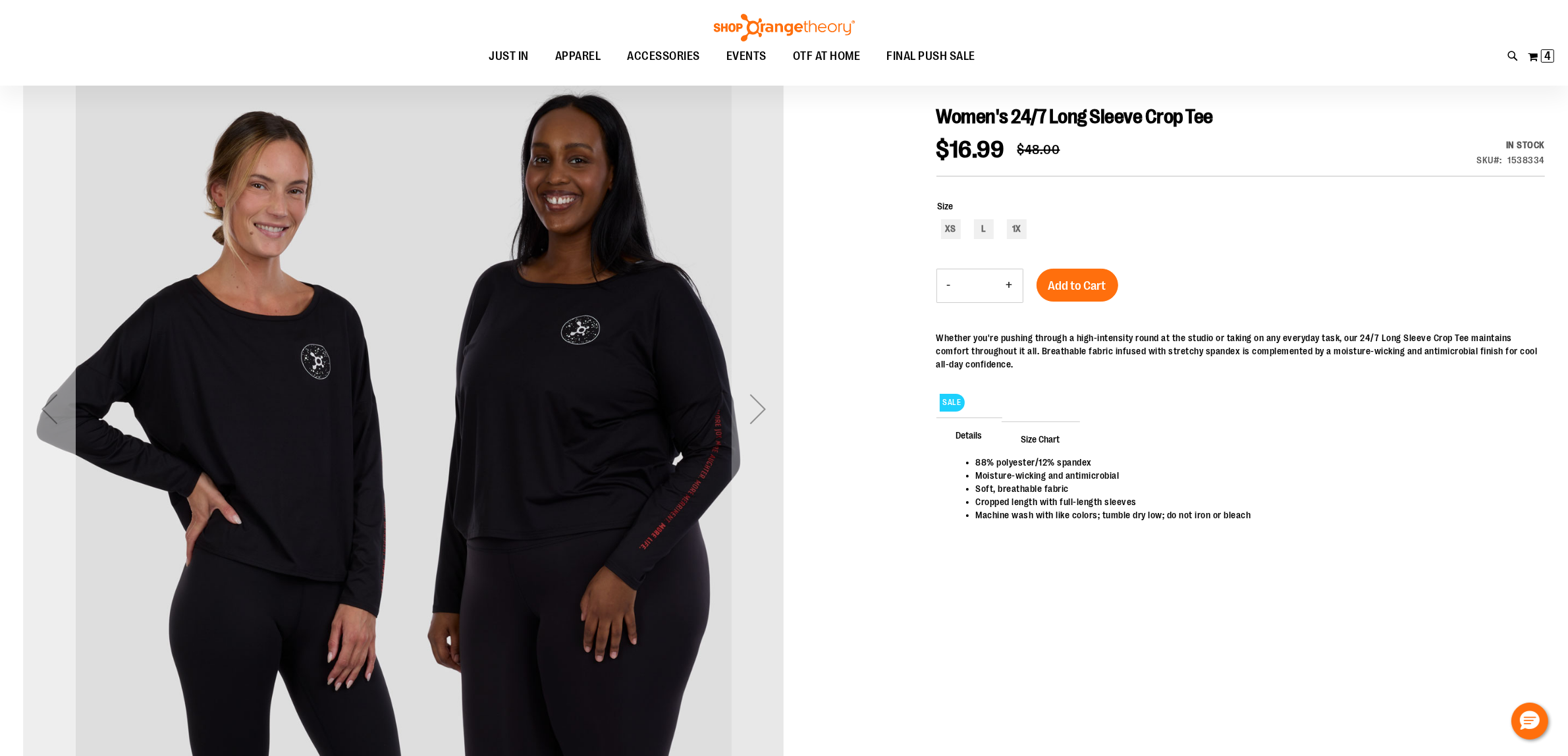
click at [72, 423] on div "Previous" at bounding box center [50, 409] width 53 height 53
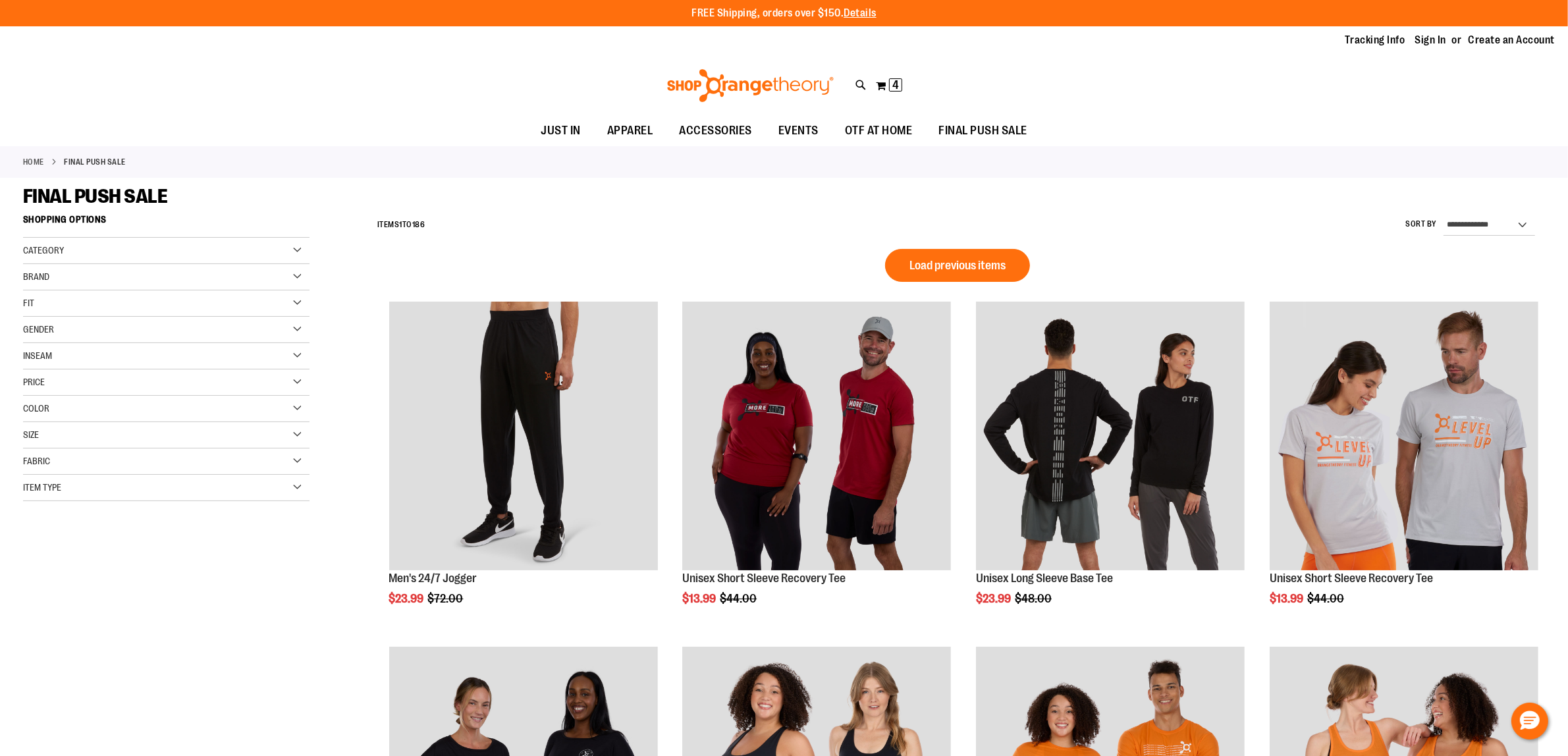
scroll to position [907, 0]
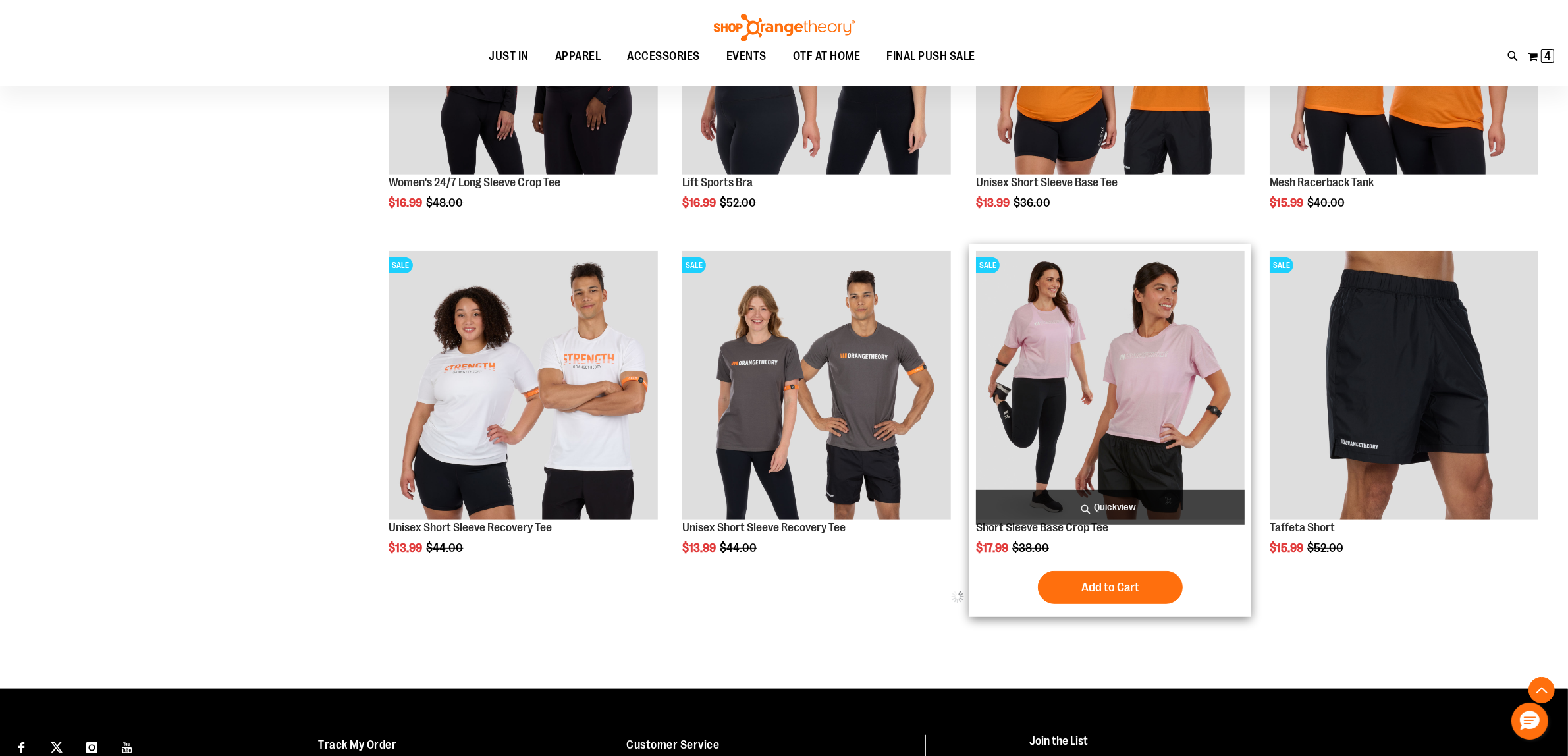
scroll to position [742, 0]
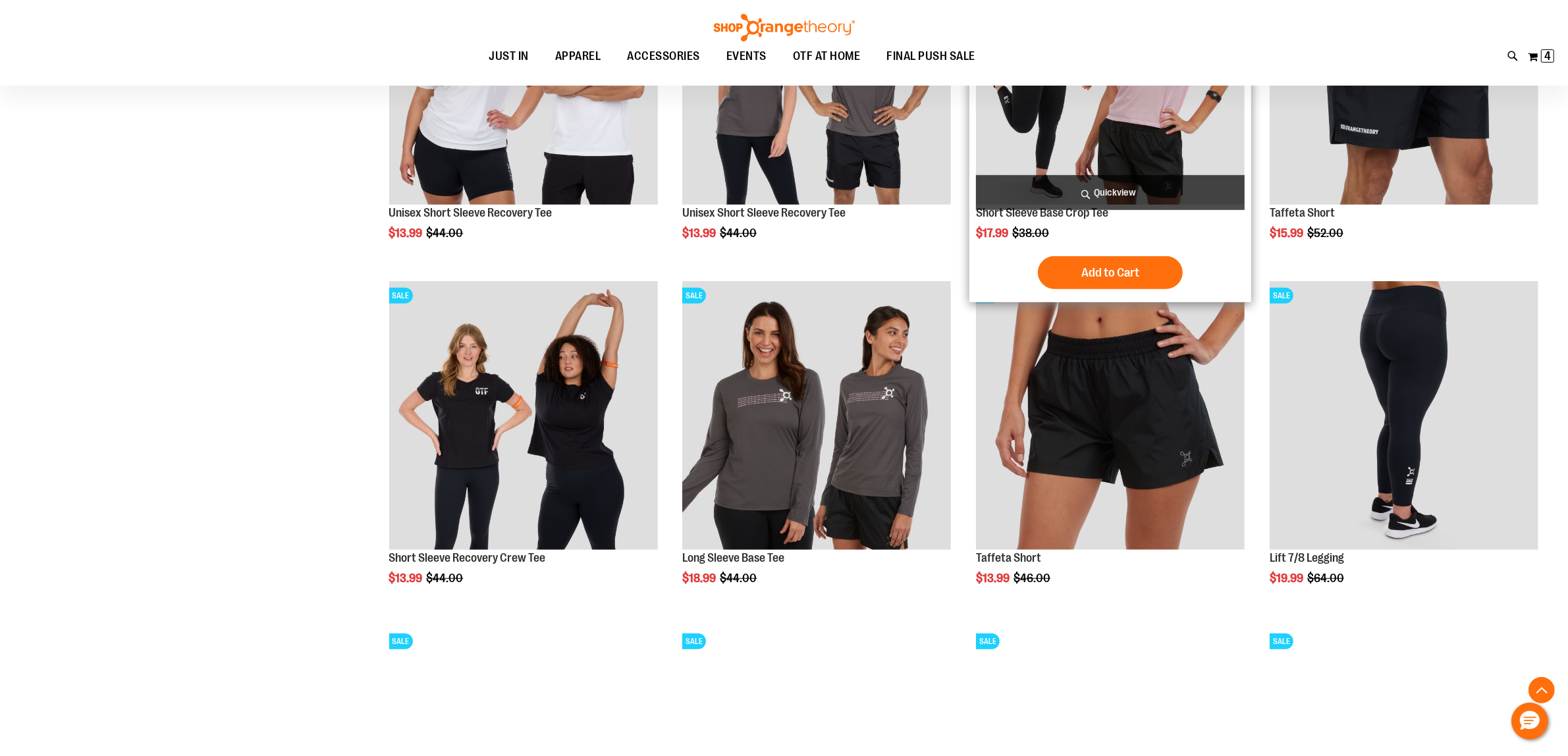
scroll to position [1071, 0]
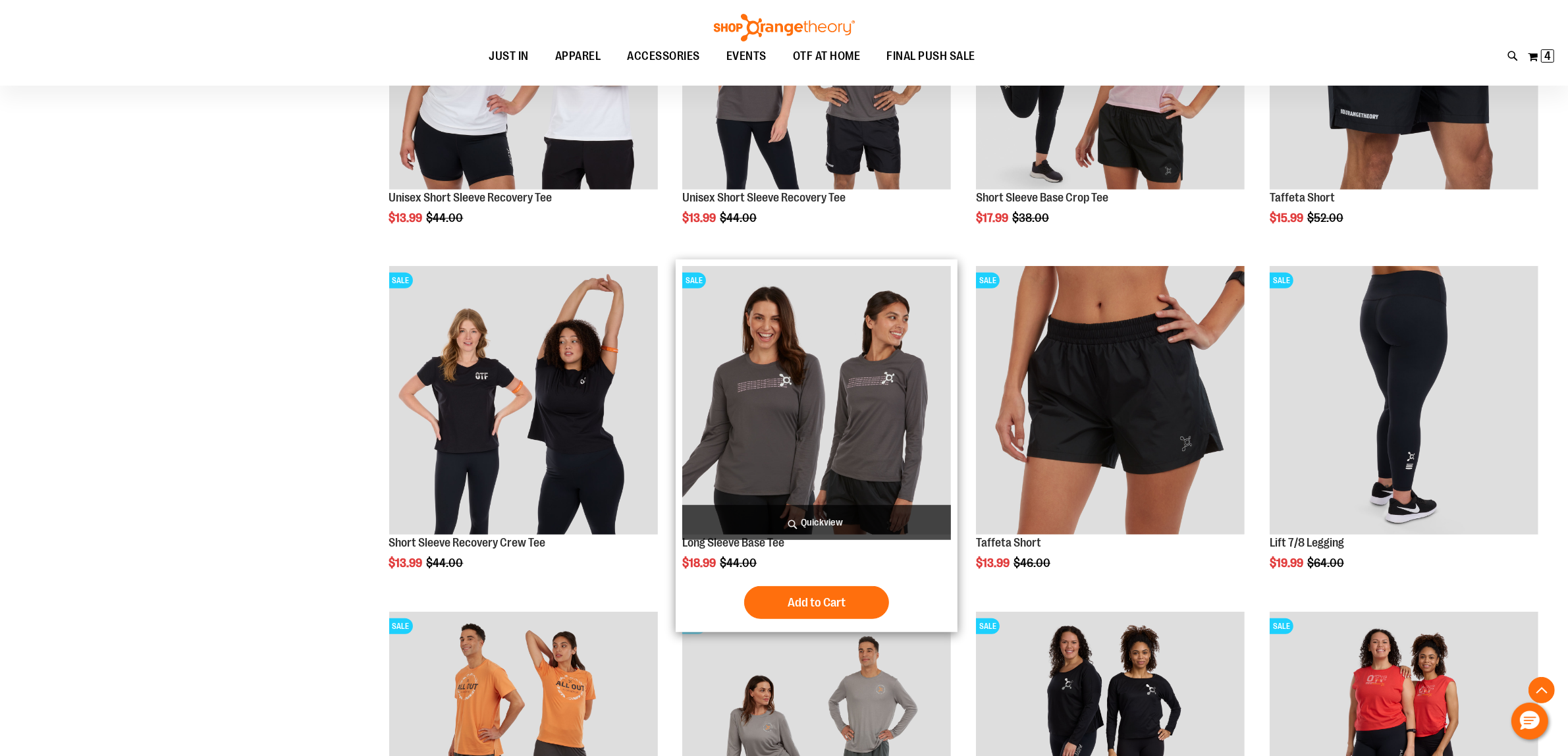
click at [894, 417] on img "product" at bounding box center [817, 400] width 269 height 269
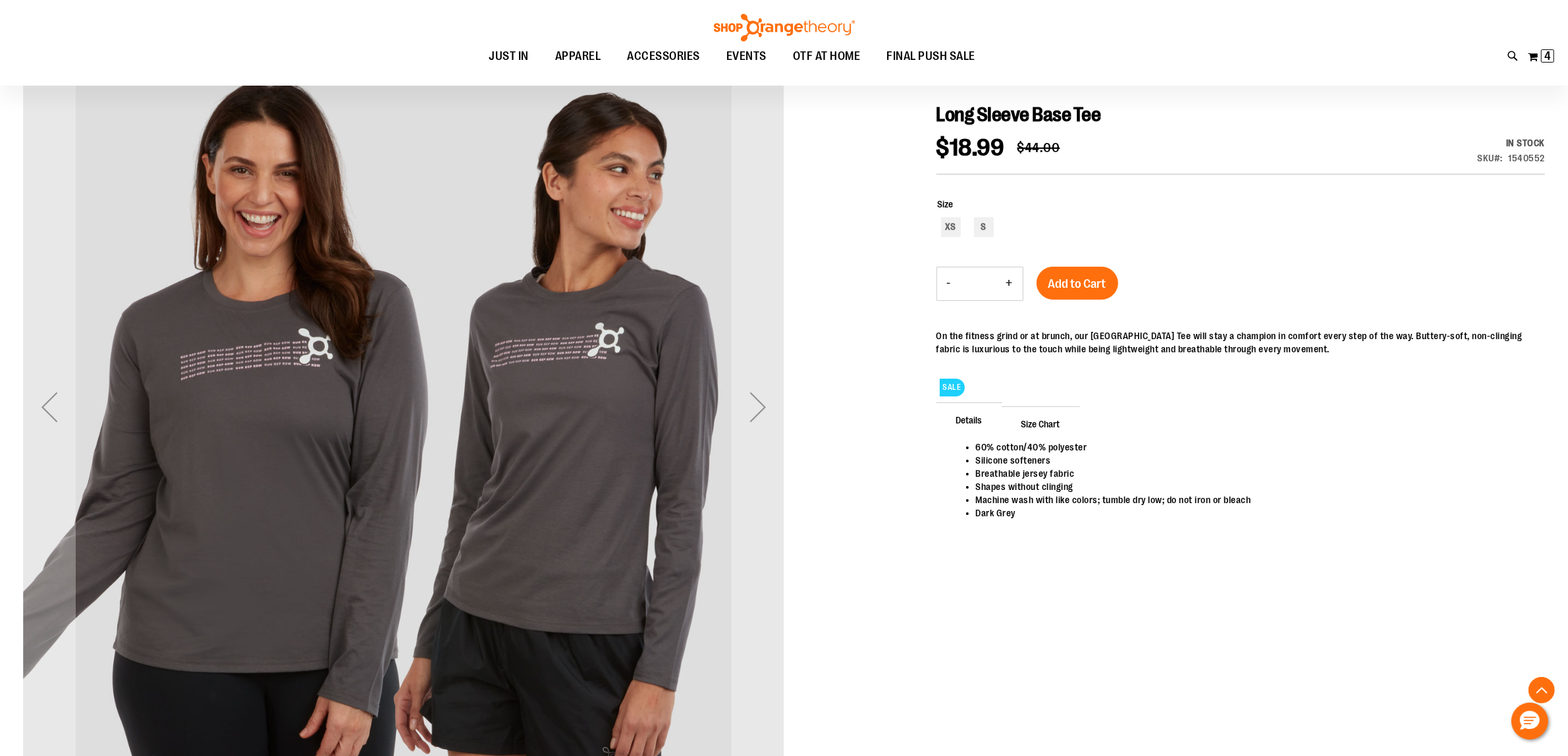
scroll to position [247, 0]
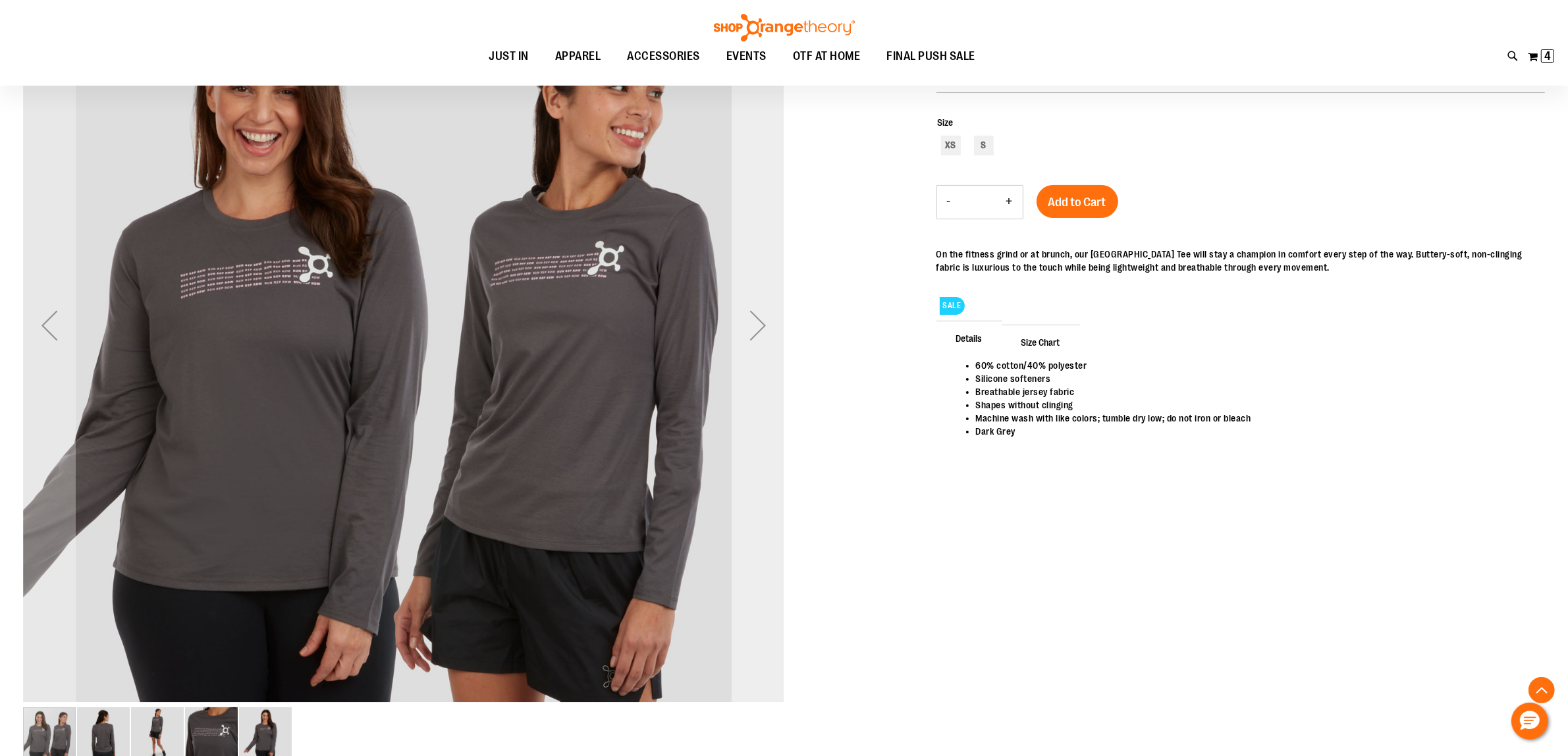
click at [751, 343] on div "Next" at bounding box center [758, 326] width 53 height 53
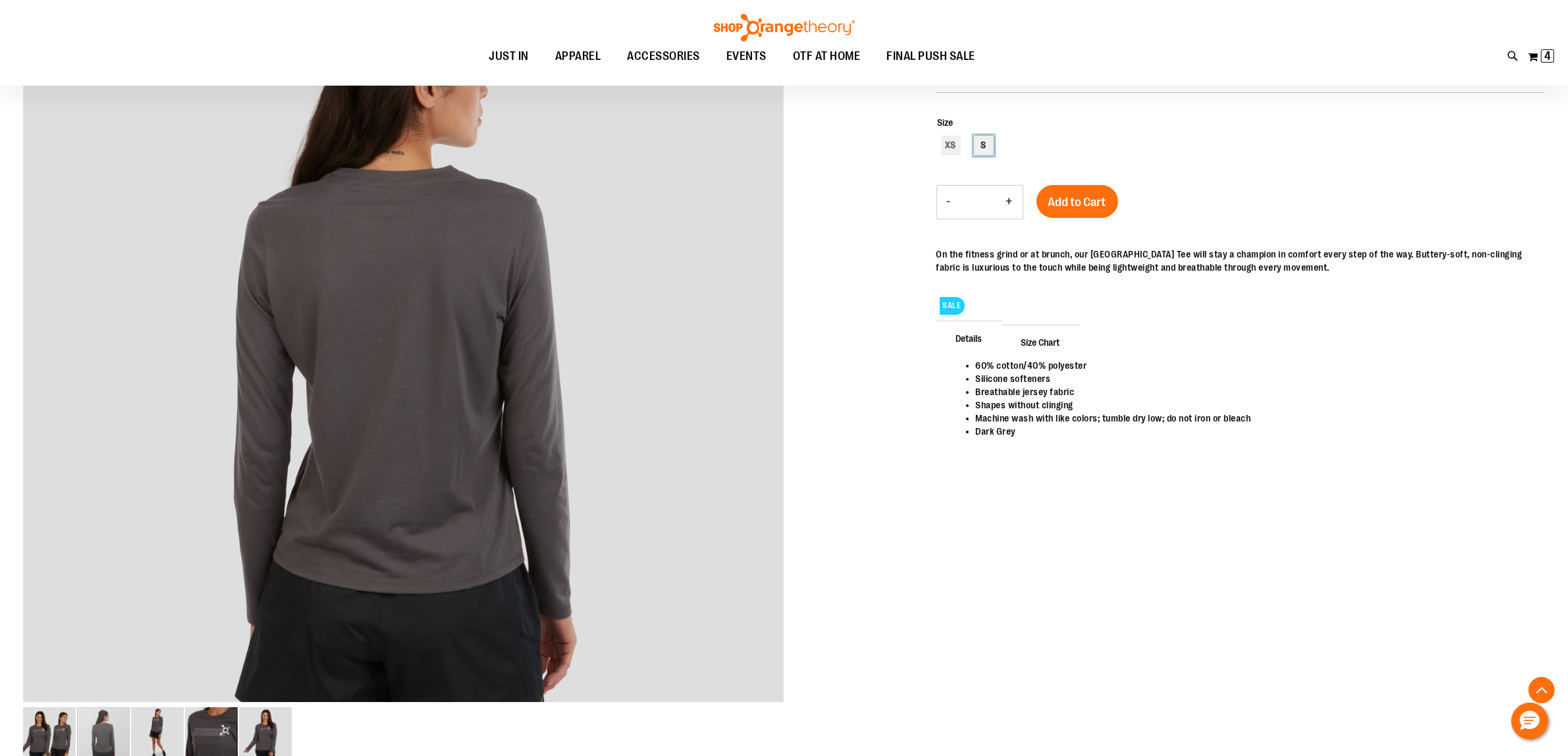
click at [986, 146] on div "S" at bounding box center [984, 145] width 20 height 20
type input "***"
click at [1071, 198] on span "Add to Cart" at bounding box center [1077, 202] width 58 height 14
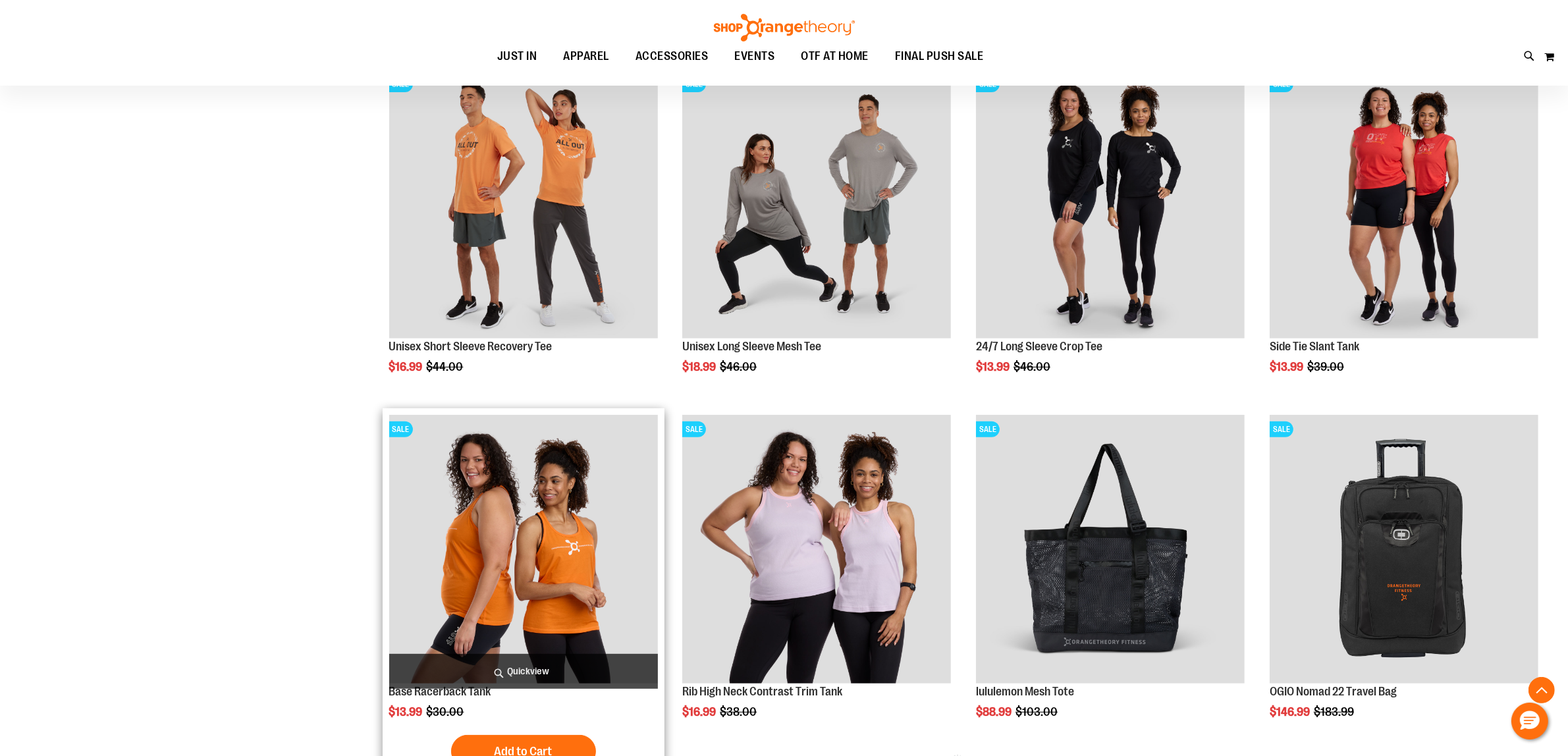
scroll to position [330, 0]
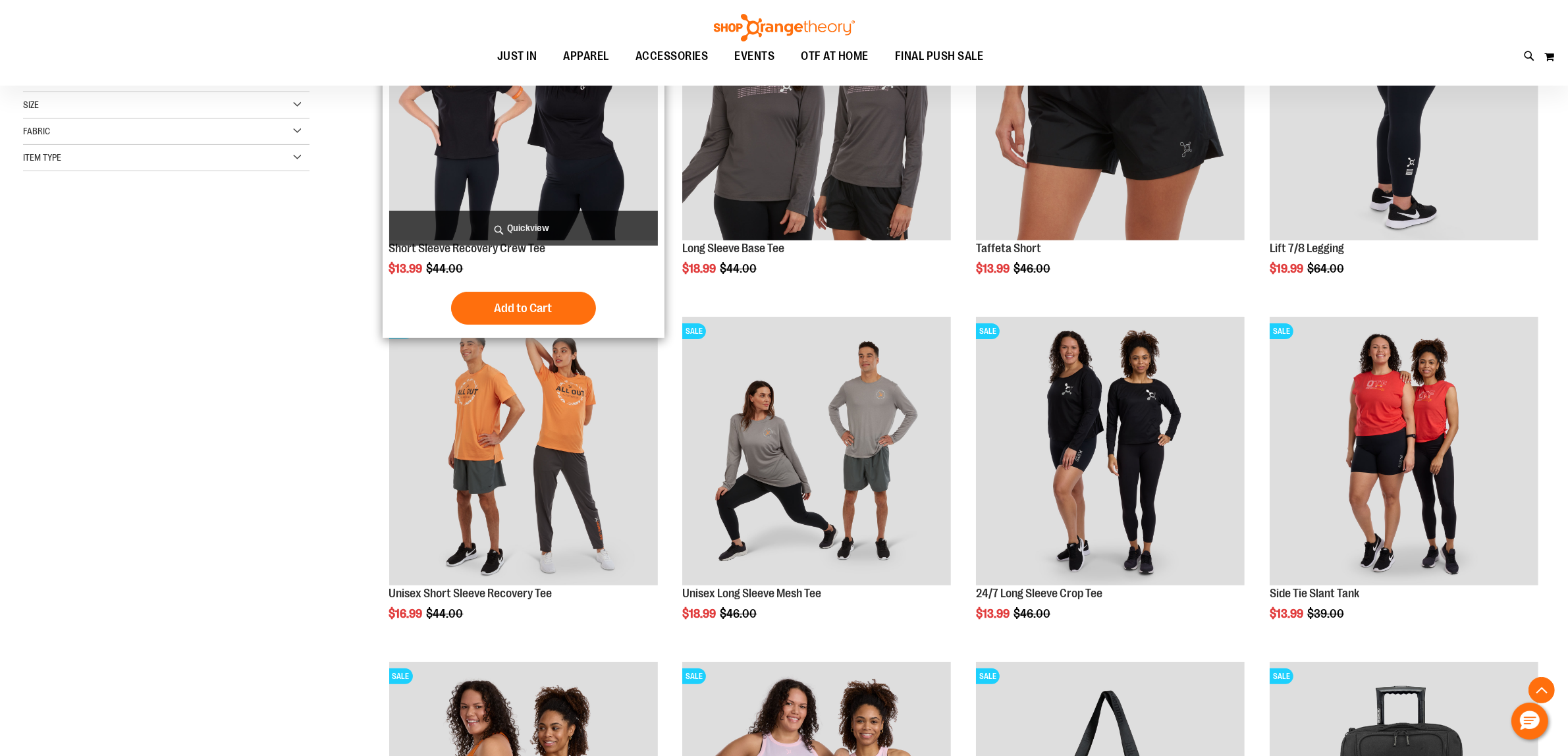
click at [575, 133] on img "product" at bounding box center [524, 106] width 269 height 269
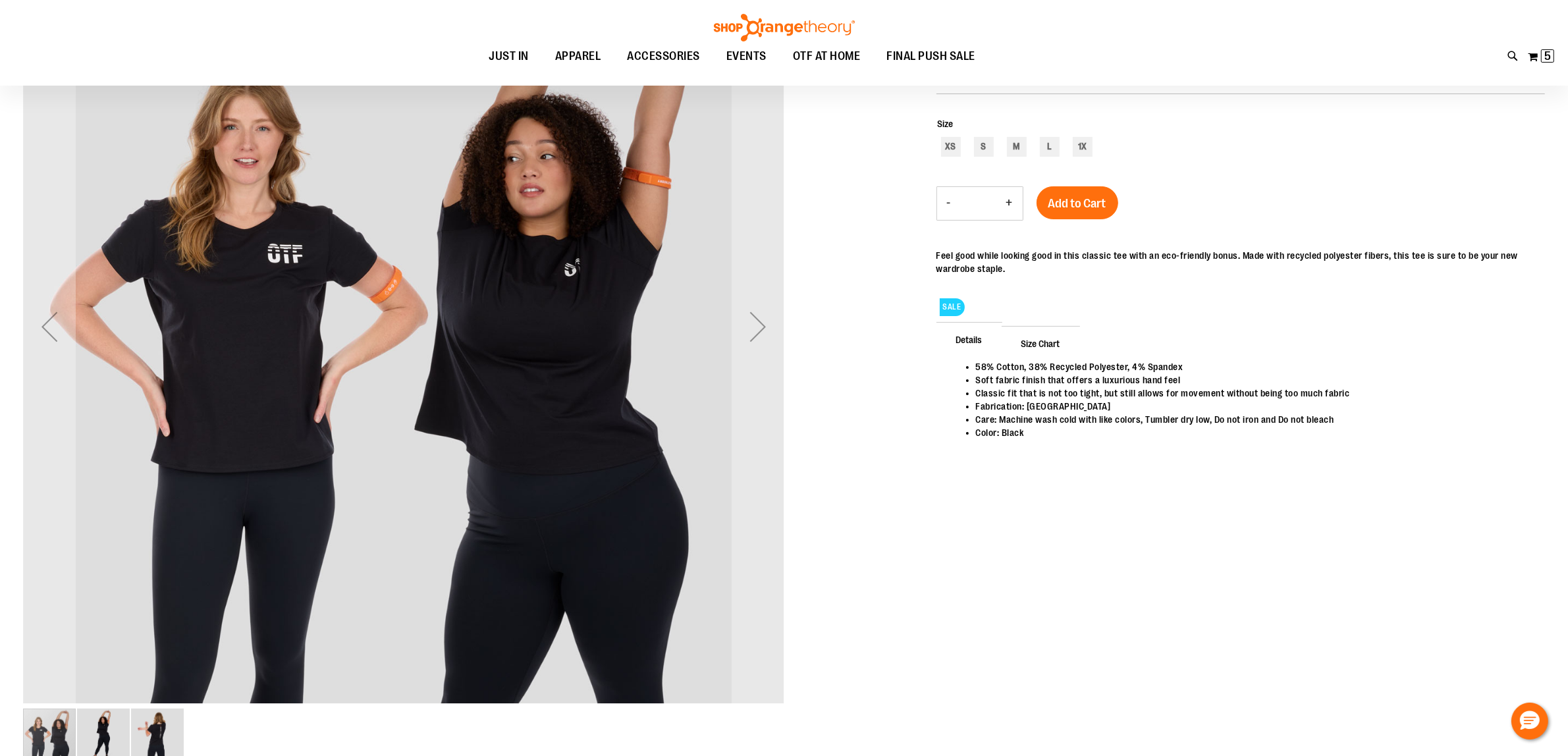
scroll to position [247, 0]
click at [765, 323] on div "Next" at bounding box center [758, 326] width 53 height 53
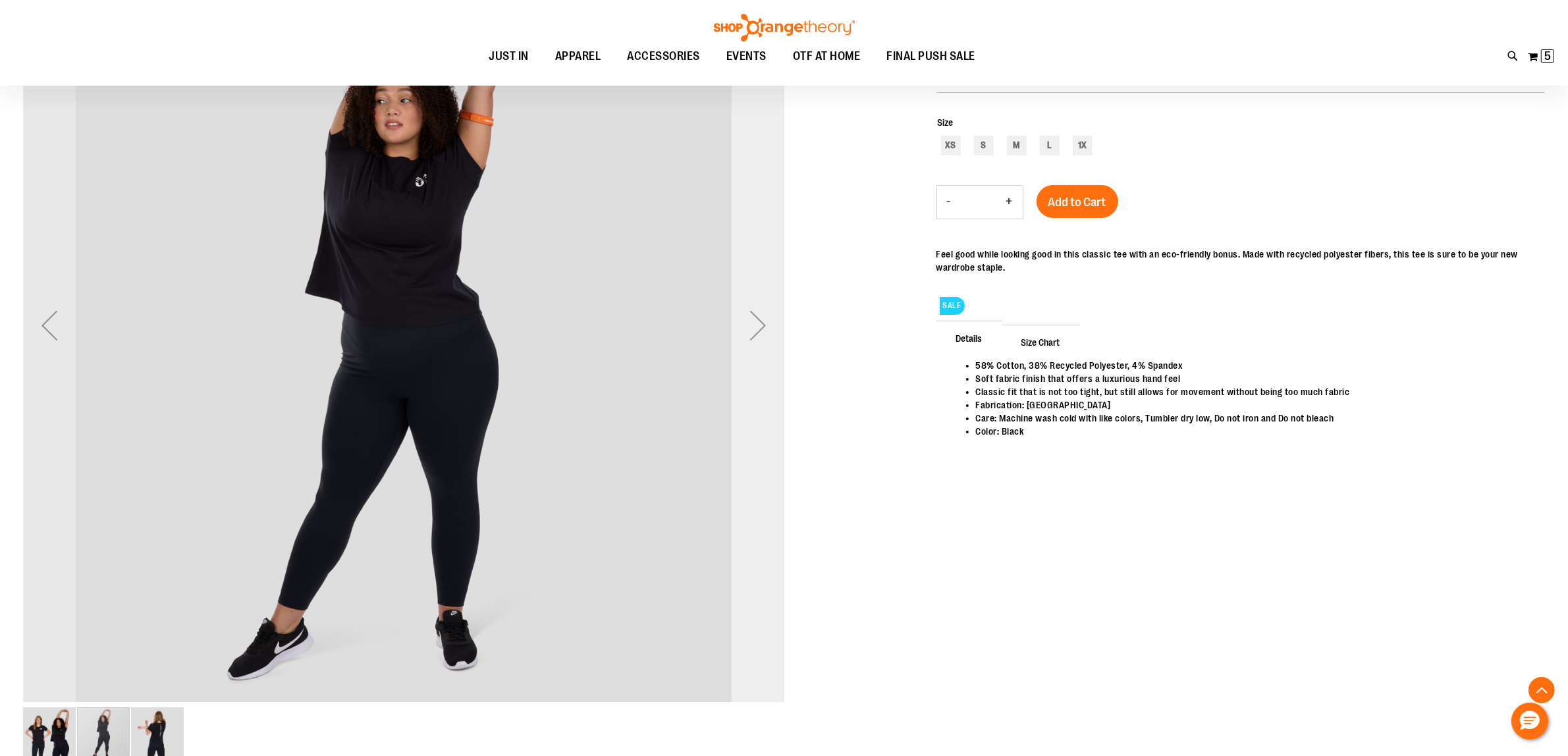
click at [765, 323] on div "Next" at bounding box center [758, 326] width 53 height 53
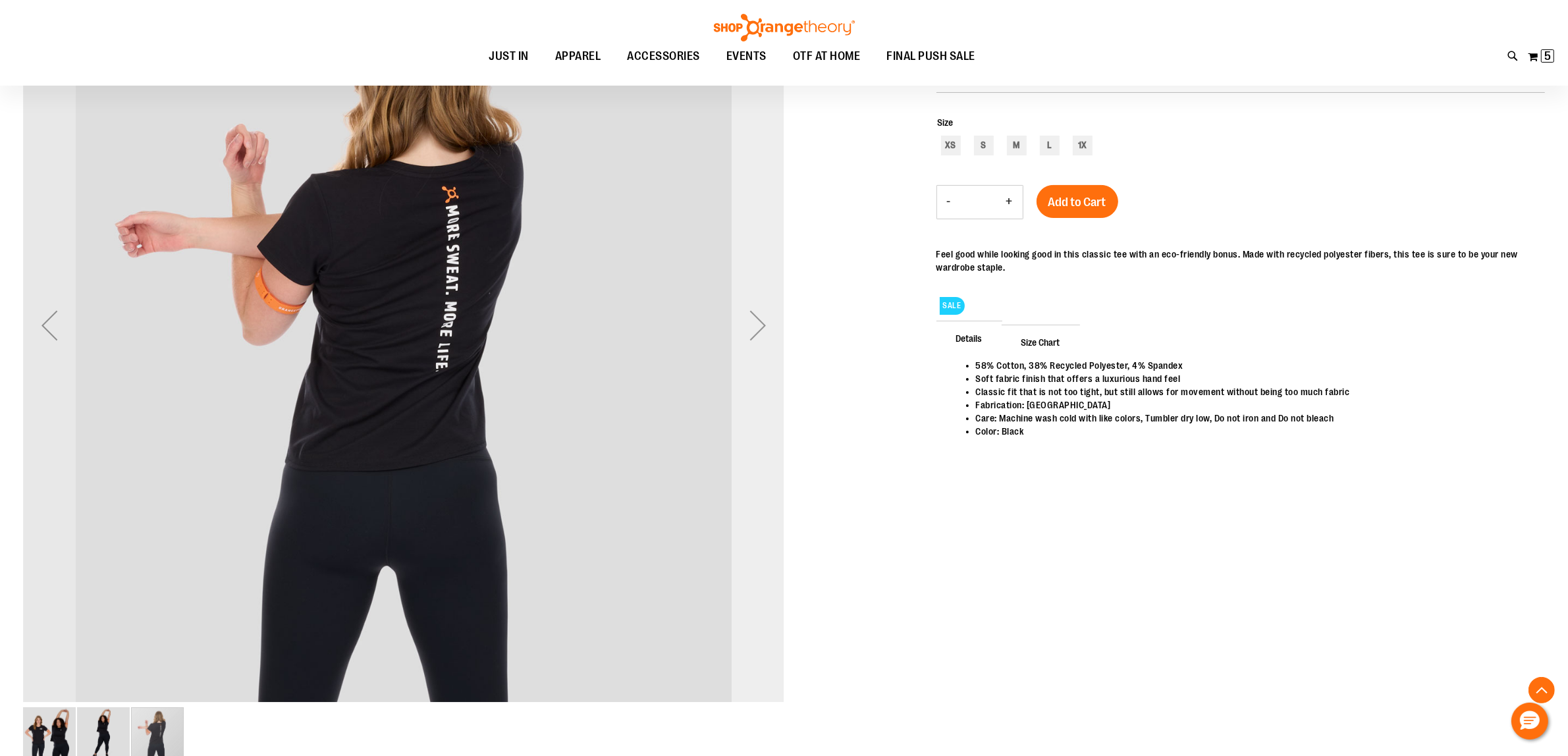
click at [765, 323] on div "Next" at bounding box center [758, 326] width 53 height 53
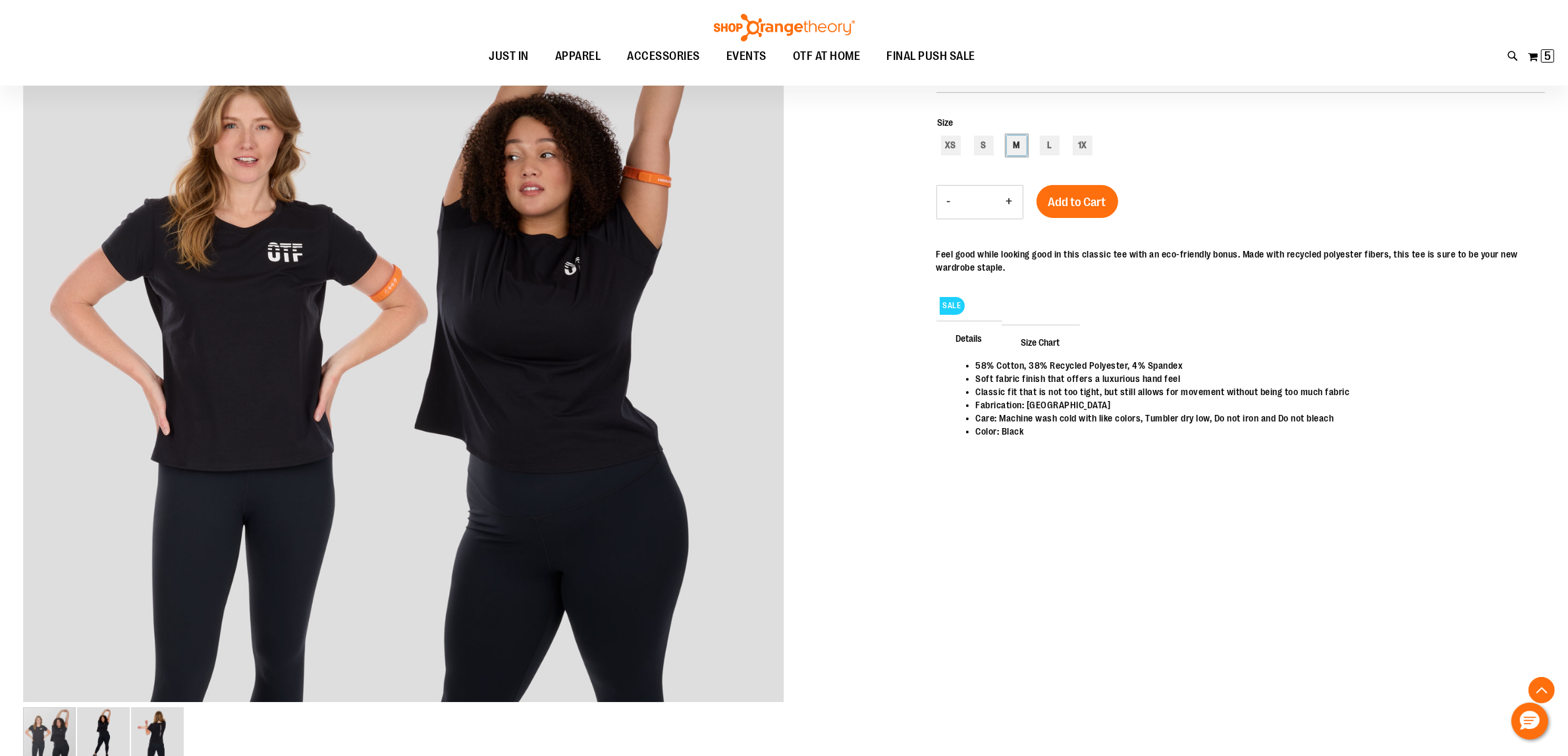
click at [1011, 145] on div "M" at bounding box center [1016, 145] width 20 height 20
type input "***"
click at [1074, 204] on span "Add to Cart" at bounding box center [1077, 202] width 58 height 14
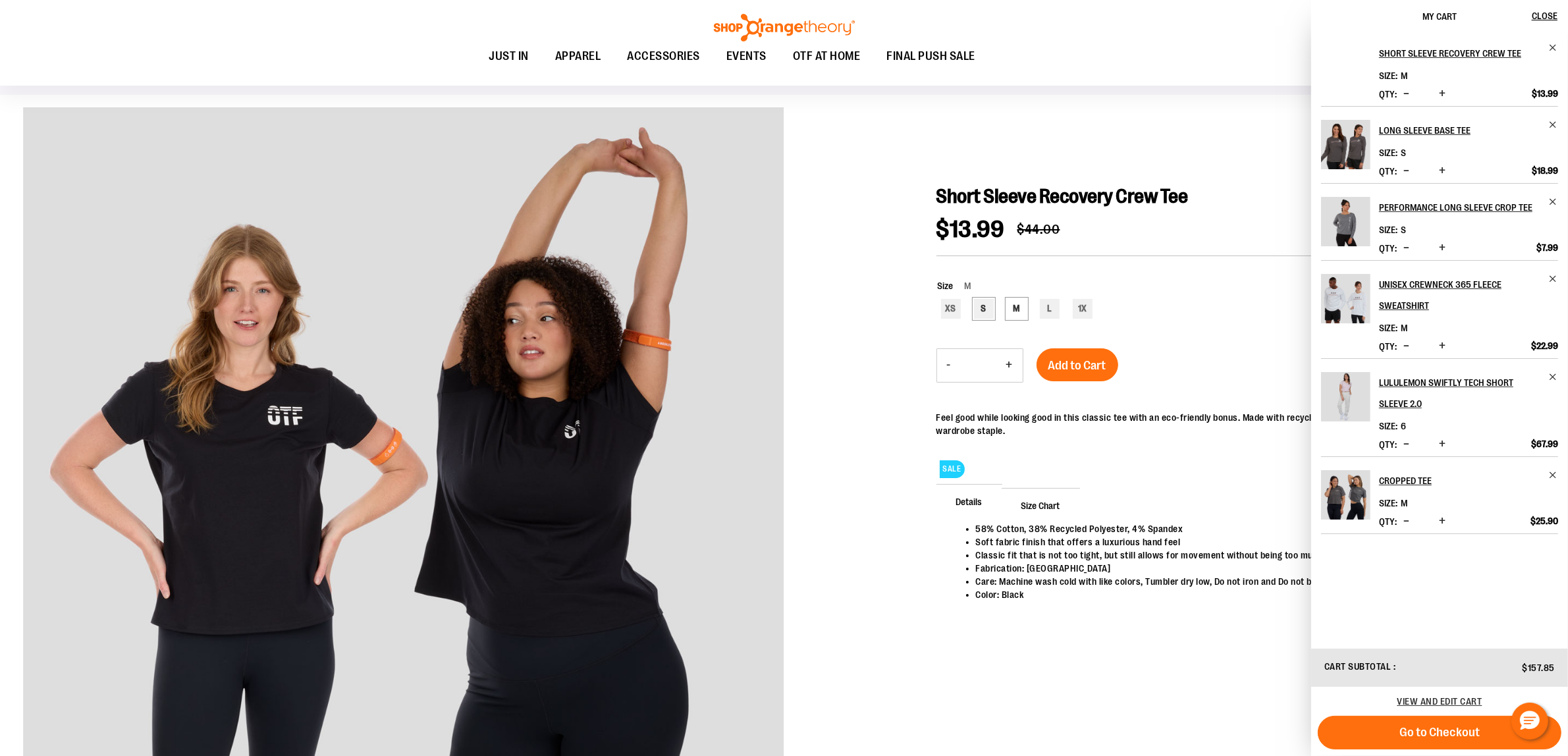
scroll to position [82, 0]
click at [1065, 363] on span "Add to Cart" at bounding box center [1077, 366] width 58 height 14
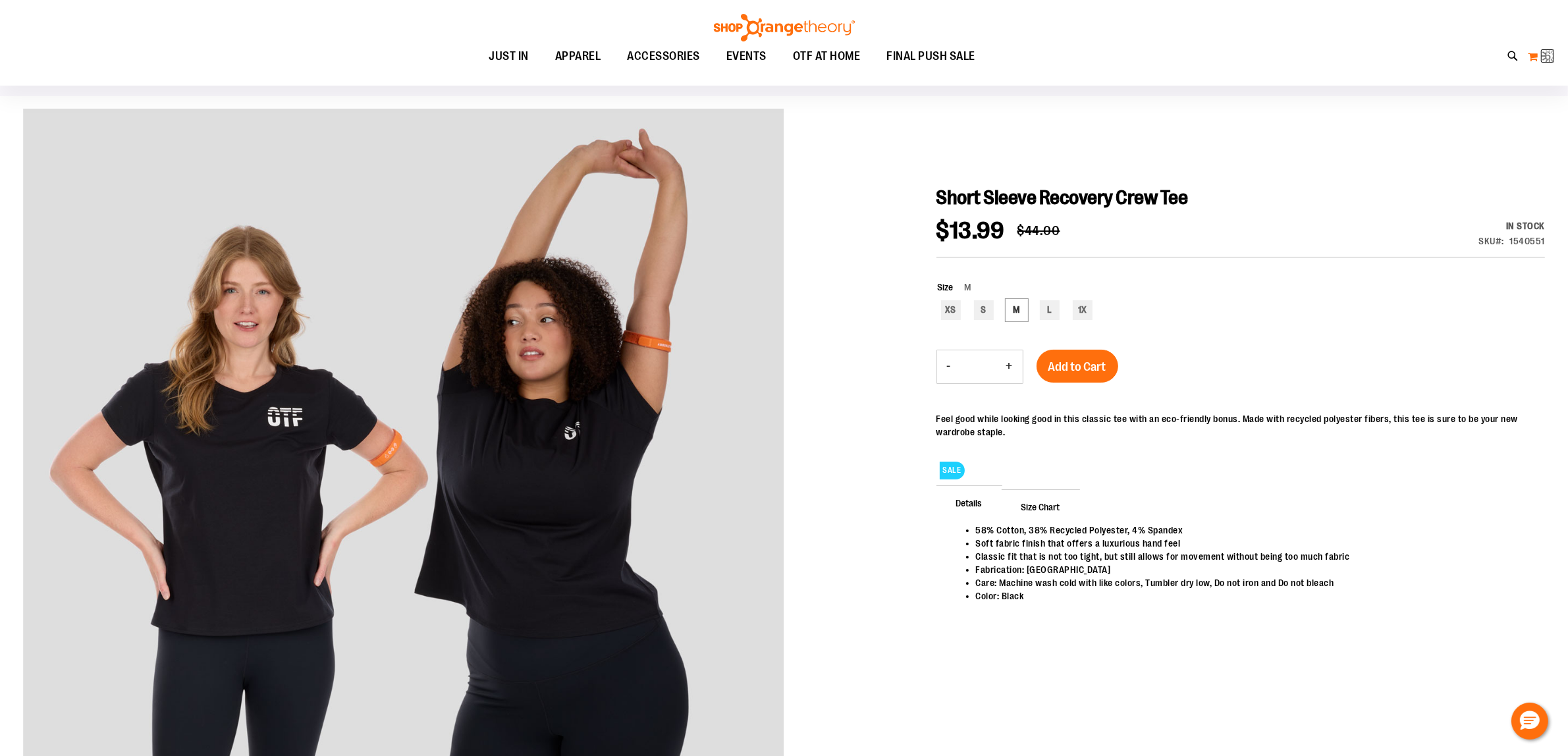
click at [1542, 54] on img at bounding box center [1549, 56] width 16 height 16
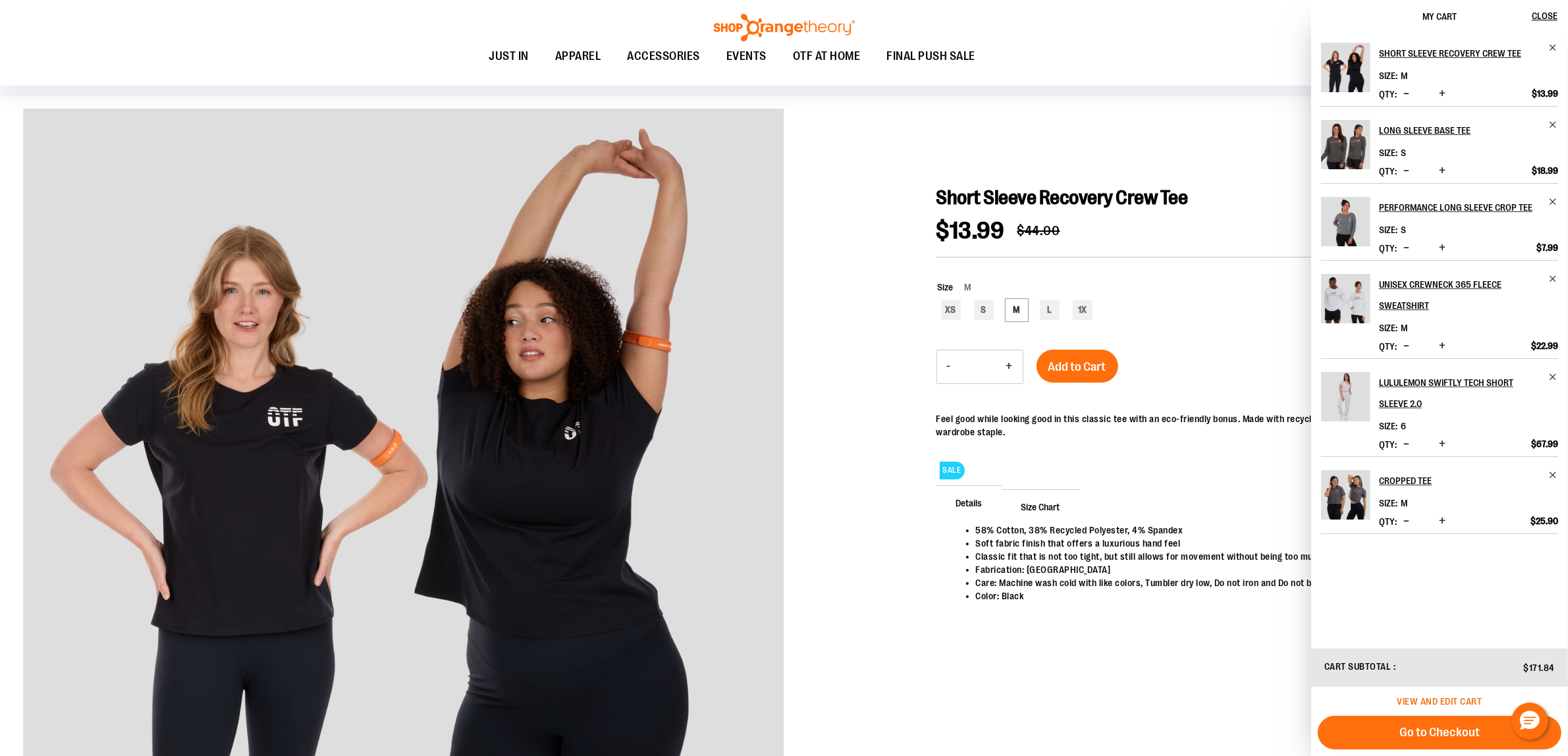
click at [1444, 702] on span "View and edit cart" at bounding box center [1440, 702] width 85 height 11
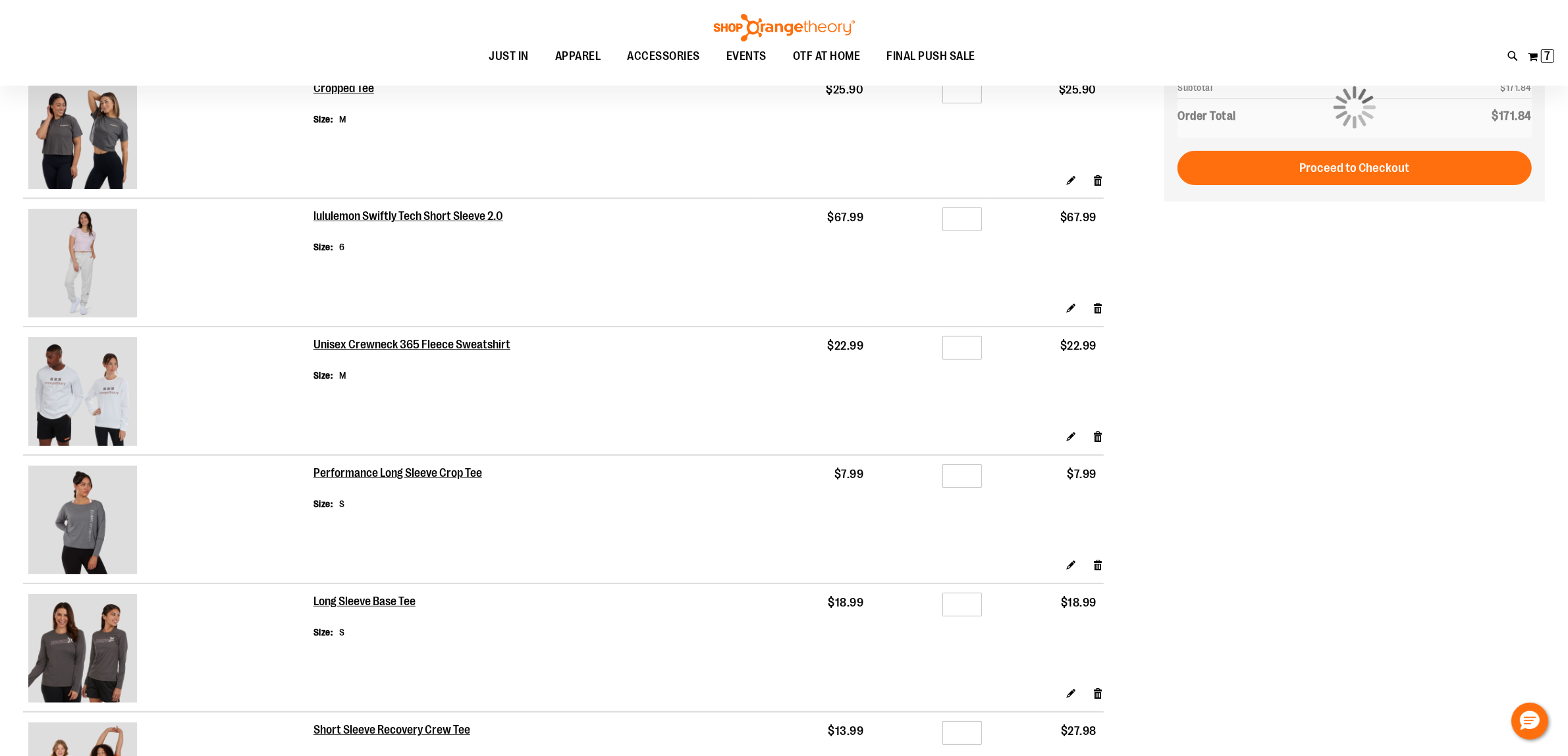
scroll to position [165, 0]
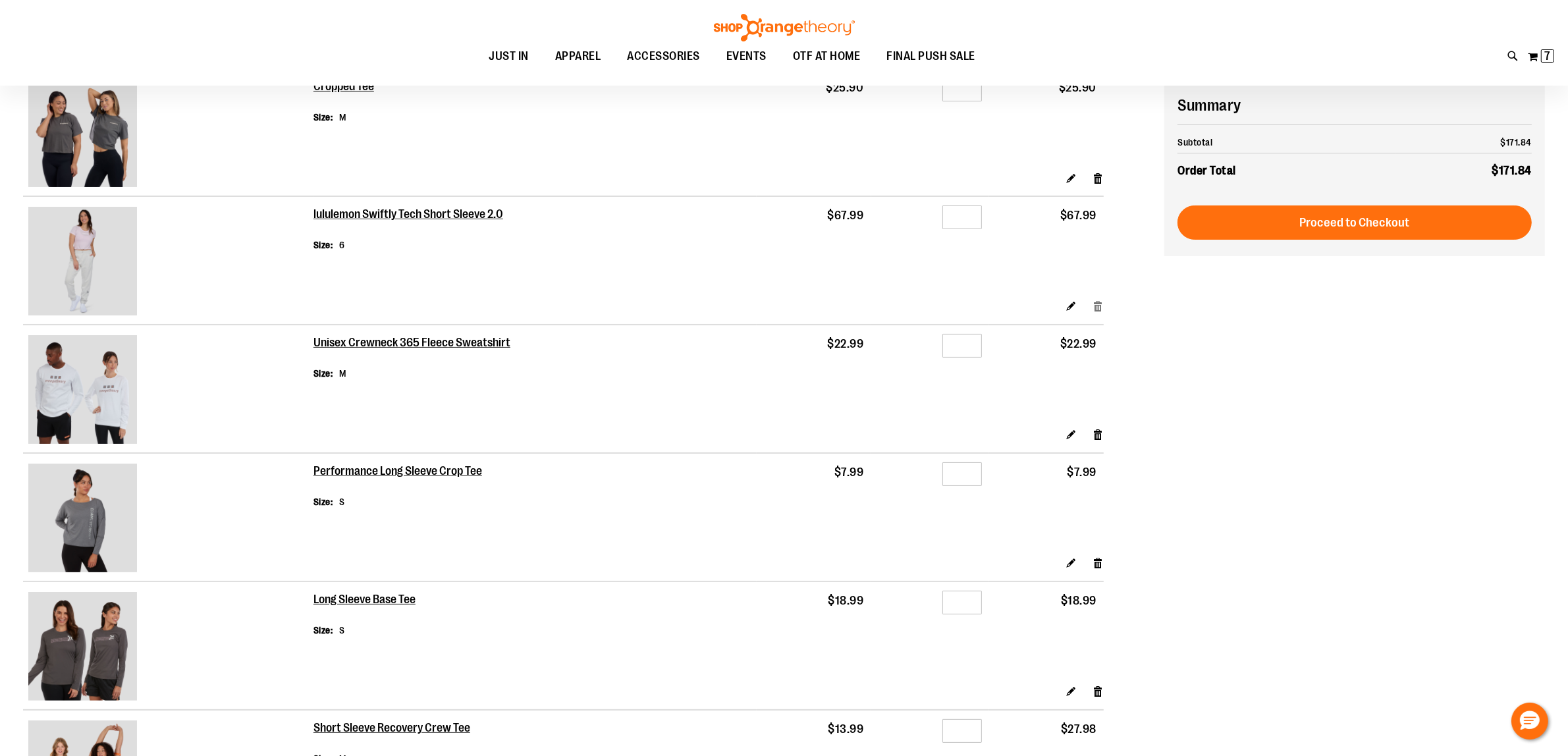
click at [1098, 311] on link "Remove item" at bounding box center [1098, 306] width 11 height 14
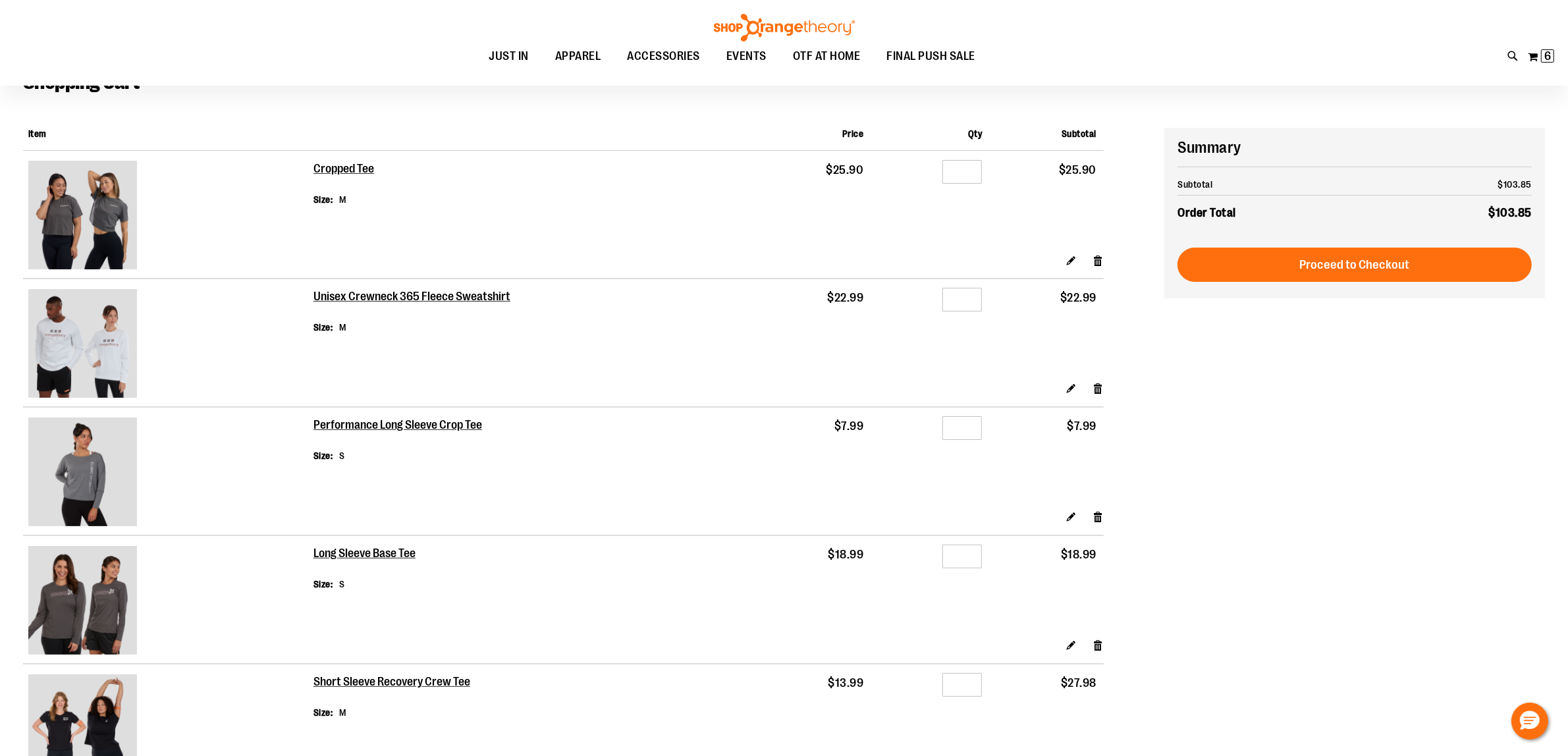
scroll to position [165, 0]
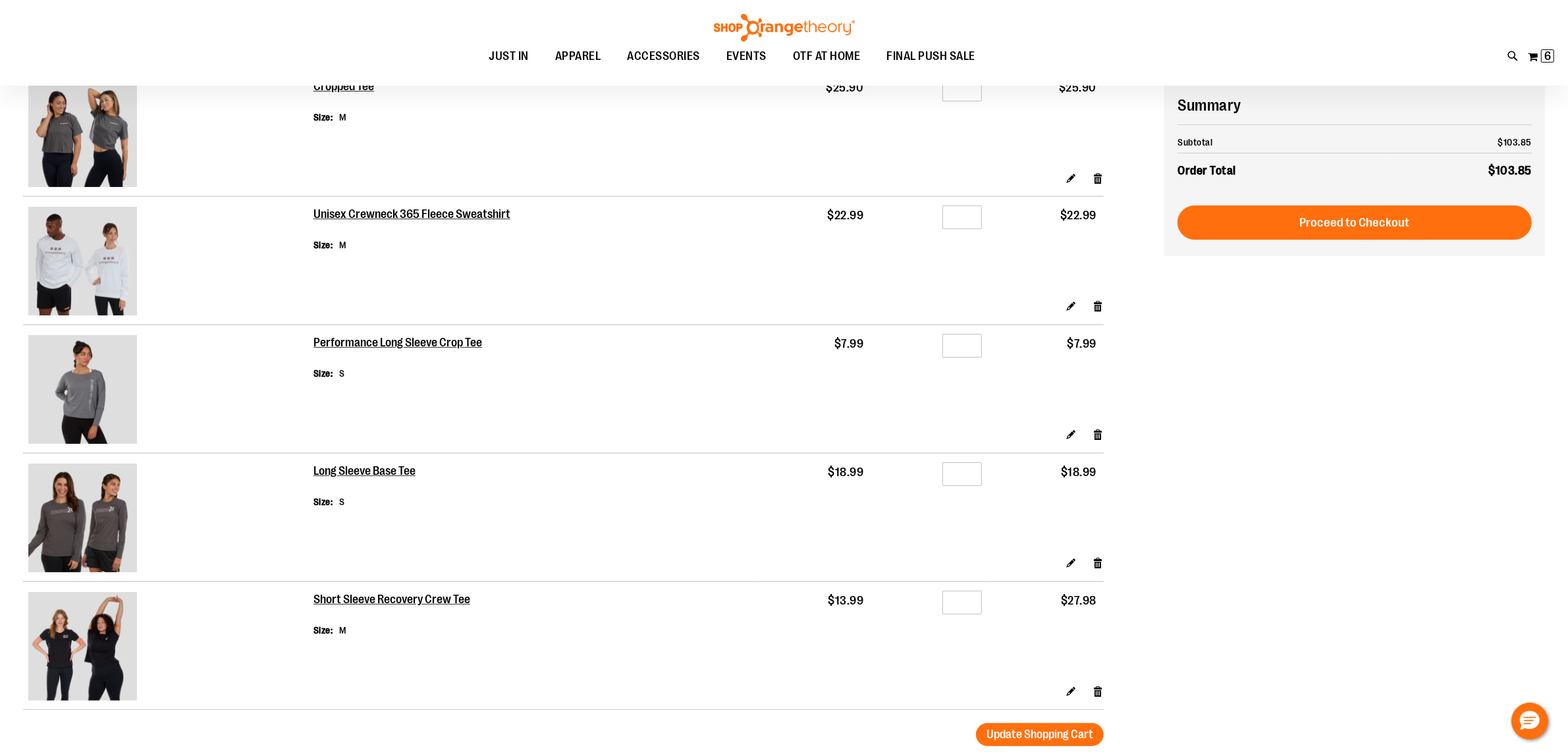
click at [89, 499] on img at bounding box center [83, 518] width 109 height 109
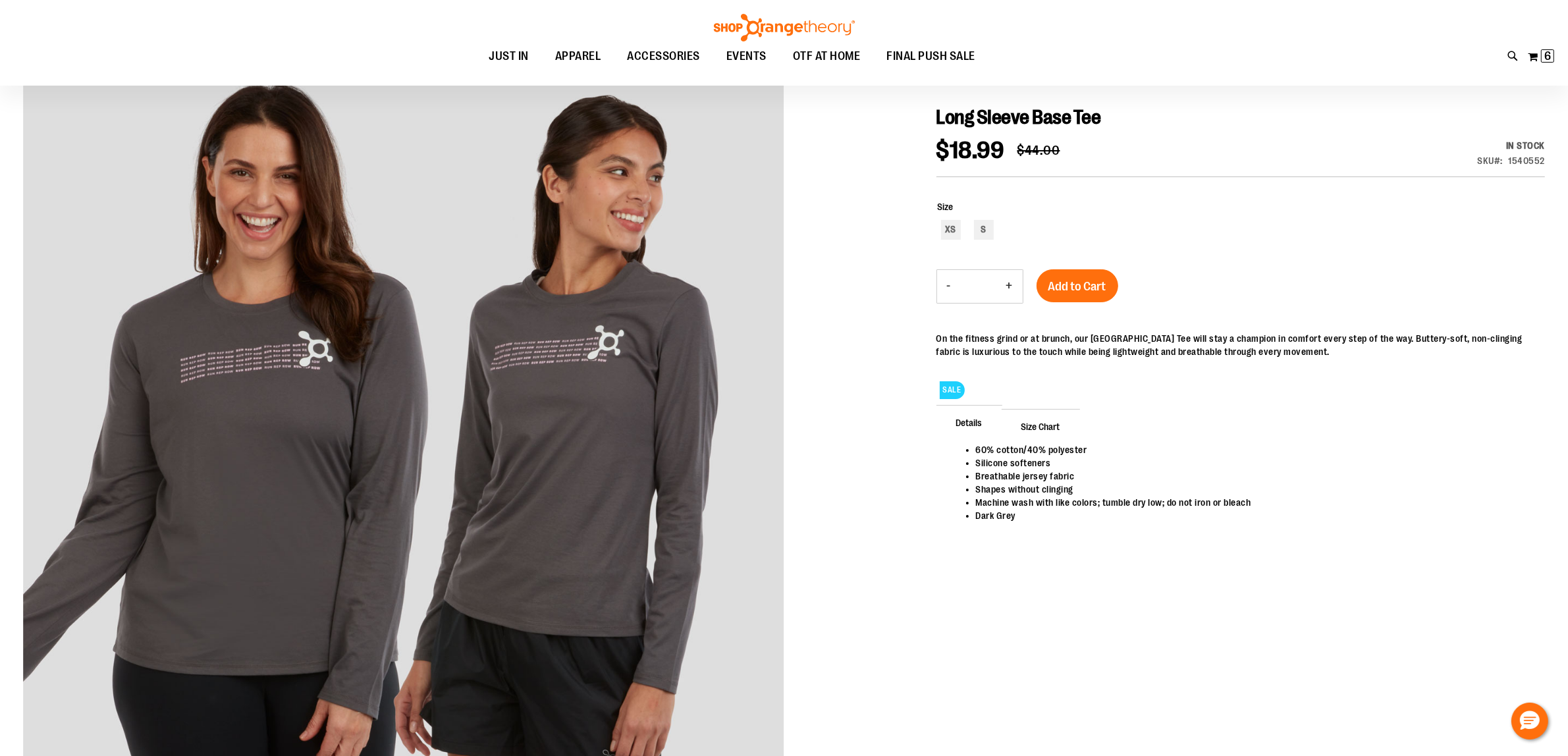
scroll to position [82, 0]
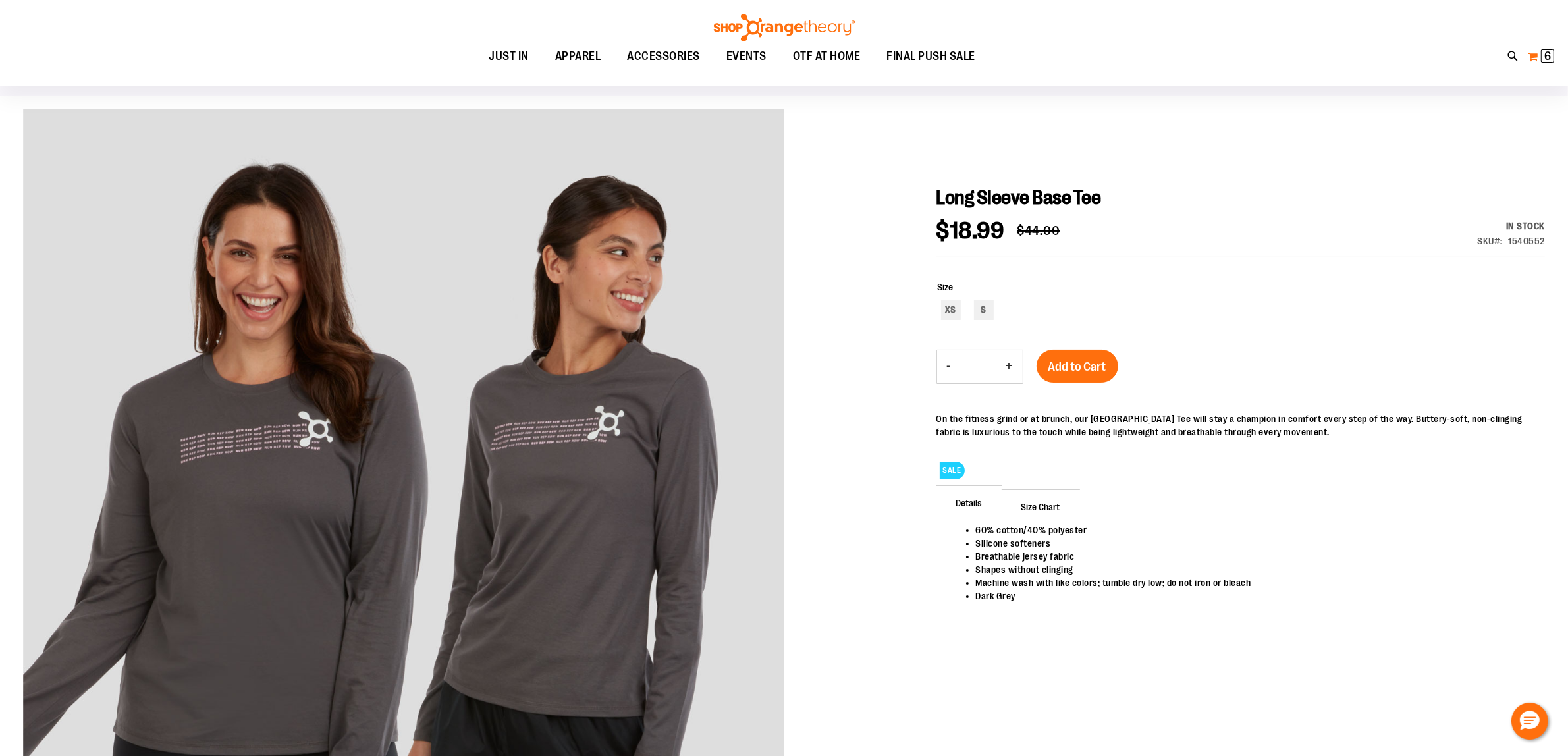
click at [1546, 53] on span "6" at bounding box center [1548, 56] width 7 height 13
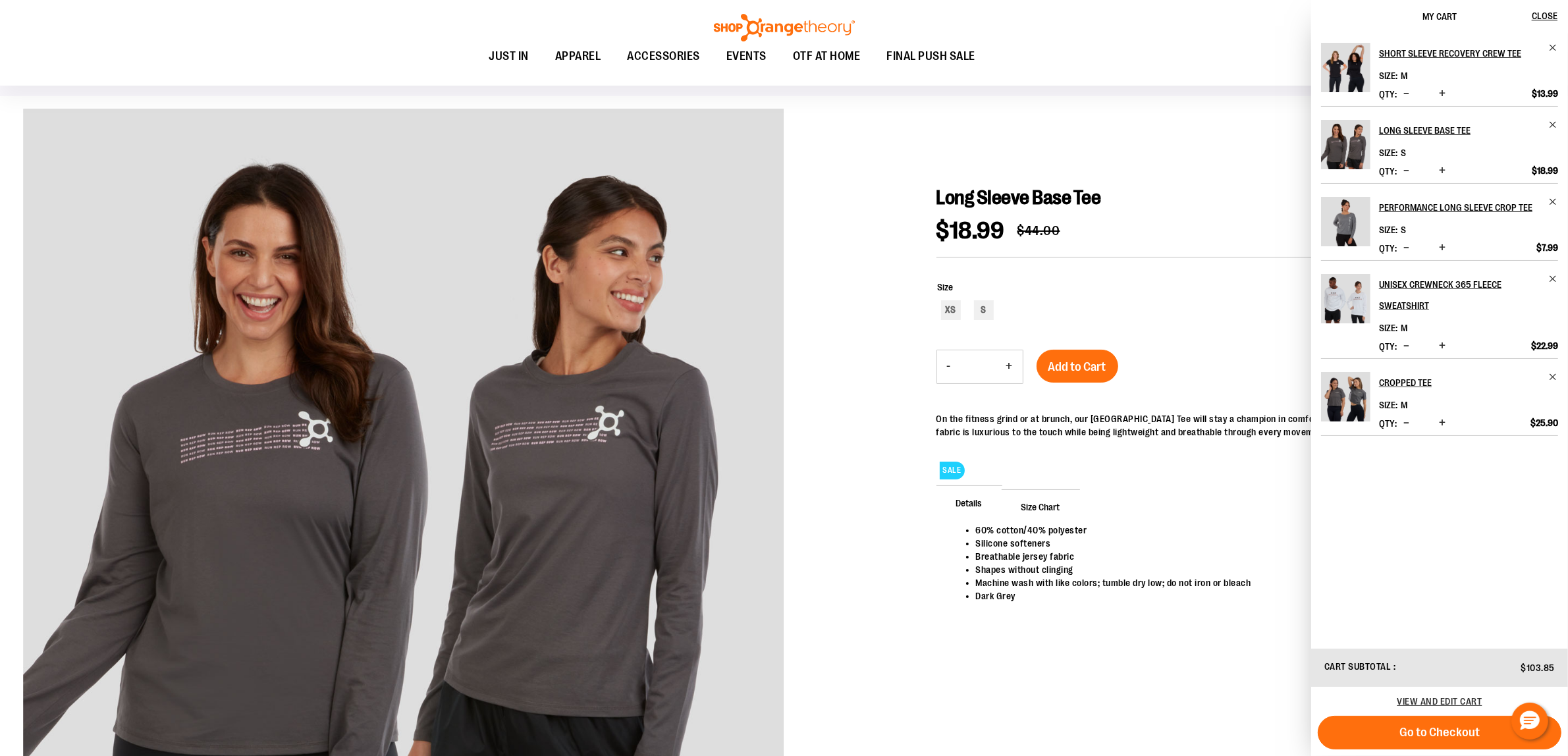
click at [1351, 219] on img "Product" at bounding box center [1346, 222] width 50 height 50
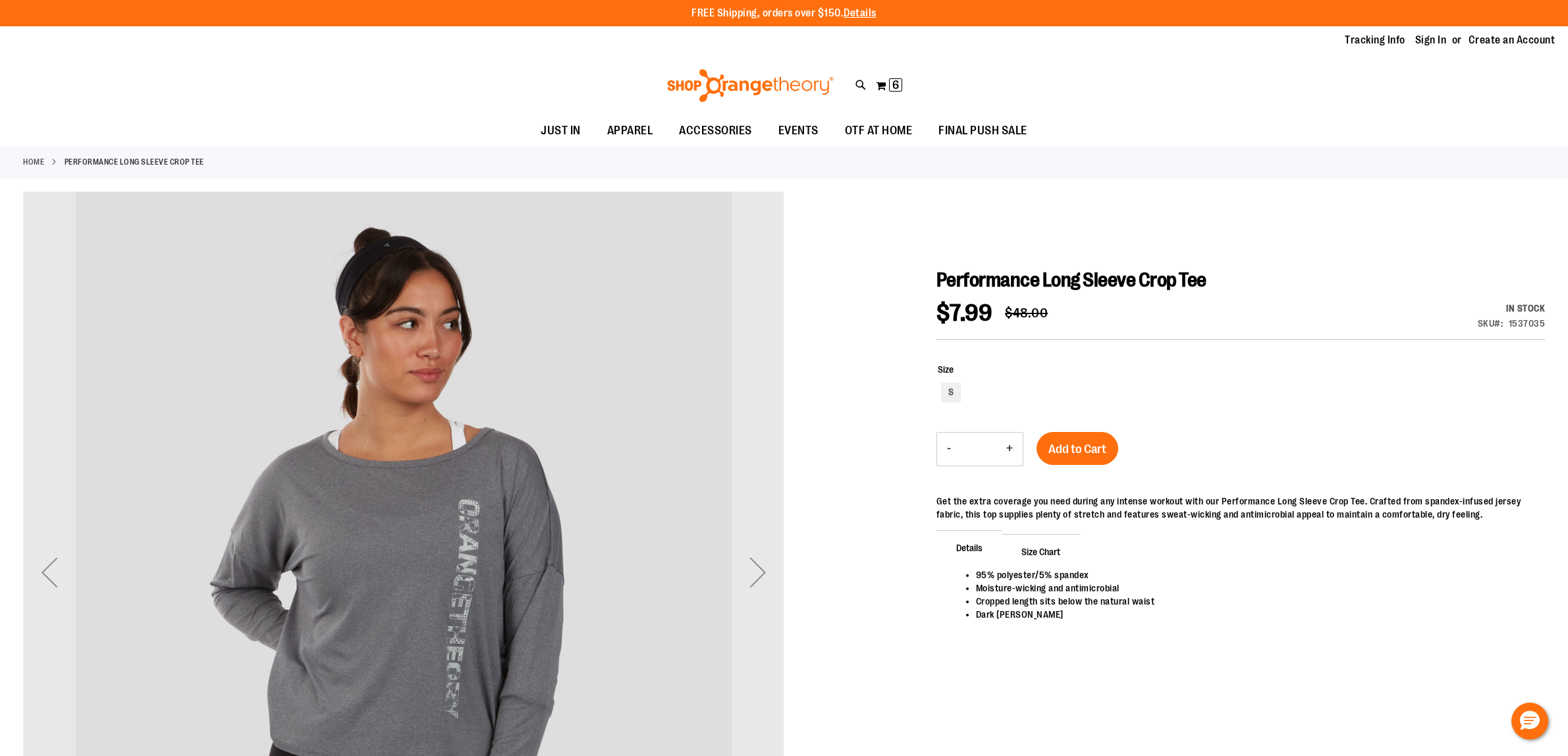
scroll to position [82, 0]
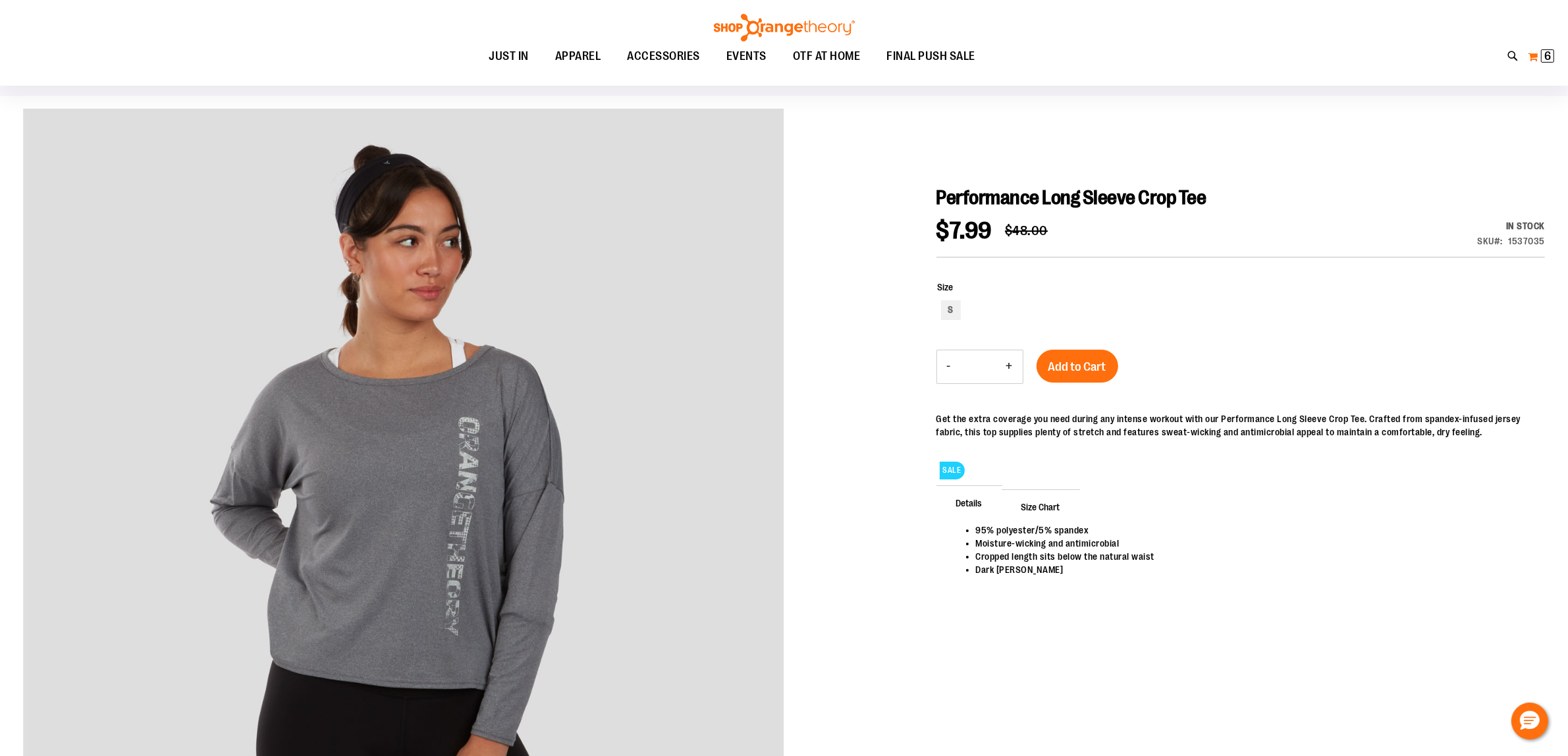
click at [1541, 60] on span "6 6 items" at bounding box center [1547, 56] width 13 height 13
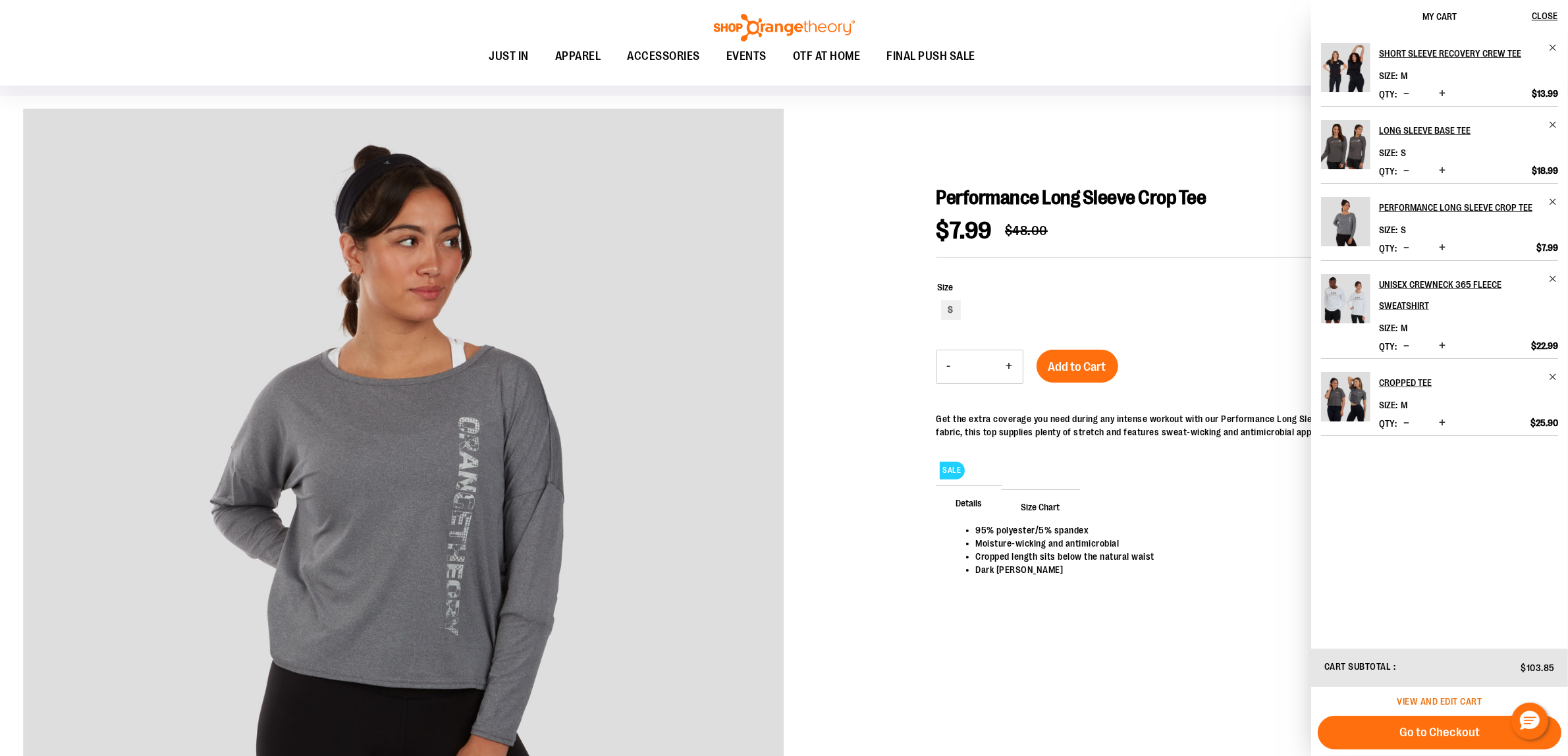
click at [1450, 697] on span "View and edit cart" at bounding box center [1440, 702] width 85 height 11
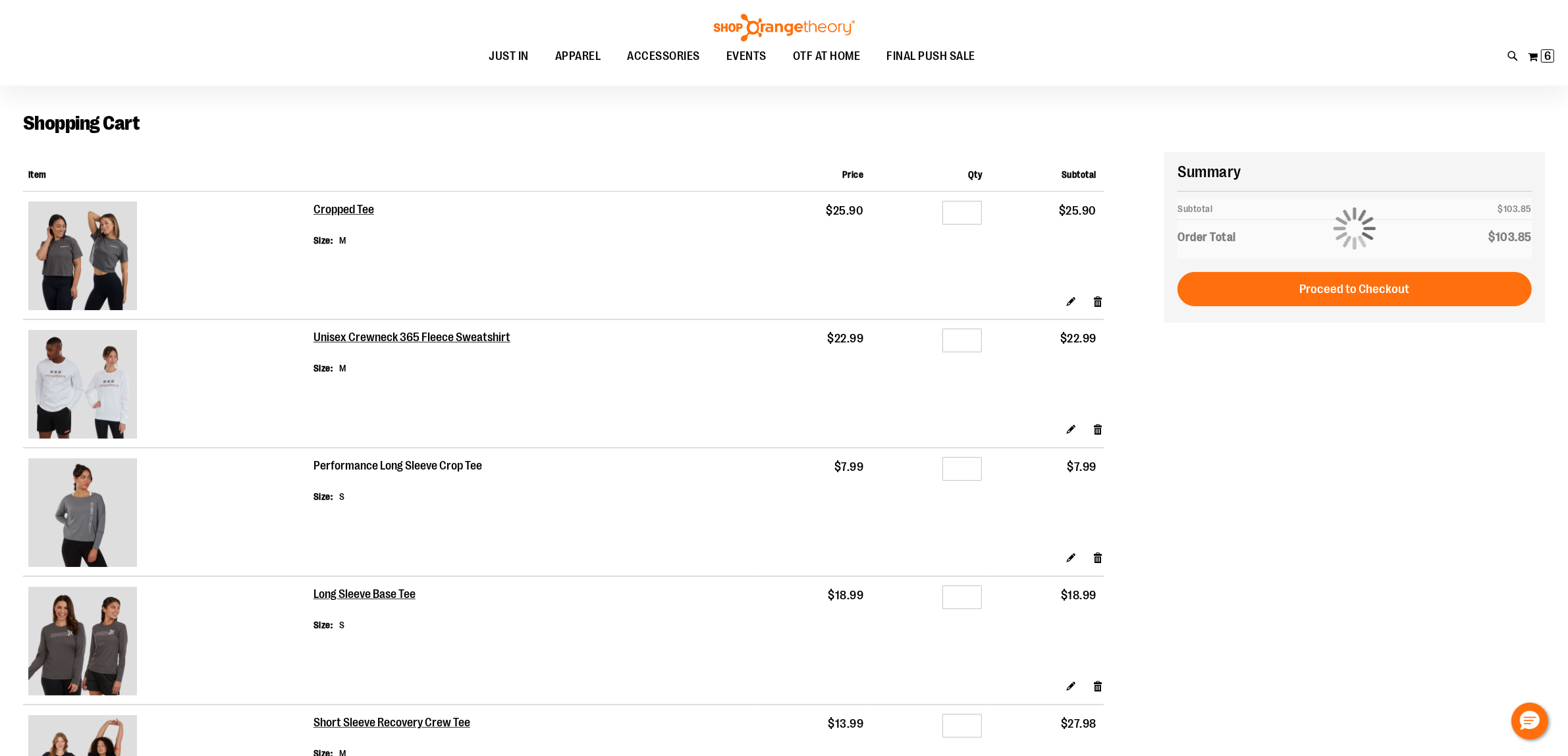
scroll to position [82, 0]
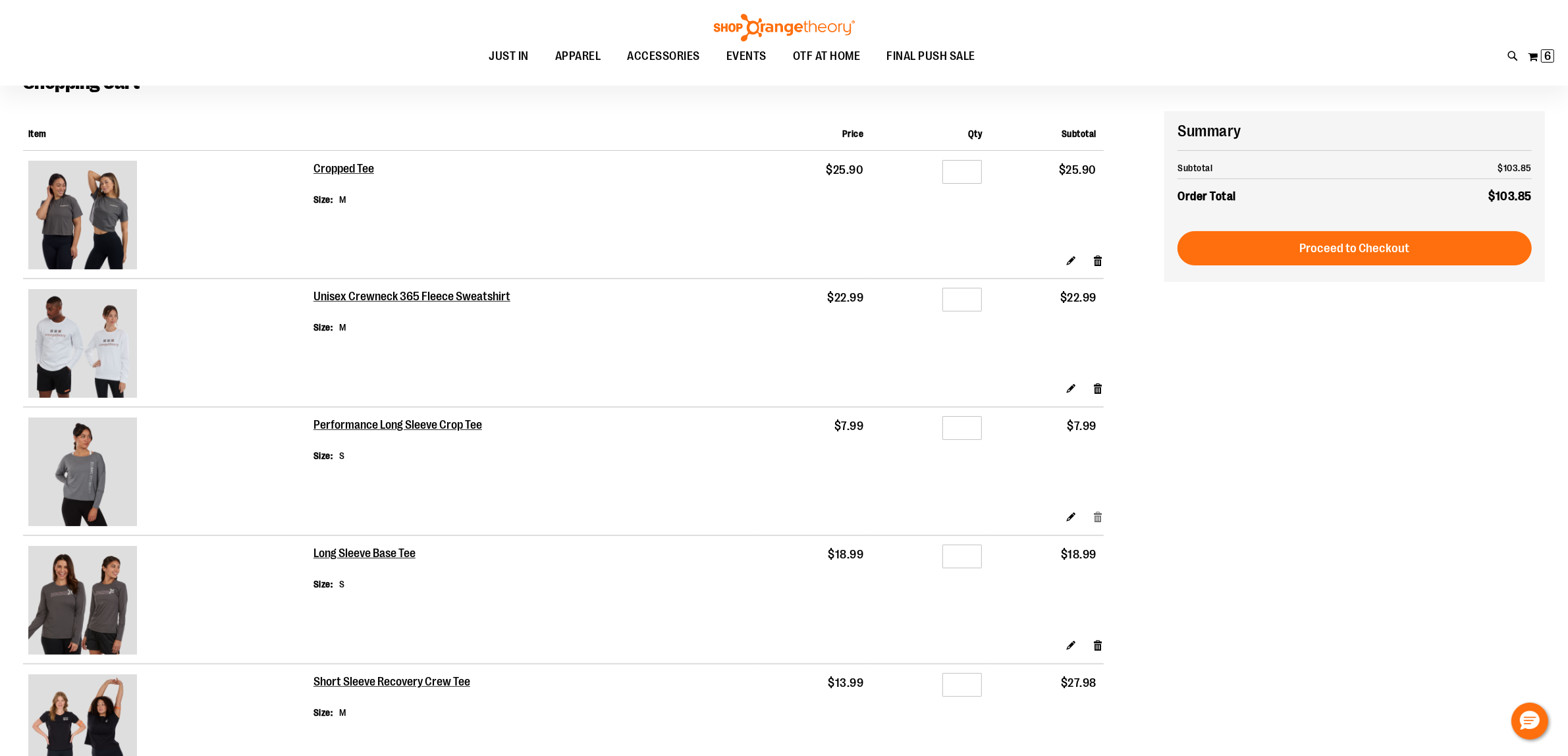
click at [1100, 515] on link "Remove item" at bounding box center [1098, 517] width 11 height 14
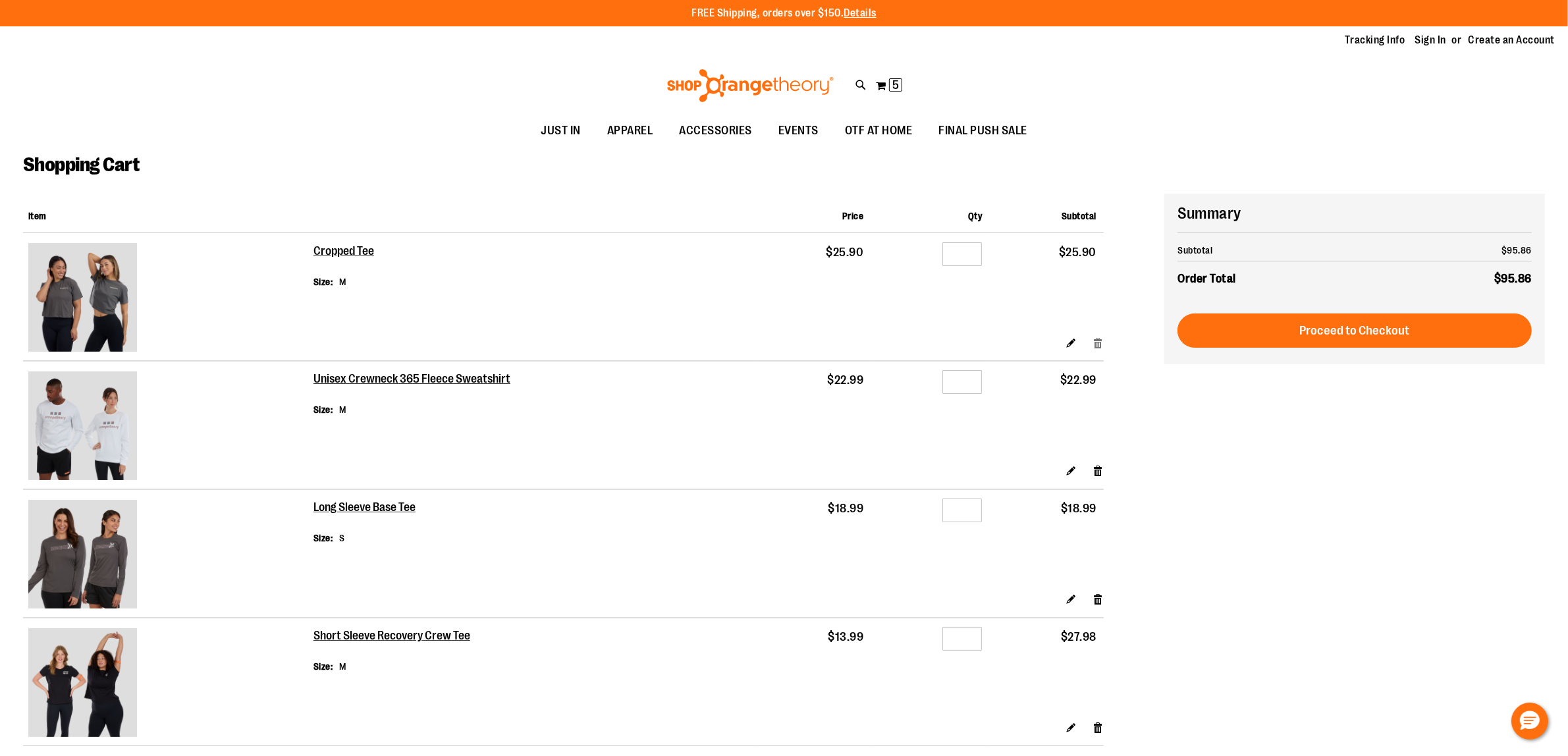
click at [1096, 337] on link "Remove item" at bounding box center [1098, 342] width 11 height 14
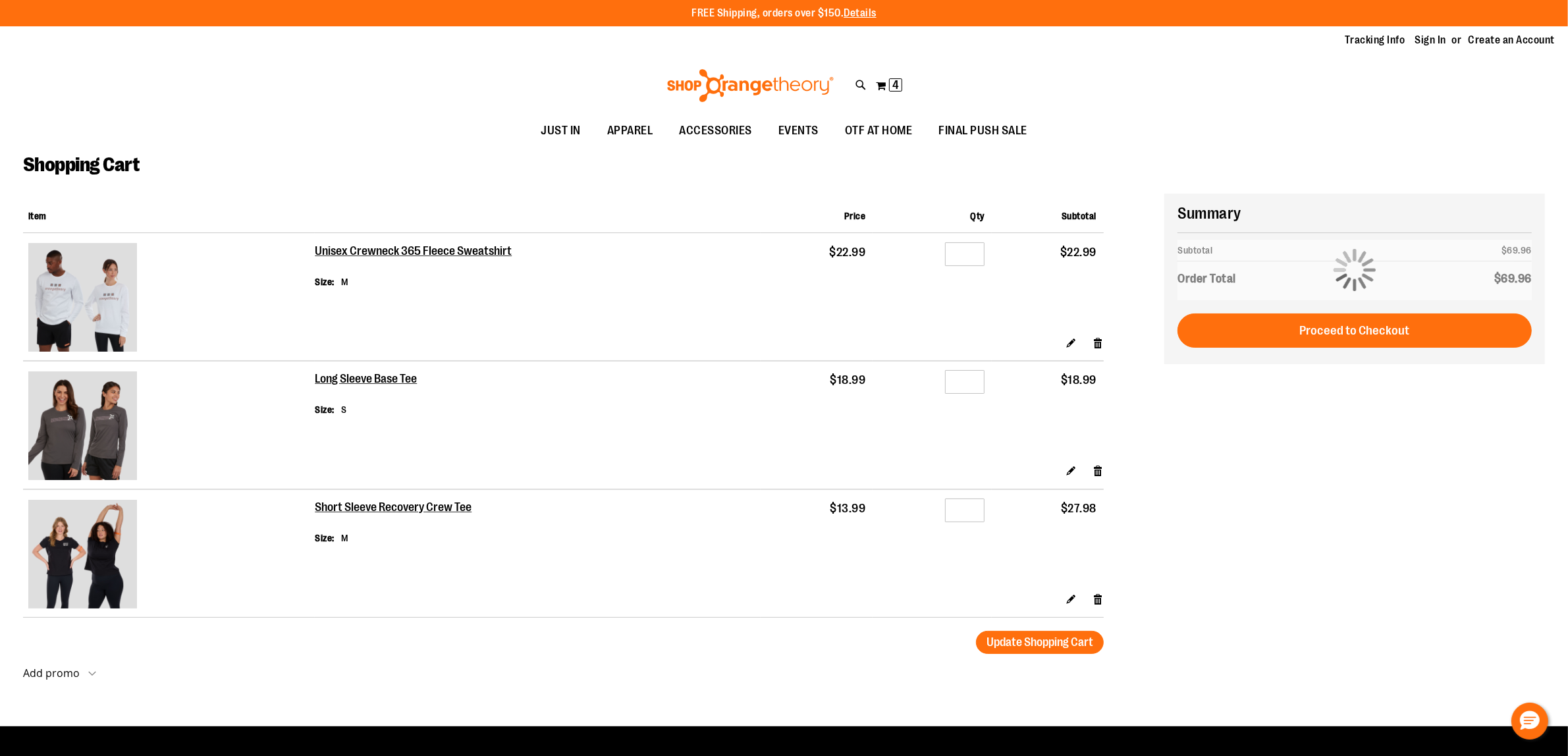
click at [125, 318] on img at bounding box center [83, 298] width 109 height 109
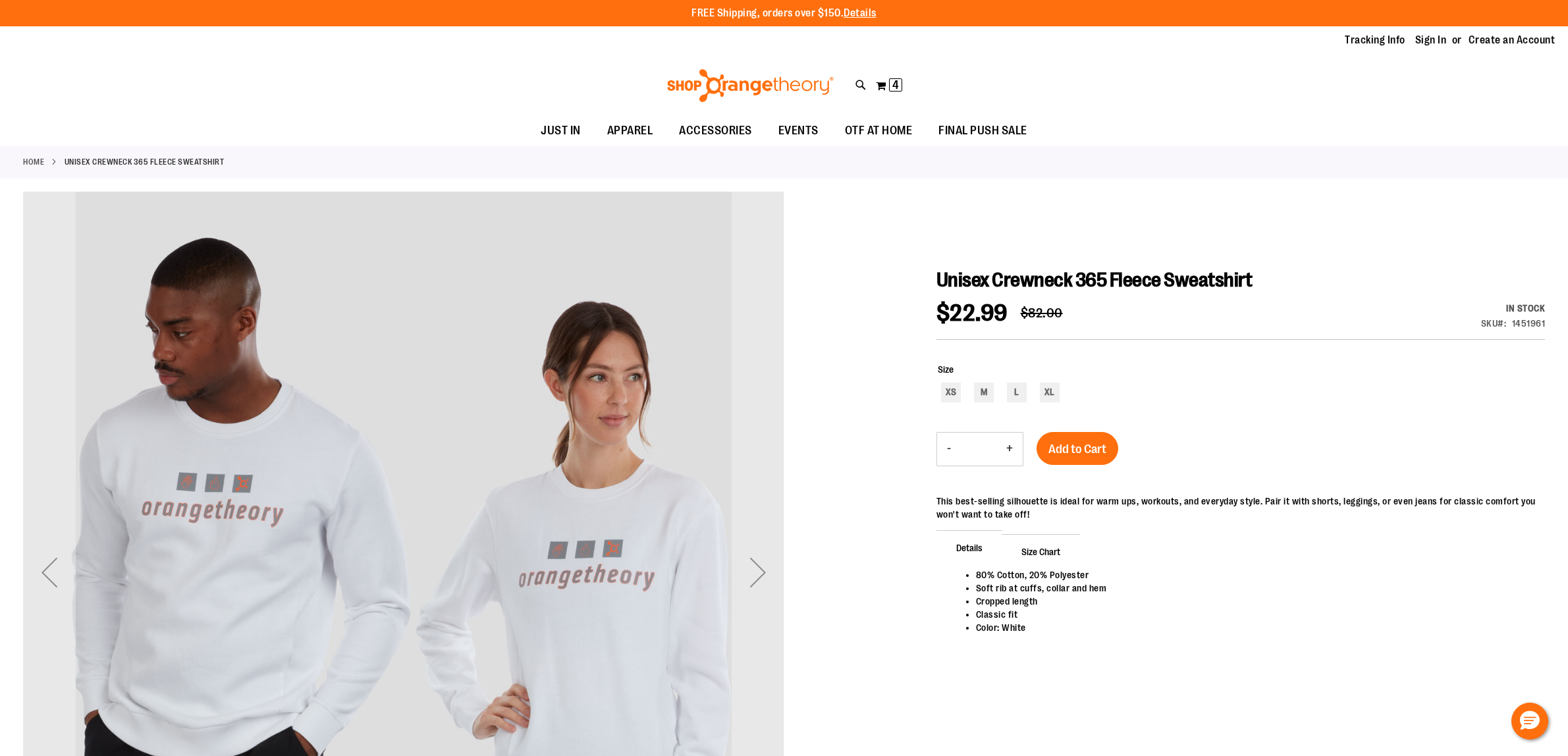
scroll to position [165, 0]
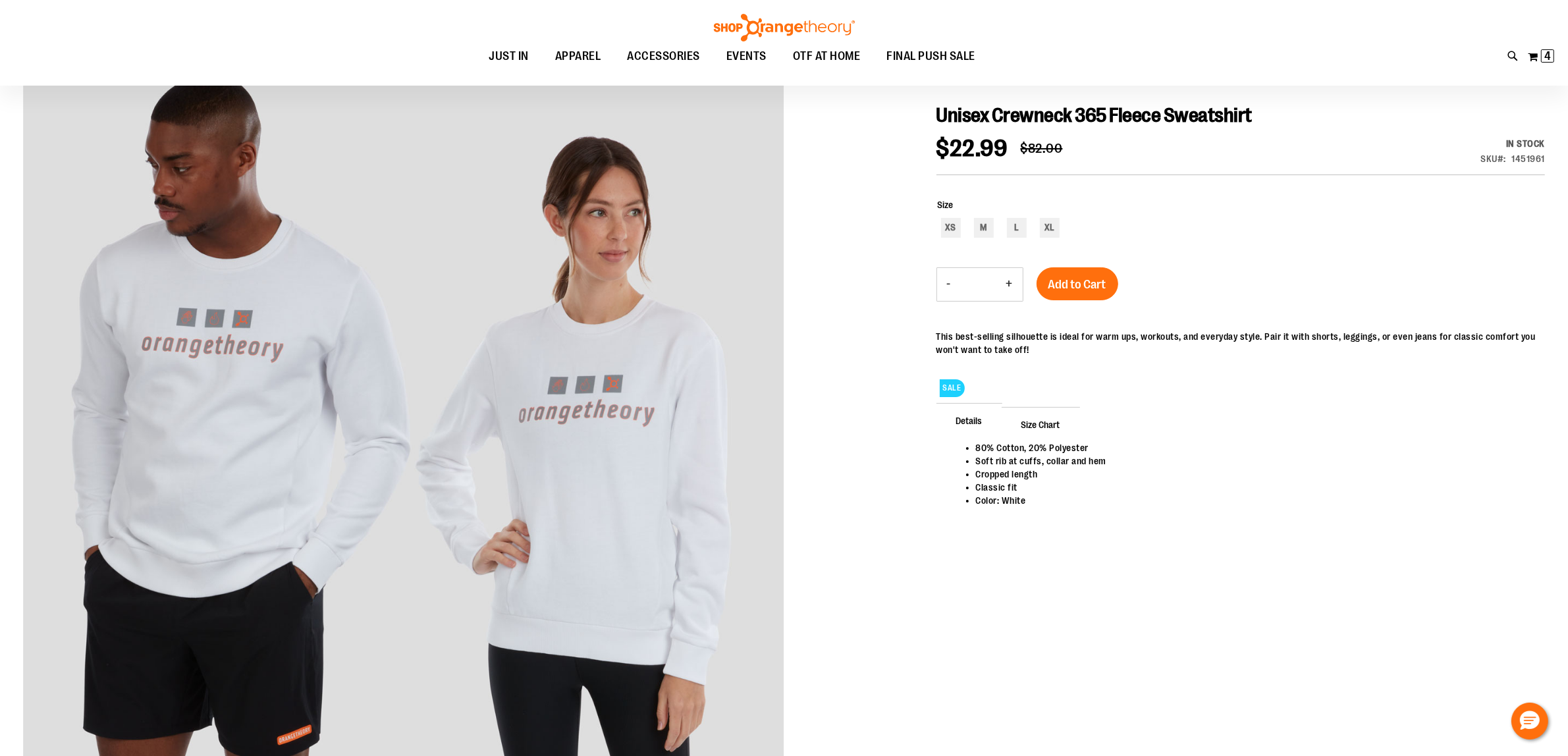
click at [784, 412] on div at bounding box center [784, 444] width 1522 height 834
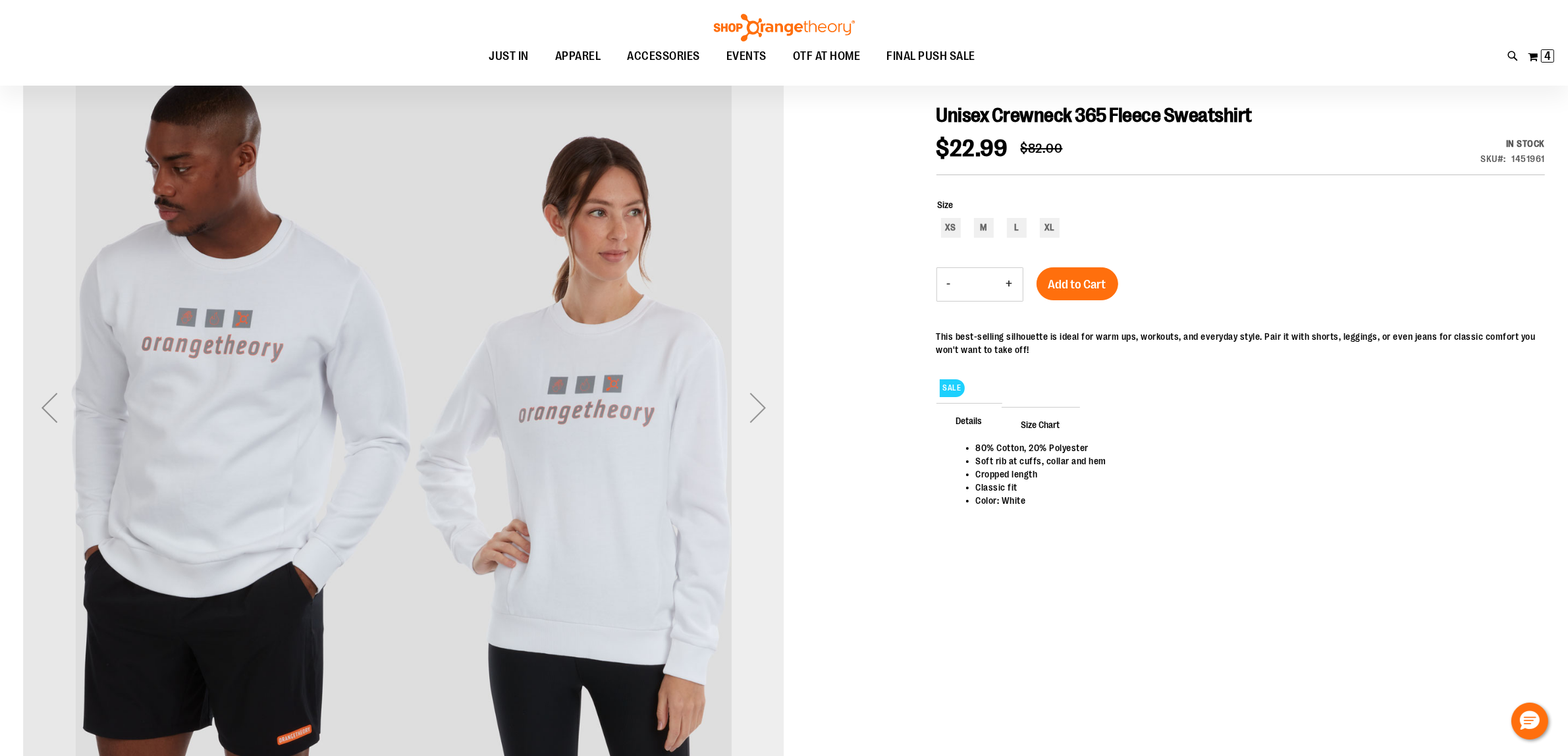
click at [761, 421] on div "Next" at bounding box center [758, 408] width 53 height 53
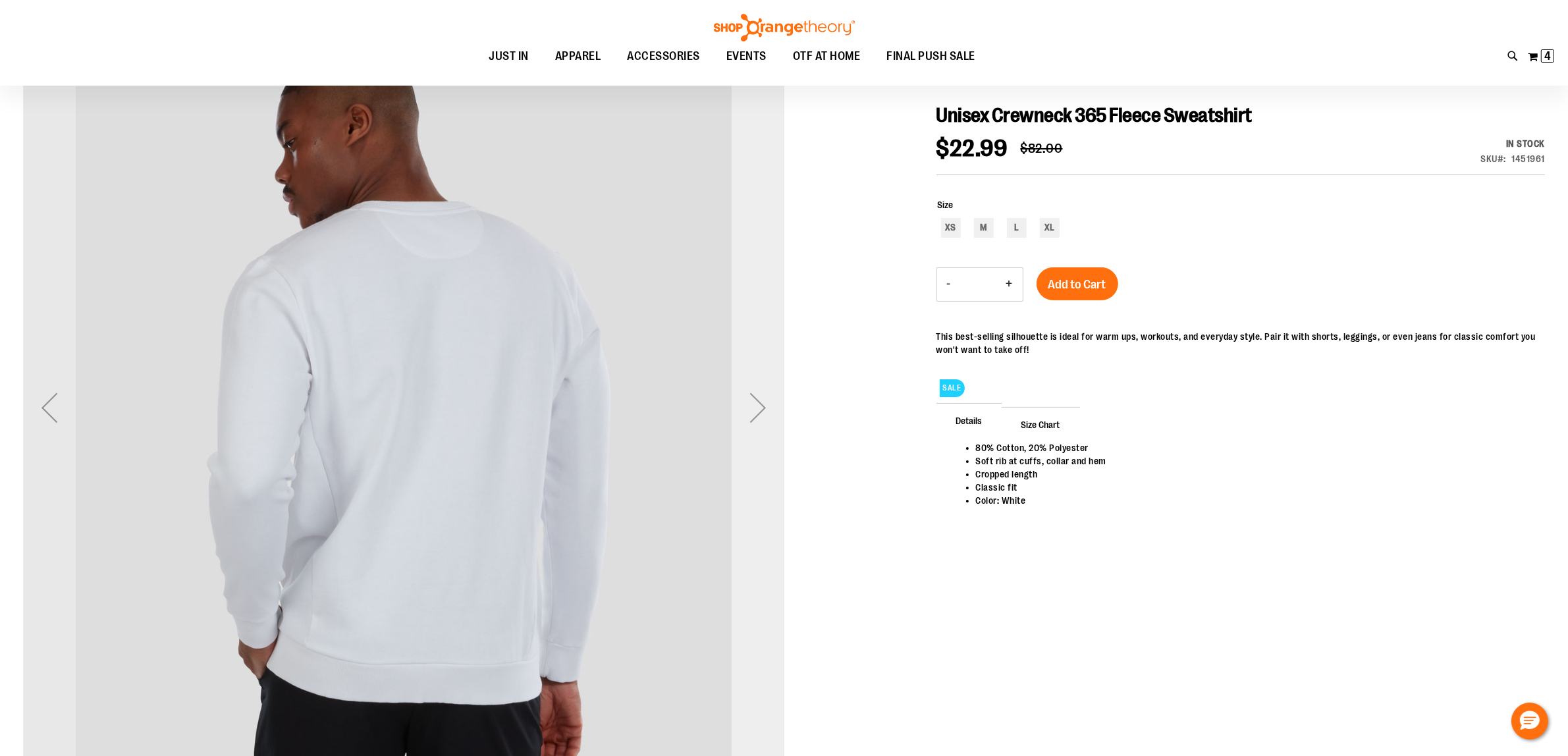
click at [761, 421] on div "Next" at bounding box center [758, 408] width 53 height 53
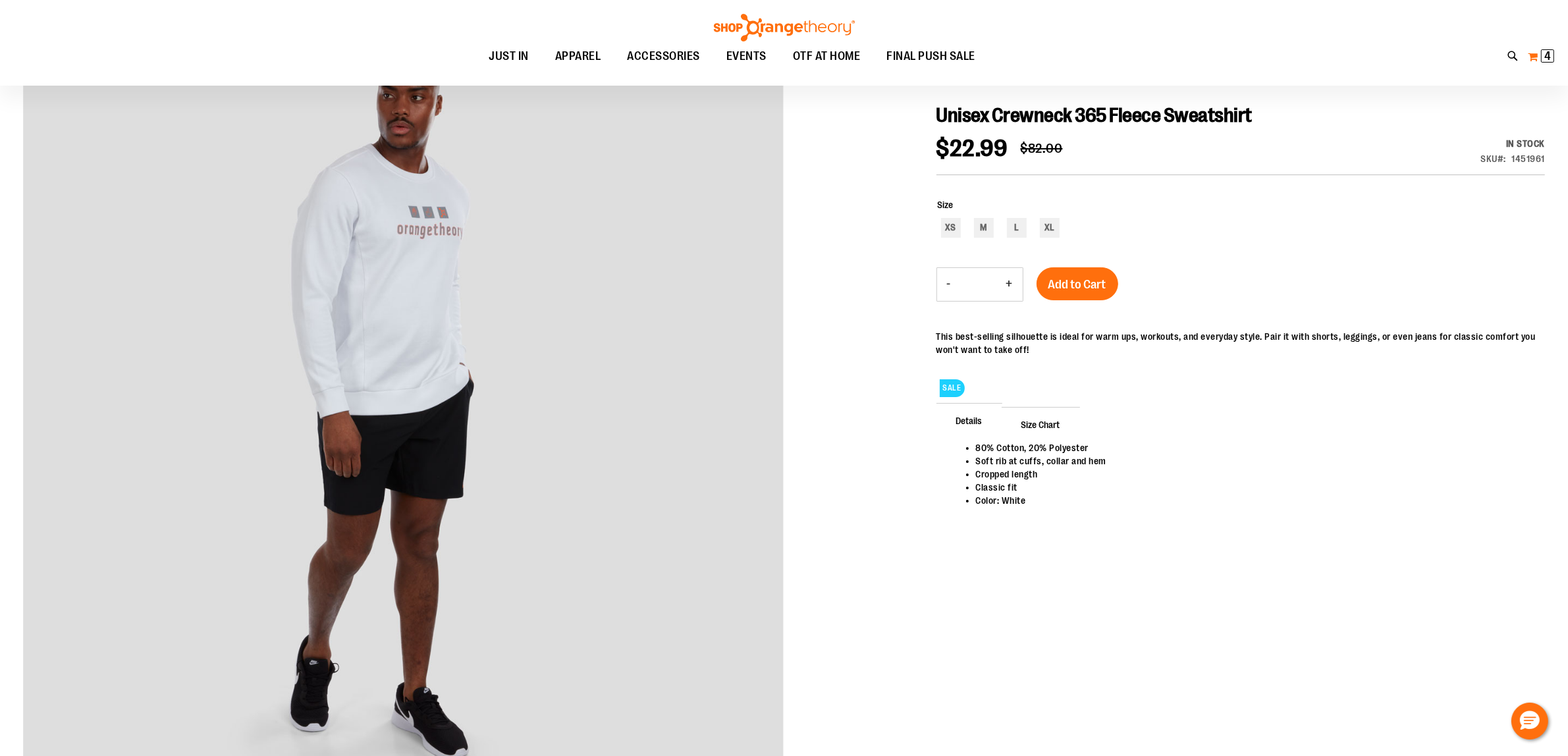
click at [1533, 51] on button "My Cart 4 4 items" at bounding box center [1541, 57] width 28 height 21
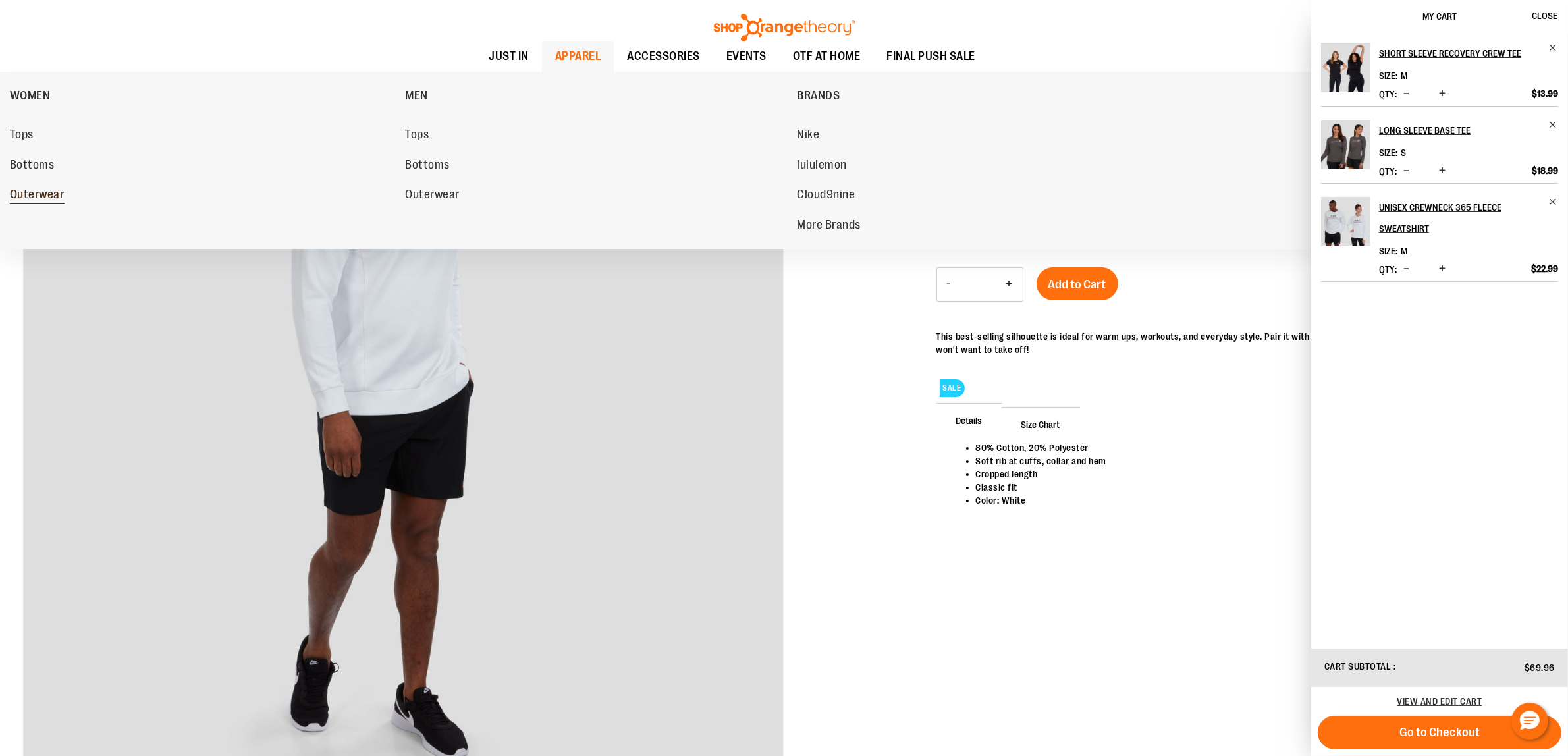
click at [43, 190] on span "Outerwear" at bounding box center [37, 196] width 55 height 17
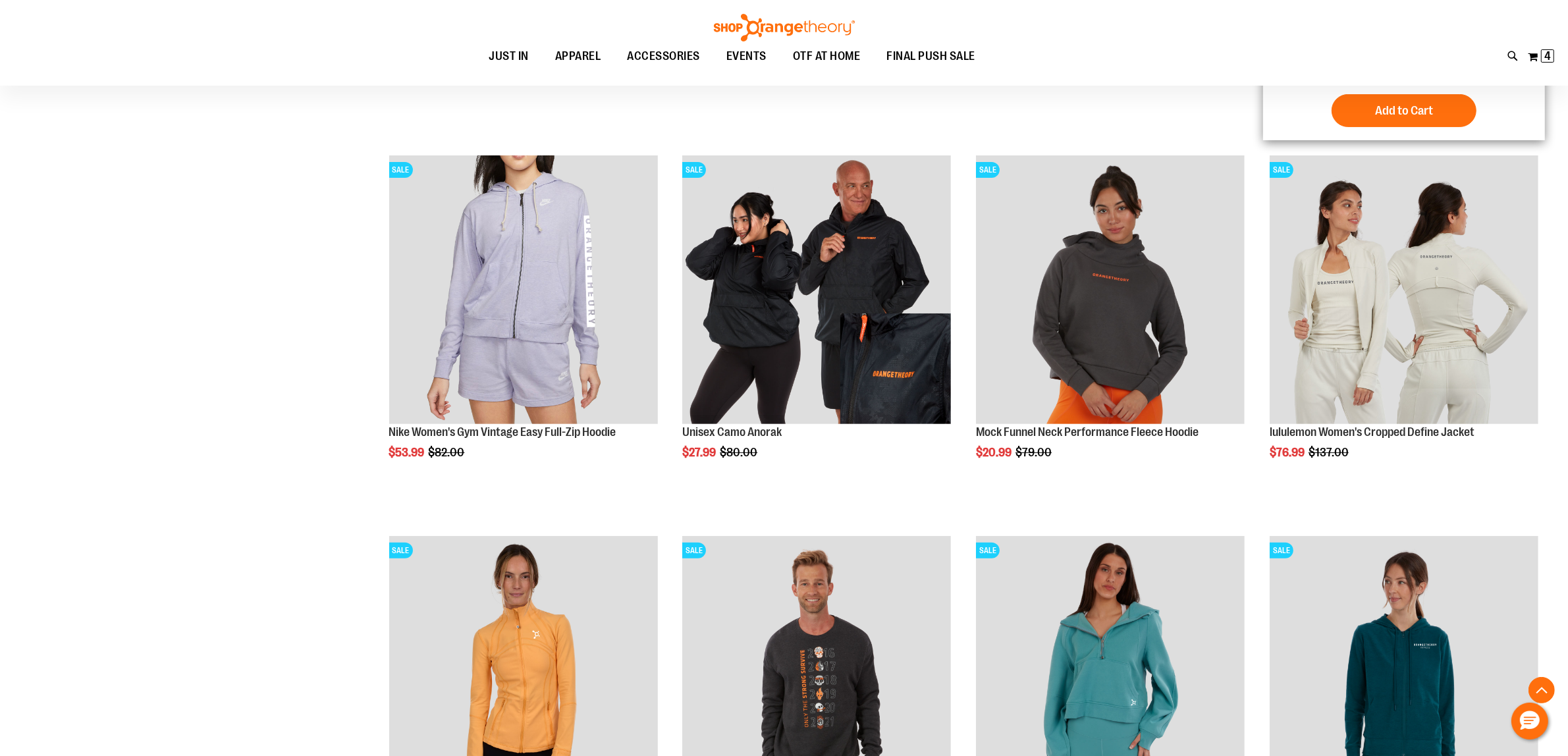
scroll to position [741, 0]
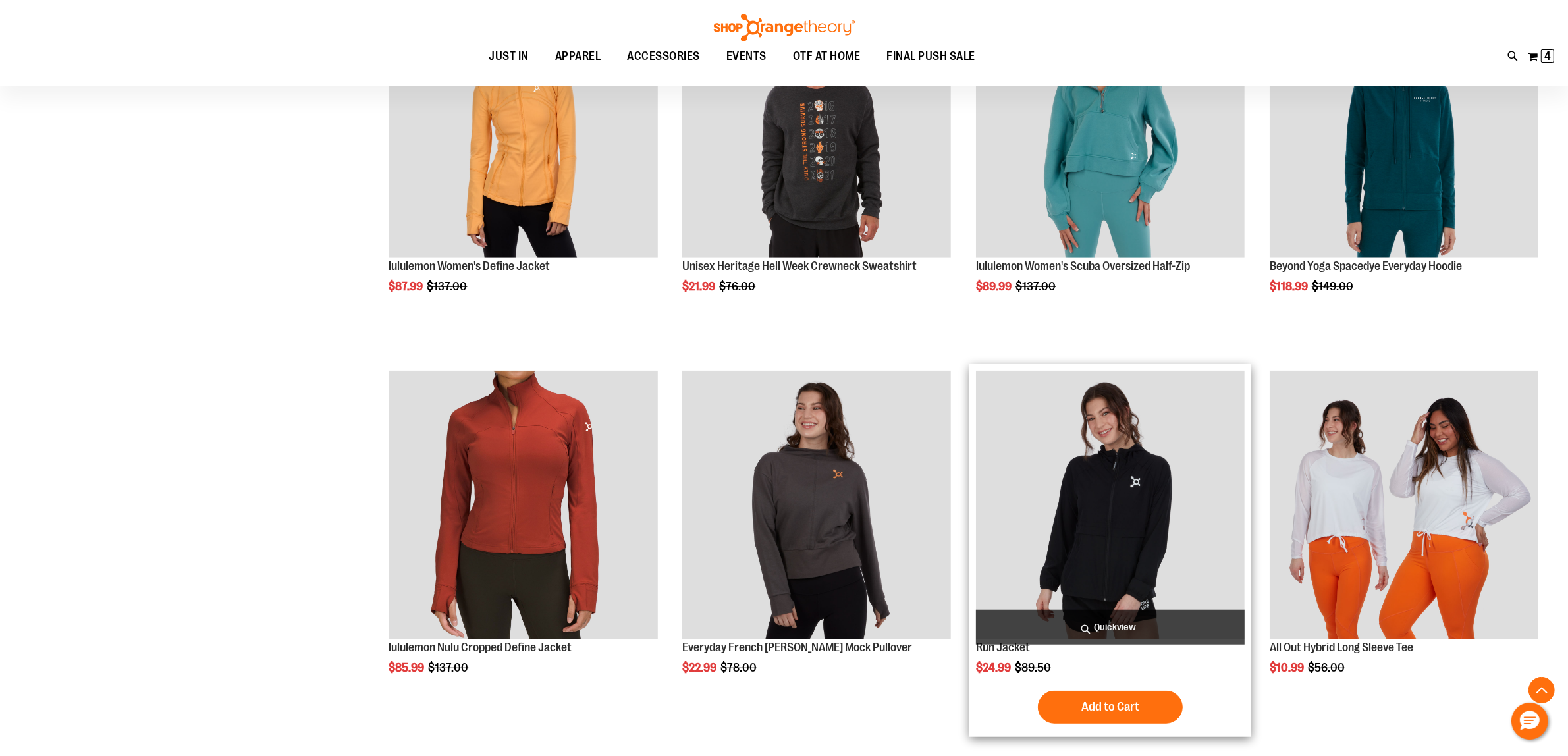
scroll to position [1070, 0]
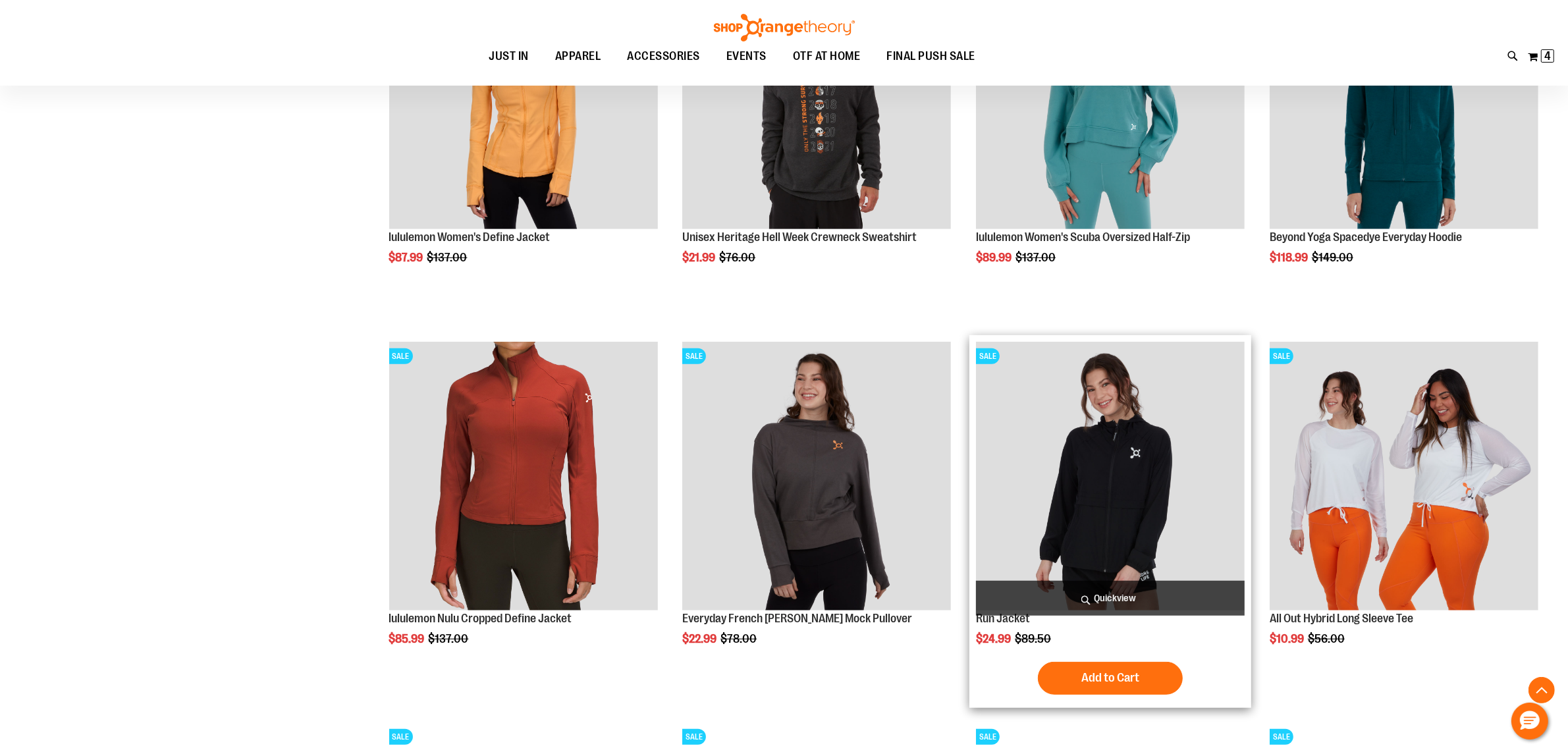
click at [1216, 472] on img "product" at bounding box center [1110, 476] width 269 height 269
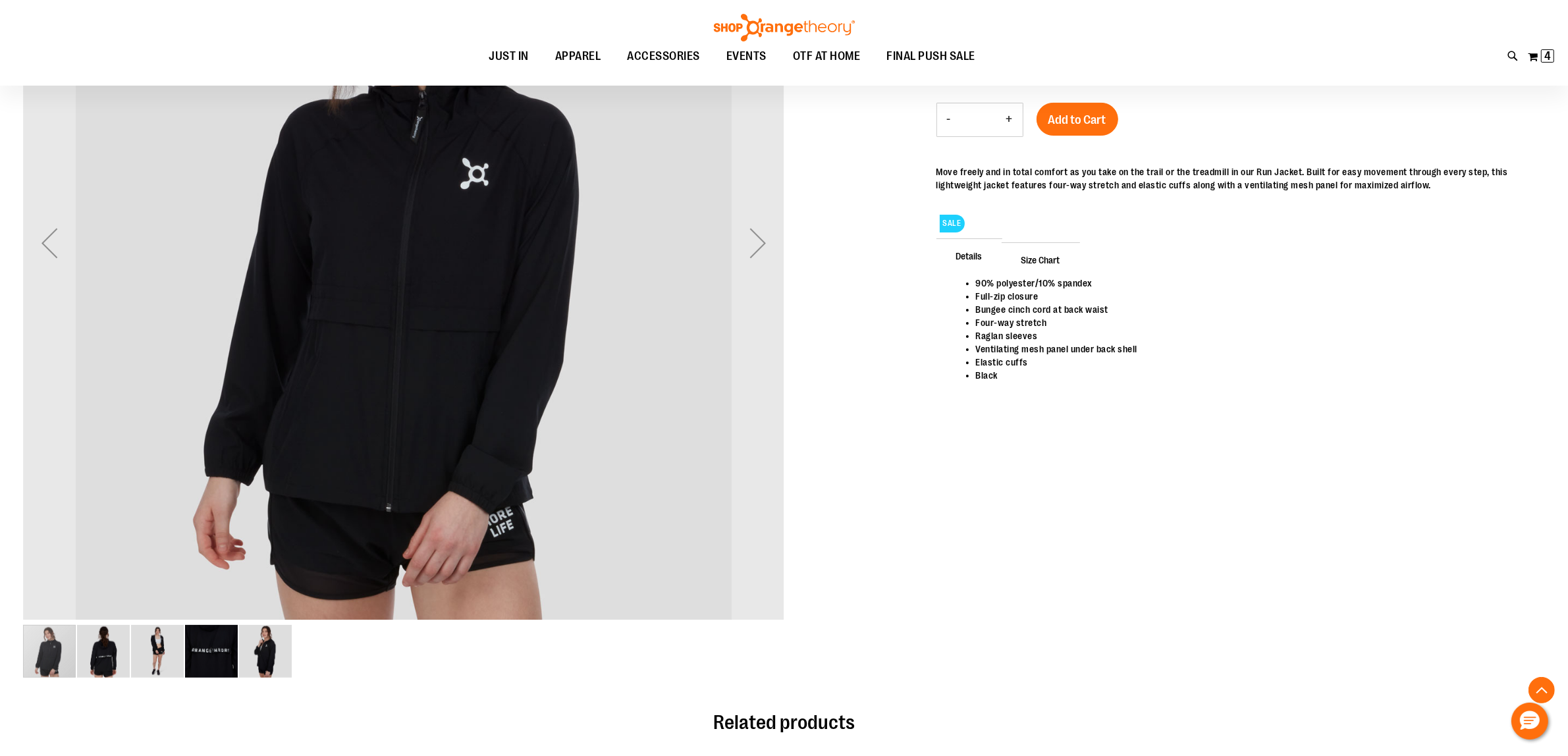
scroll to position [328, 0]
click at [107, 634] on img "image 2 of 5" at bounding box center [103, 653] width 53 height 53
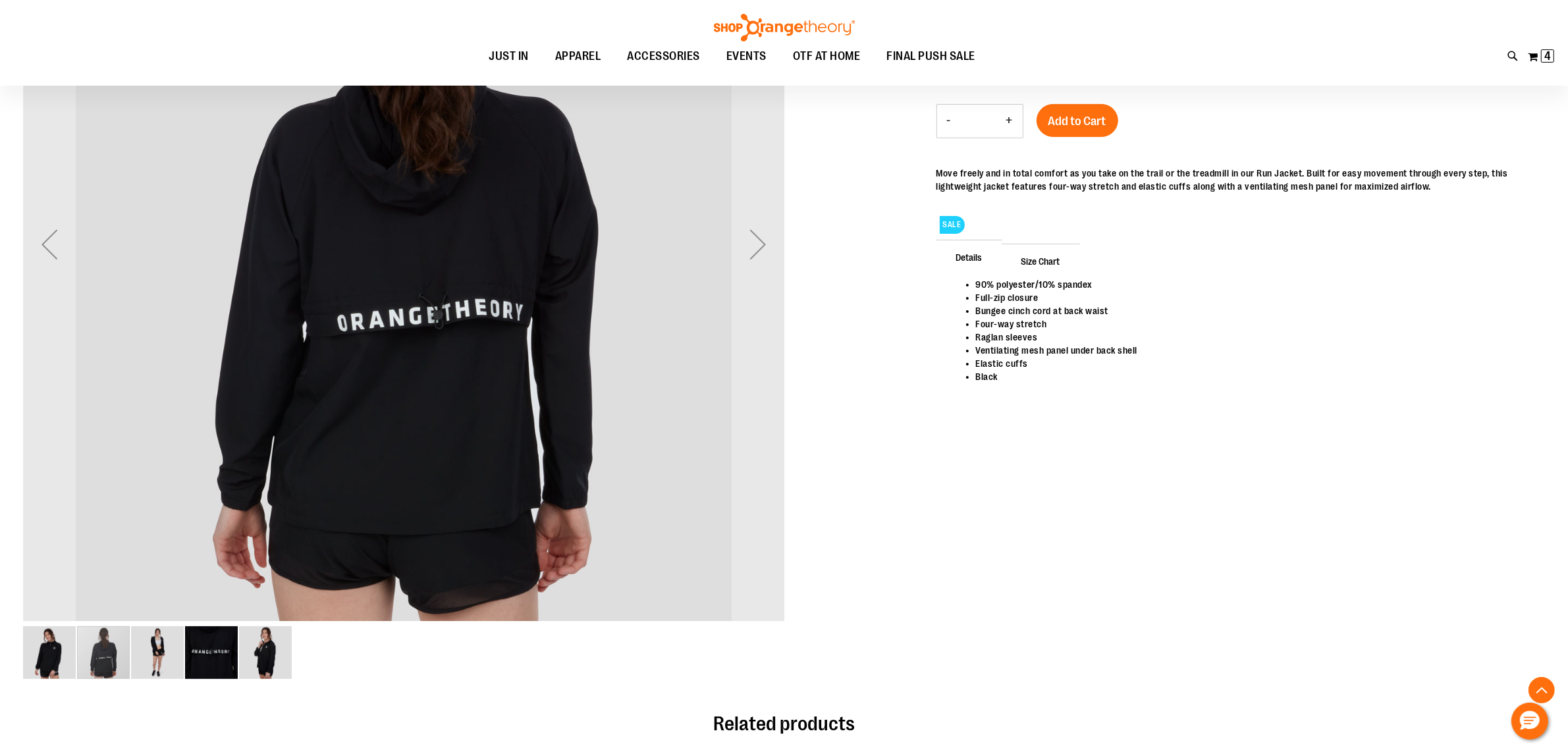
click at [155, 639] on img "image 3 of 5" at bounding box center [157, 653] width 53 height 53
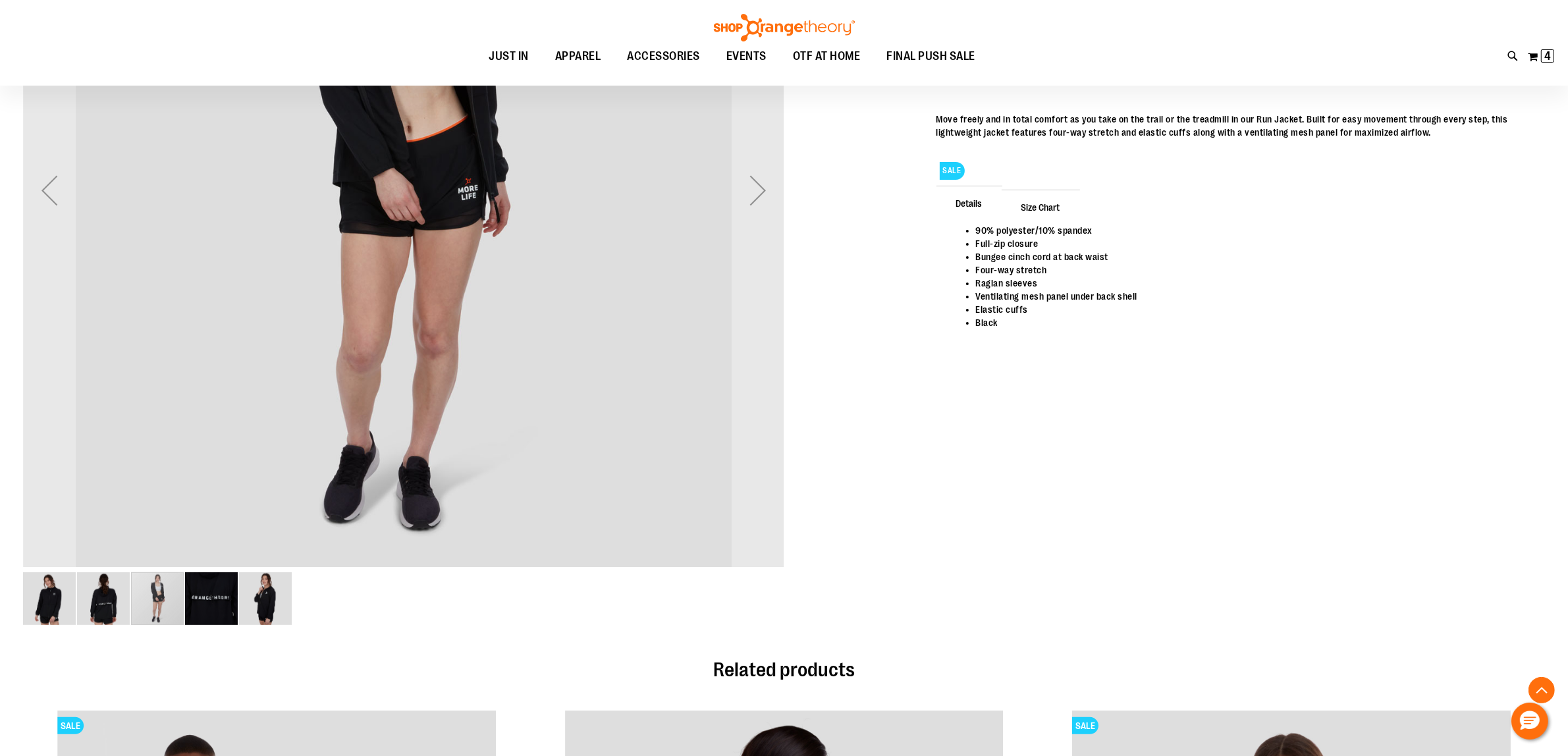
scroll to position [411, 0]
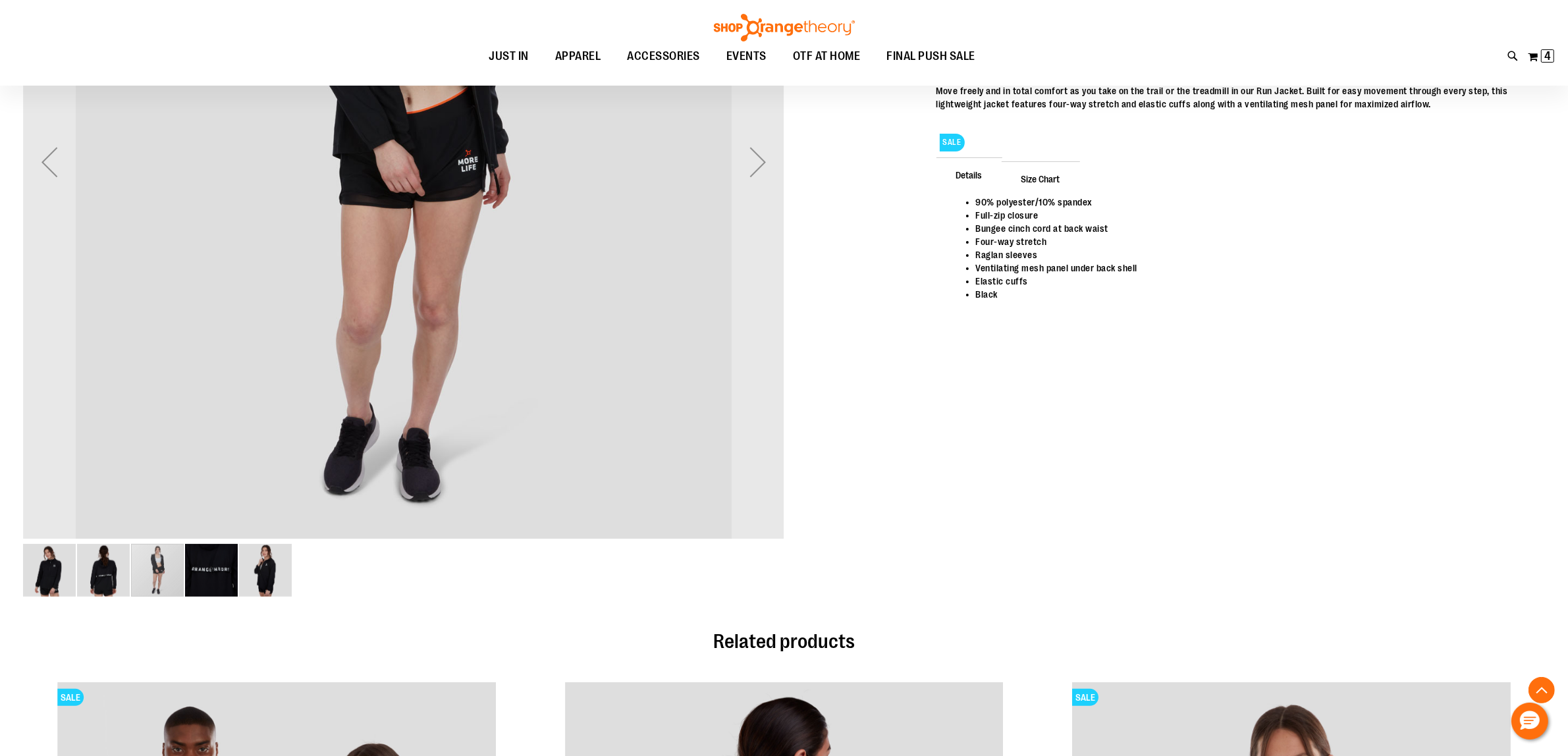
click at [285, 591] on img "image 5 of 5" at bounding box center [265, 571] width 53 height 53
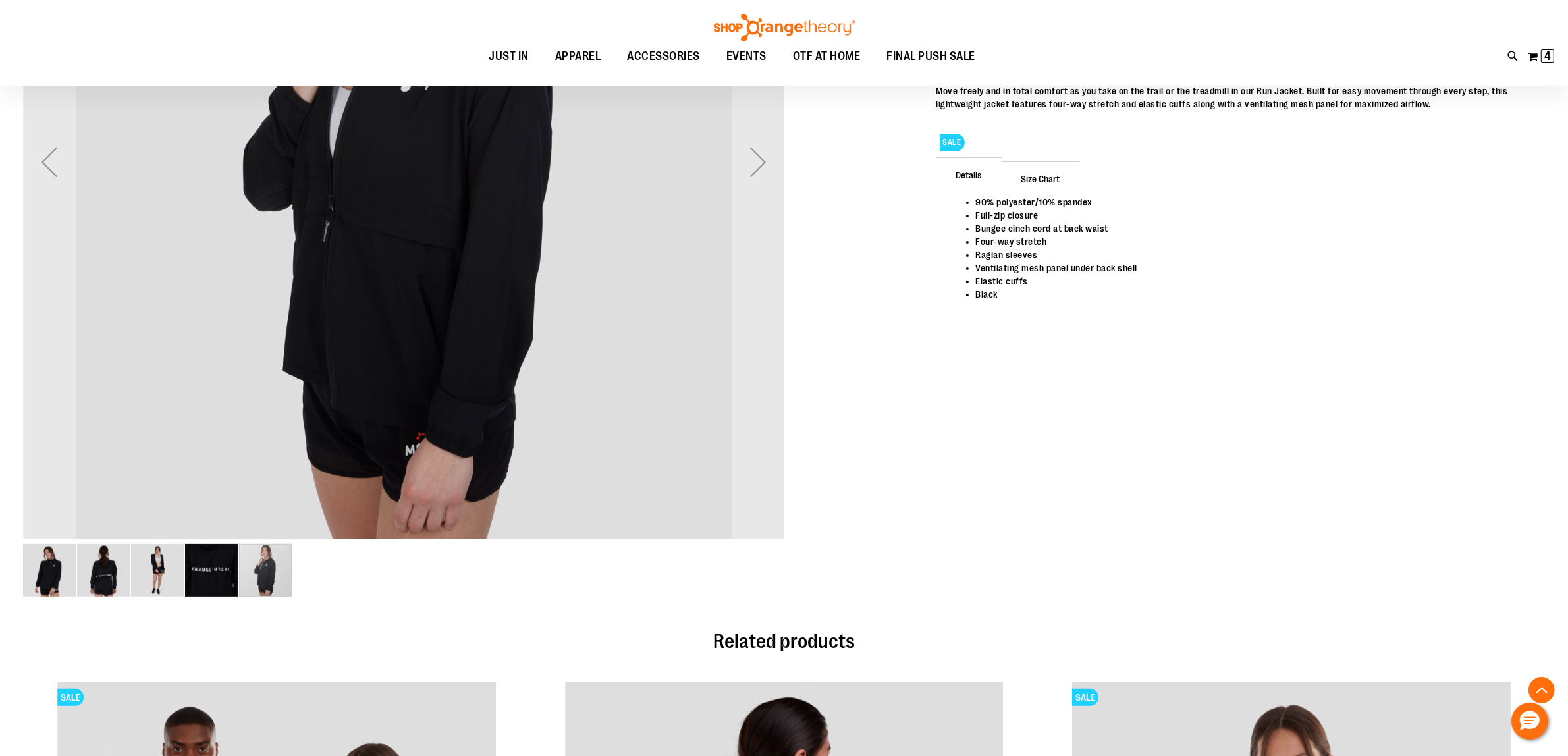
scroll to position [81, 0]
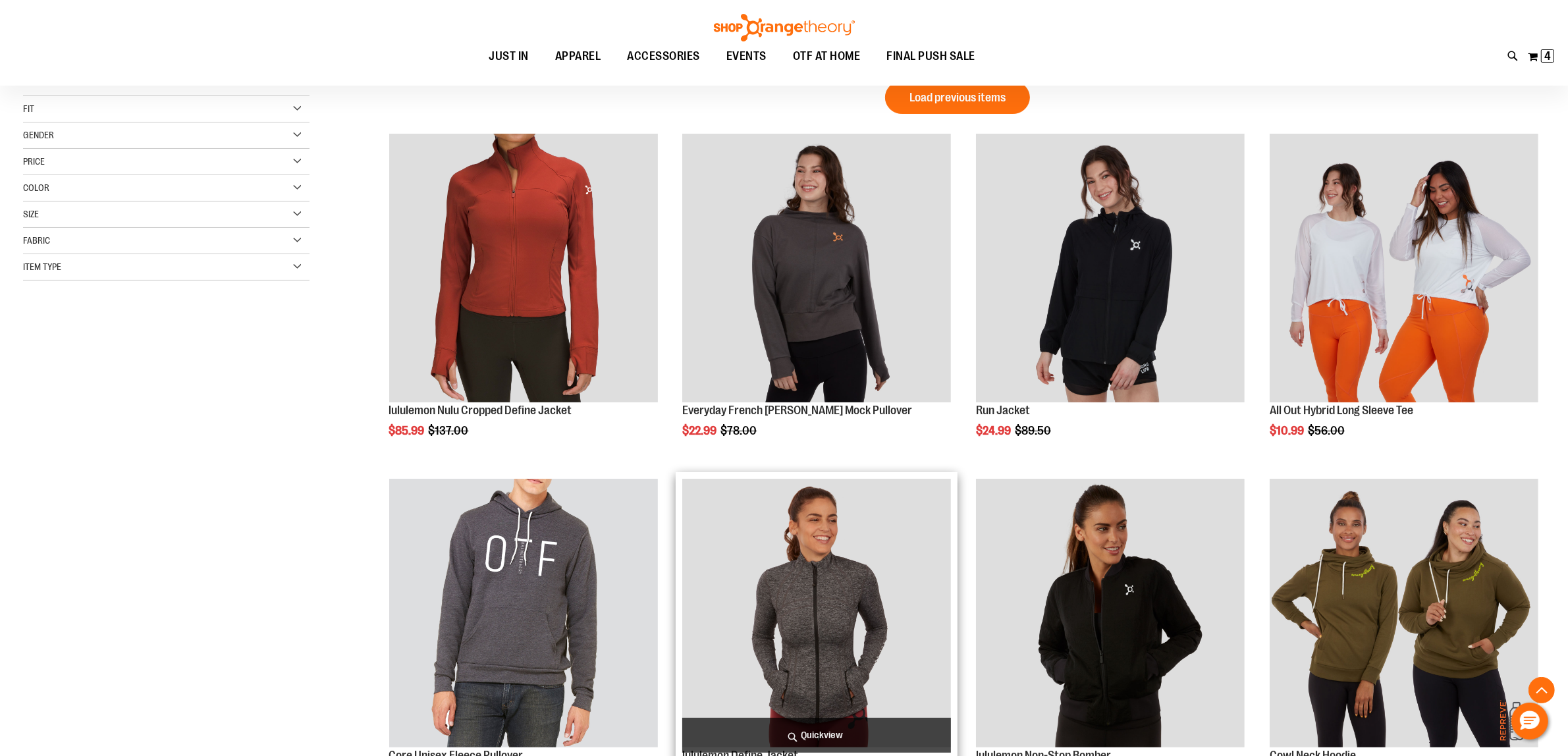
scroll to position [329, 0]
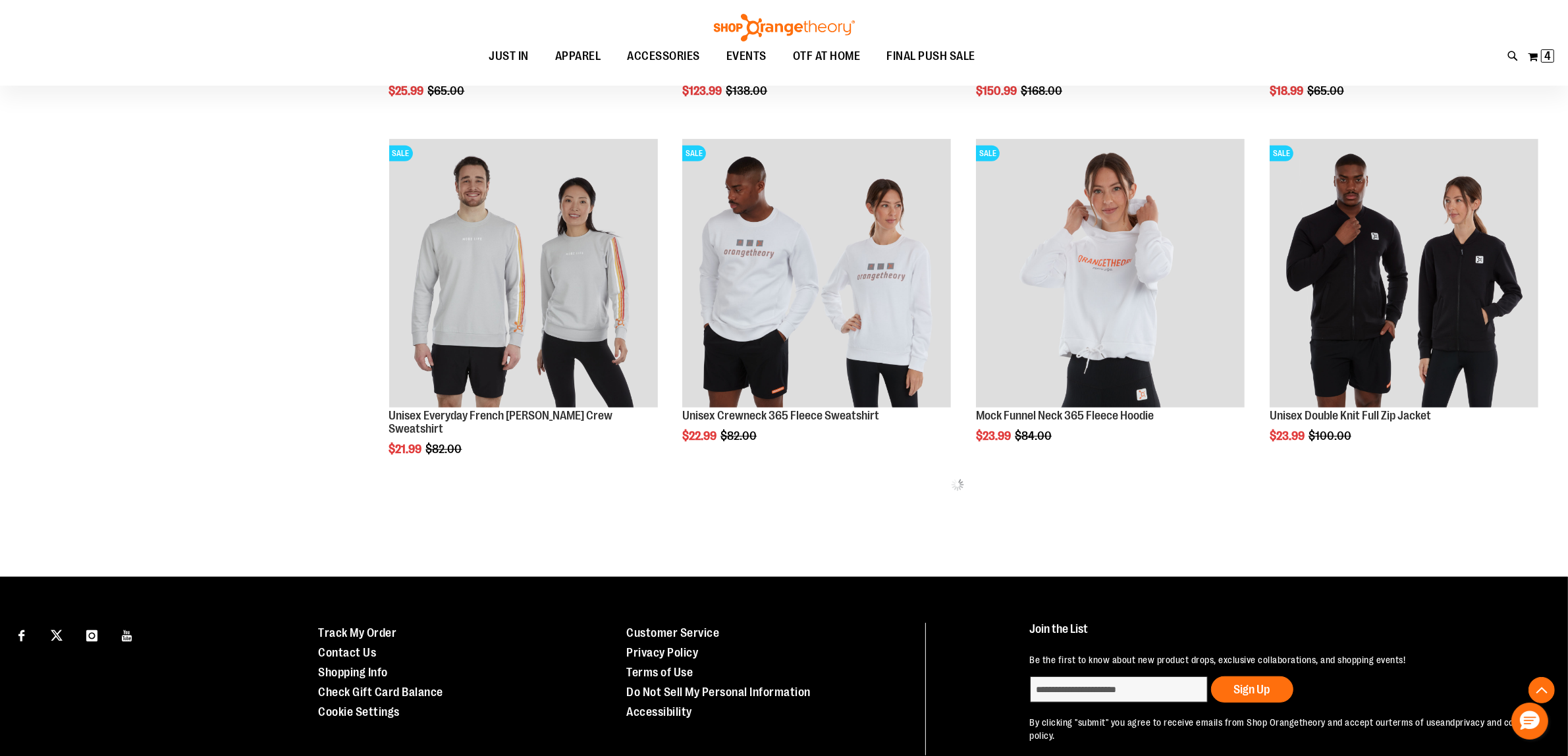
scroll to position [906, 0]
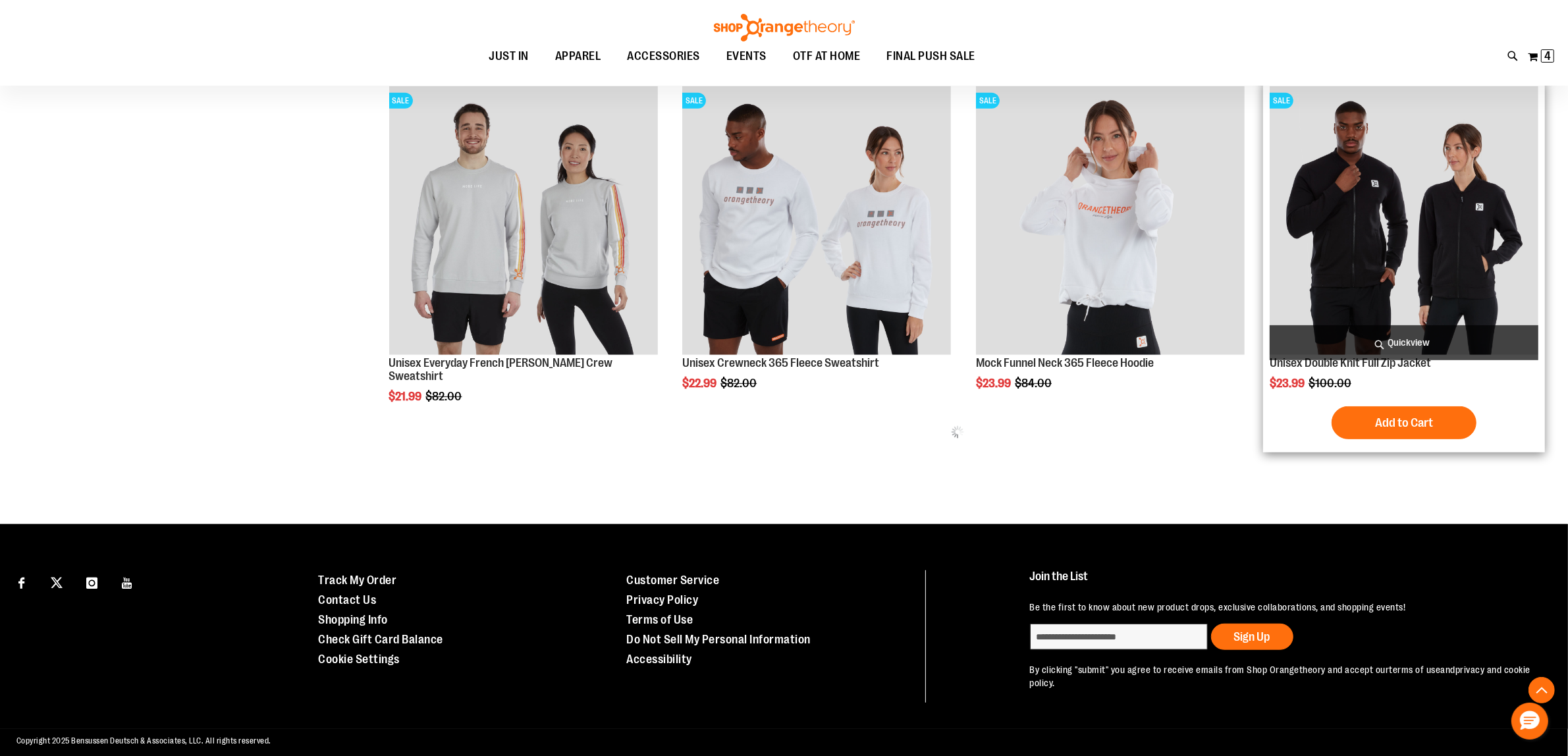
click at [1346, 311] on img "product" at bounding box center [1404, 220] width 269 height 269
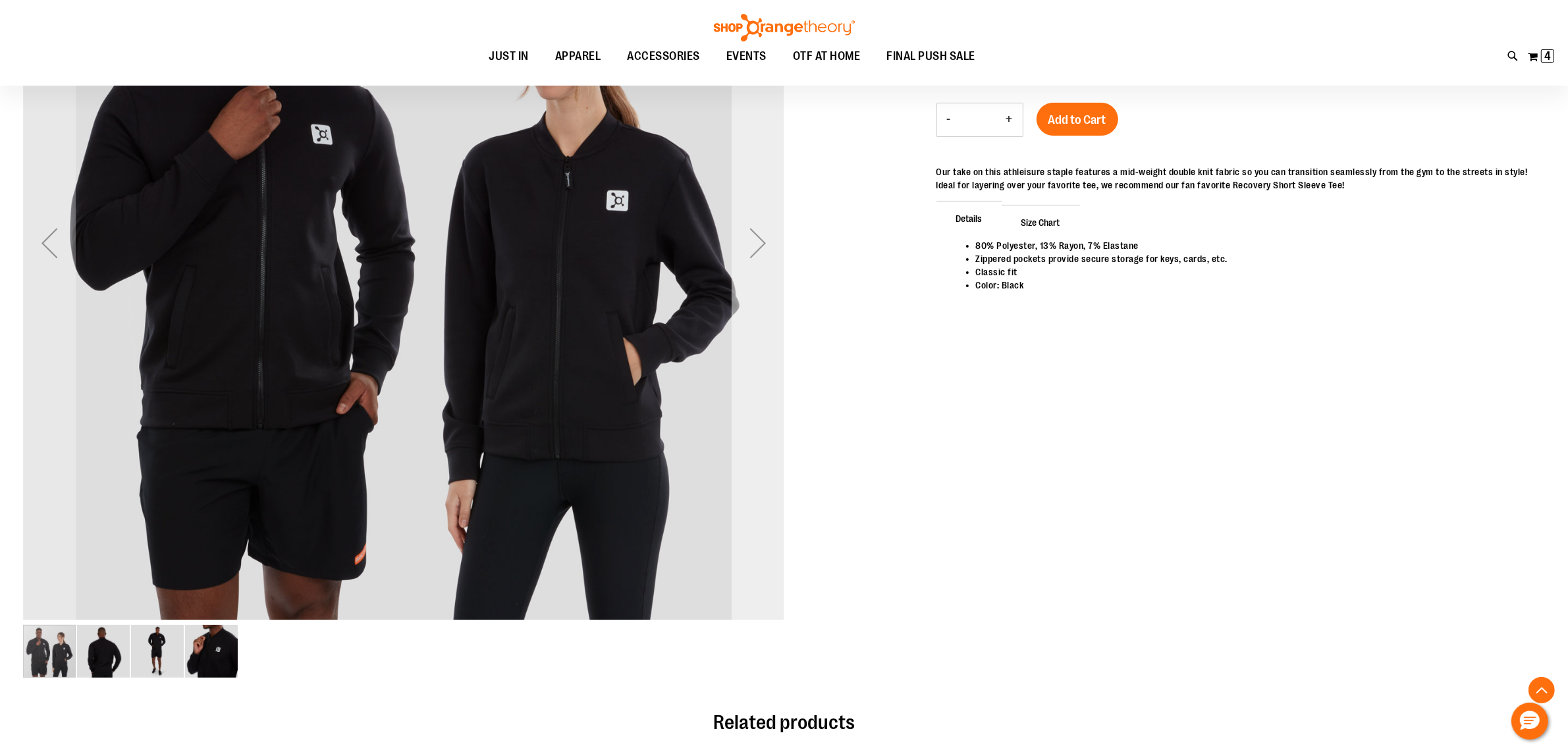
scroll to position [328, 0]
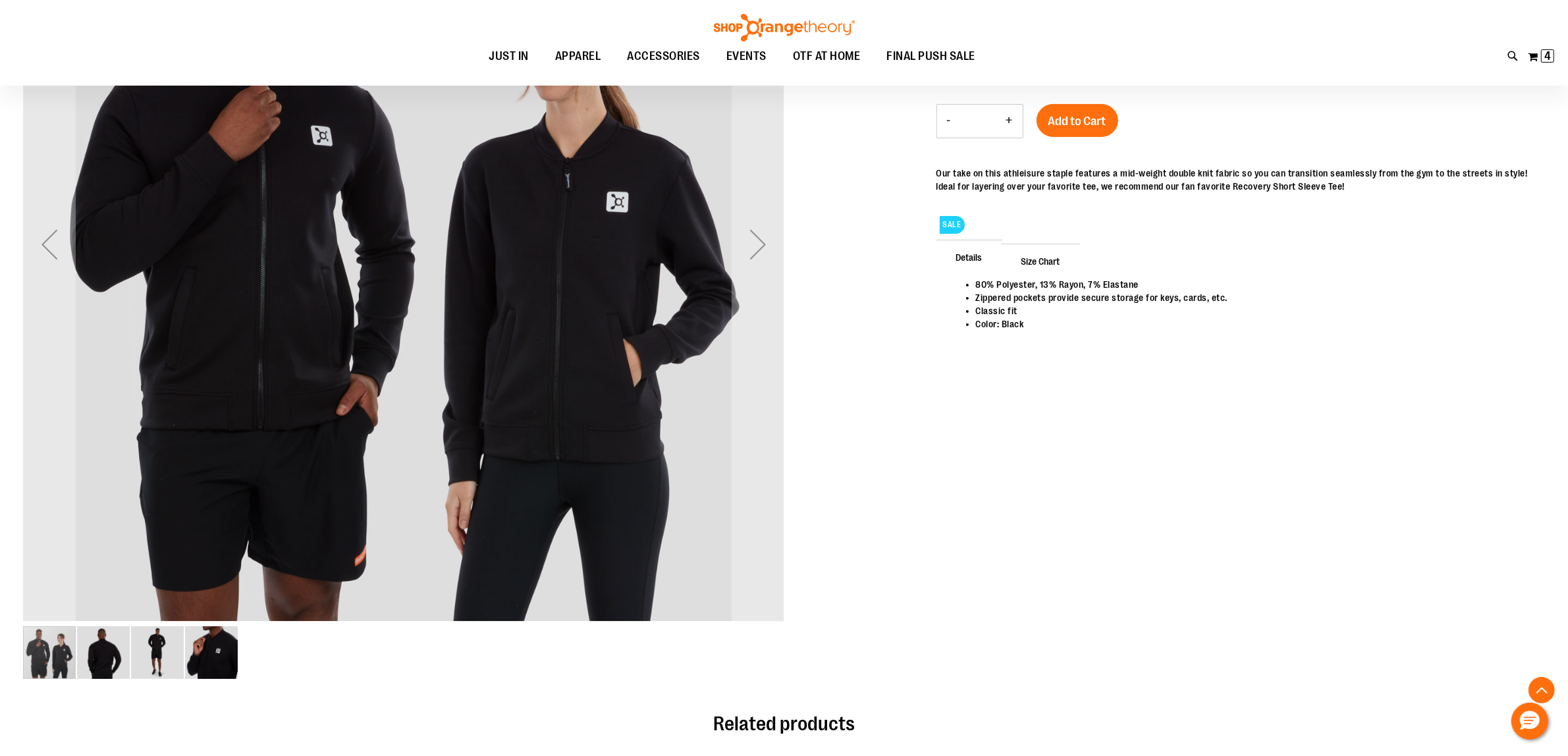
click at [93, 643] on img "image 2 of 4" at bounding box center [103, 653] width 53 height 53
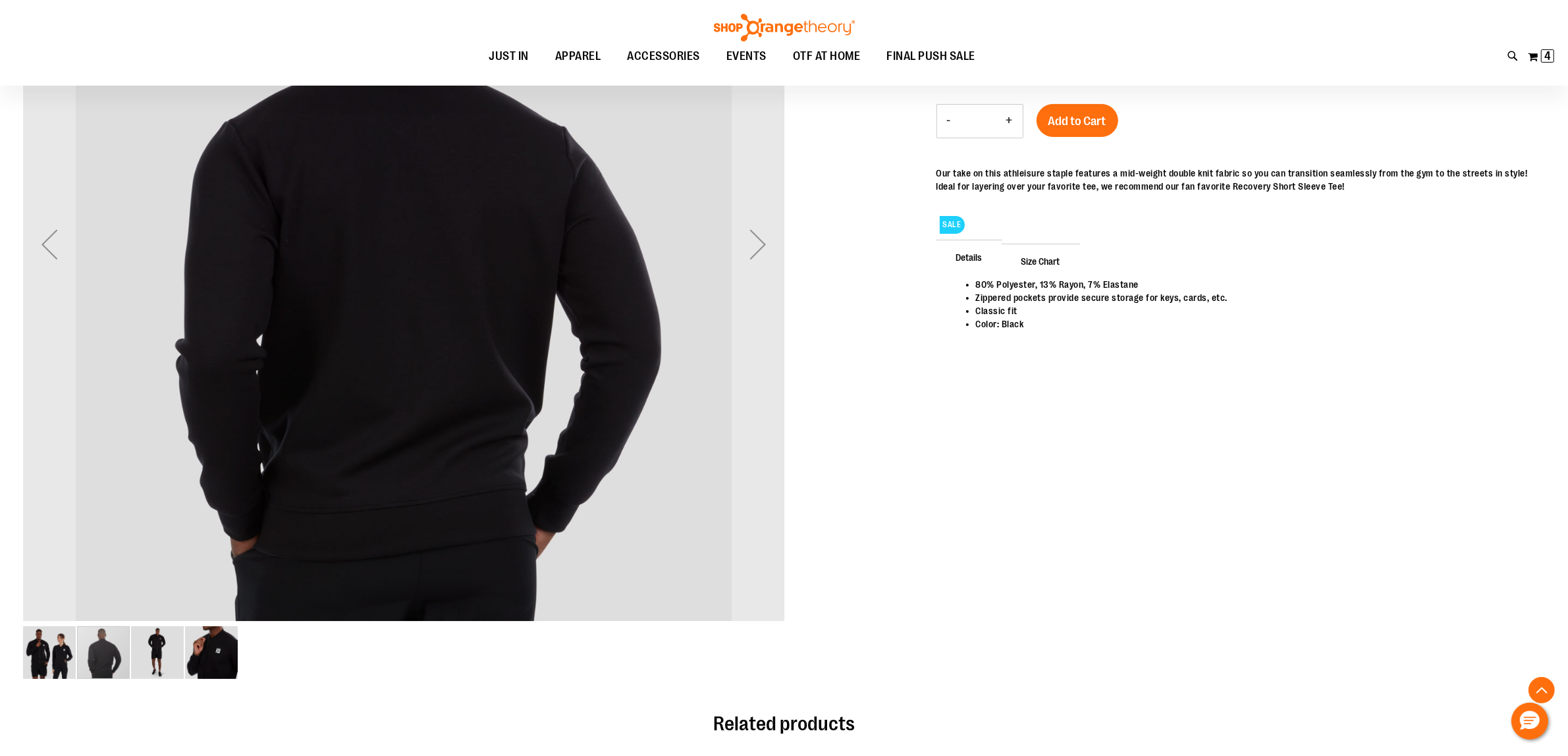
click at [163, 647] on img "image 3 of 4" at bounding box center [157, 653] width 53 height 53
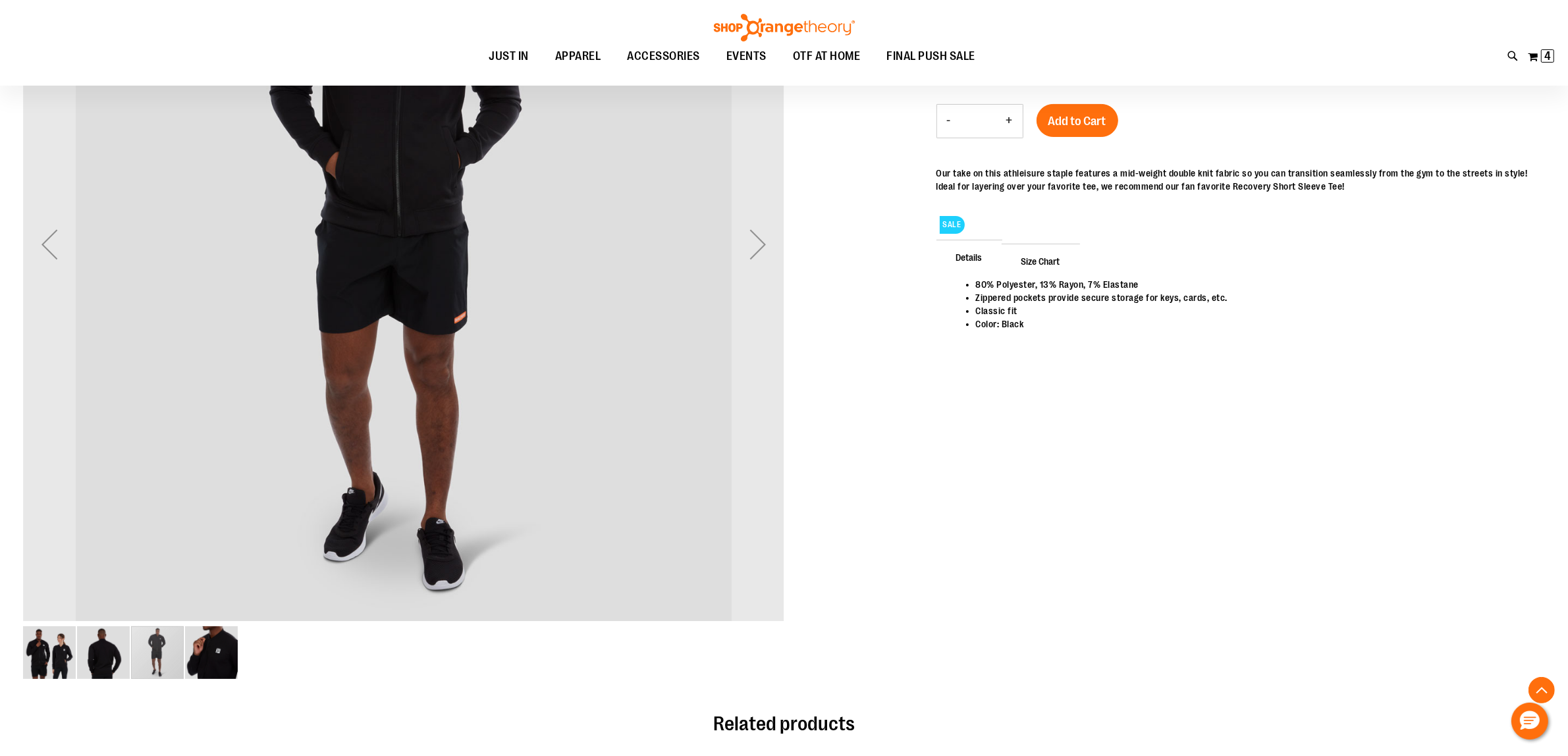
click at [229, 653] on img "image 4 of 4" at bounding box center [212, 653] width 53 height 53
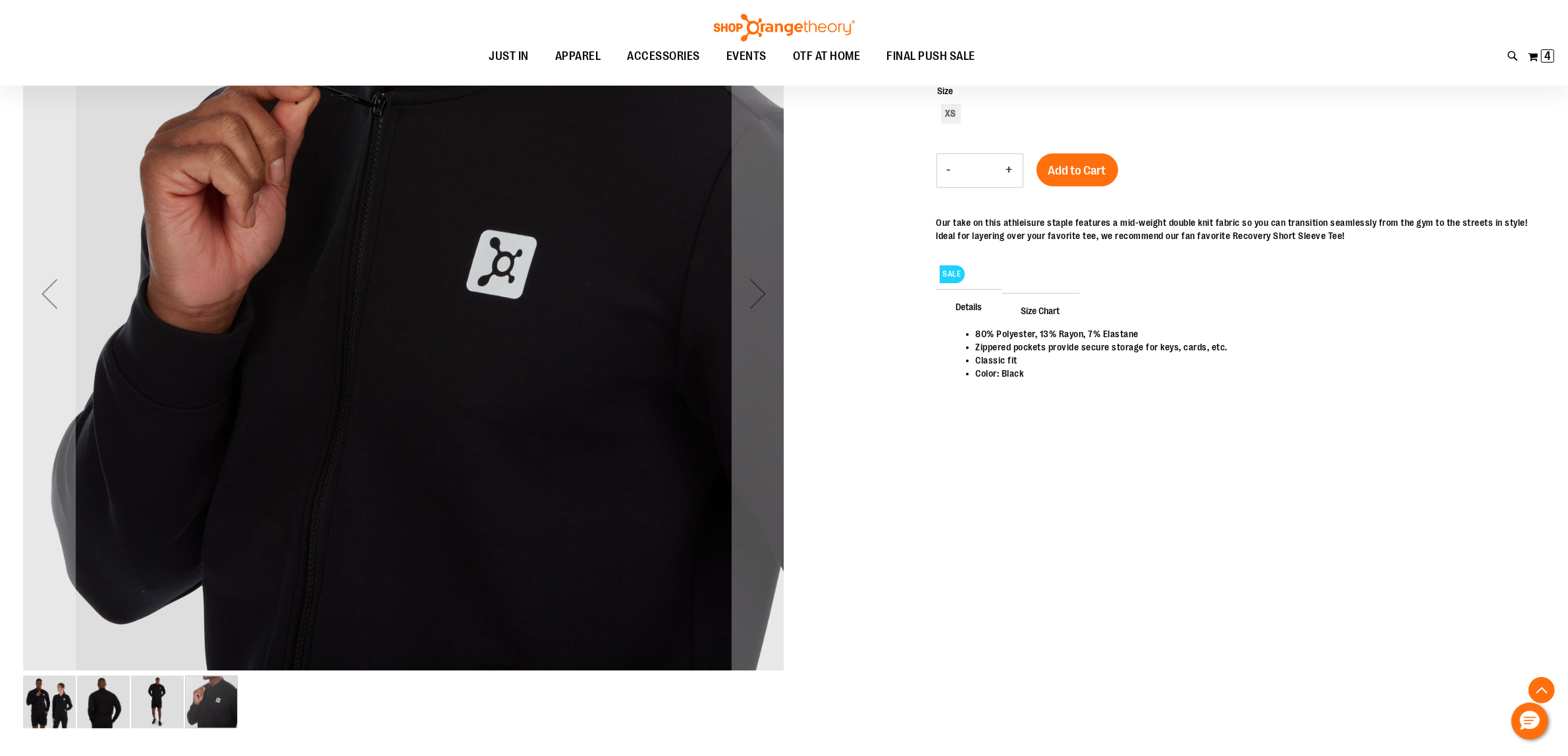
scroll to position [411, 0]
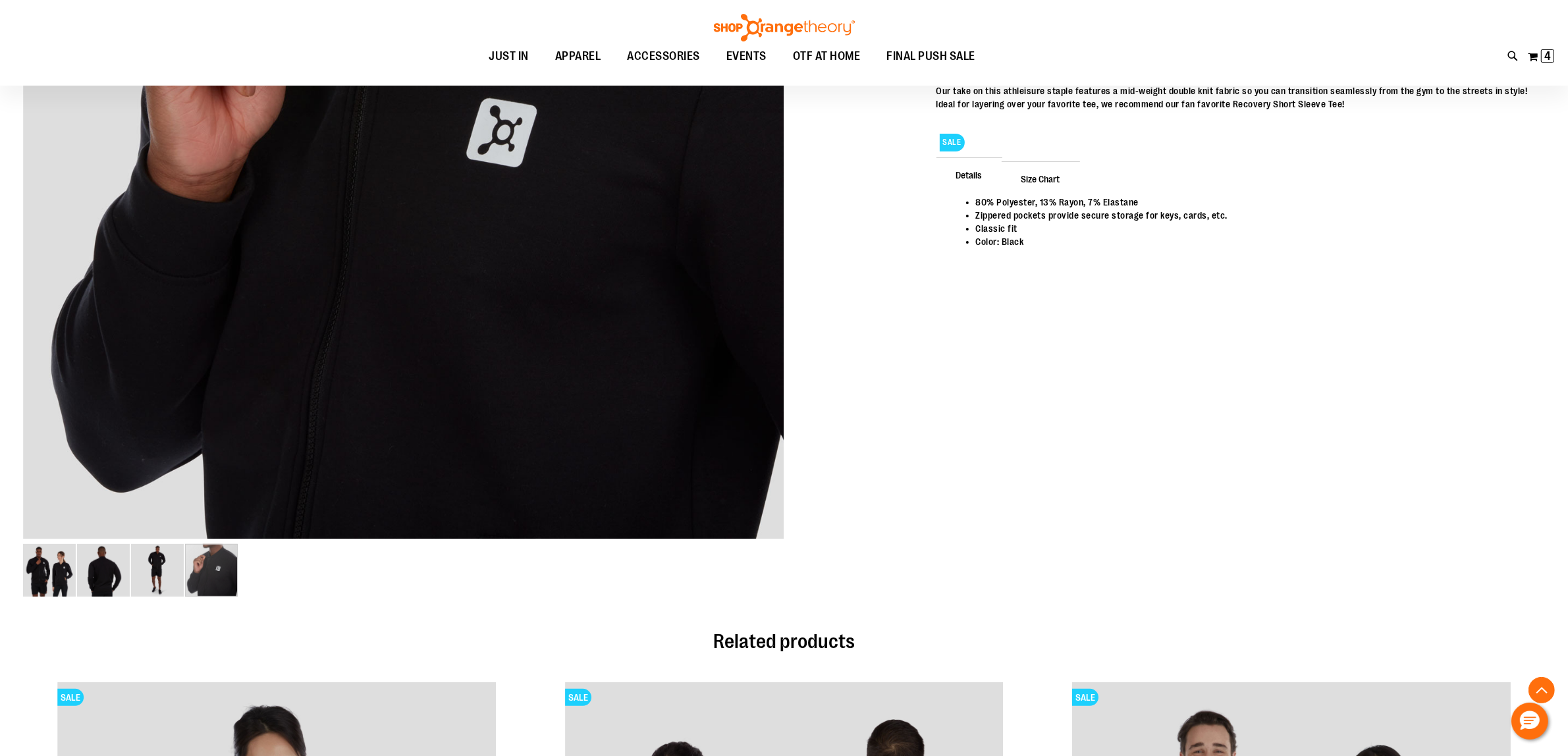
click at [11, 573] on main "Unisex Double Knit Full Zip Jacket $23.99 Regular Price $100.00 In stock Only %…" at bounding box center [784, 494] width 1568 height 1440
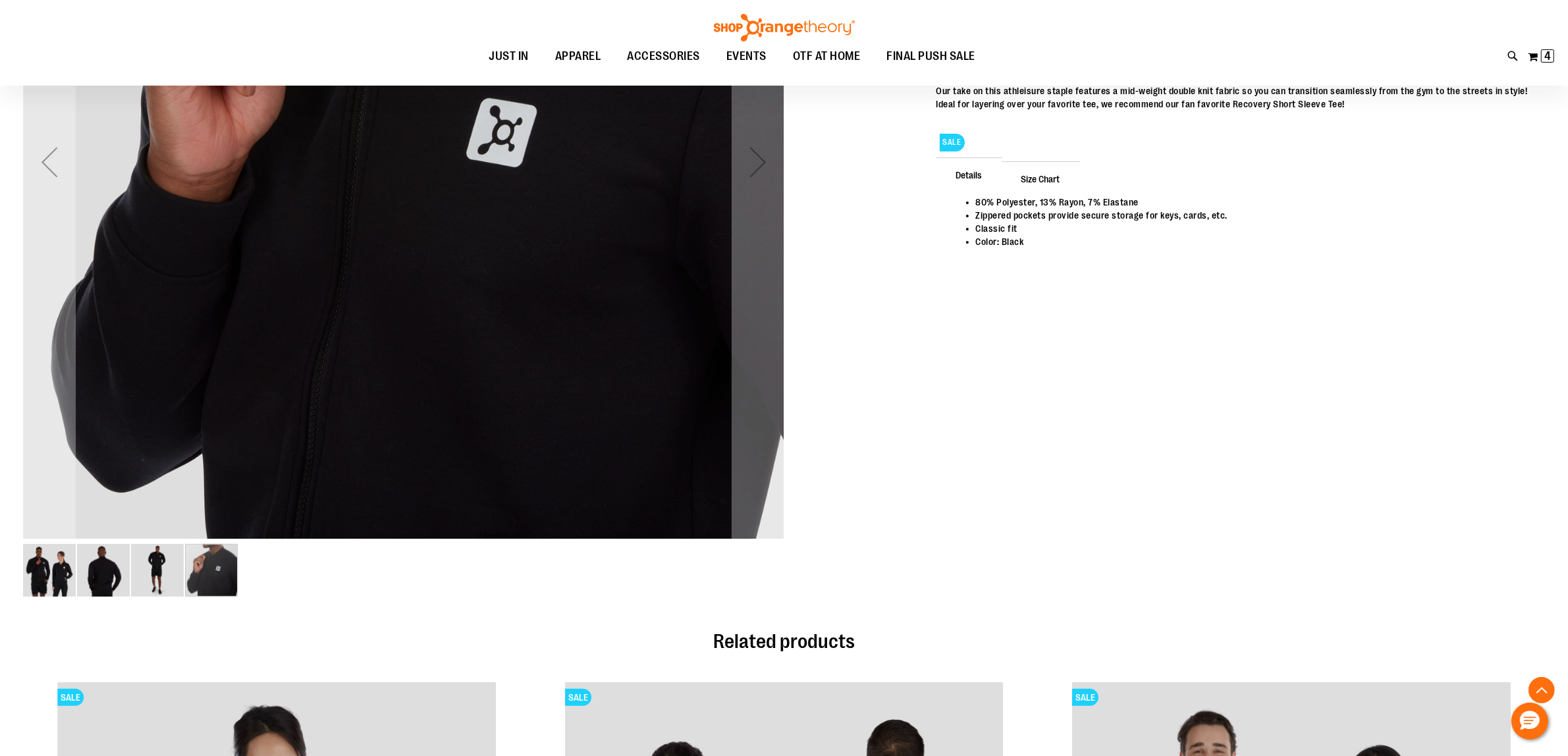
click at [38, 570] on img "image 1 of 4" at bounding box center [50, 571] width 53 height 53
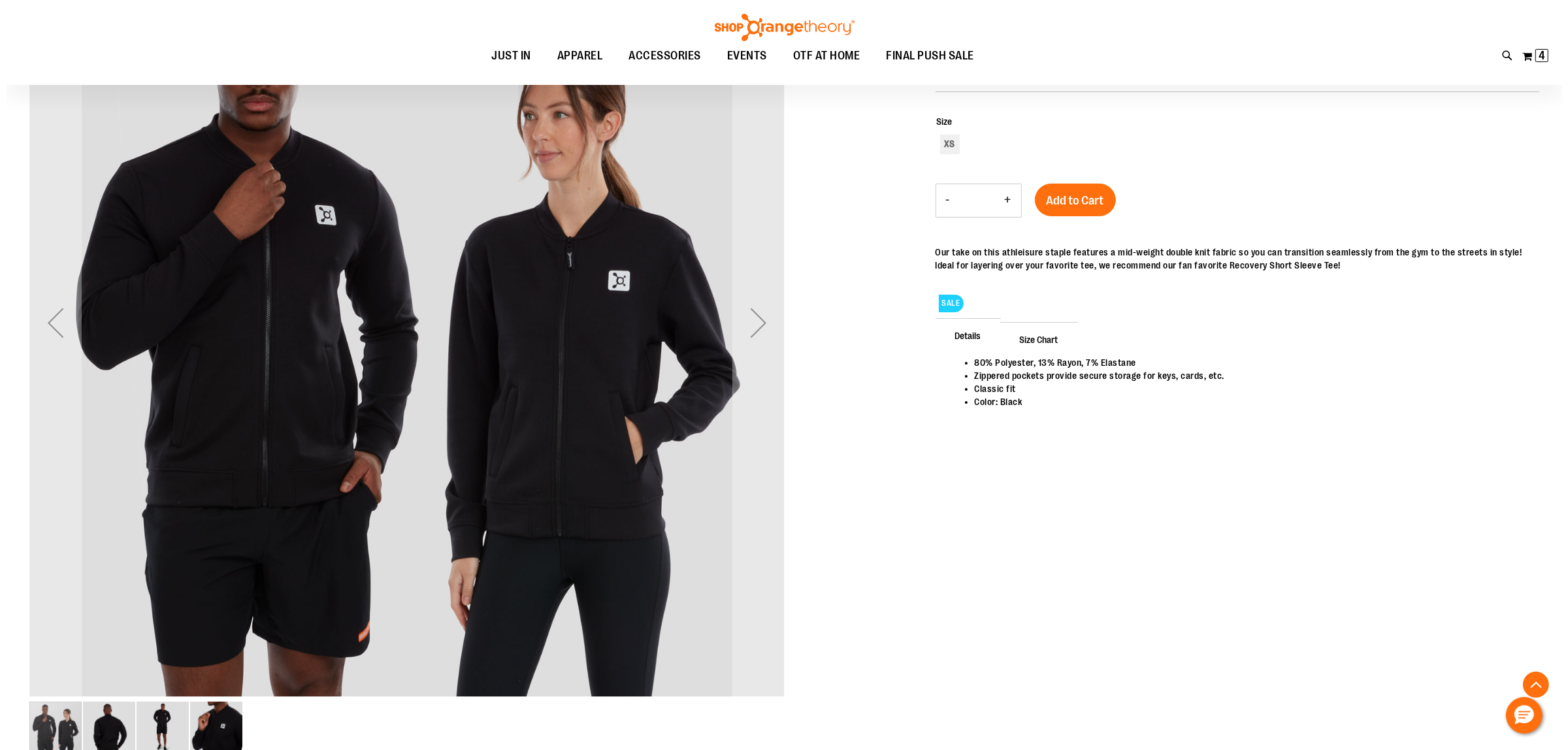
scroll to position [0, 0]
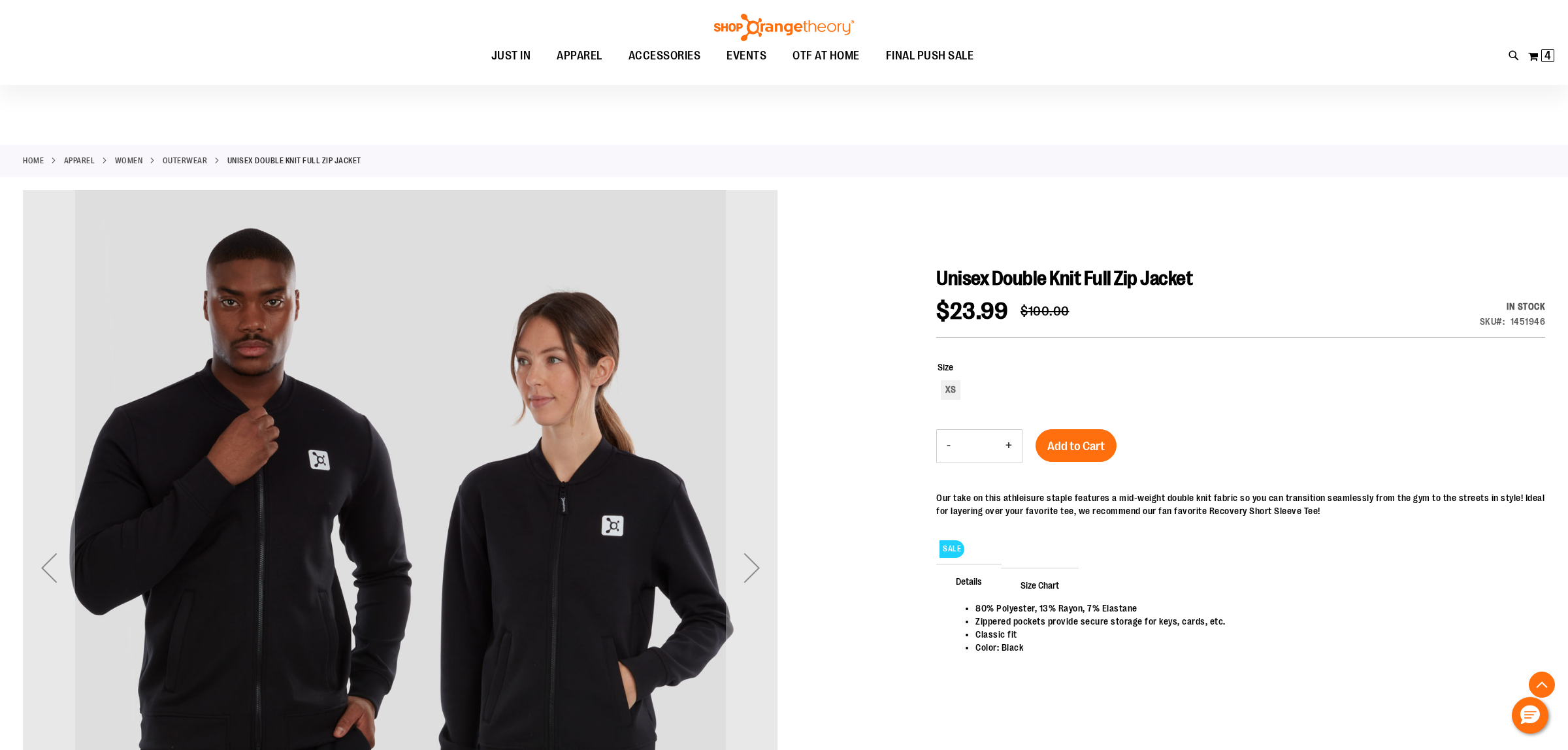
click at [490, 376] on div "carousel" at bounding box center [401, 568] width 755 height 755
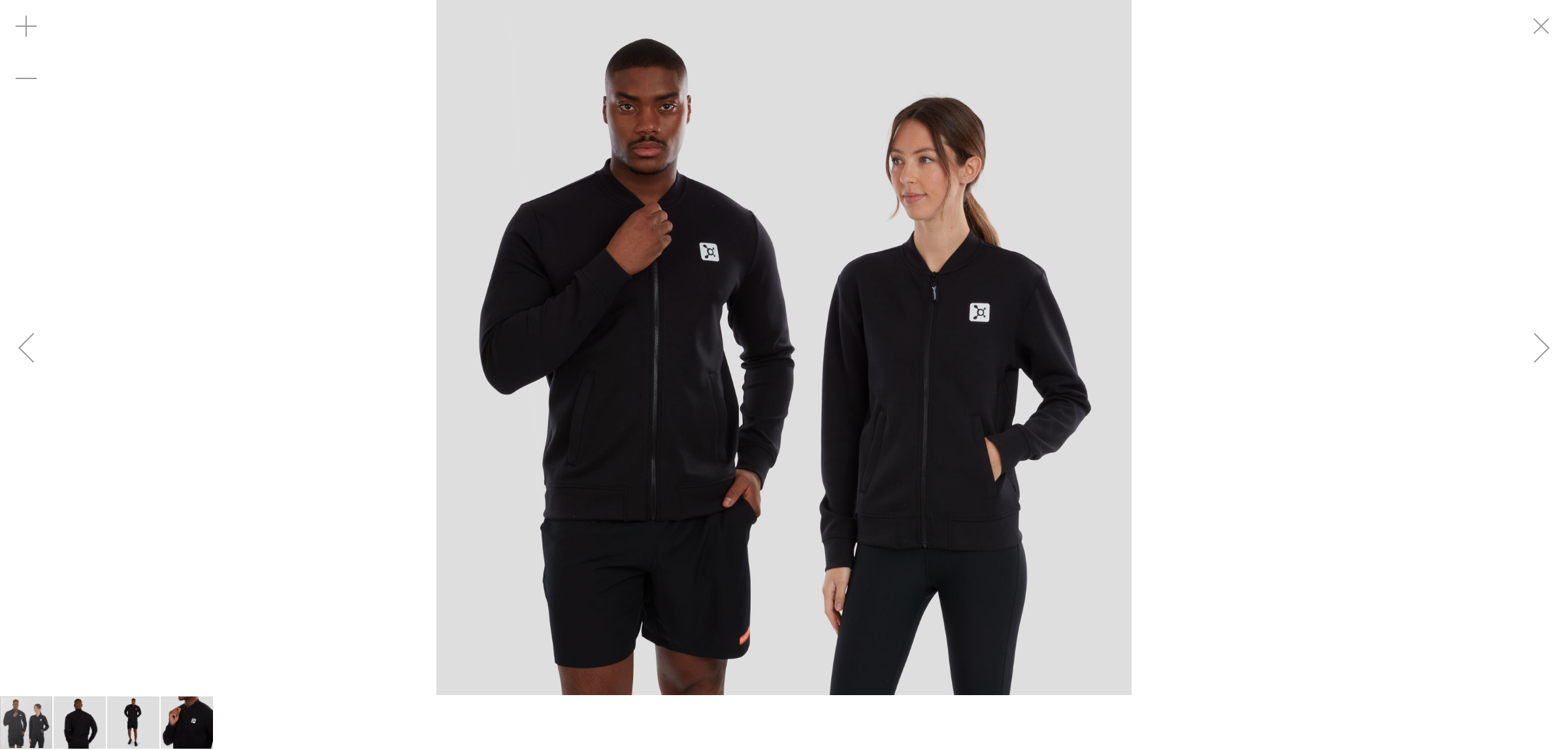
click at [732, 377] on img "carousel" at bounding box center [784, 348] width 695 height 695
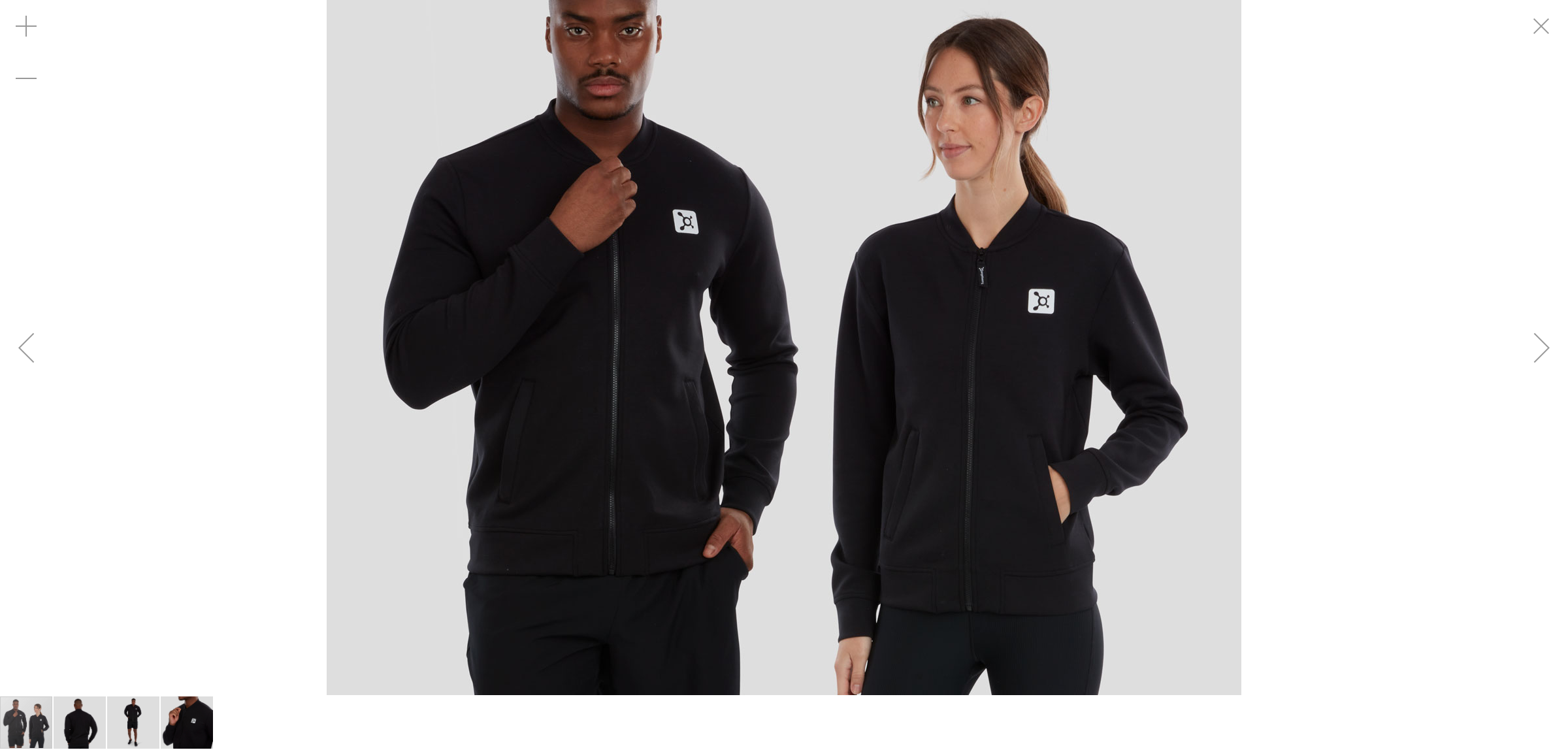
click at [726, 377] on img "carousel" at bounding box center [784, 348] width 915 height 915
drag, startPoint x: 725, startPoint y: 378, endPoint x: 708, endPoint y: 406, distance: 32.8
click at [720, 381] on img "carousel" at bounding box center [784, 348] width 915 height 915
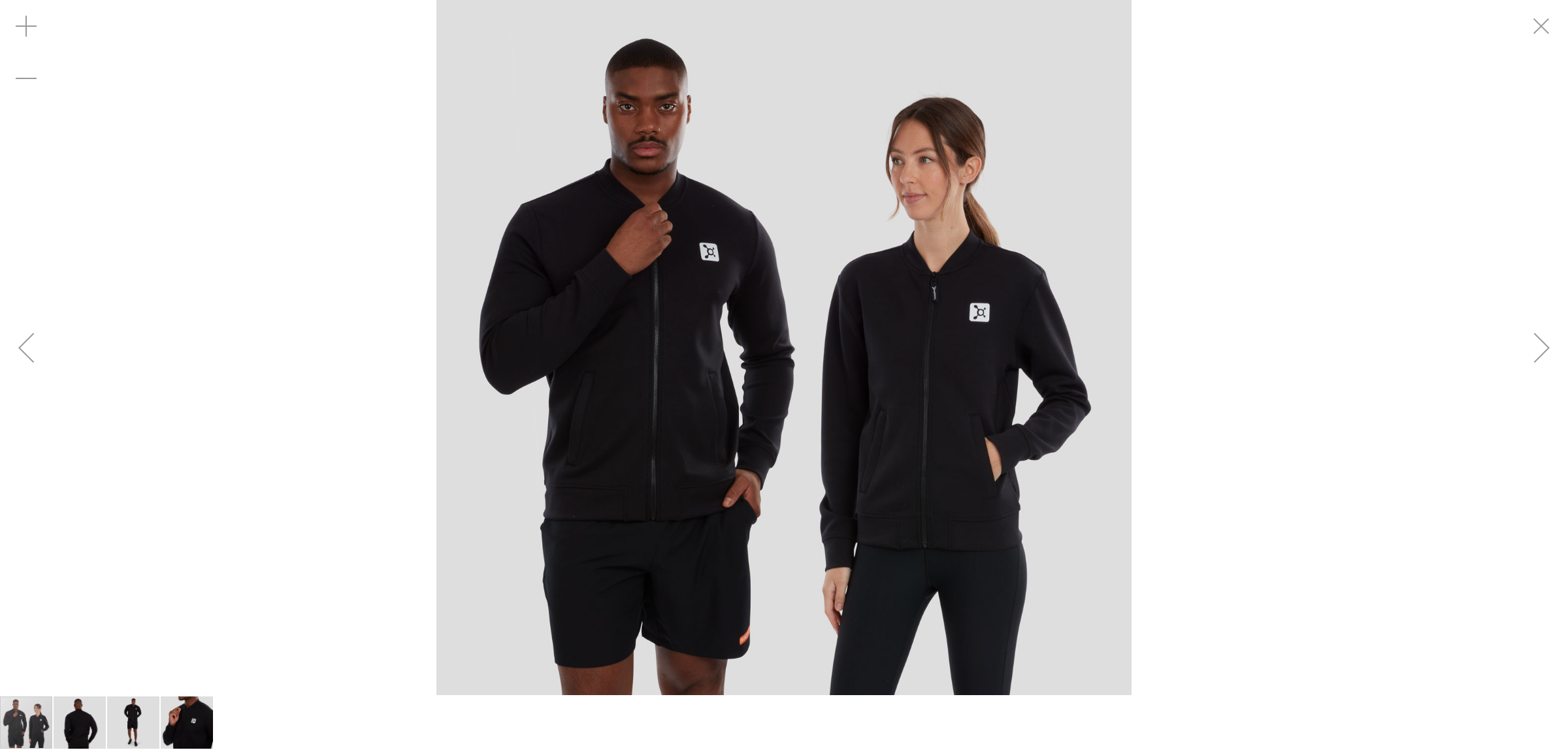
click at [70, 708] on img "image 2 of 4" at bounding box center [80, 723] width 52 height 52
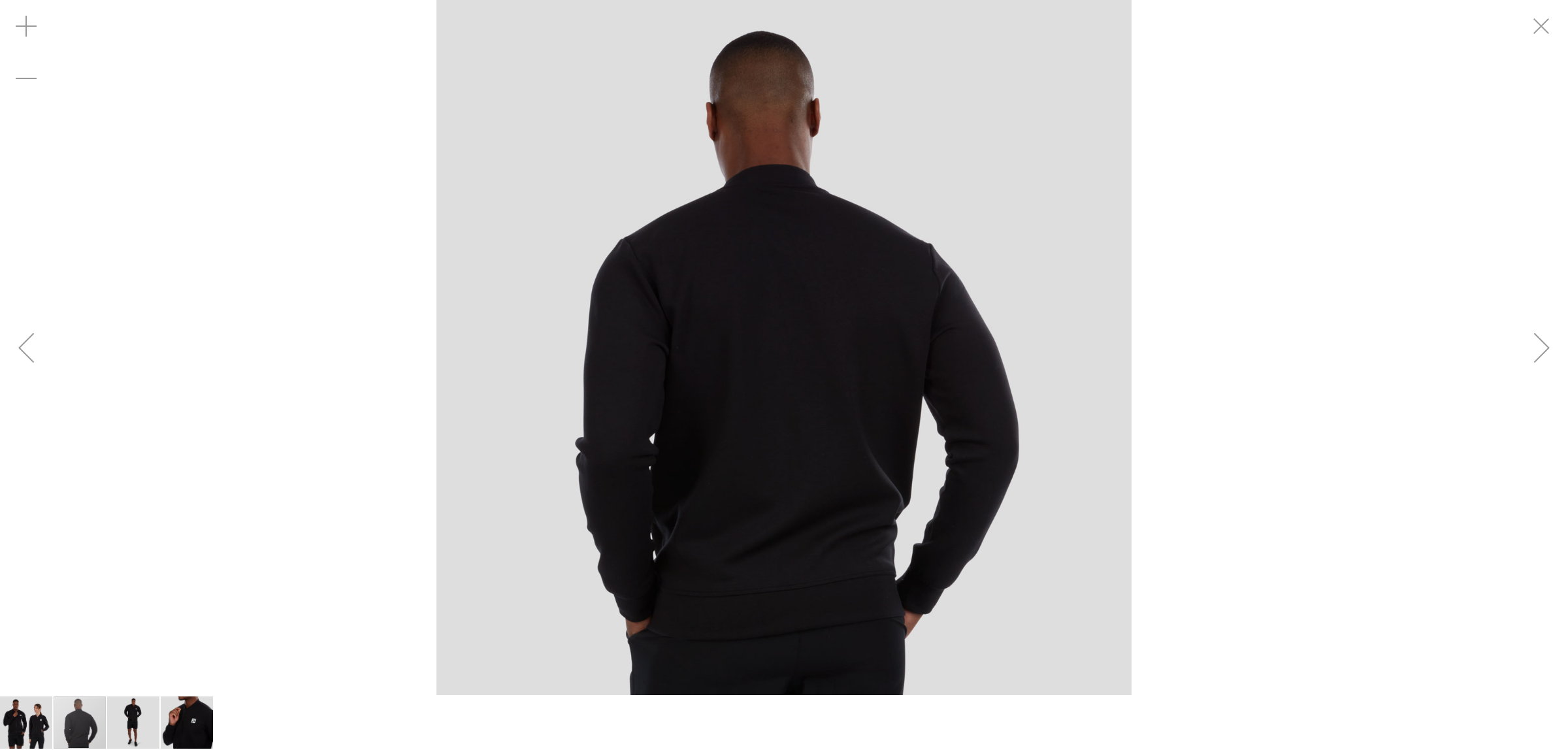
click at [128, 707] on img "image 3 of 4" at bounding box center [133, 723] width 52 height 52
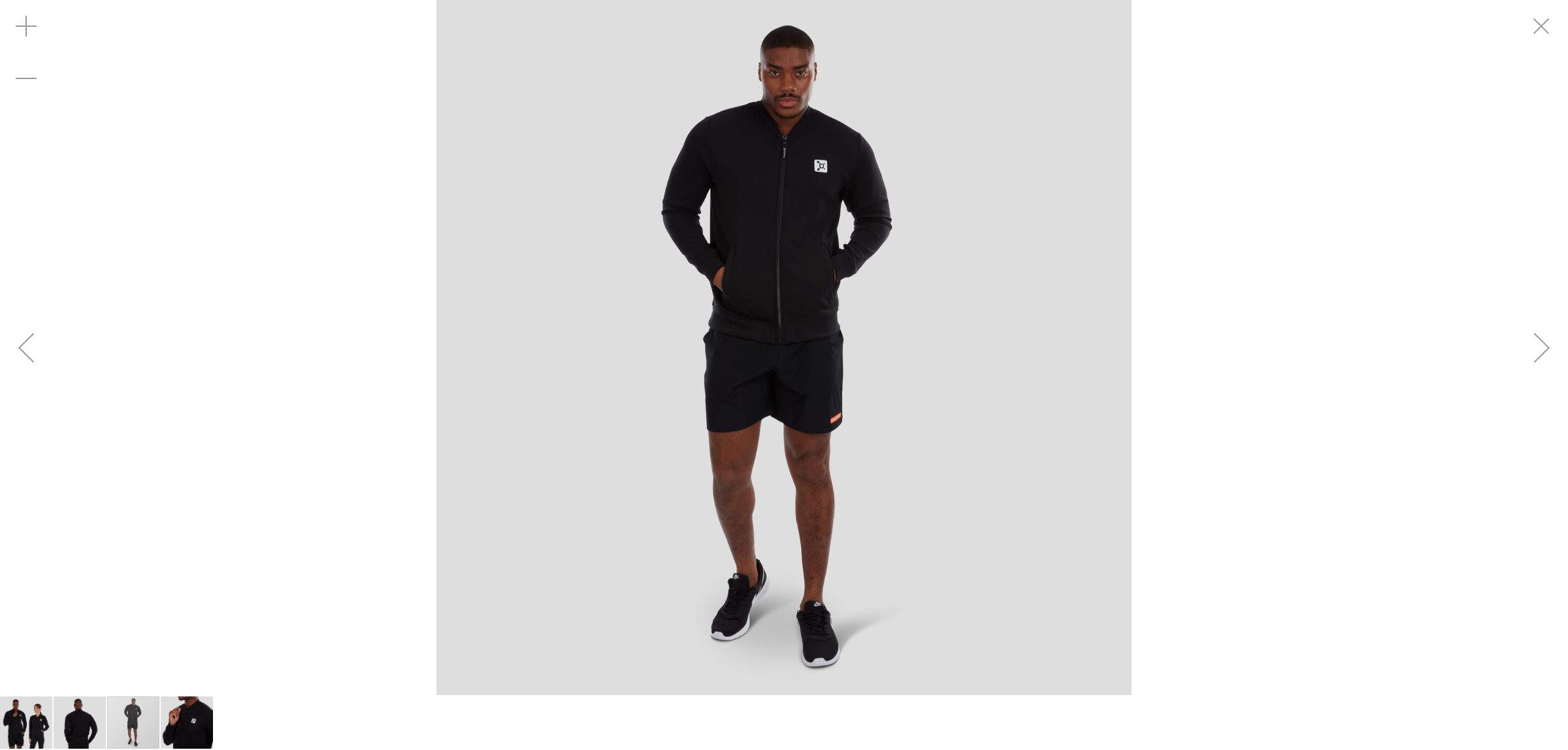
click at [220, 695] on div "carousel" at bounding box center [784, 722] width 1568 height 55
click at [213, 716] on div "carousel" at bounding box center [784, 722] width 1568 height 55
click at [200, 724] on img "image 4 of 4" at bounding box center [187, 723] width 52 height 52
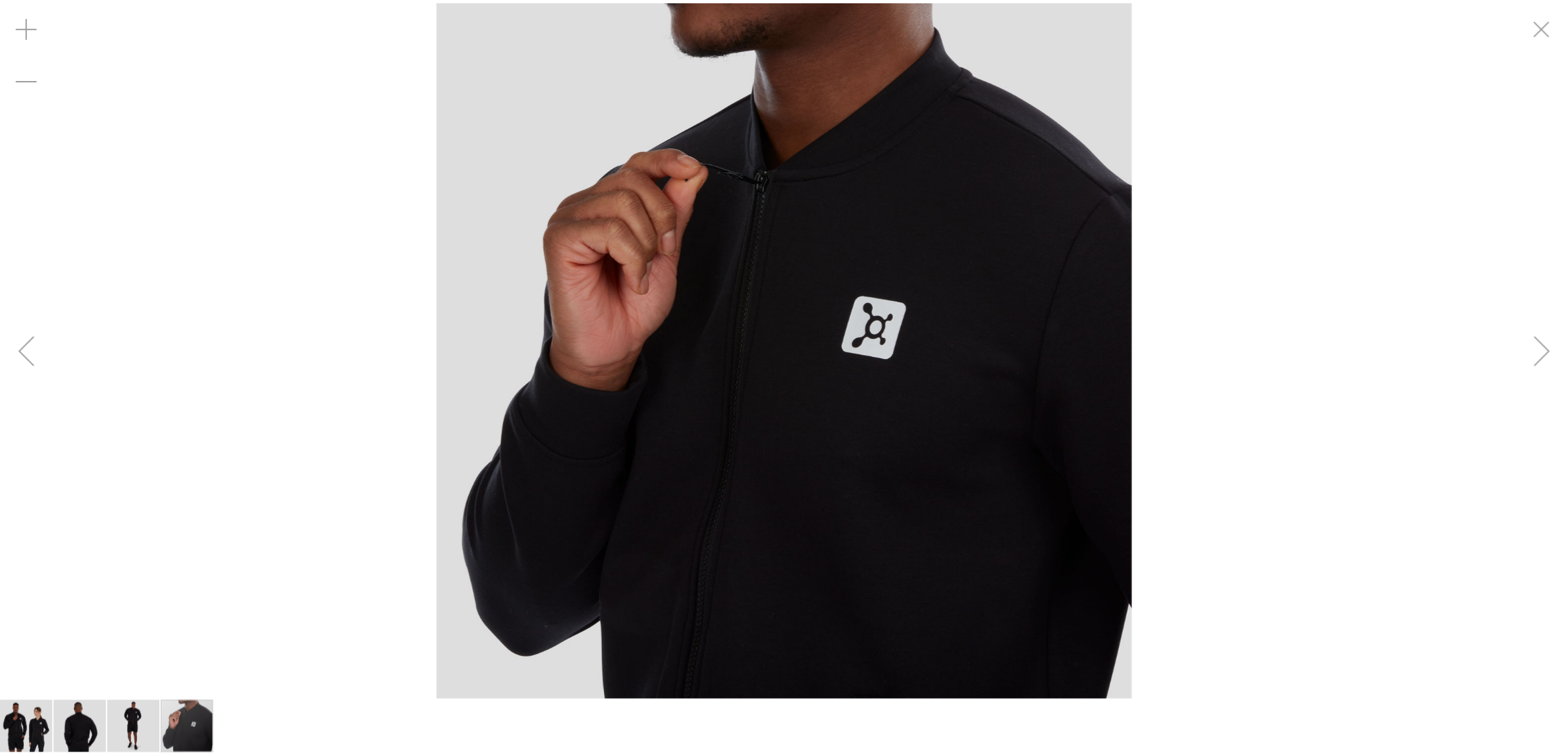
scroll to position [246, 0]
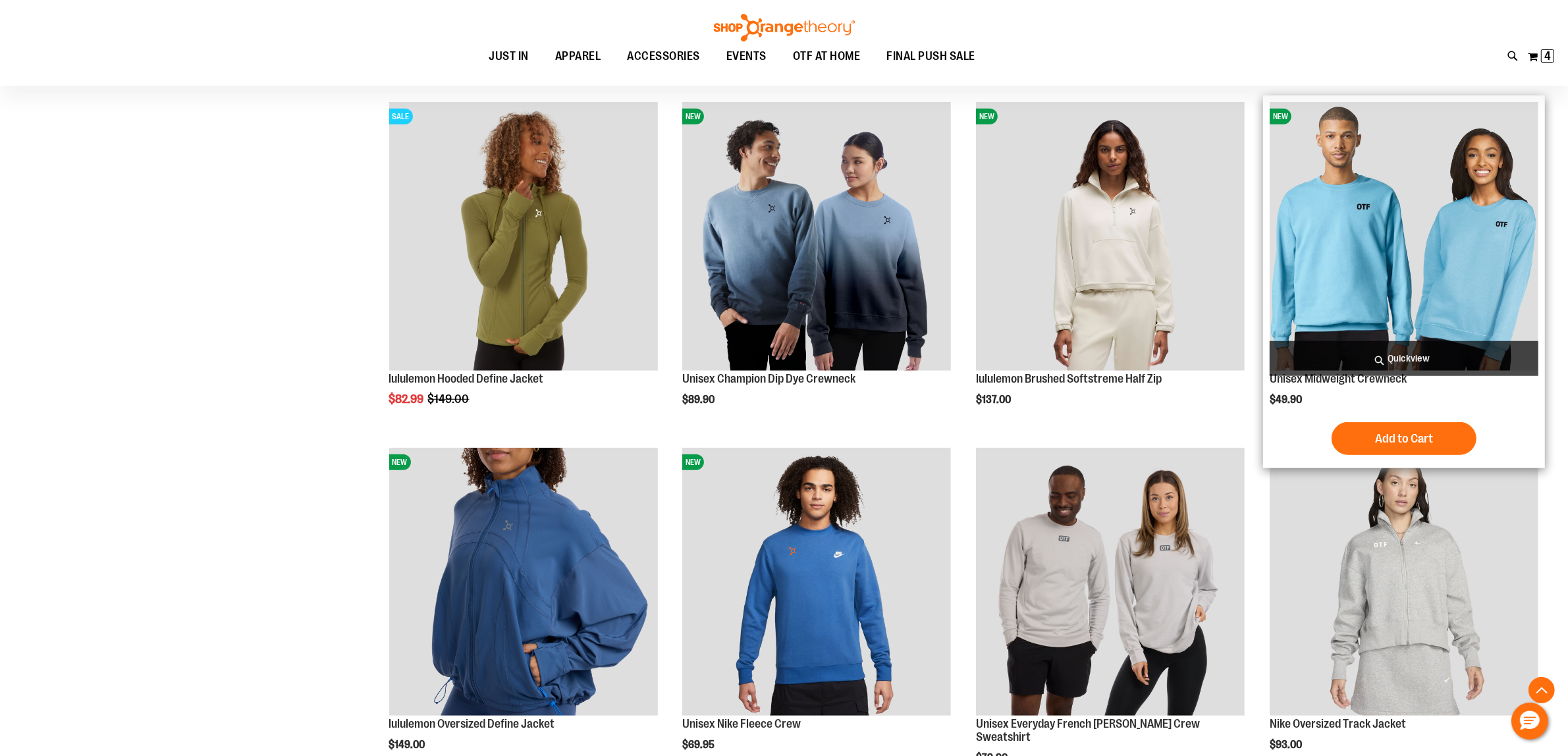
scroll to position [1367, 0]
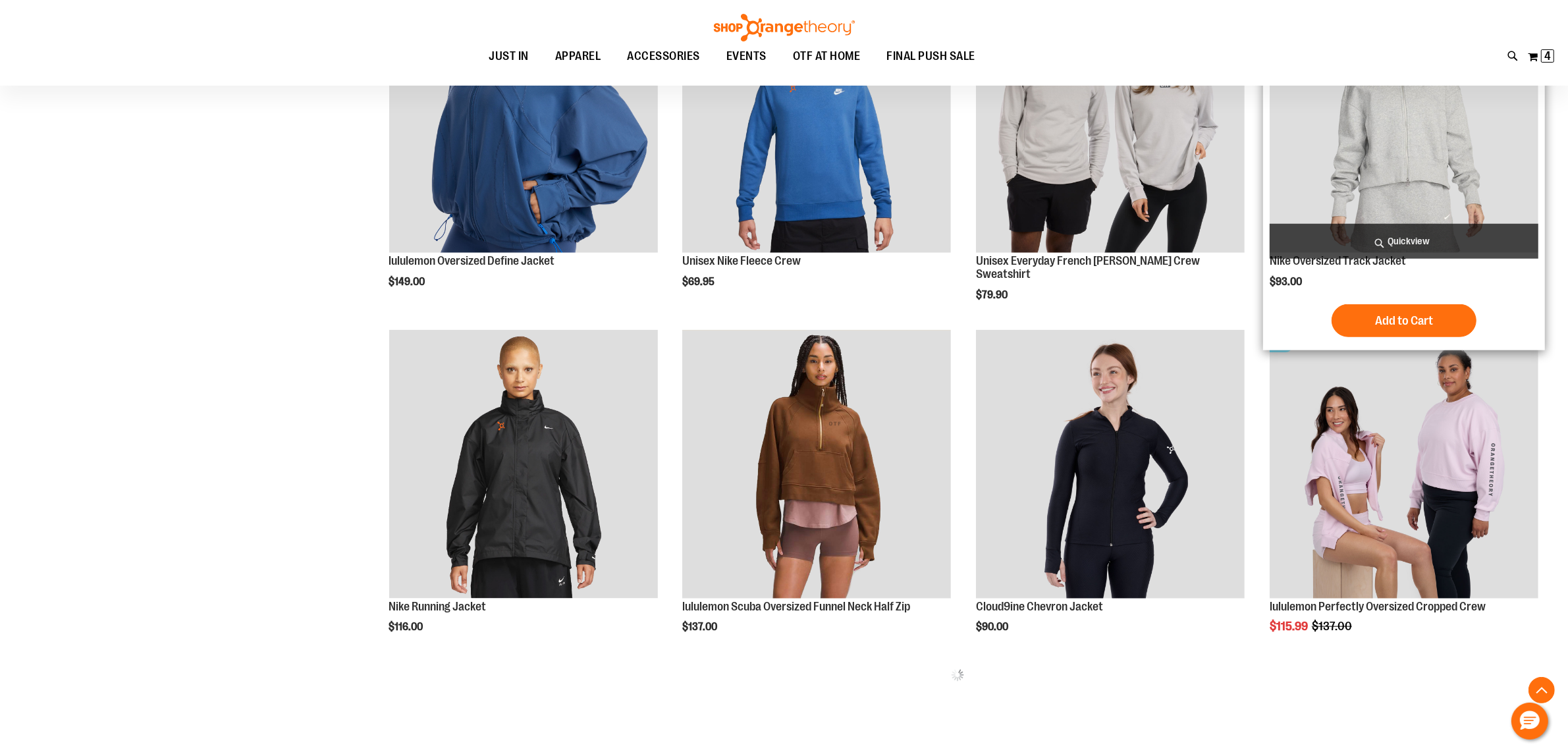
scroll to position [1861, 0]
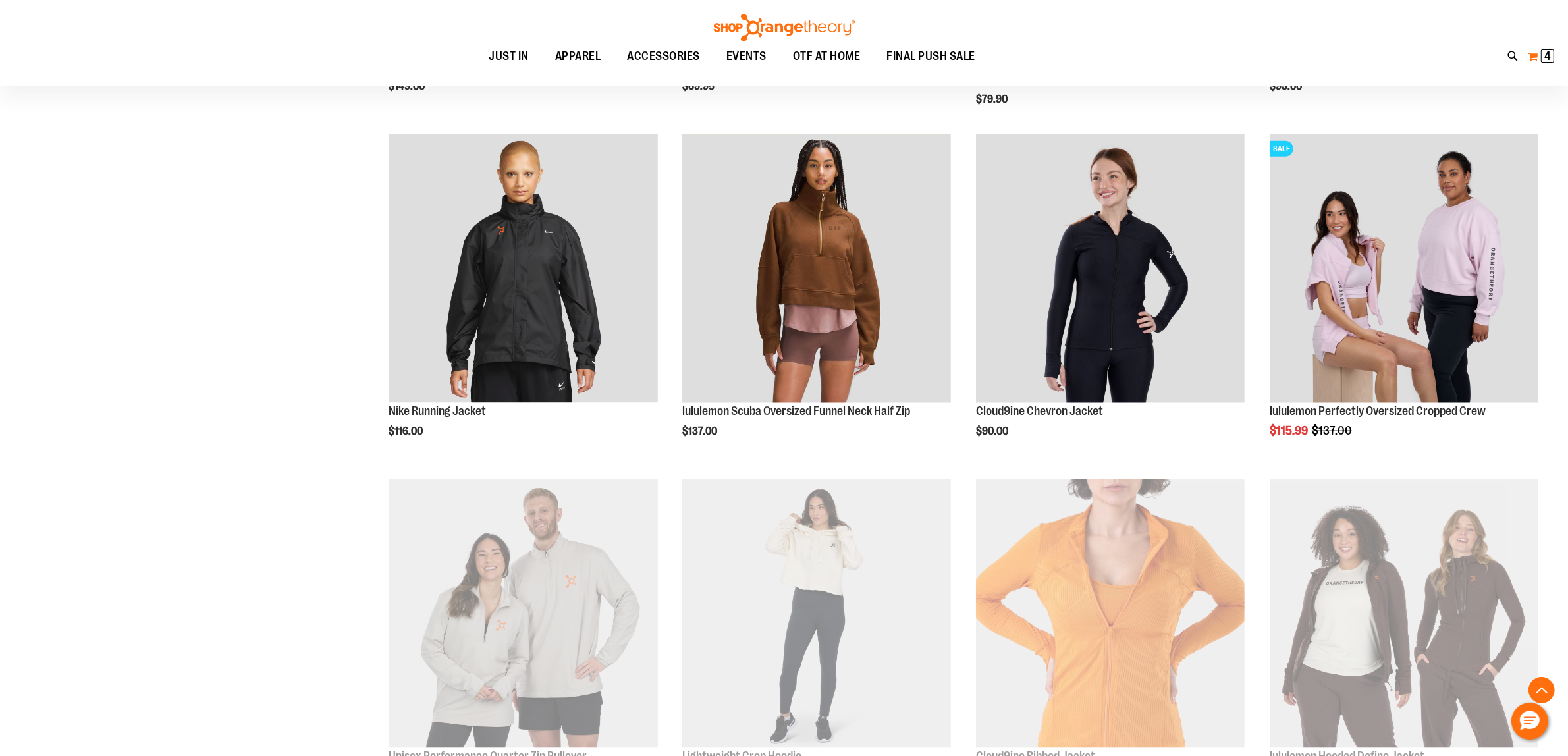
click at [1541, 53] on span "4 4 items" at bounding box center [1547, 56] width 13 height 13
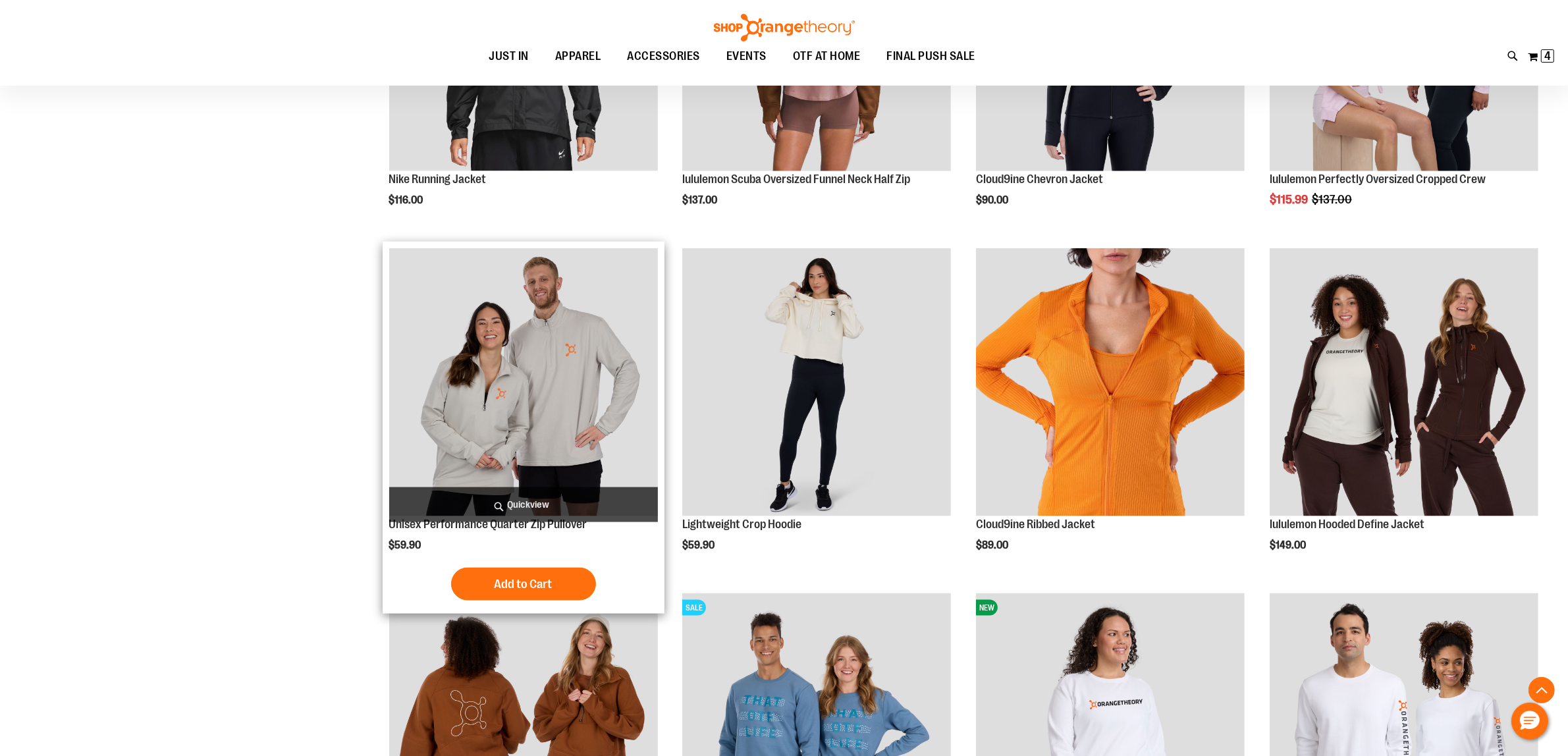
scroll to position [2108, 0]
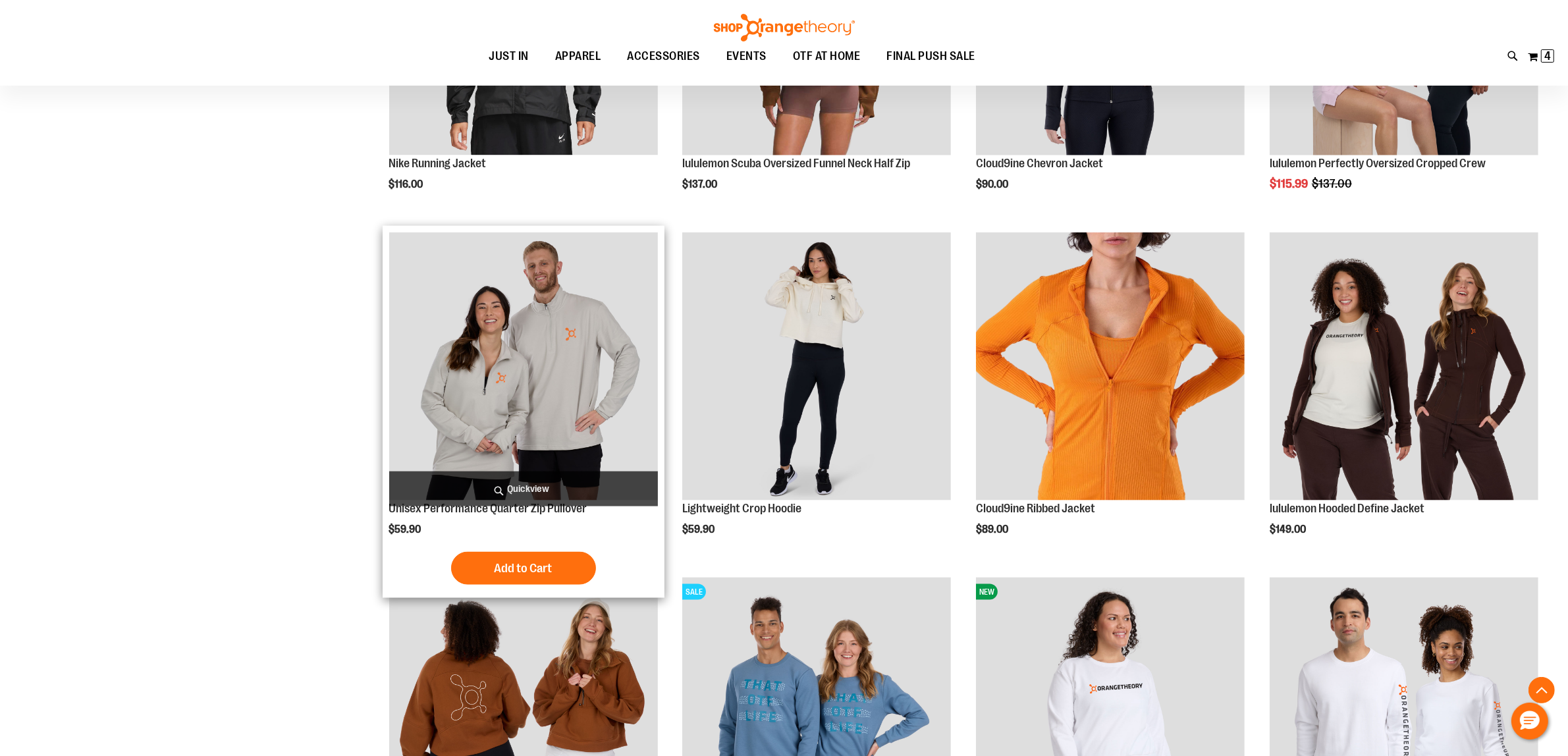
click at [505, 369] on img "product" at bounding box center [524, 367] width 269 height 269
click at [426, 331] on img "product" at bounding box center [524, 367] width 269 height 269
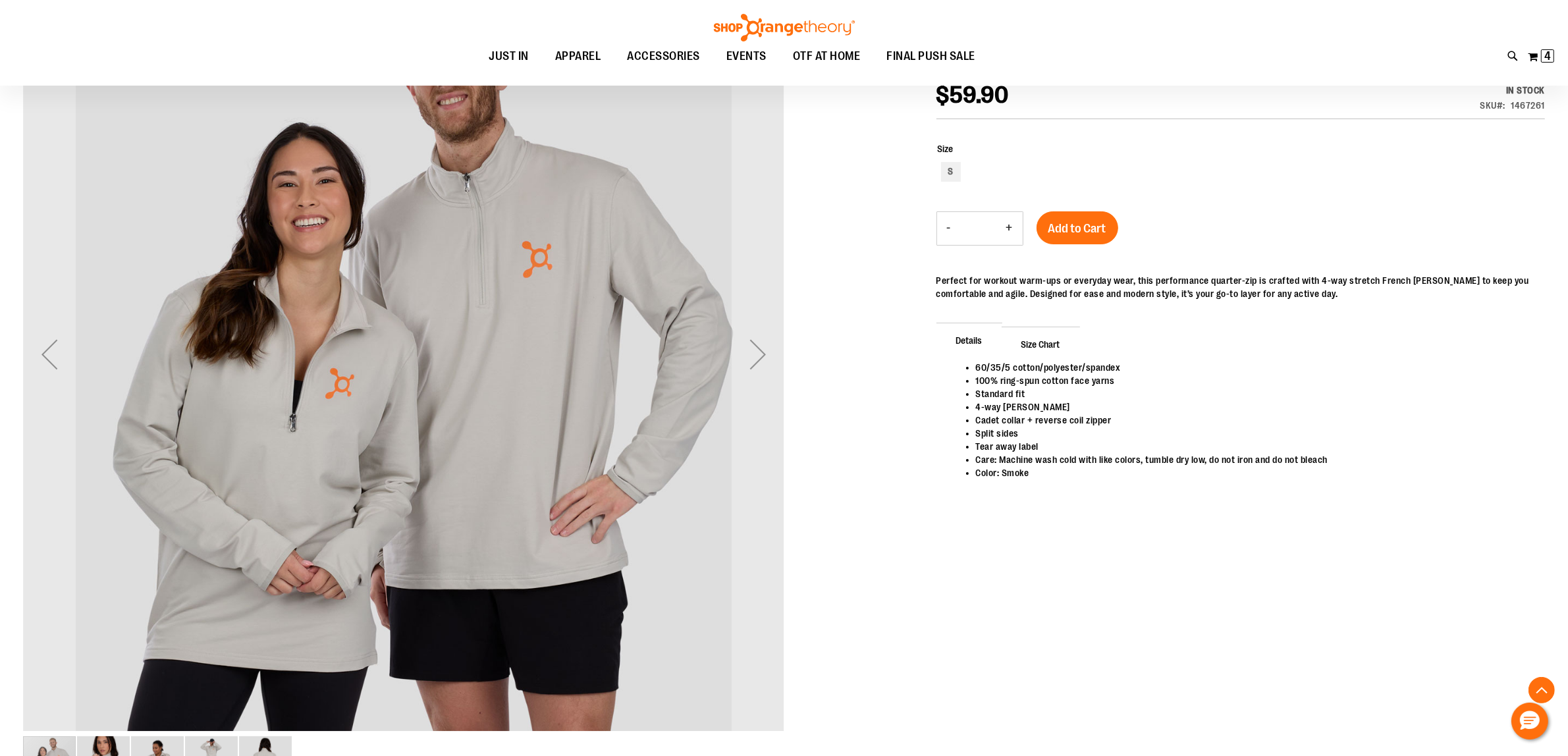
scroll to position [247, 0]
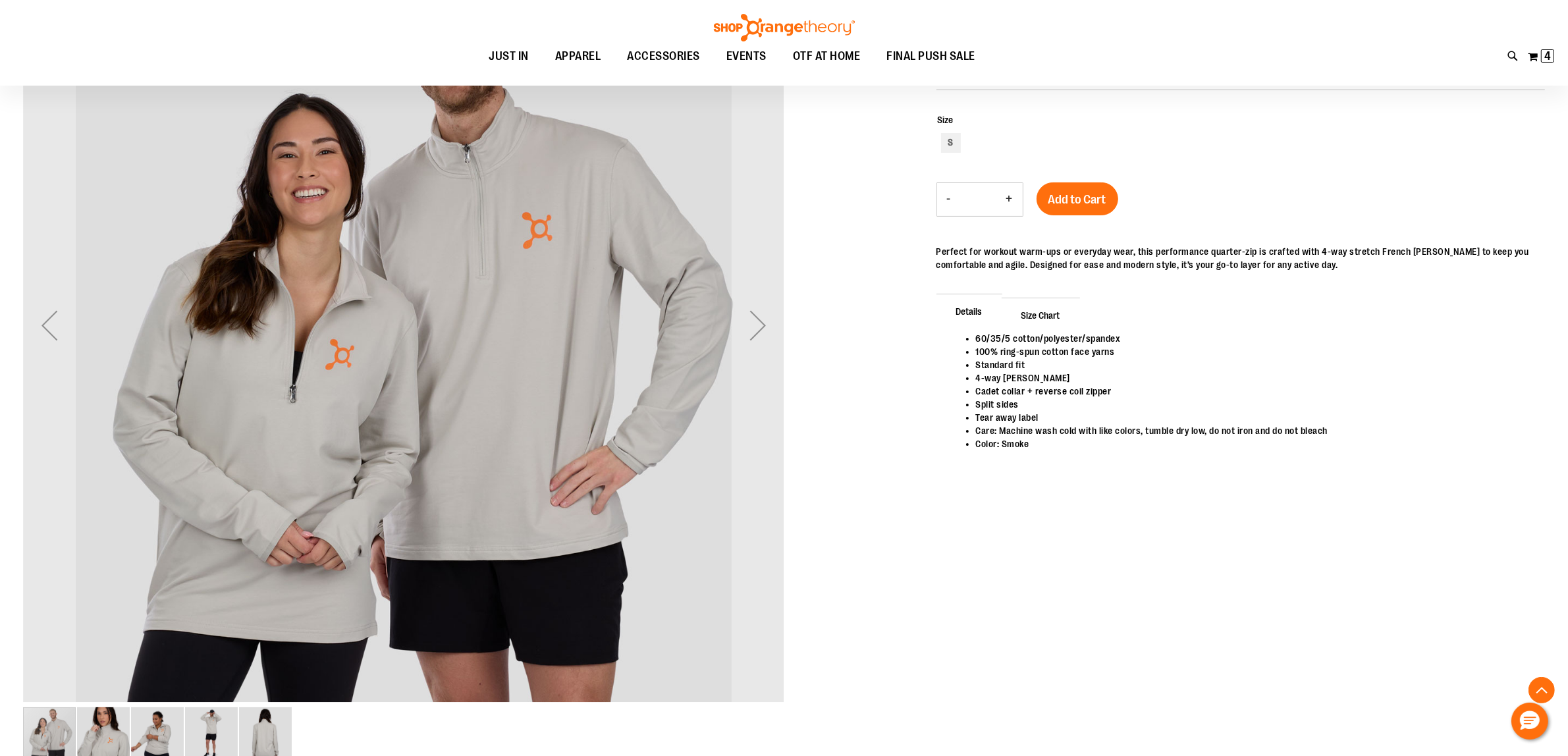
drag, startPoint x: 75, startPoint y: 735, endPoint x: 118, endPoint y: 699, distance: 56.1
click at [79, 730] on div "carousel" at bounding box center [157, 733] width 269 height 55
click at [116, 724] on img "image 2 of 5" at bounding box center [103, 734] width 53 height 53
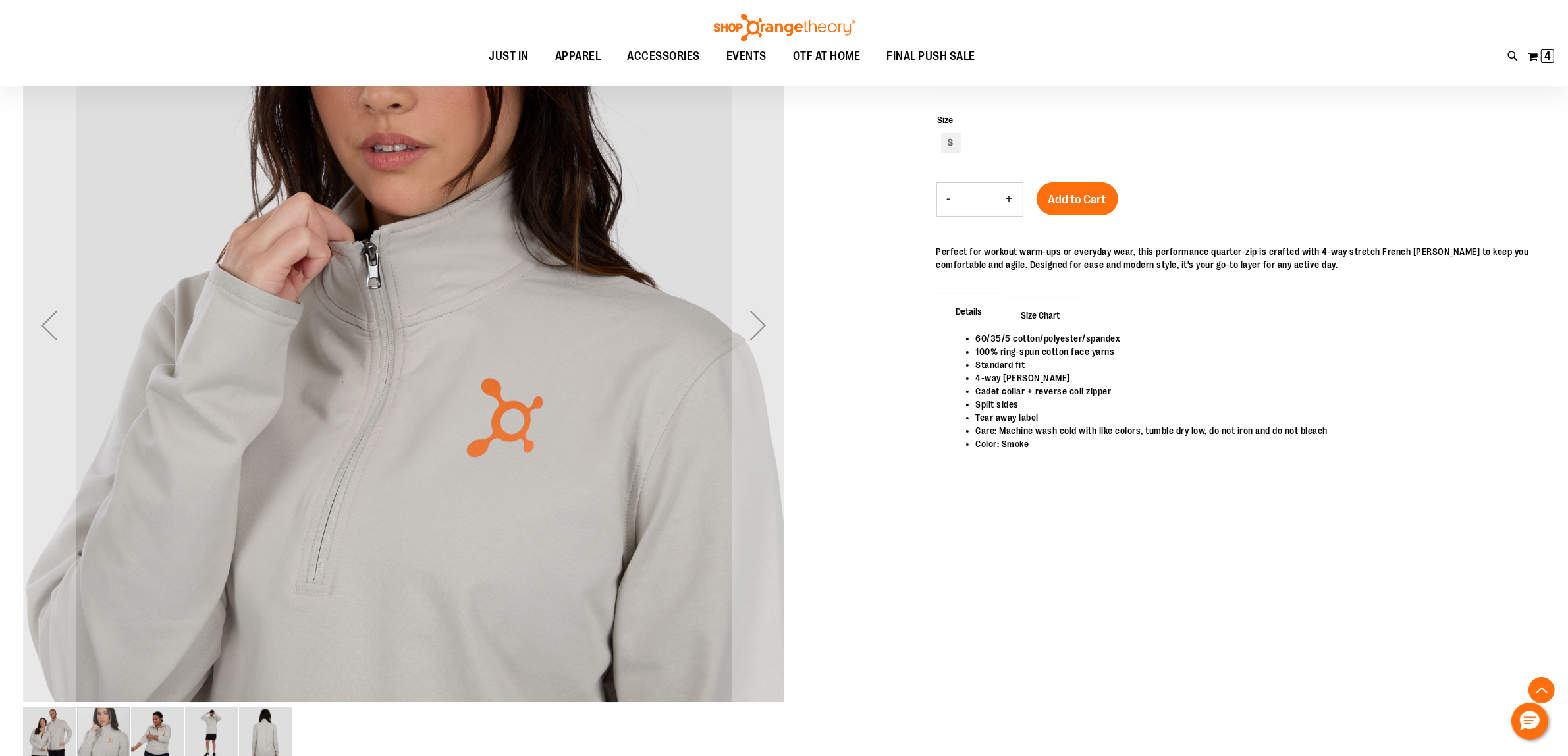
click at [165, 726] on img "image 3 of 5" at bounding box center [157, 734] width 53 height 53
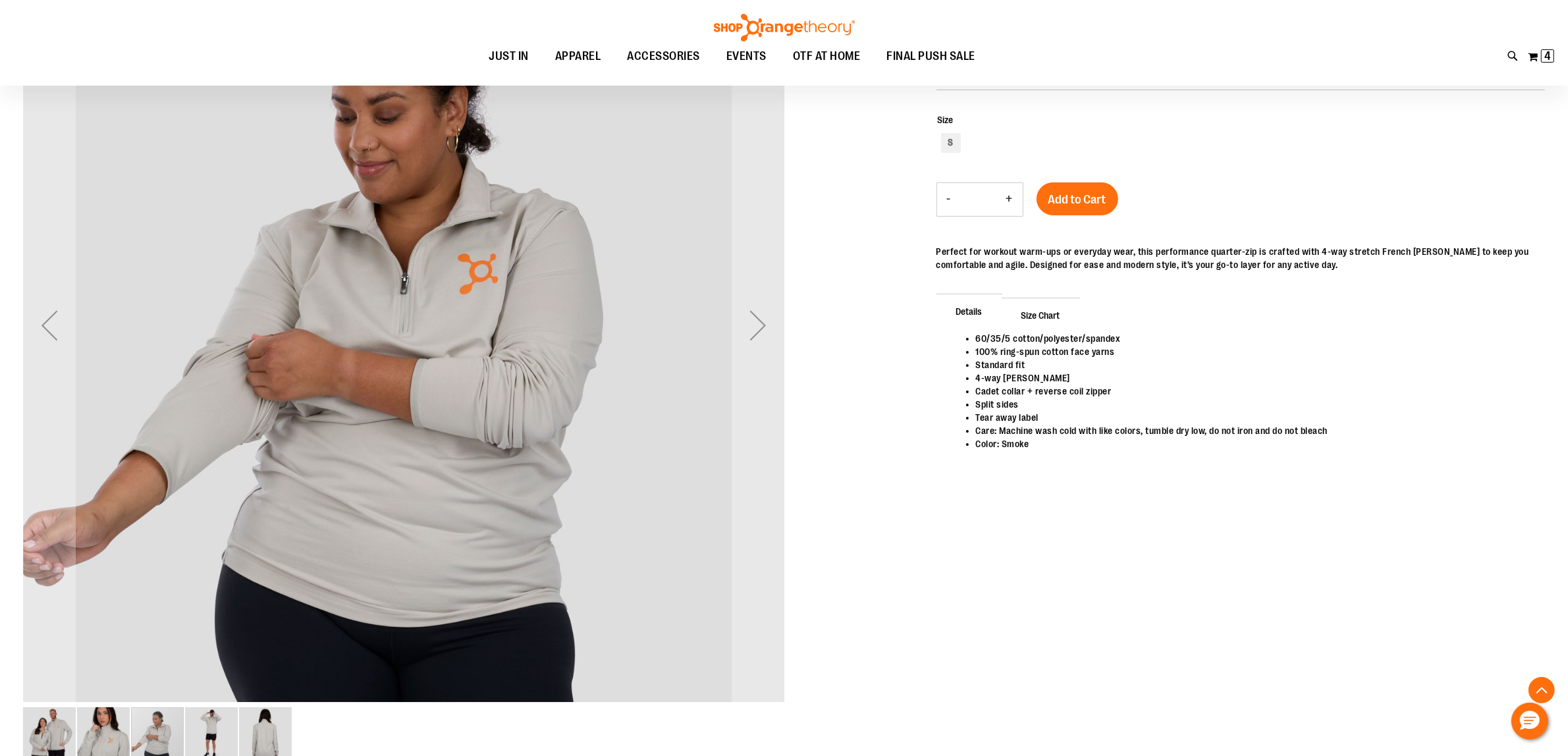
click at [237, 735] on img "image 4 of 5" at bounding box center [212, 734] width 53 height 53
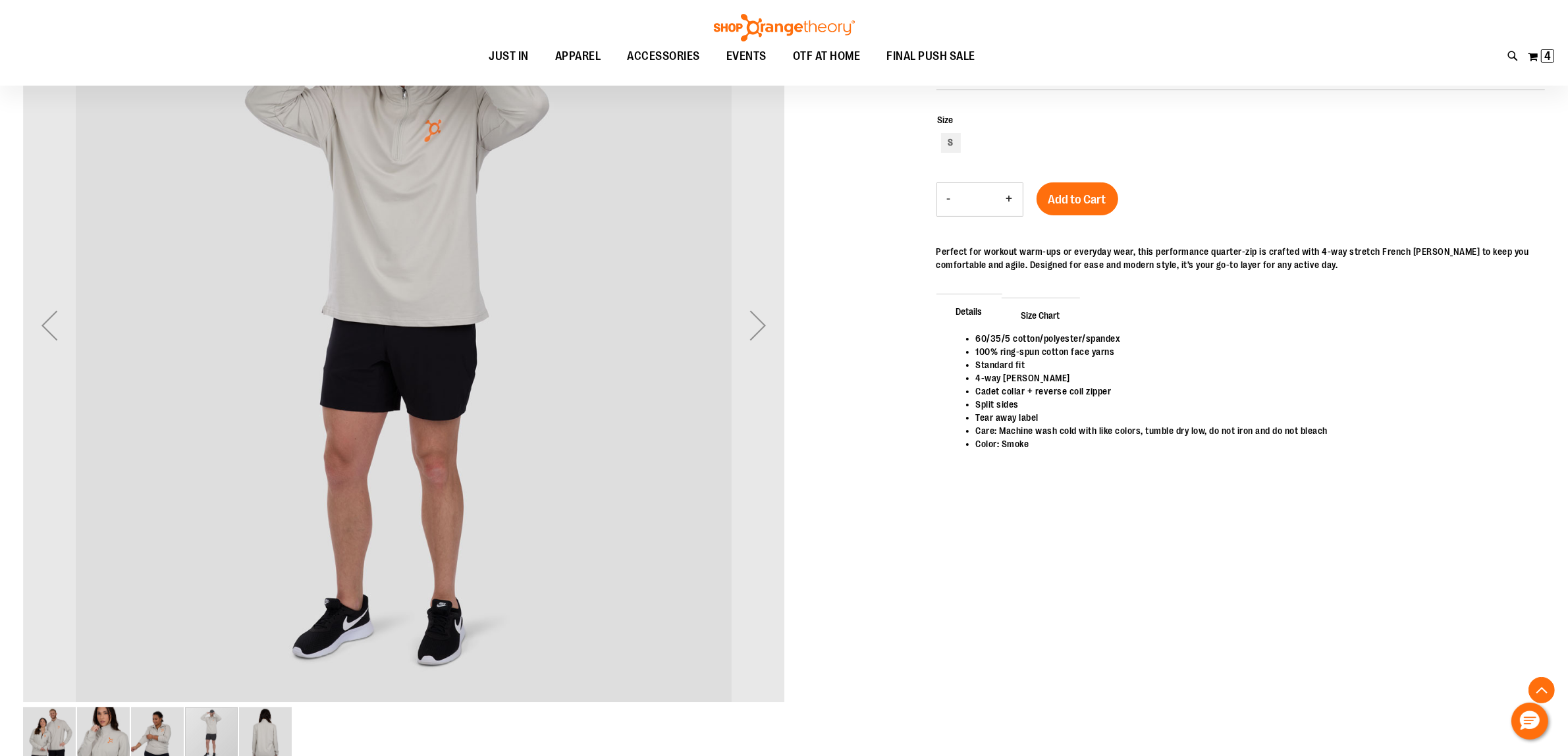
click at [271, 730] on img "image 5 of 5" at bounding box center [265, 734] width 53 height 53
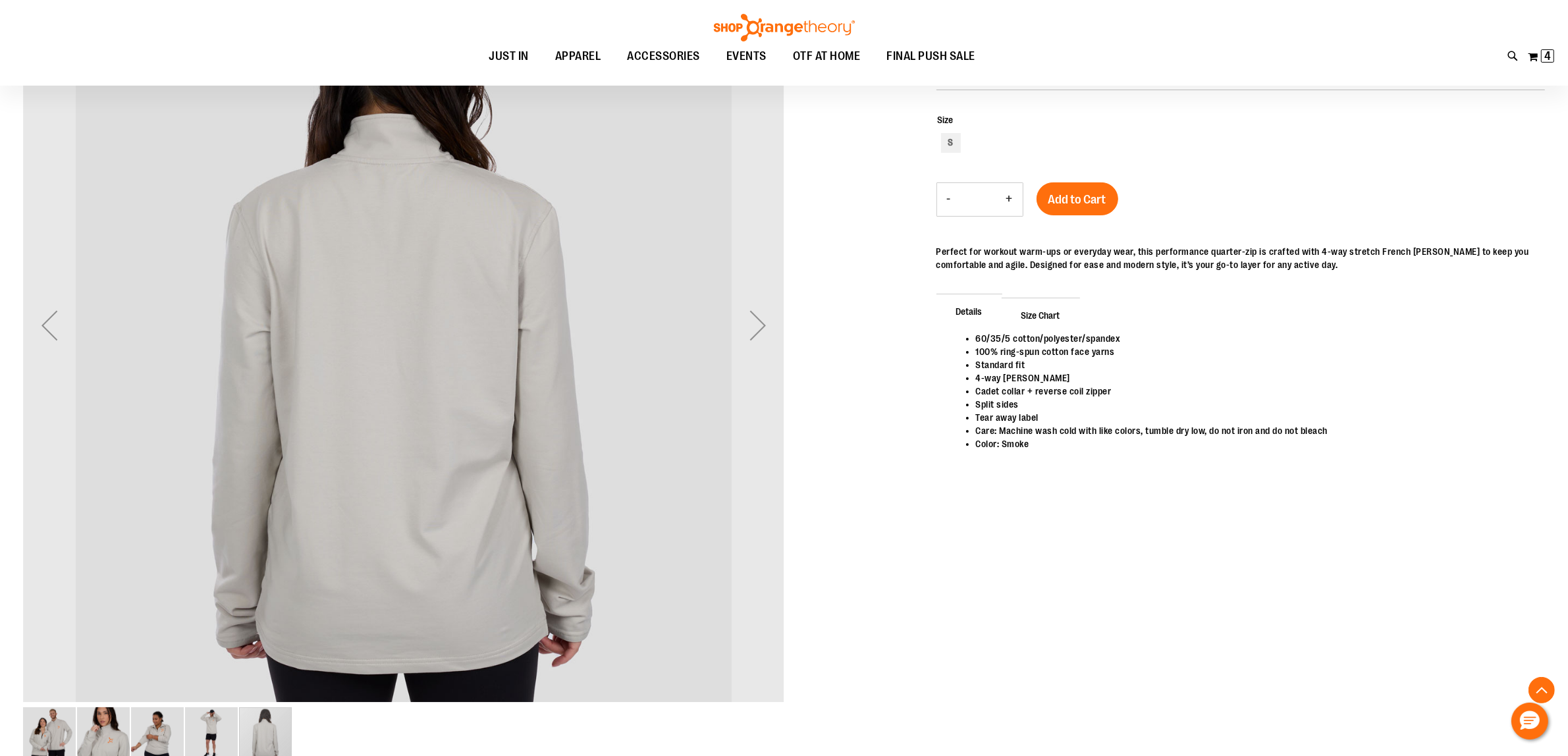
click at [47, 731] on img "image 1 of 5" at bounding box center [50, 734] width 53 height 53
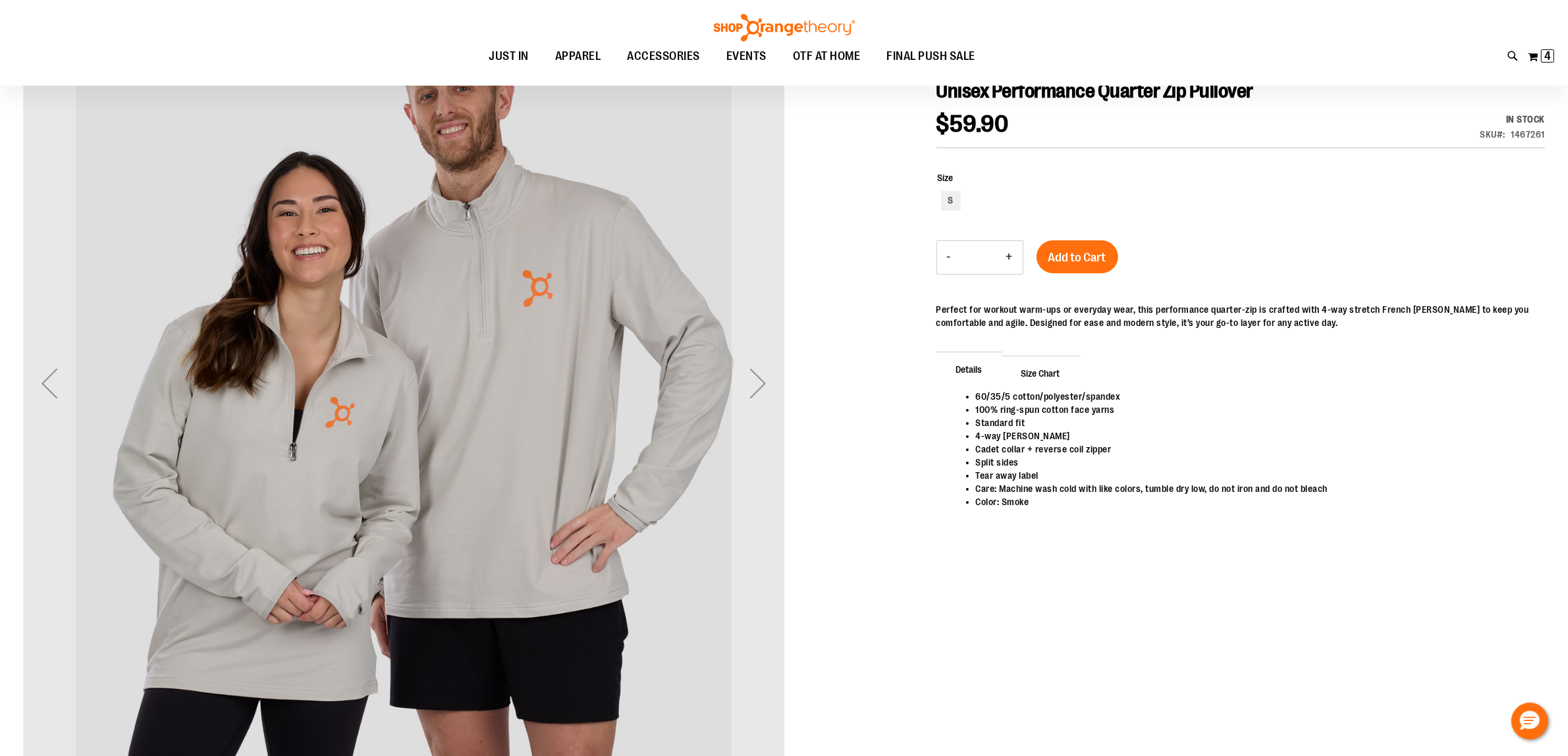
scroll to position [165, 0]
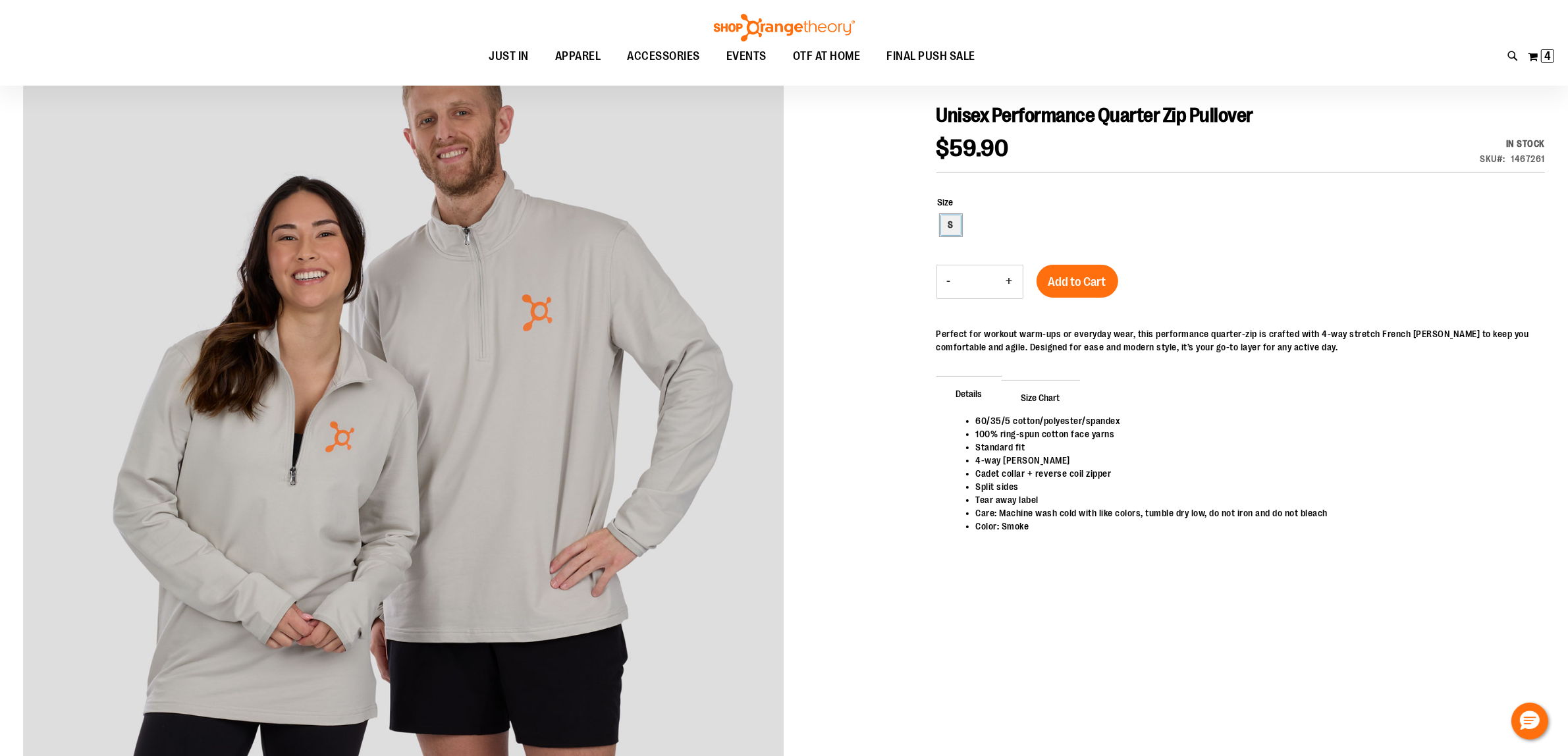
click at [950, 229] on div "S" at bounding box center [951, 225] width 20 height 20
type input "***"
click at [1092, 285] on span "Add to Cart" at bounding box center [1077, 281] width 58 height 14
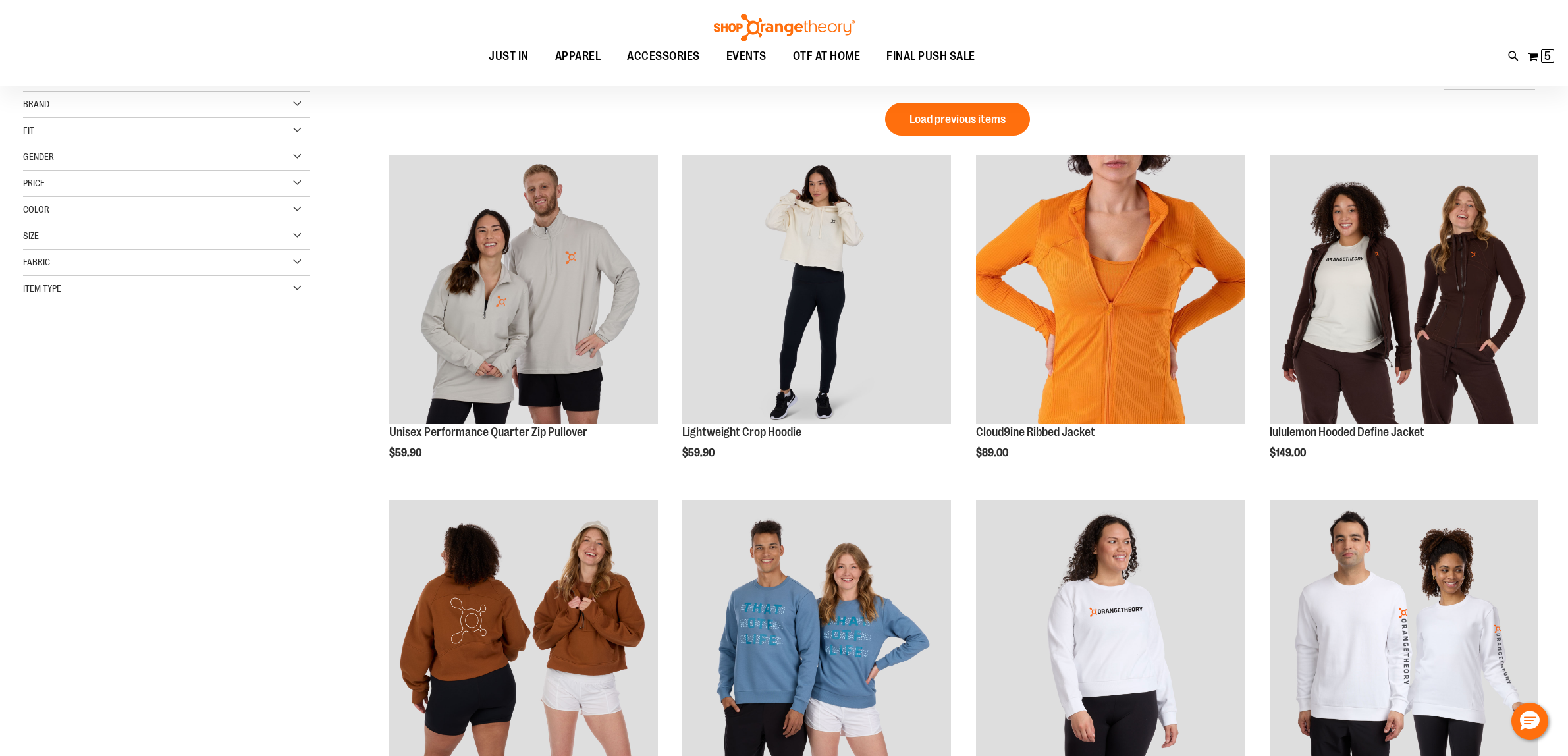
scroll to position [165, 0]
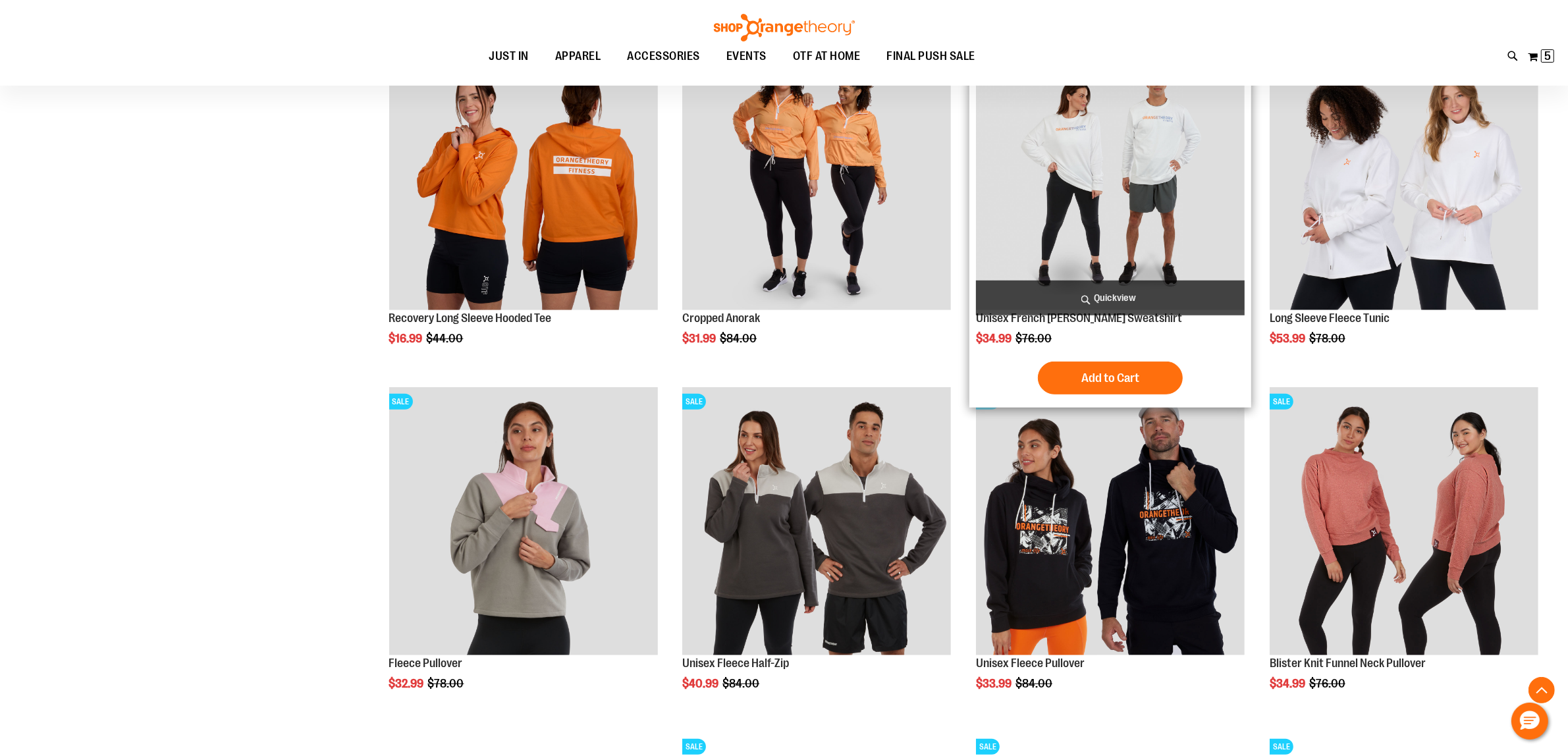
scroll to position [1235, 0]
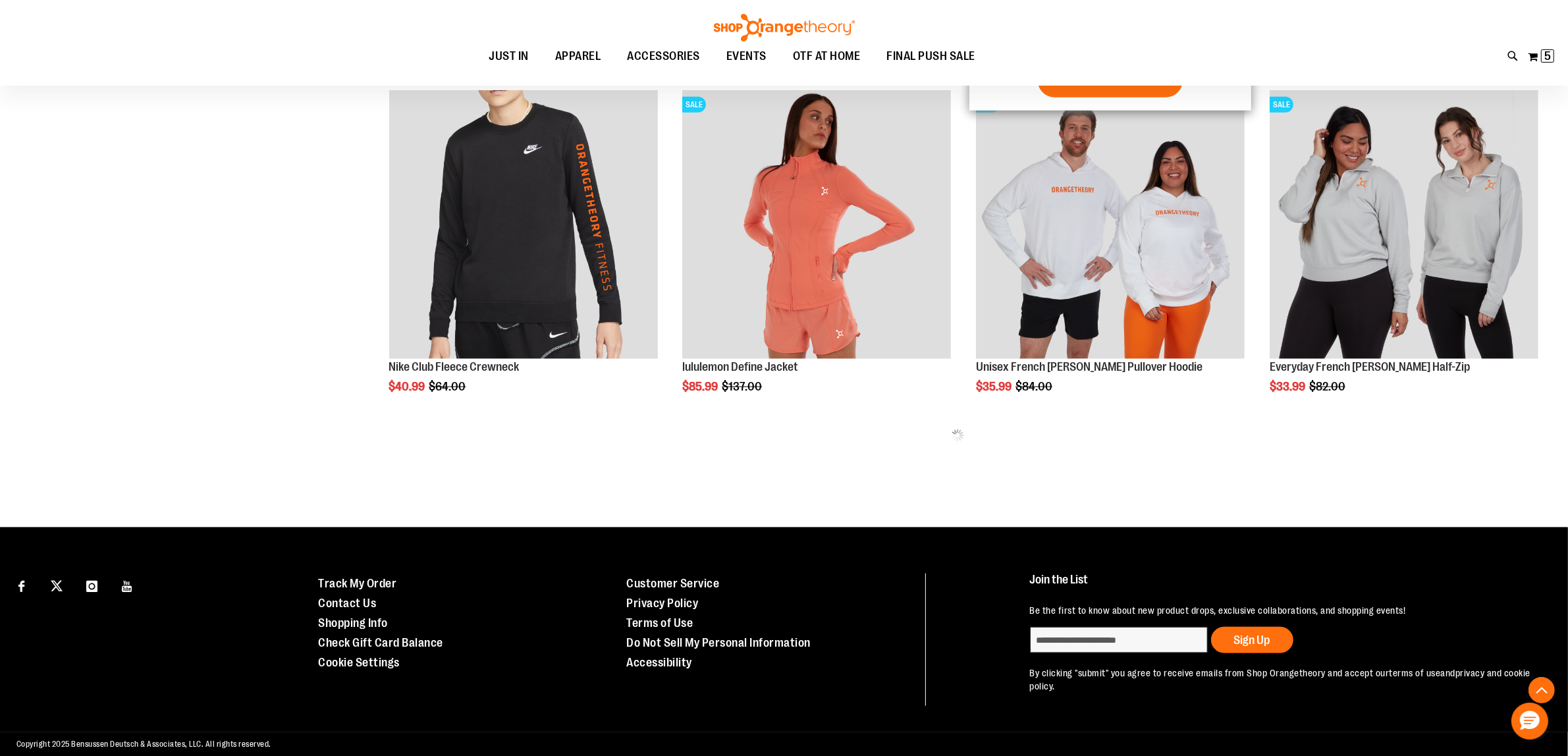
scroll to position [1808, 0]
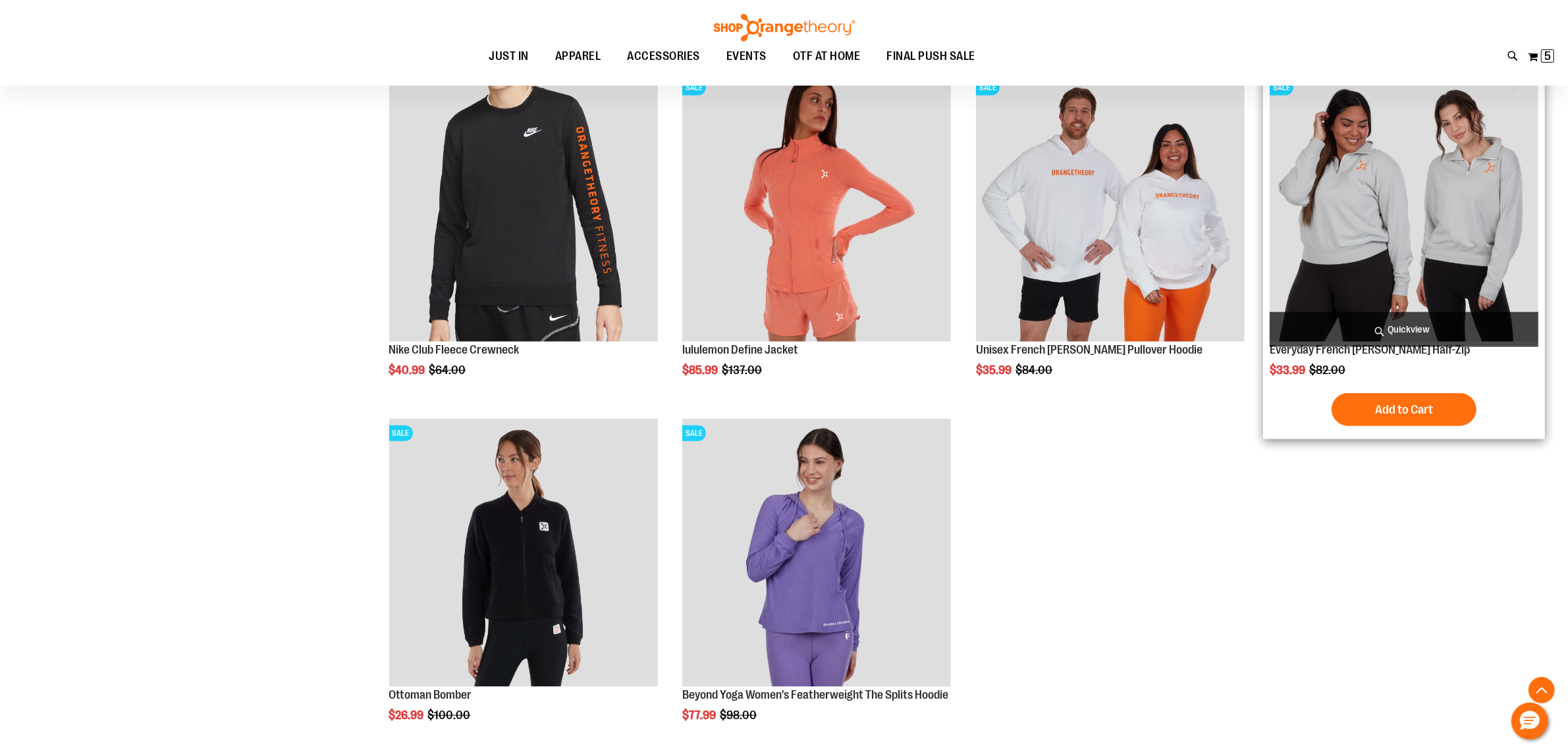
click at [1482, 190] on img "product" at bounding box center [1404, 207] width 269 height 269
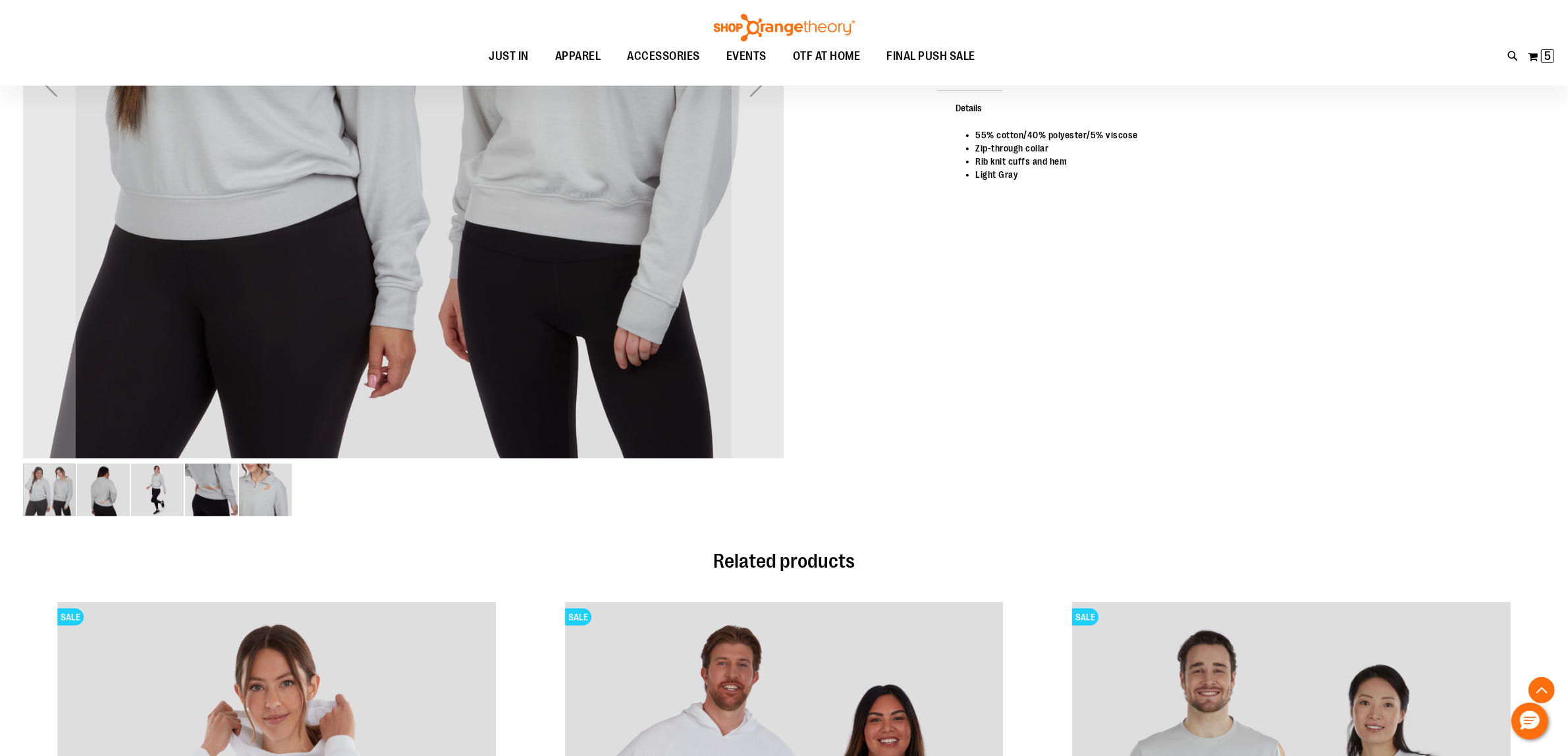
scroll to position [494, 0]
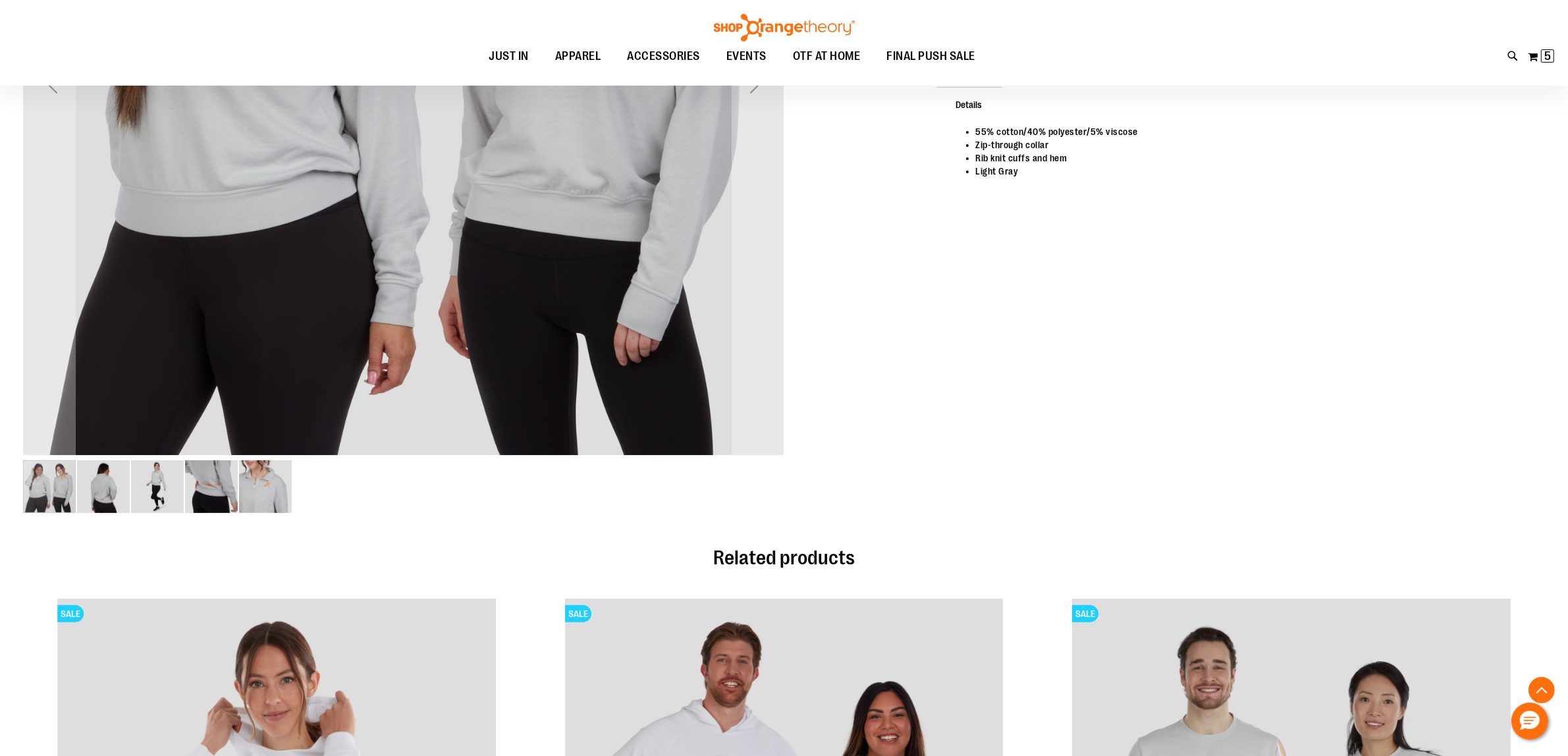
click at [128, 502] on img "image 2 of 5" at bounding box center [103, 487] width 53 height 53
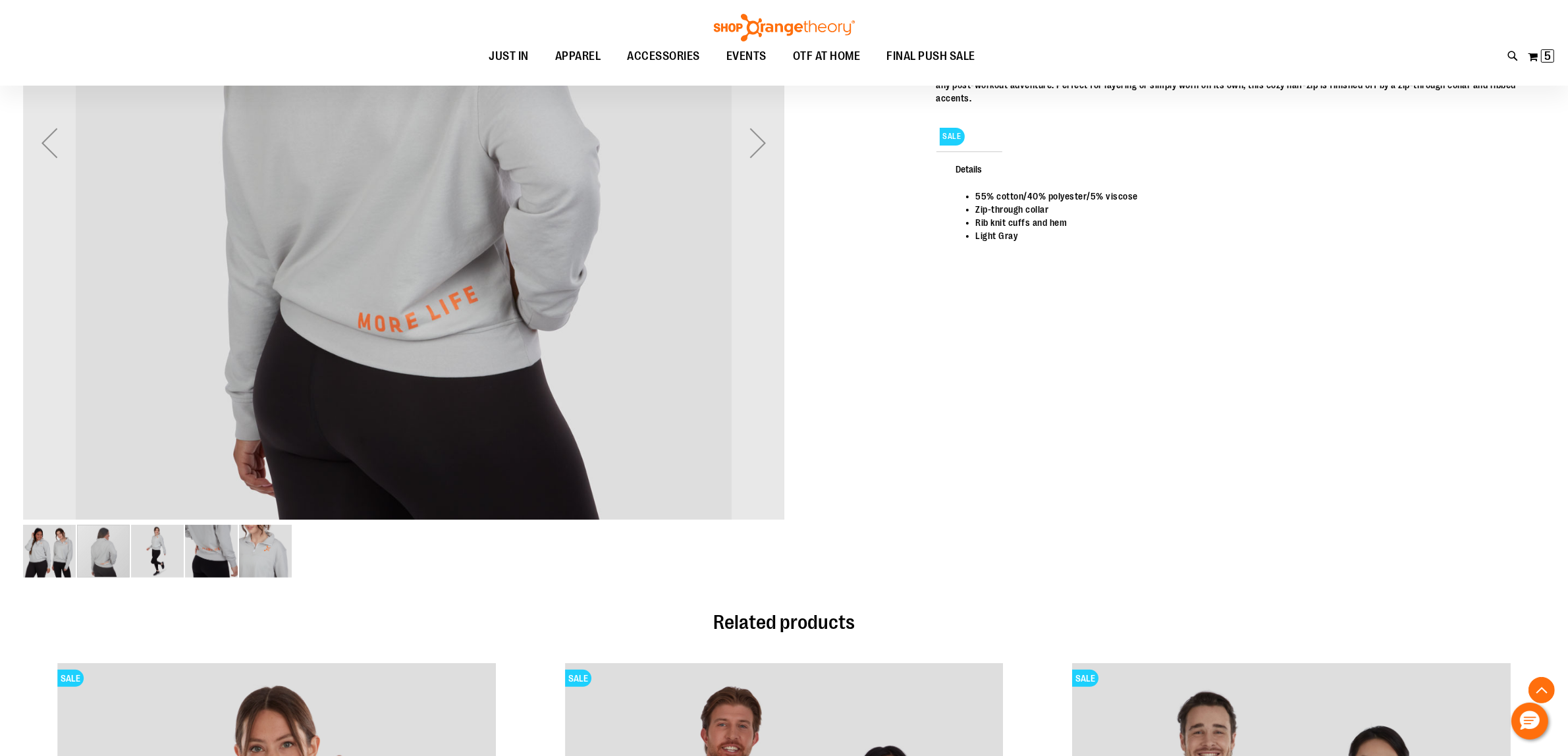
scroll to position [247, 0]
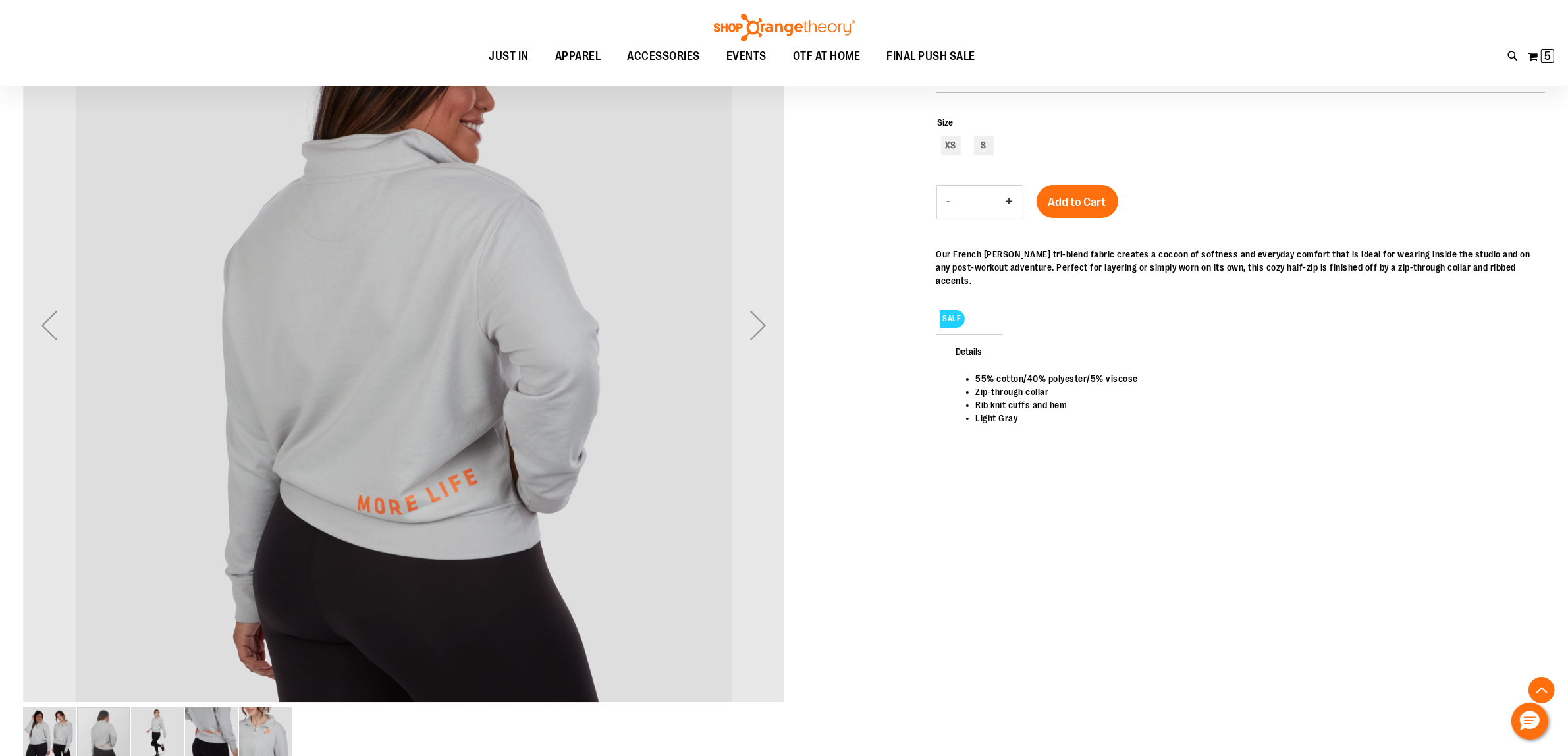
click at [161, 721] on img "image 3 of 5" at bounding box center [157, 734] width 53 height 53
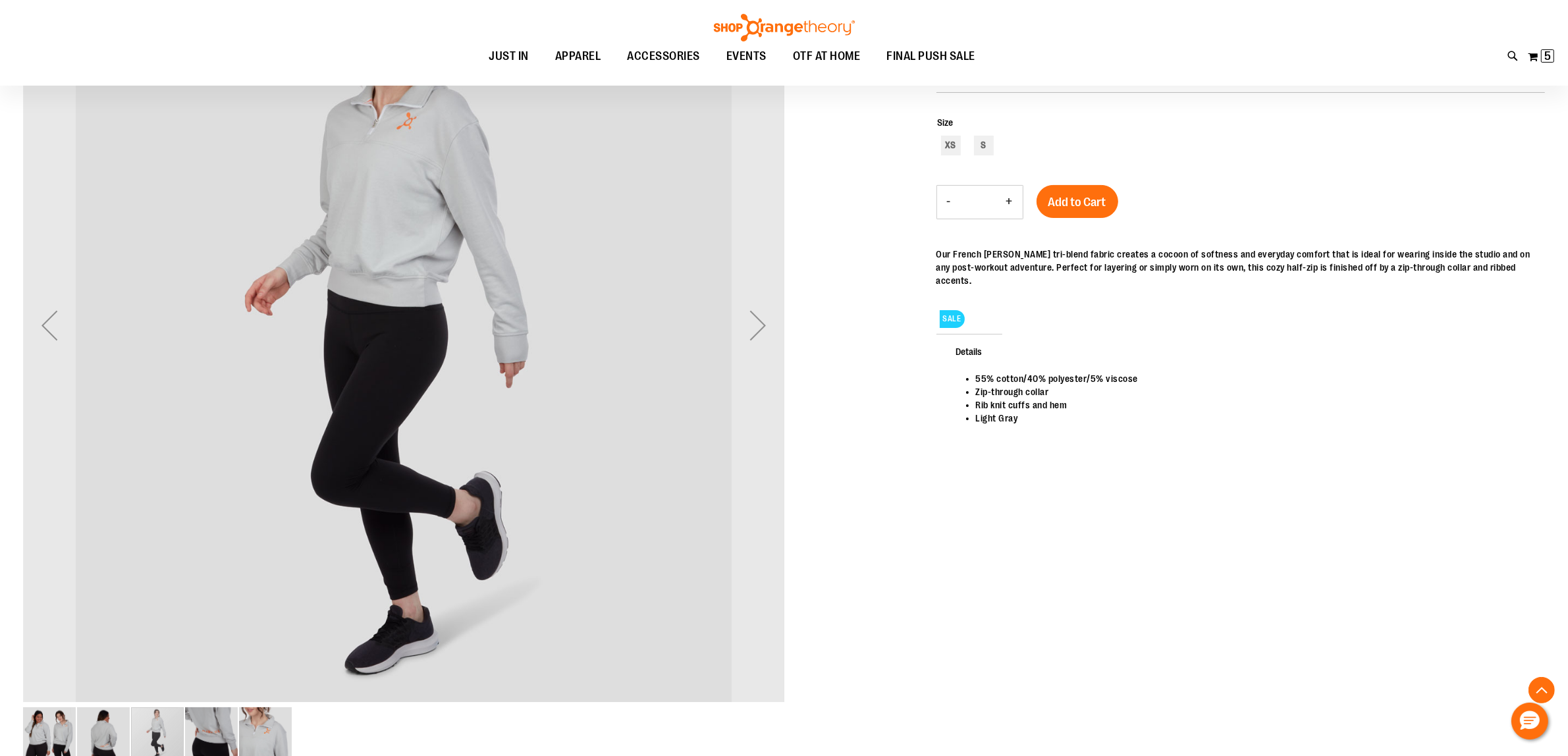
click at [219, 715] on img "image 4 of 5" at bounding box center [212, 734] width 53 height 53
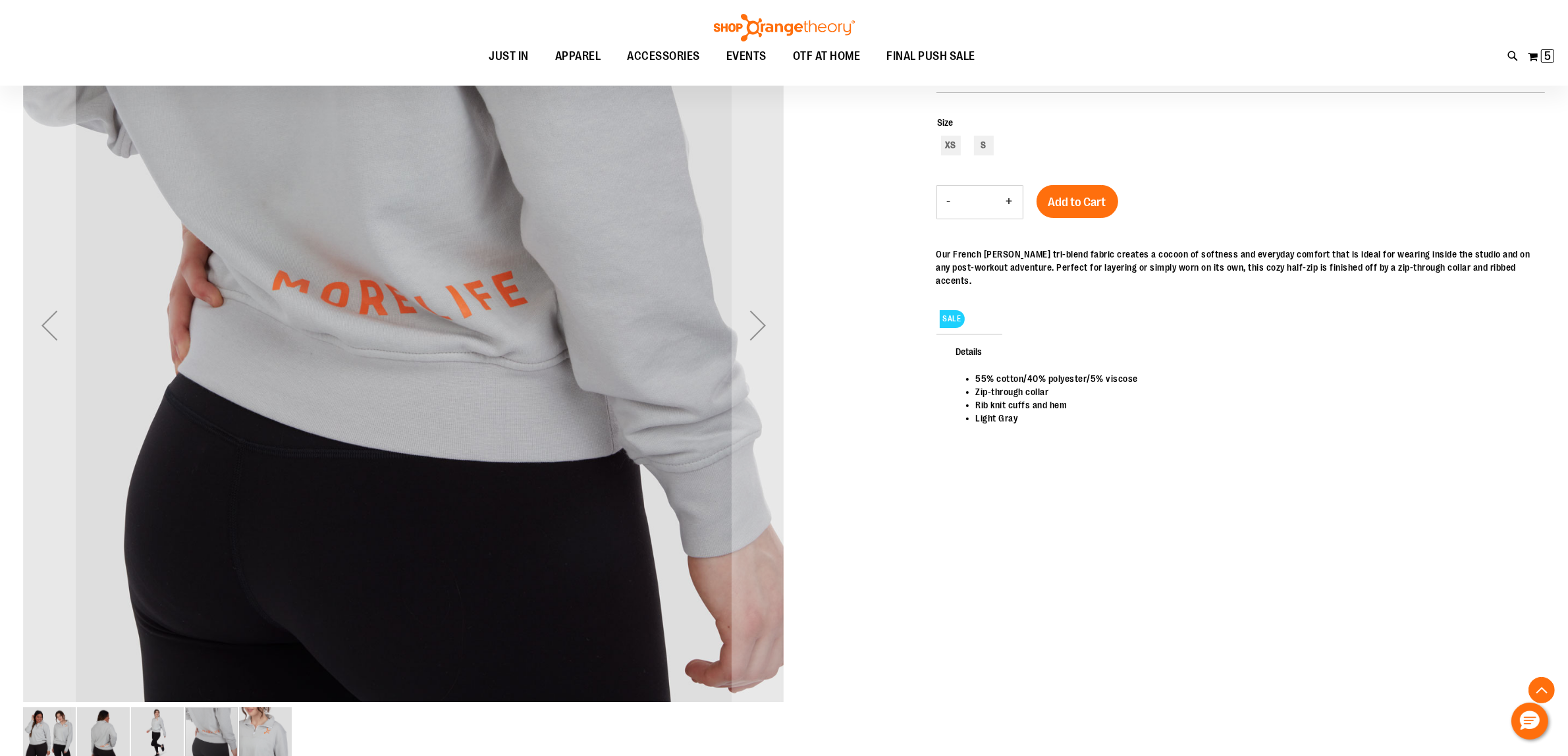
click at [195, 735] on div "carousel" at bounding box center [212, 734] width 53 height 53
click at [168, 730] on img "image 3 of 5" at bounding box center [157, 734] width 53 height 53
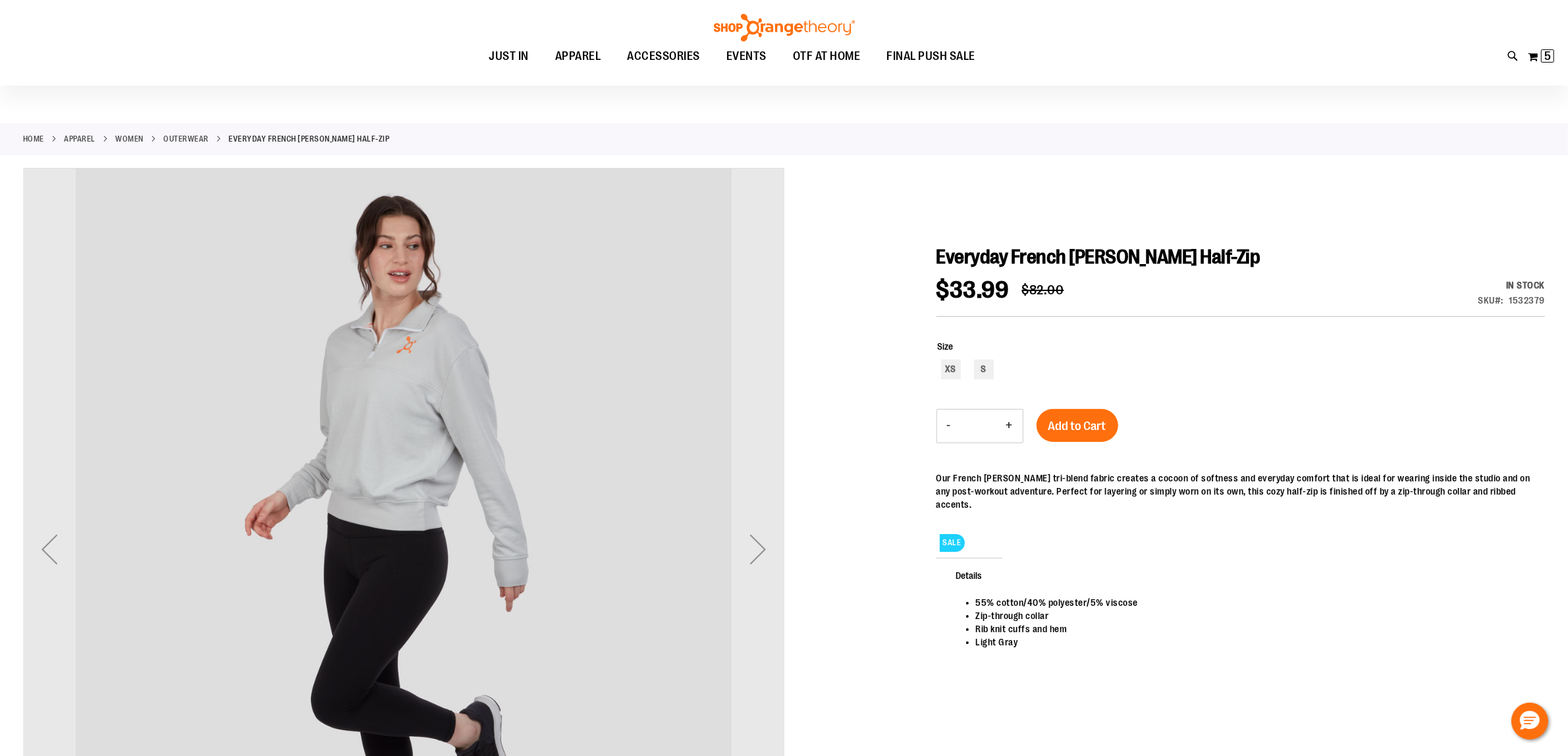
scroll to position [0, 0]
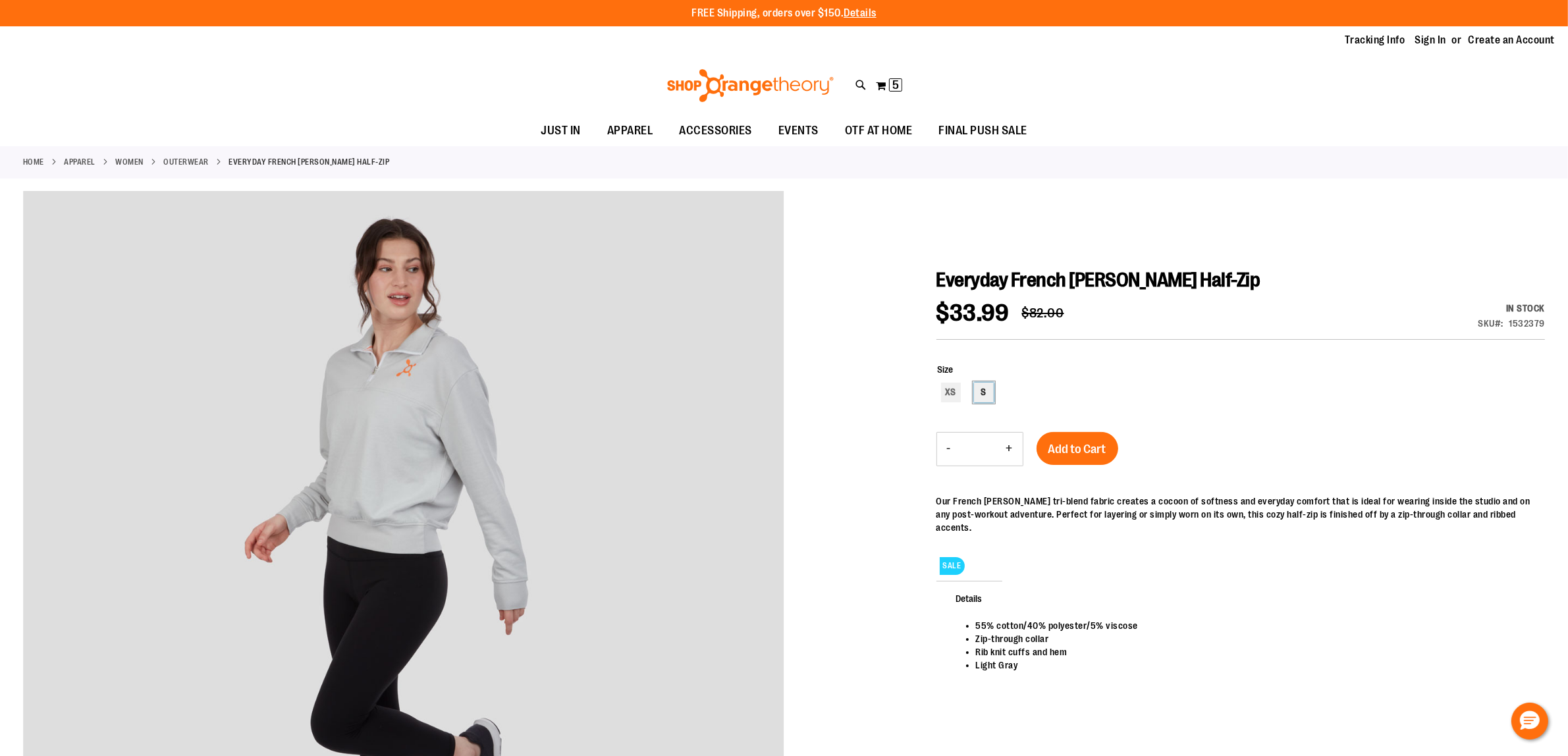
click at [990, 395] on div "S" at bounding box center [984, 393] width 20 height 20
type input "***"
click at [1074, 443] on span "Add to Cart" at bounding box center [1077, 448] width 58 height 14
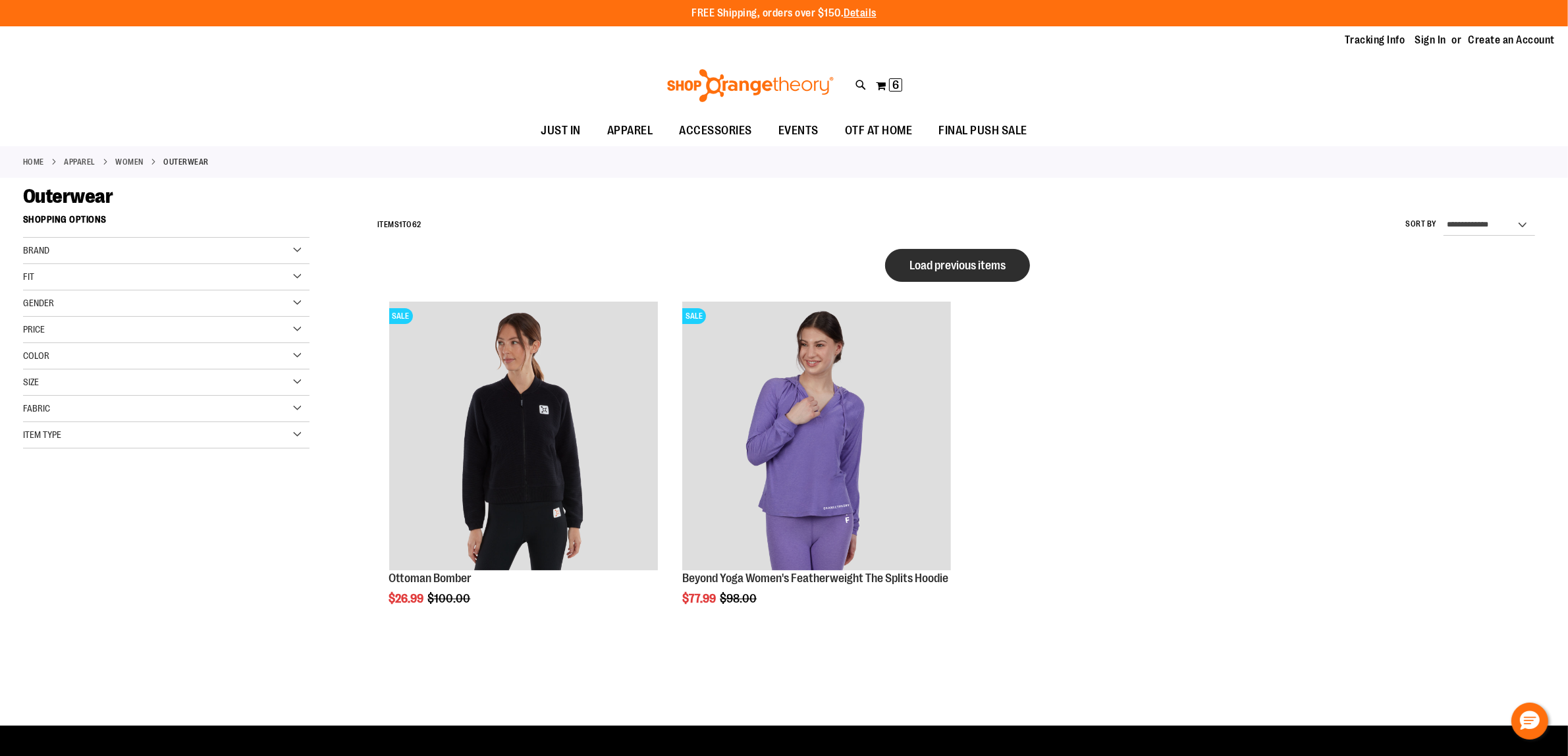
click at [937, 265] on span "Load previous items" at bounding box center [958, 265] width 96 height 13
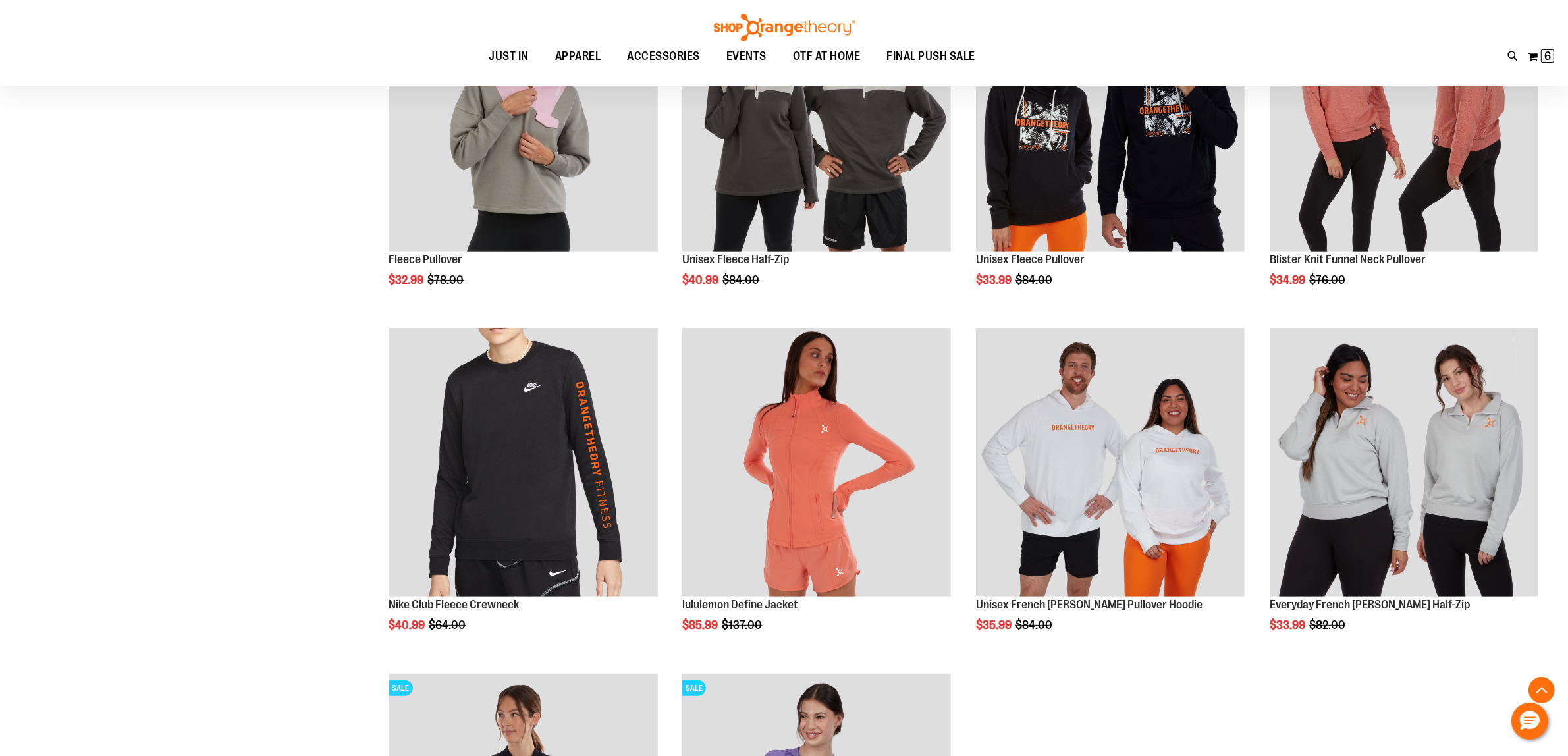
scroll to position [824, 0]
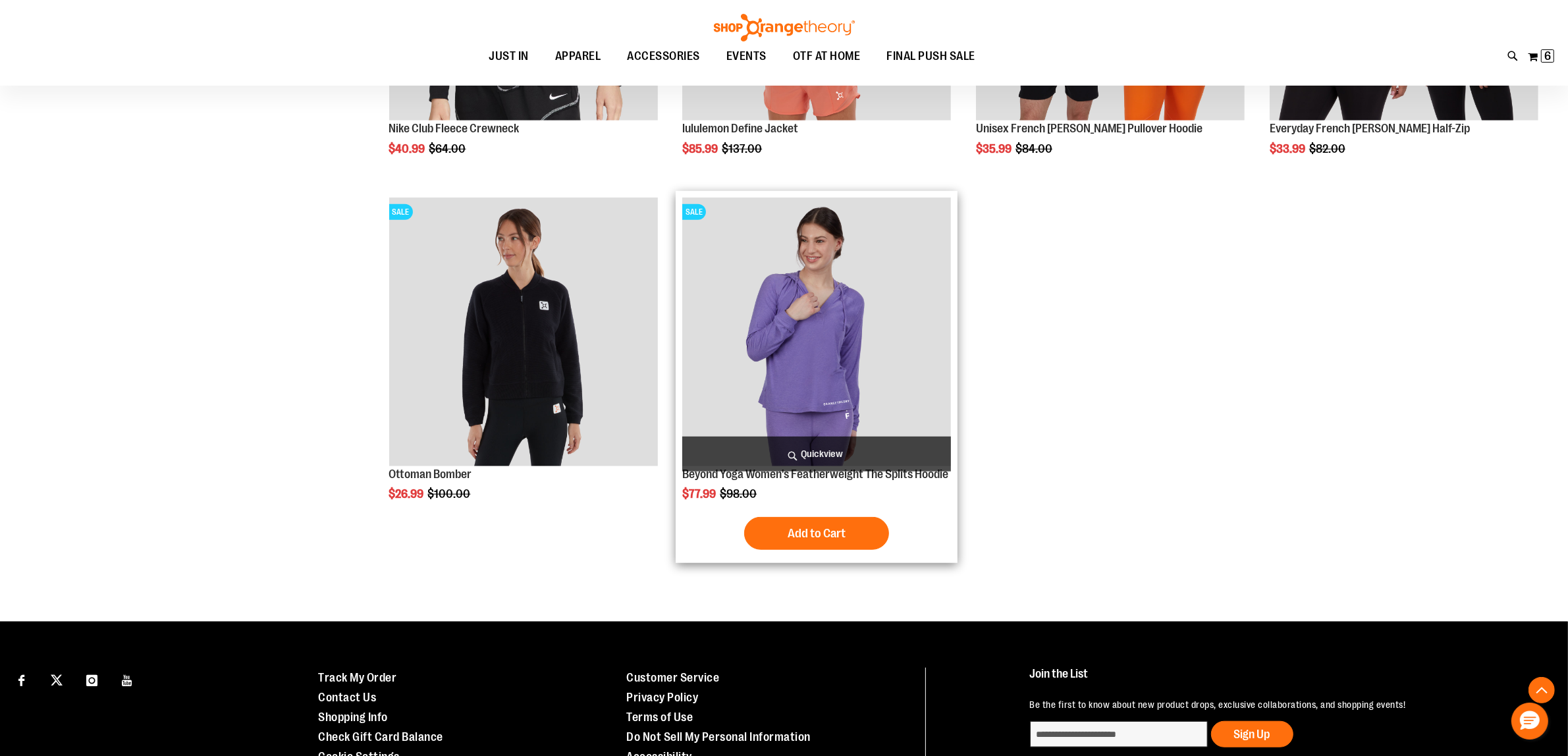
scroll to position [1153, 0]
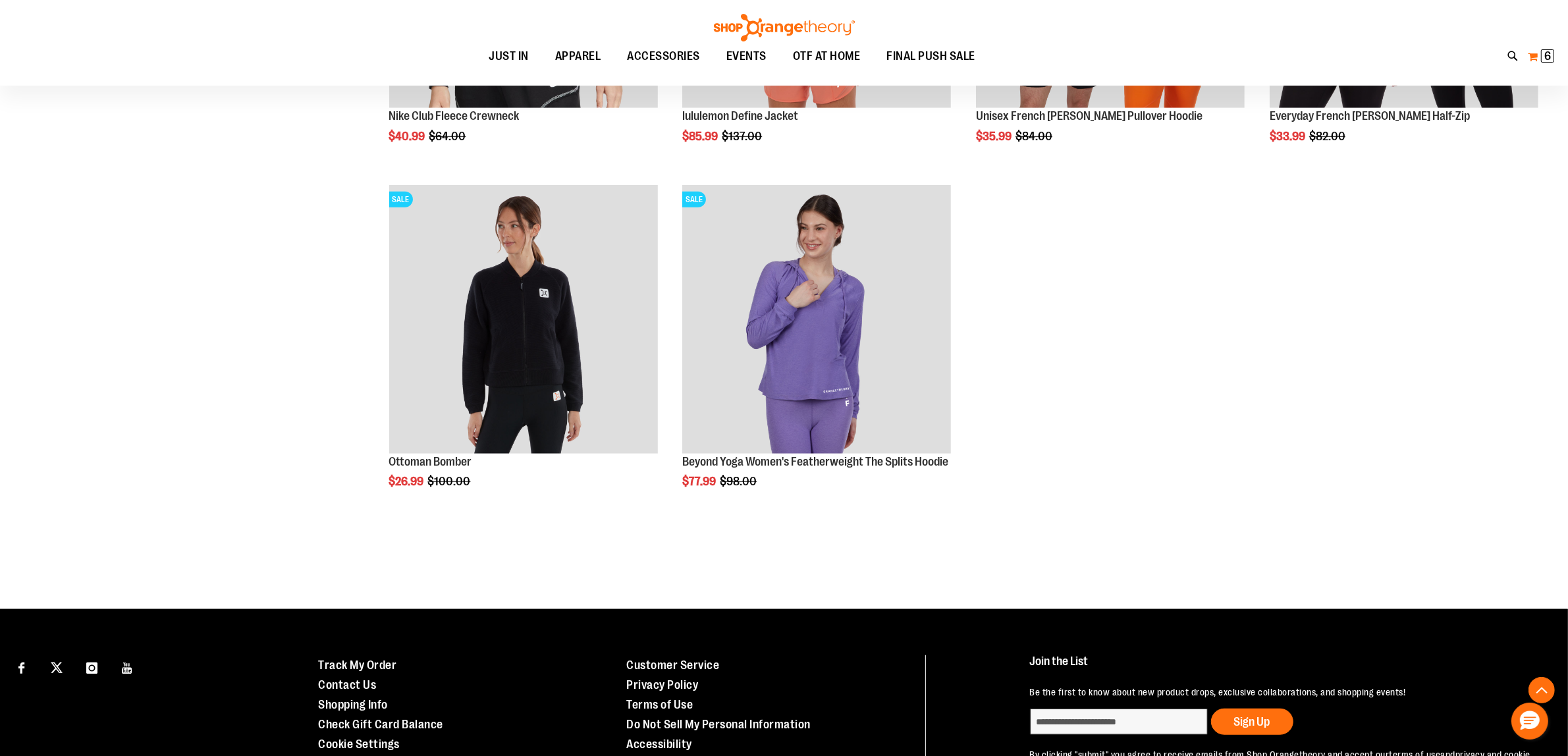
click at [1542, 57] on span "6 6 items" at bounding box center [1547, 56] width 13 height 13
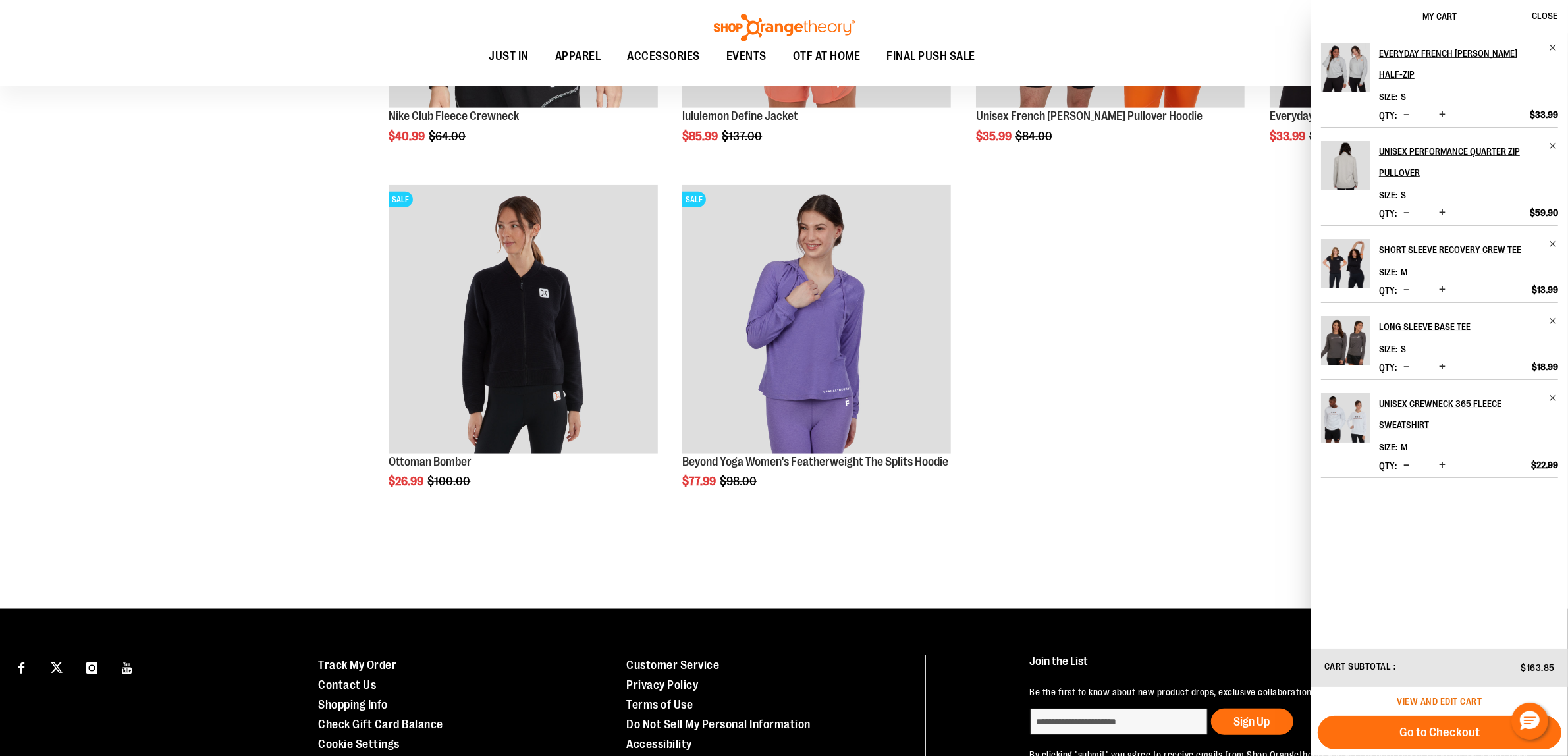
click at [1430, 700] on span "View and edit cart" at bounding box center [1440, 702] width 85 height 11
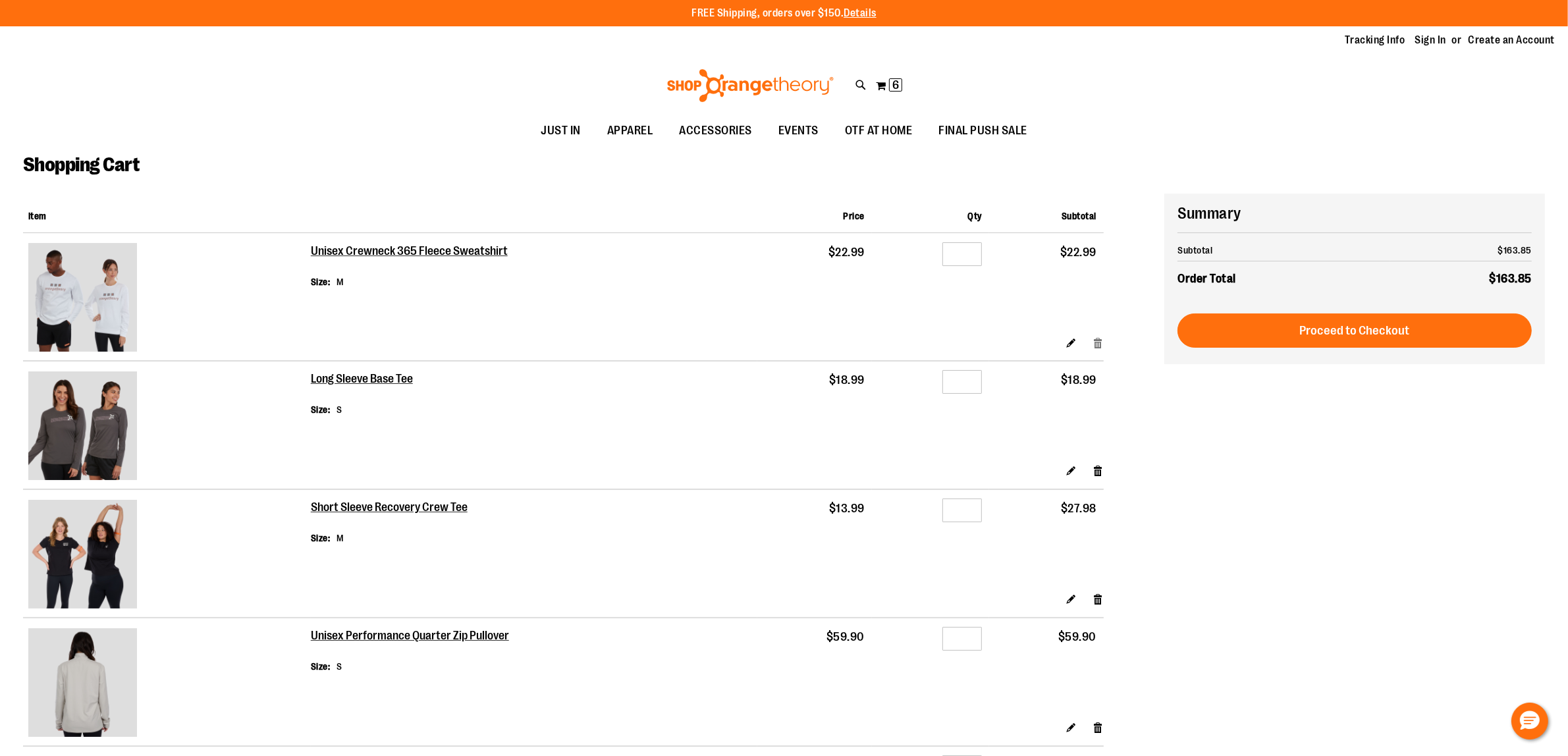
click at [1096, 343] on link "Remove item" at bounding box center [1098, 342] width 11 height 14
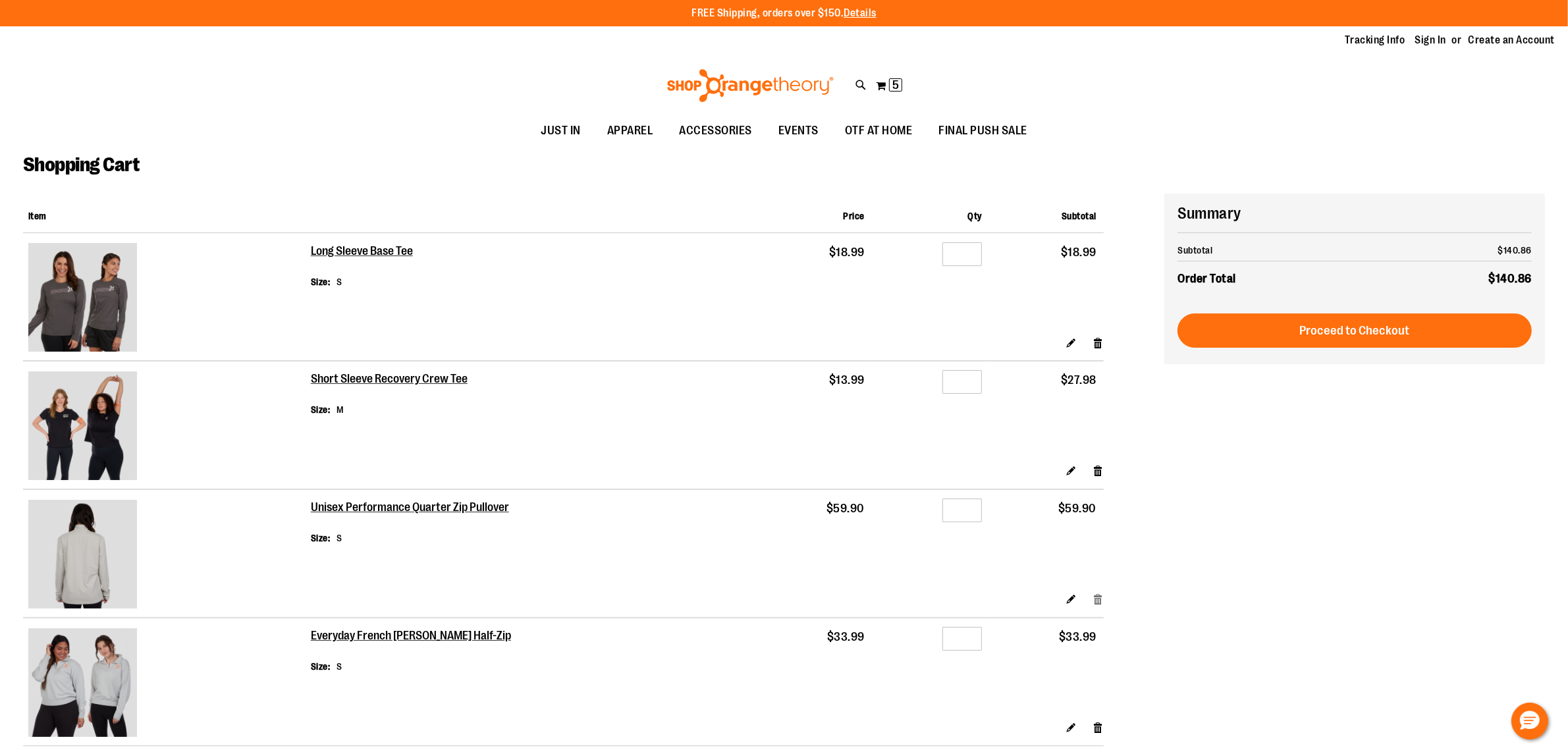
click at [1097, 596] on link "Remove item" at bounding box center [1098, 599] width 11 height 14
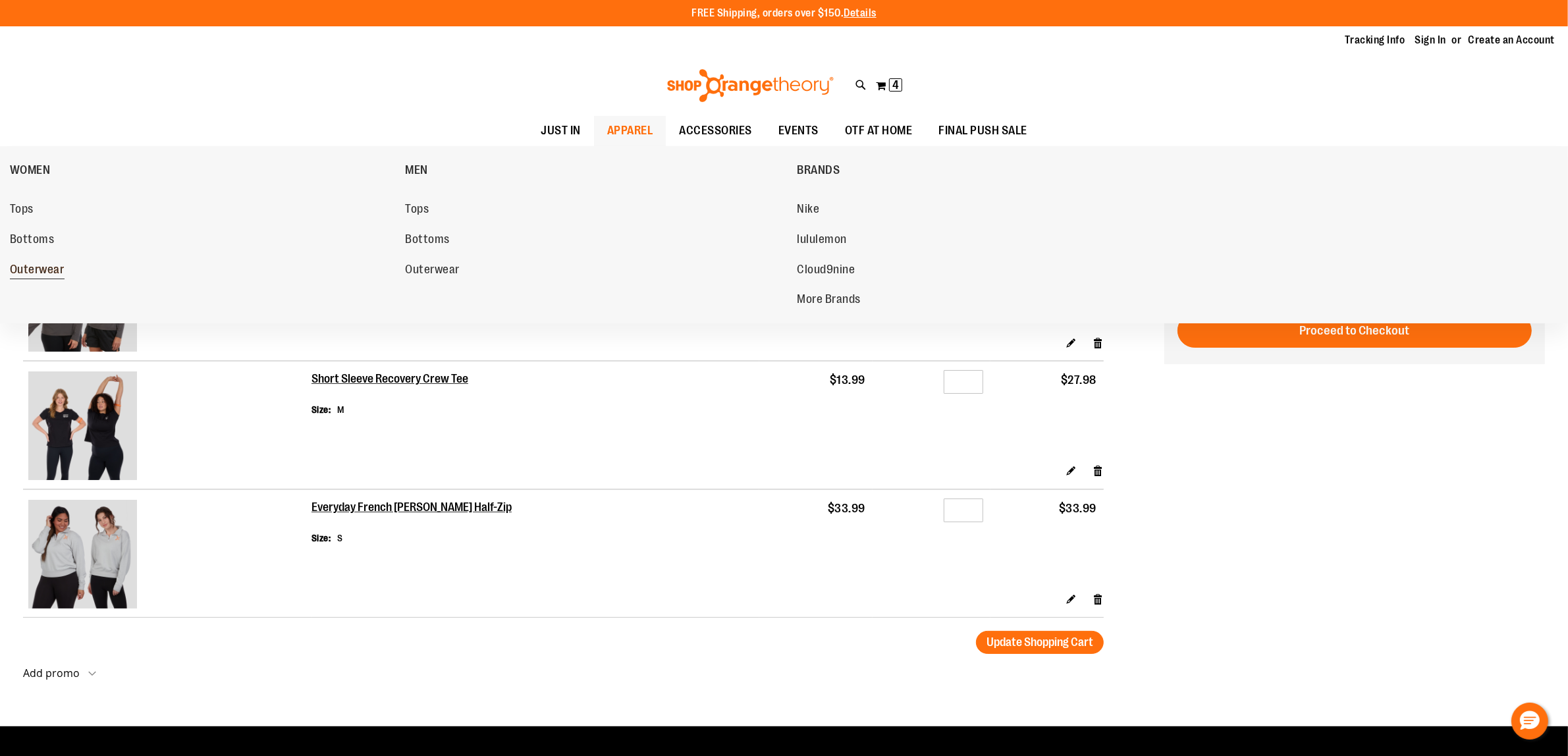
click at [18, 260] on link "Outerwear" at bounding box center [200, 270] width 382 height 23
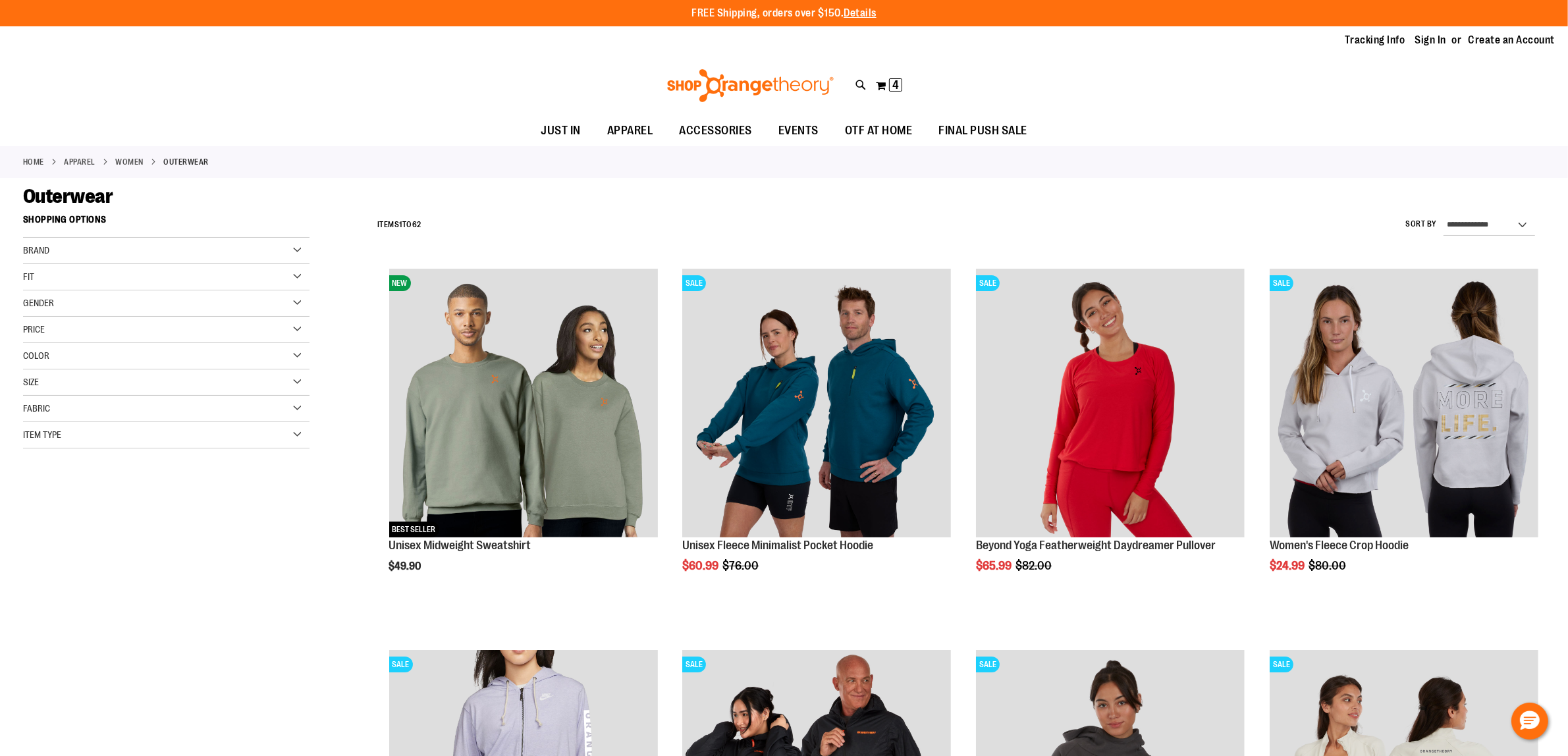
click at [142, 253] on div "Brand" at bounding box center [167, 251] width 286 height 26
click at [101, 370] on div "Fit" at bounding box center [167, 369] width 286 height 26
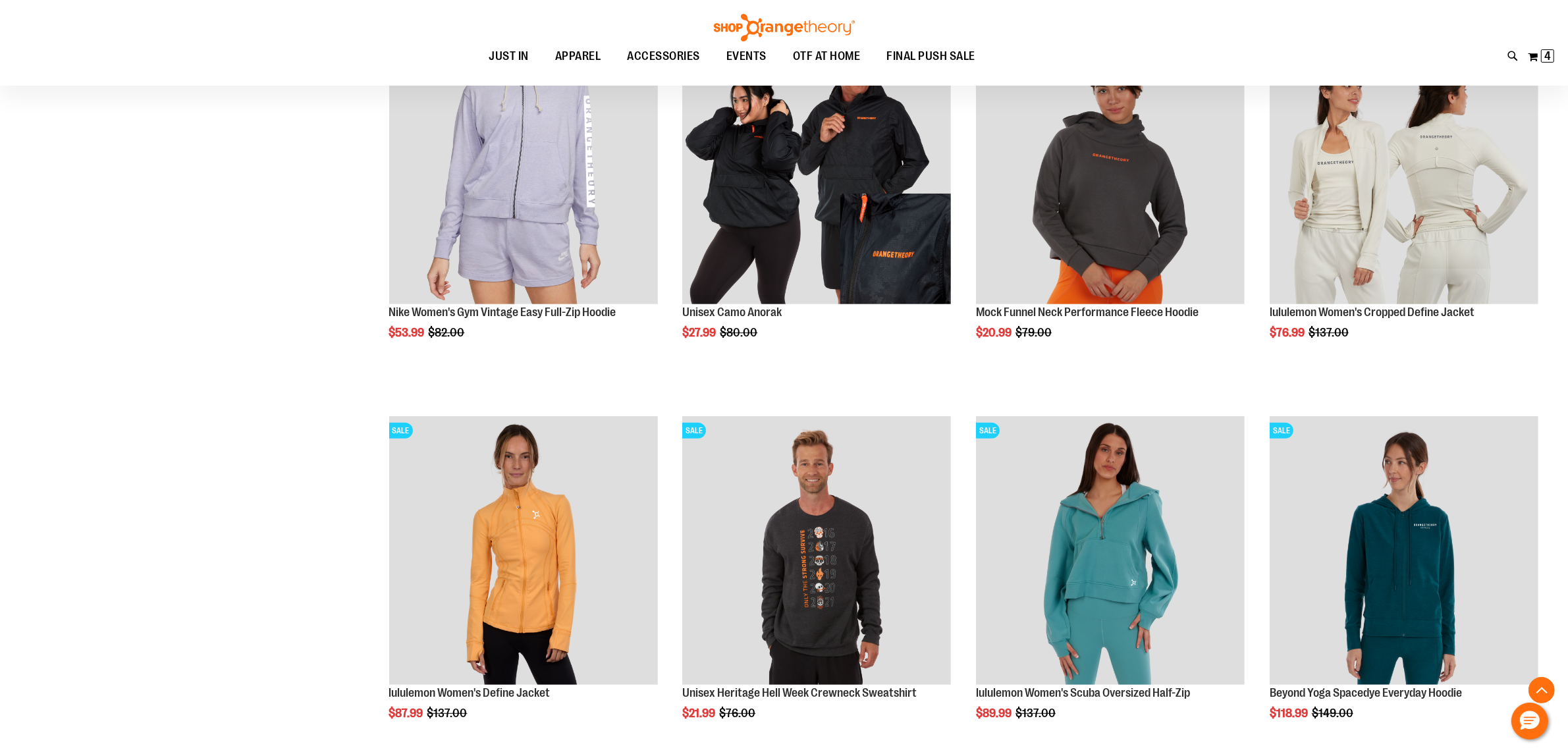
scroll to position [824, 0]
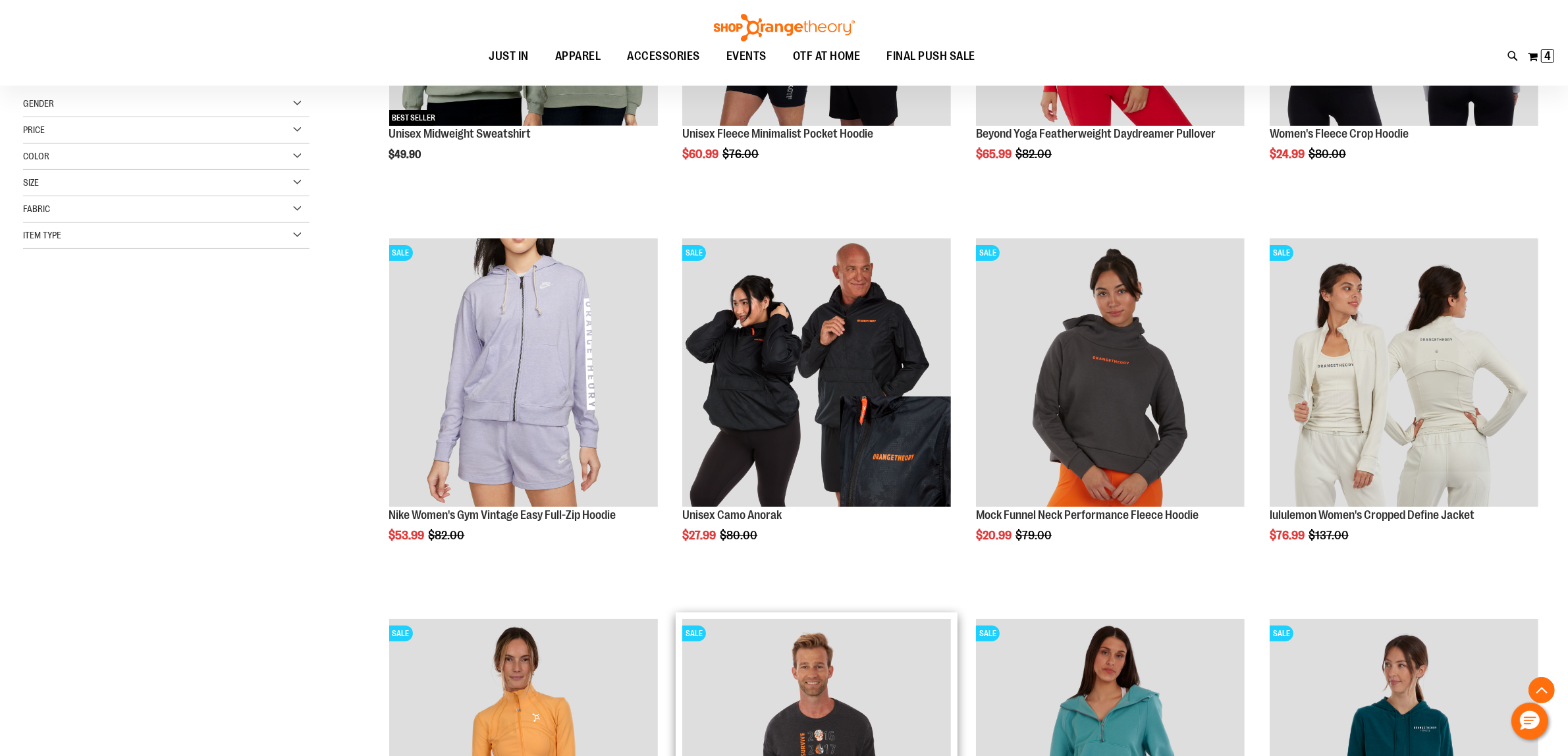
scroll to position [82, 0]
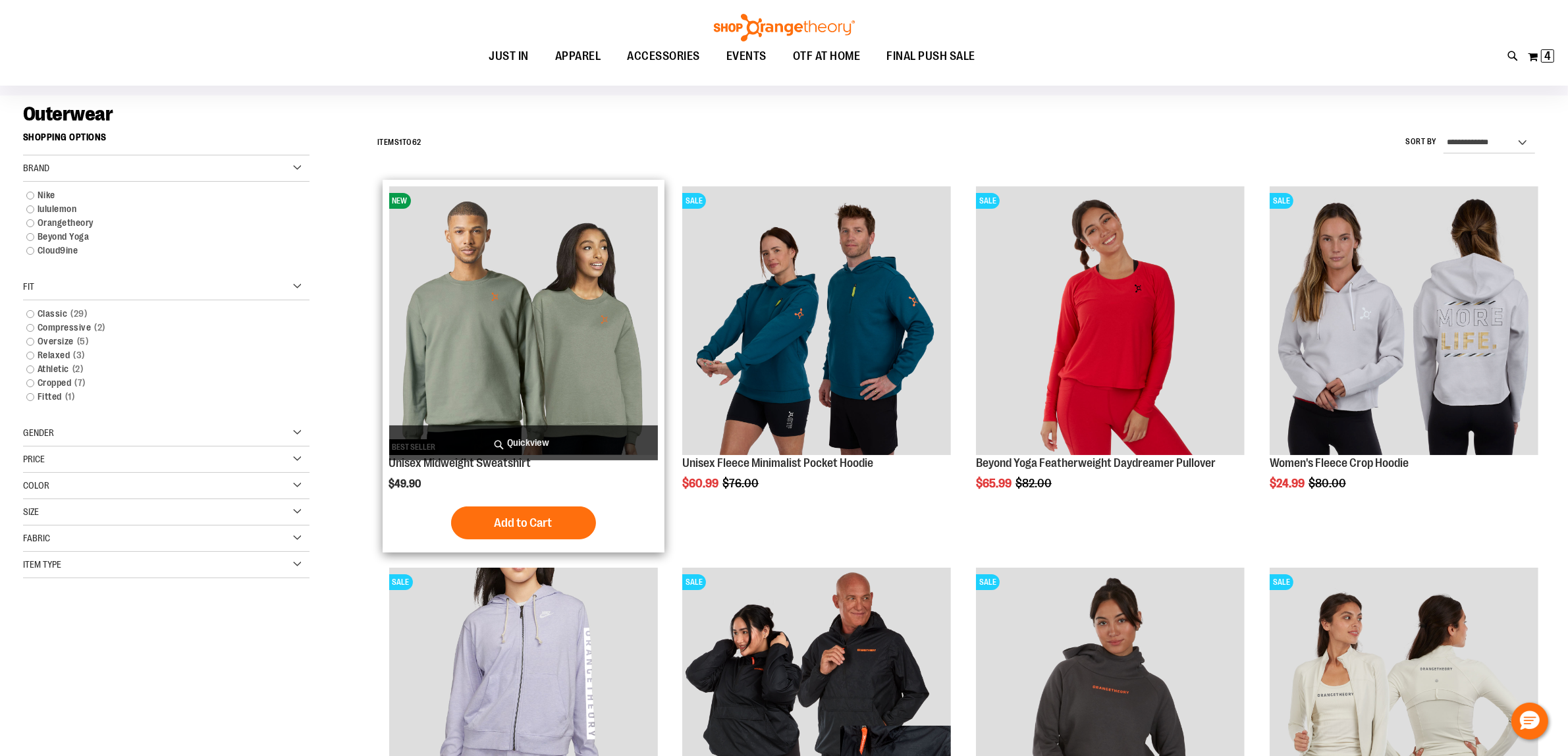
click at [536, 373] on img "product" at bounding box center [524, 320] width 269 height 269
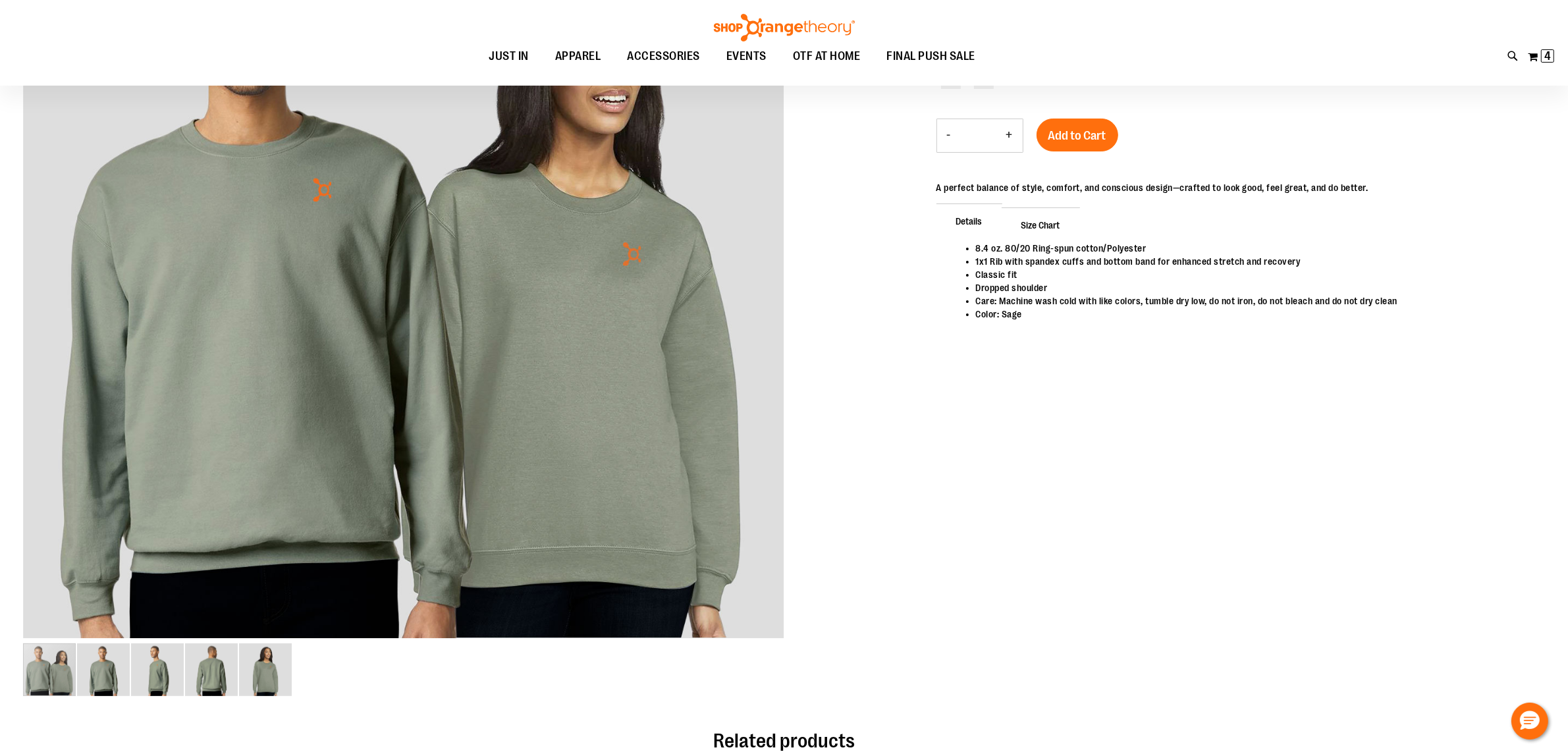
scroll to position [164, 0]
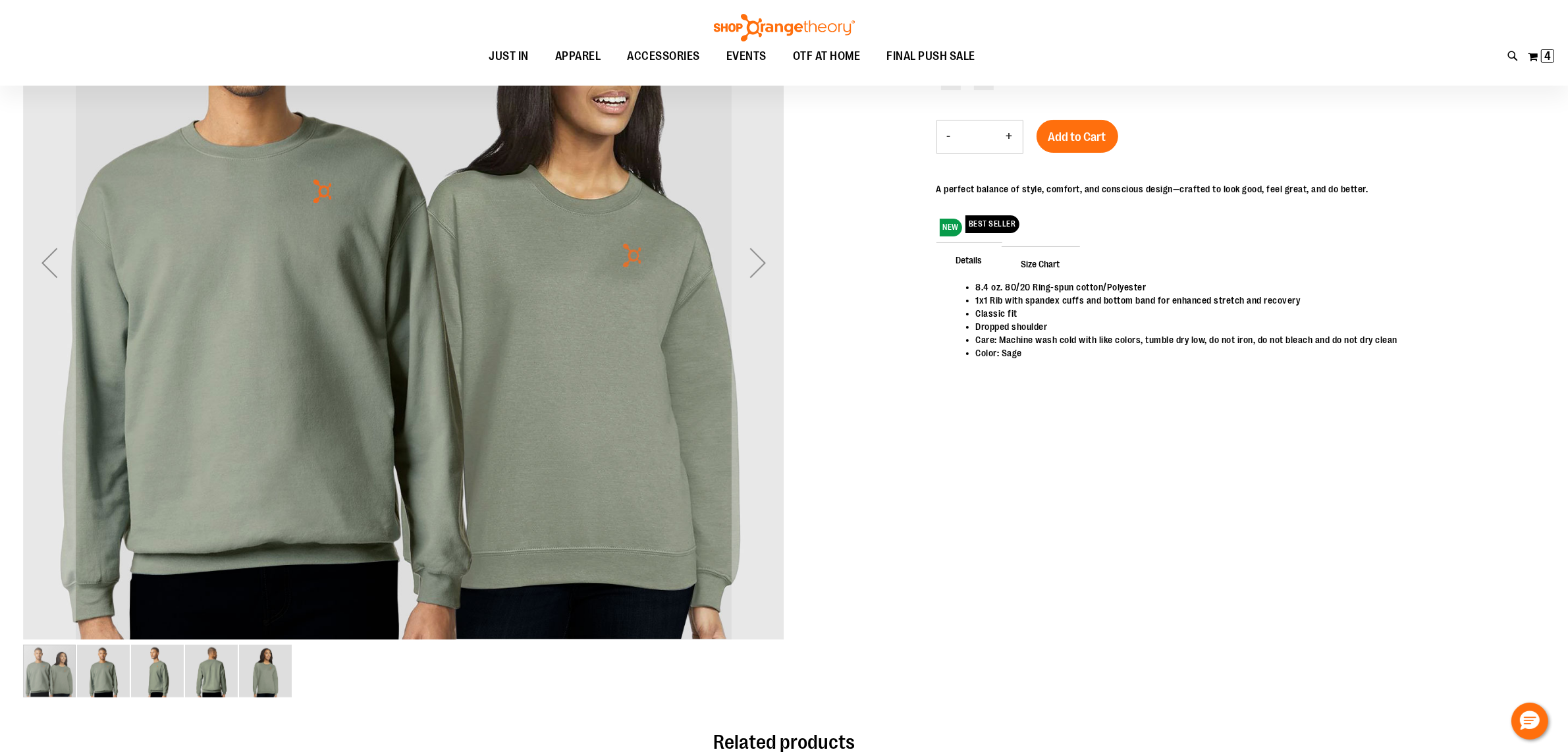
click at [107, 685] on img "image 2 of 5" at bounding box center [103, 672] width 53 height 53
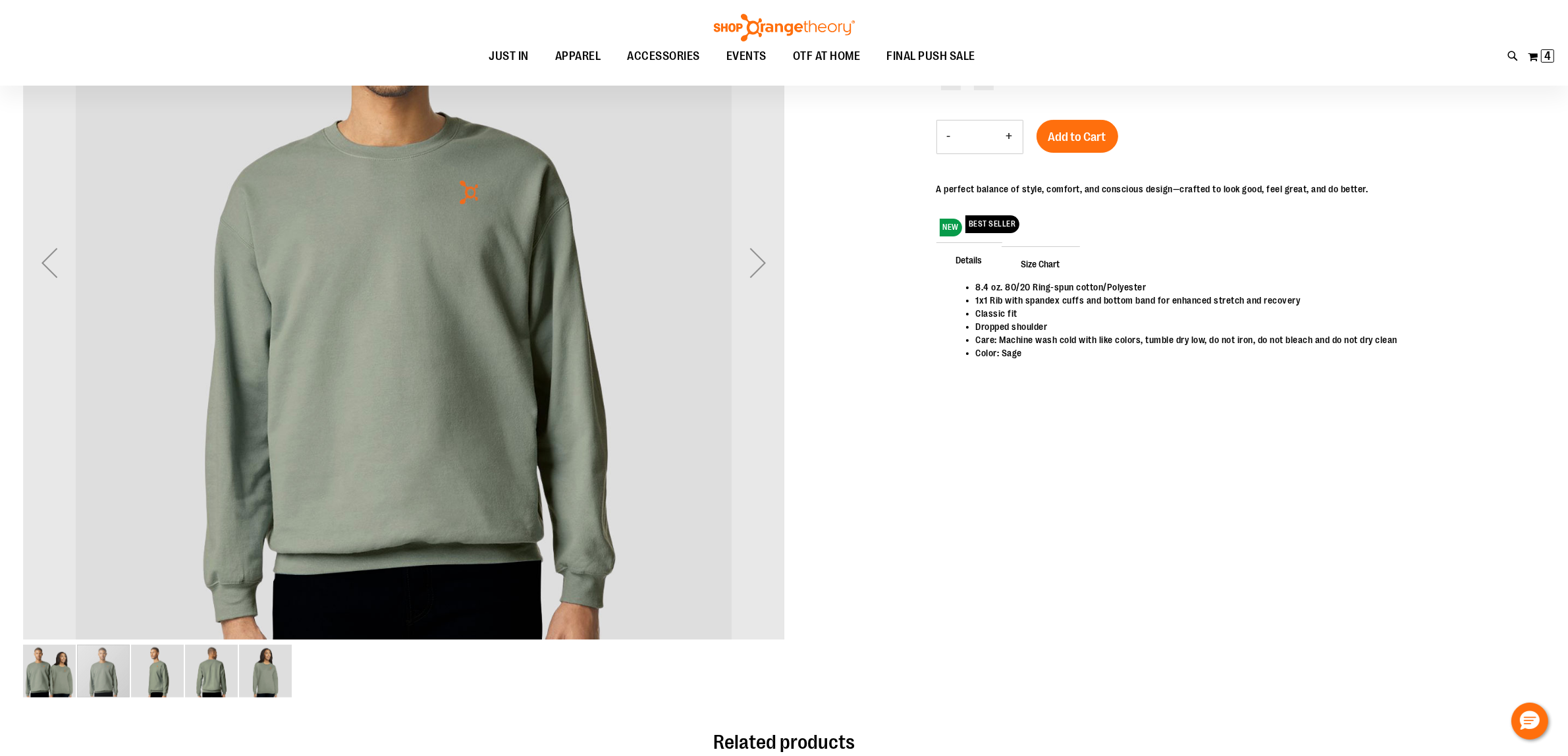
click at [149, 666] on img "image 3 of 5" at bounding box center [157, 672] width 53 height 53
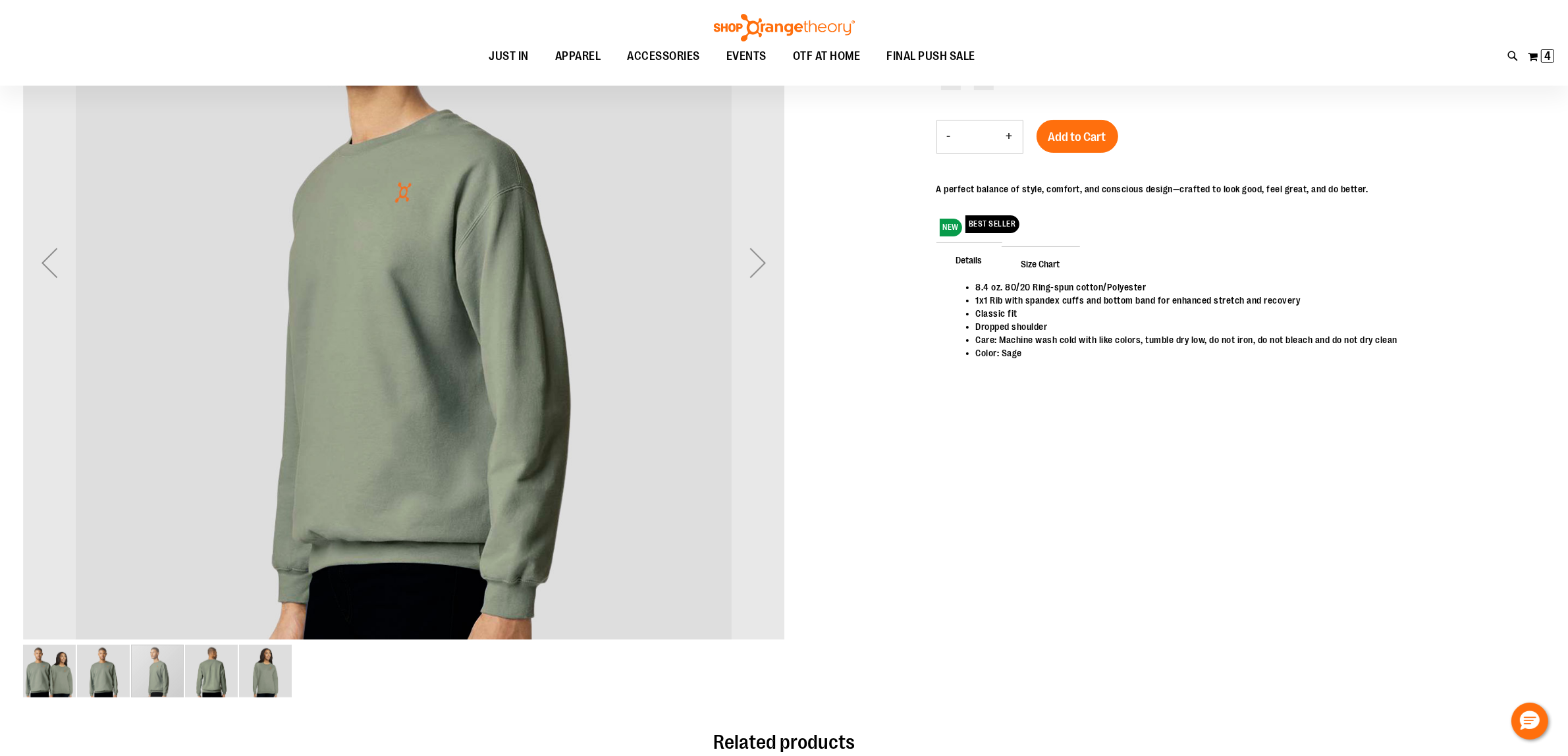
click at [215, 650] on img "image 4 of 5" at bounding box center [212, 672] width 53 height 53
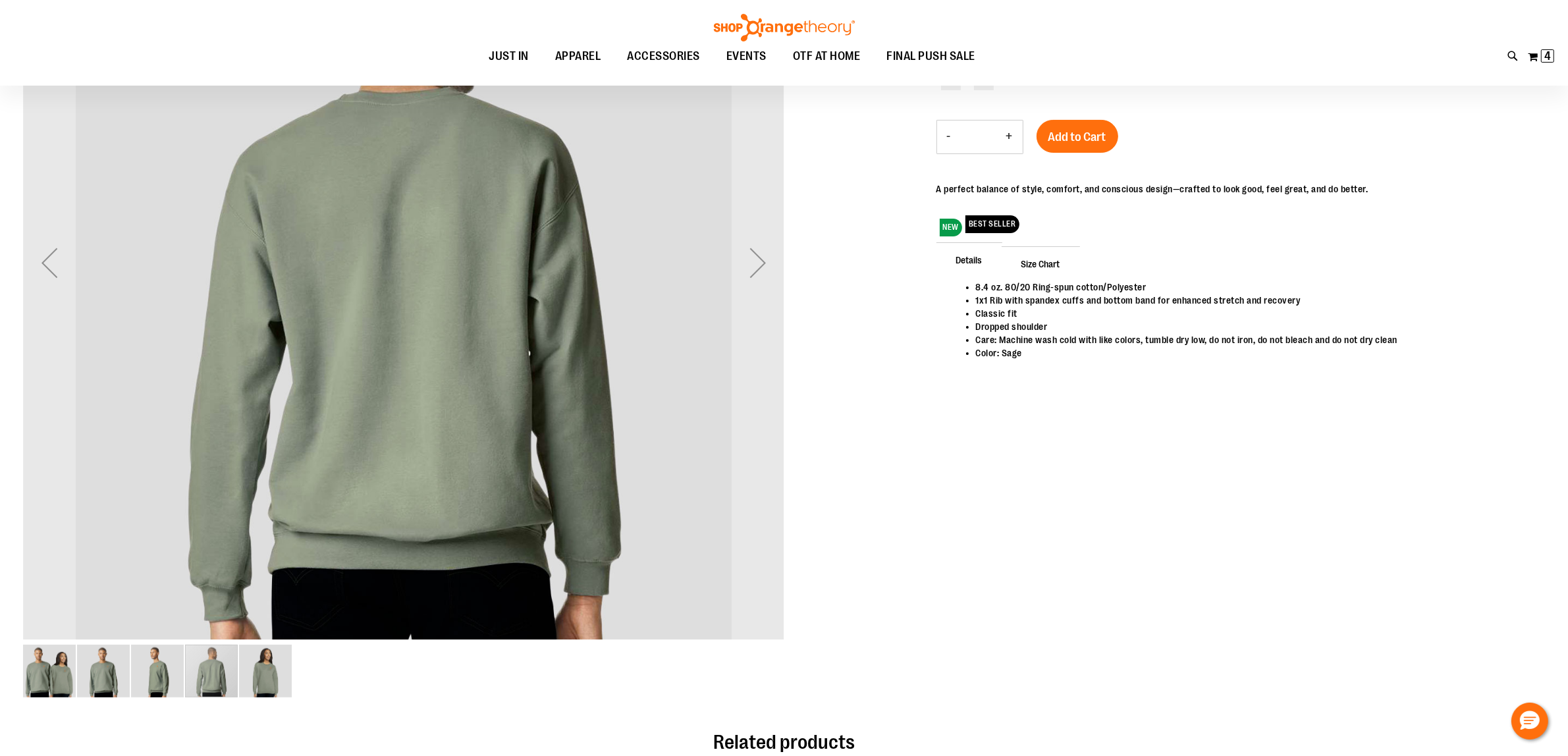
click at [269, 672] on img "image 5 of 5" at bounding box center [265, 672] width 53 height 53
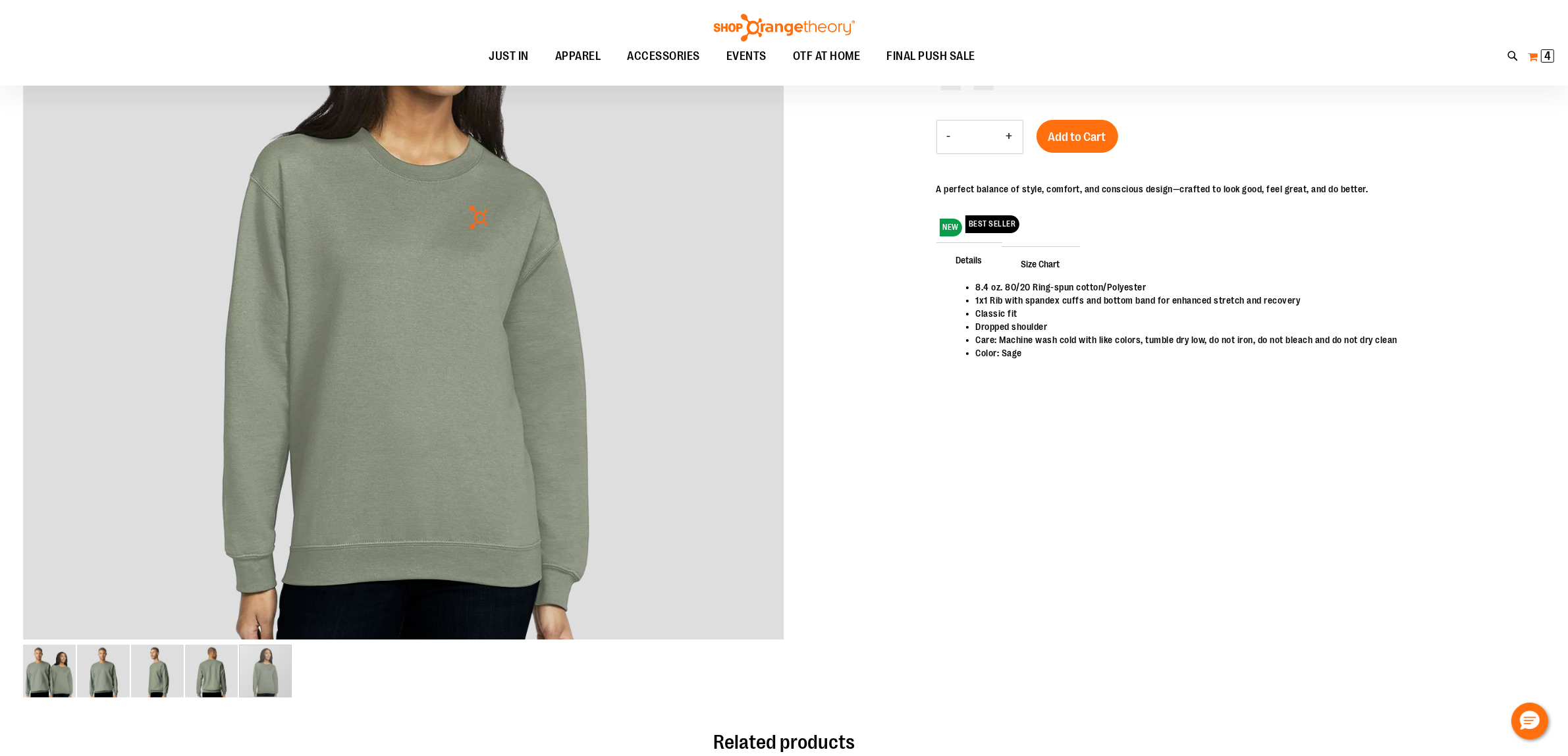
click at [1533, 50] on button "My Cart 4 4 items" at bounding box center [1541, 57] width 28 height 21
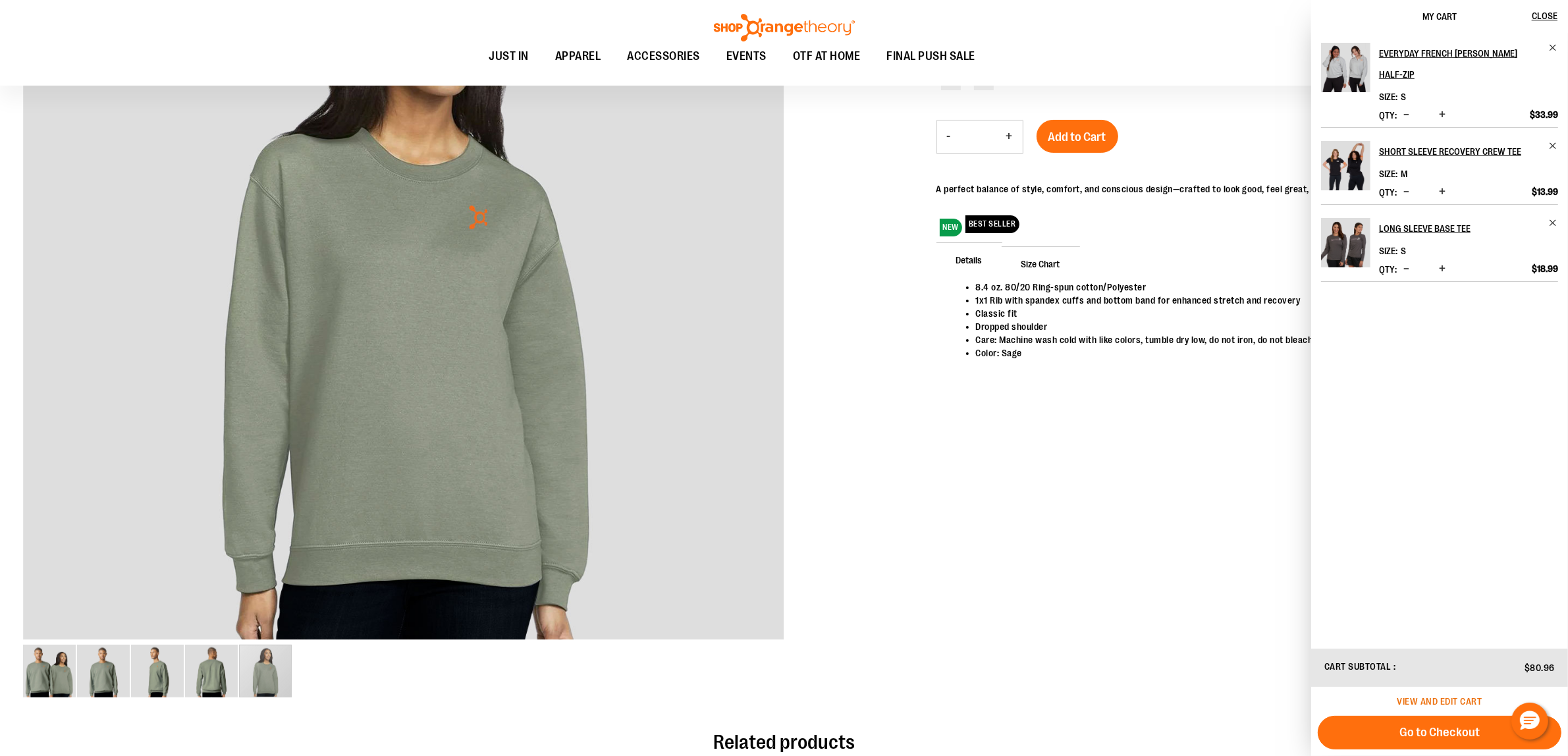
click at [1471, 703] on span "View and edit cart" at bounding box center [1440, 702] width 85 height 11
